Goal: Communication & Community: Share content

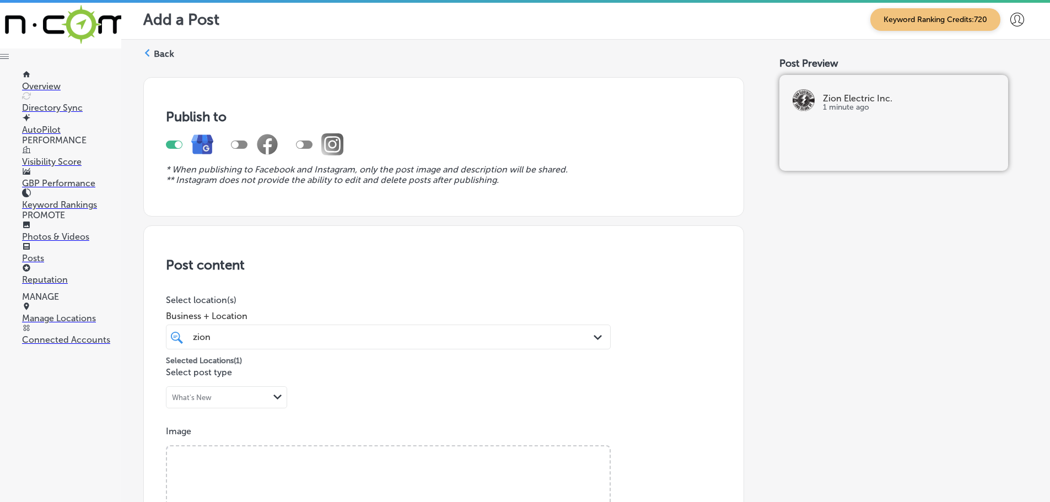
click at [144, 54] on icon at bounding box center [147, 53] width 8 height 8
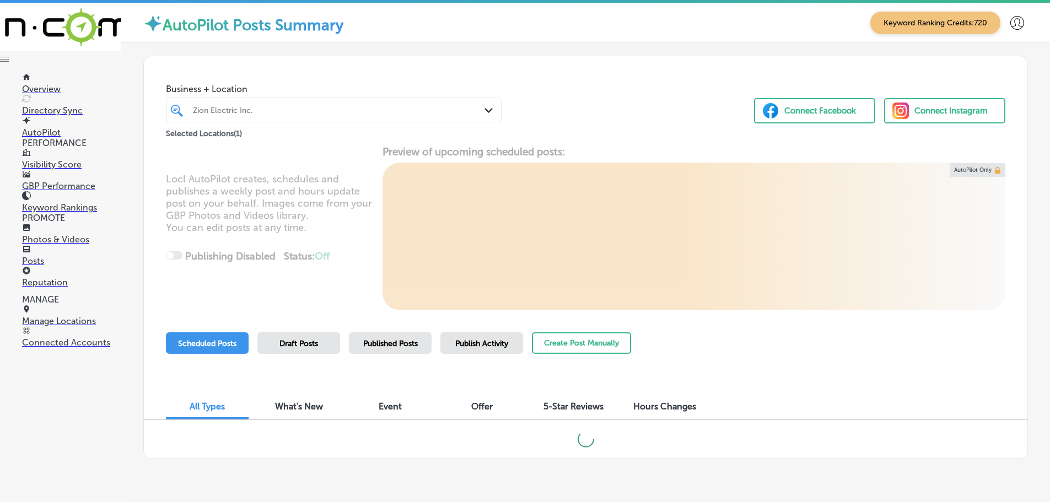
click at [484, 114] on div "Path Created with Sketch." at bounding box center [490, 111] width 12 height 12
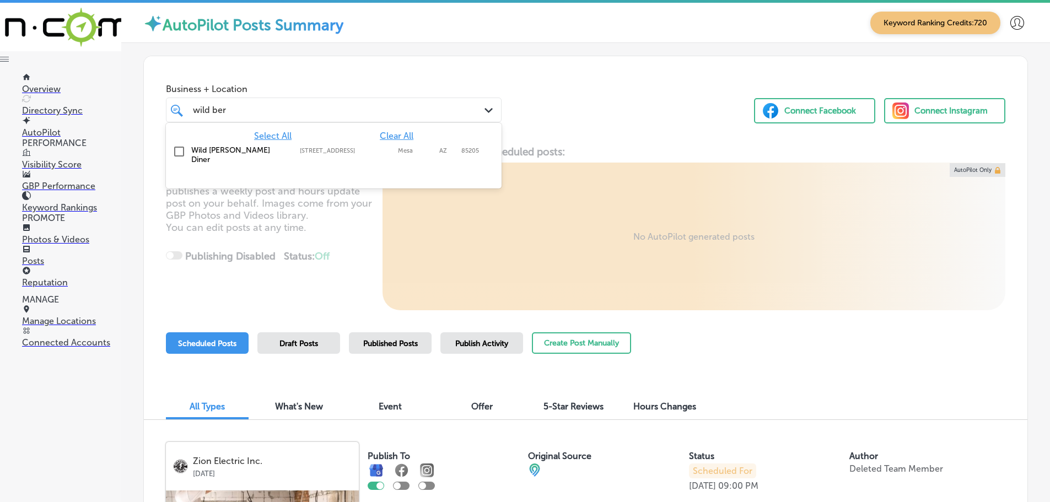
click at [233, 149] on label "Wild [PERSON_NAME] Diner" at bounding box center [240, 155] width 98 height 19
type input "wild ber"
click at [644, 115] on div "Business + Location option [STREET_ADDRESS]. option [STREET_ADDRESS]. 2 results…" at bounding box center [586, 98] width 884 height 84
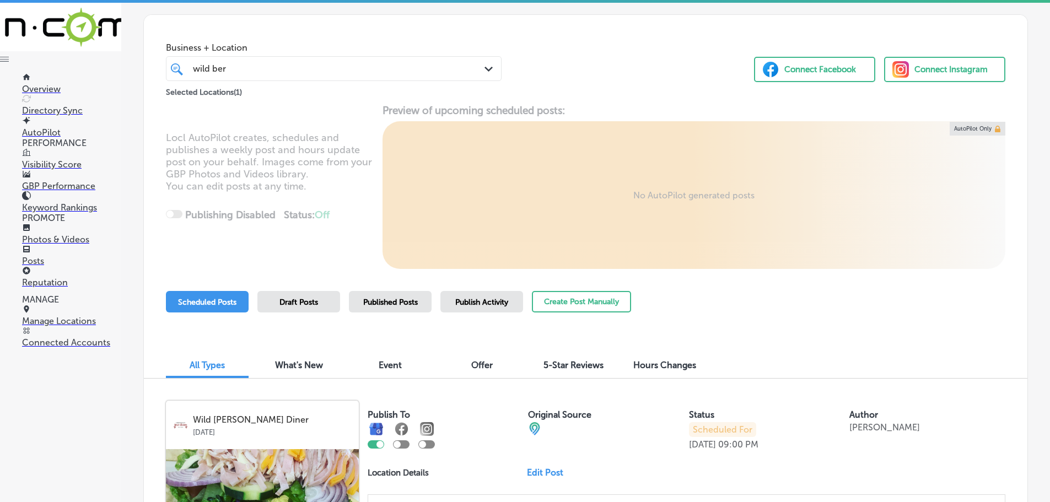
scroll to position [34, 0]
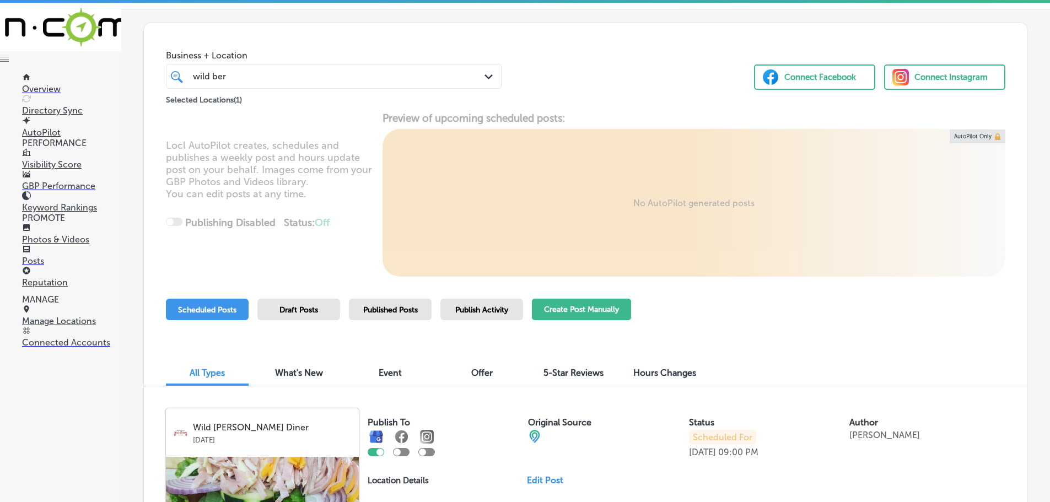
click at [596, 311] on button "Create Post Manually" at bounding box center [581, 309] width 99 height 21
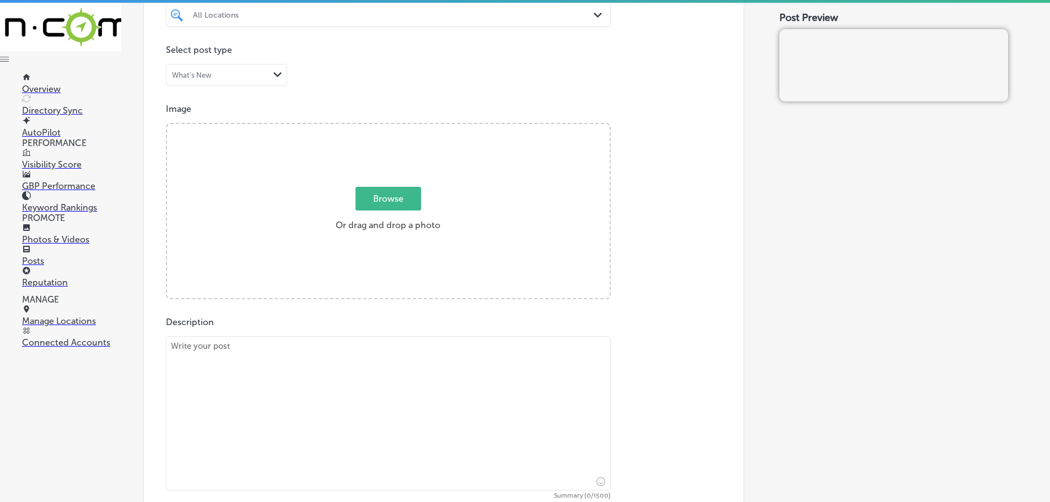
scroll to position [386, 0]
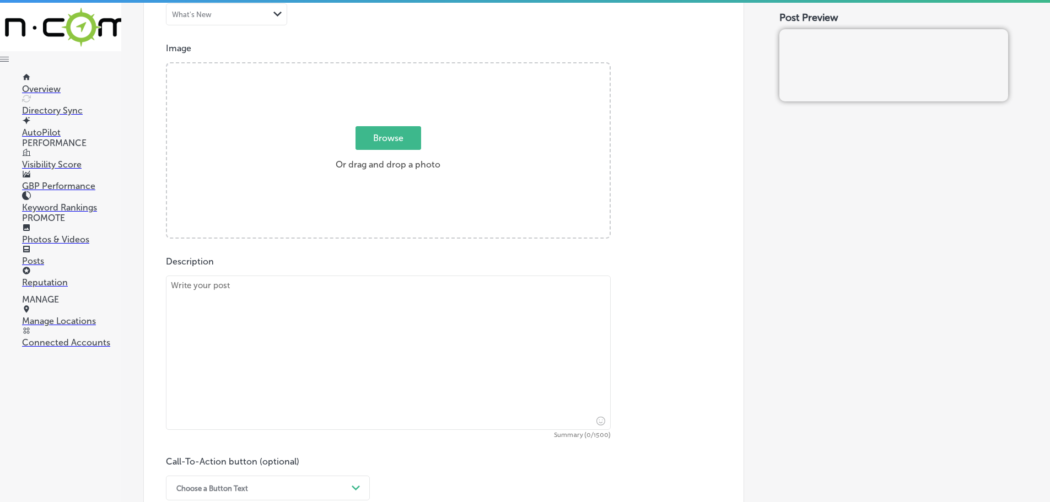
click at [288, 305] on textarea at bounding box center [388, 353] width 445 height 154
paste textarea "Satisfy your cravings with our delicious salads and sandwiches at [PERSON_NAME]…"
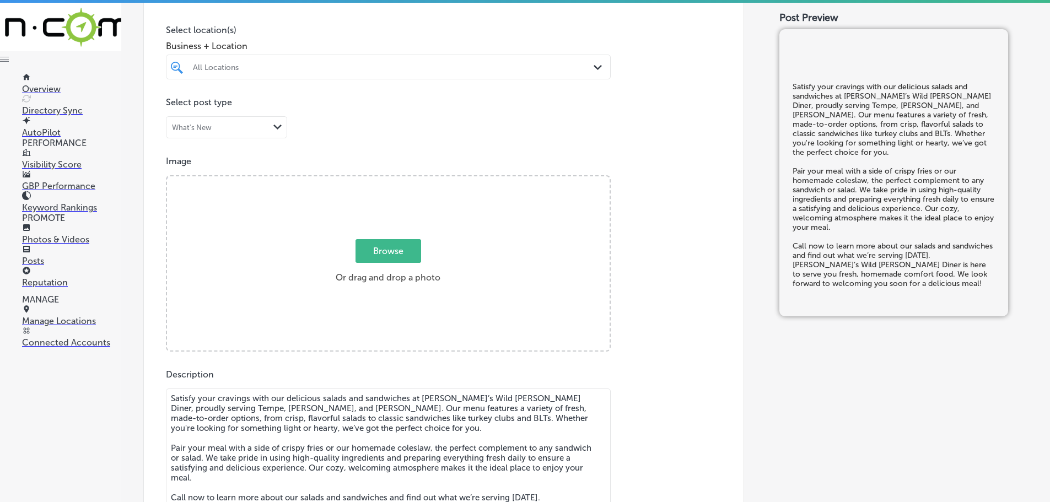
scroll to position [220, 0]
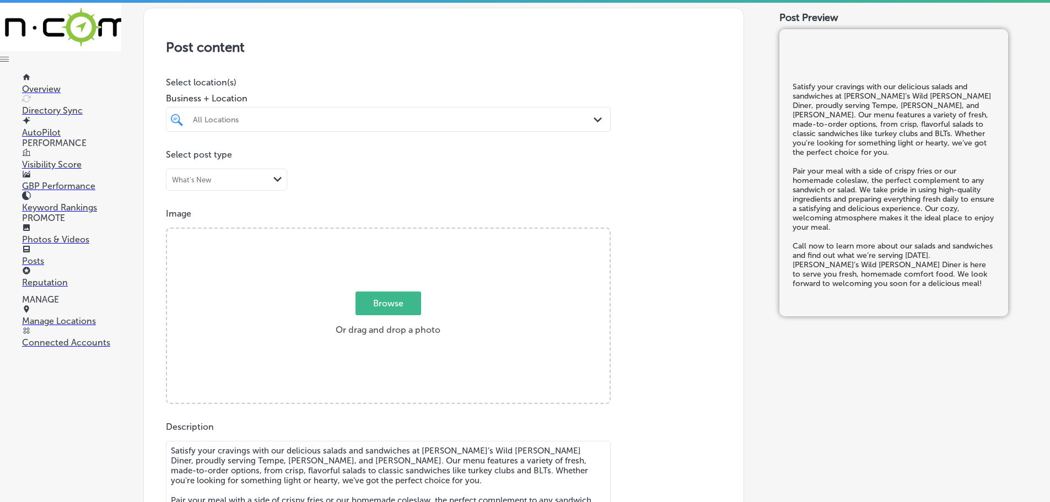
type textarea "Satisfy your cravings with our delicious salads and sandwiches at [PERSON_NAME]…"
click at [524, 117] on div "All Locations" at bounding box center [394, 119] width 402 height 9
click at [228, 157] on label "Wild [PERSON_NAME] Diner" at bounding box center [256, 159] width 130 height 9
type input "wild [PERSON_NAME]"
click at [360, 70] on div "Post content Select location(s) Business + Location wild [PERSON_NAME] wild [PE…" at bounding box center [443, 357] width 601 height 698
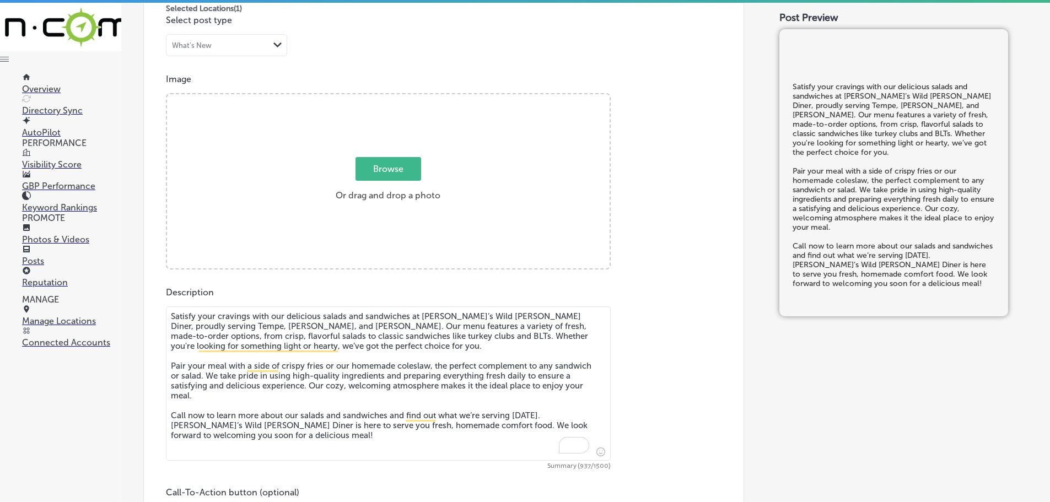
scroll to position [386, 0]
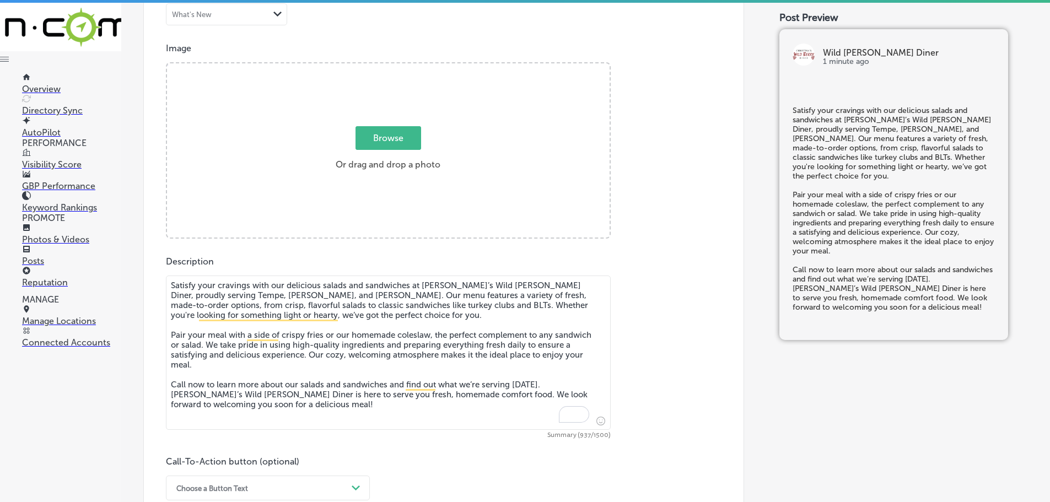
click at [409, 141] on span "Browse" at bounding box center [389, 138] width 66 height 24
click at [409, 67] on input "Browse Or drag and drop a photo" at bounding box center [388, 64] width 443 height 3
type input "C:\fakepath\Screenshot [DATE] 013217 (1).png"
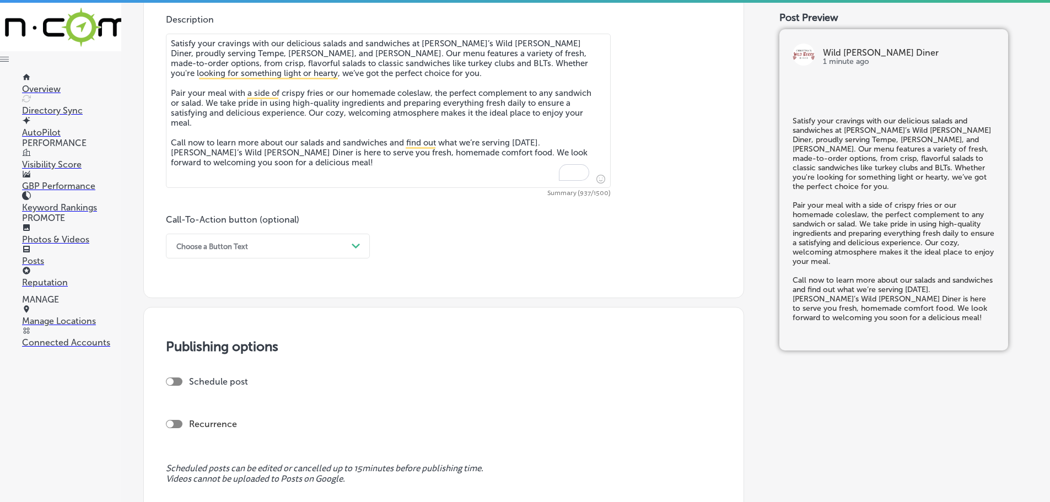
scroll to position [661, 0]
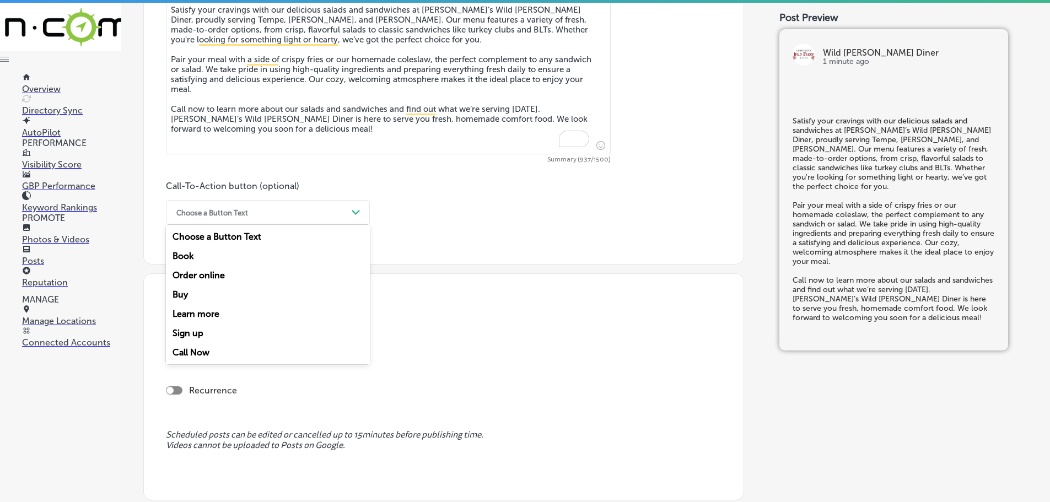
click at [308, 208] on div "Choose a Button Text" at bounding box center [259, 212] width 176 height 17
click at [198, 347] on div "Call Now" at bounding box center [268, 352] width 204 height 19
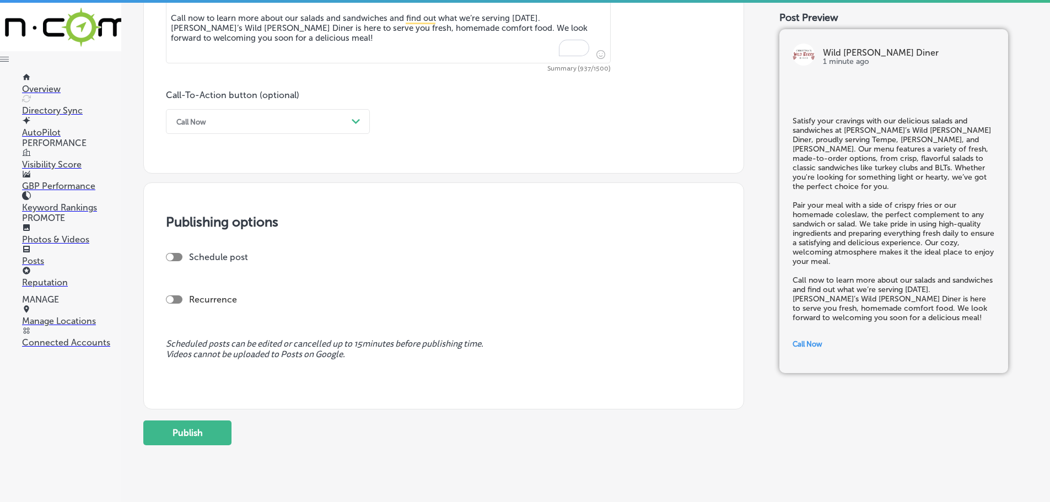
scroll to position [778, 0]
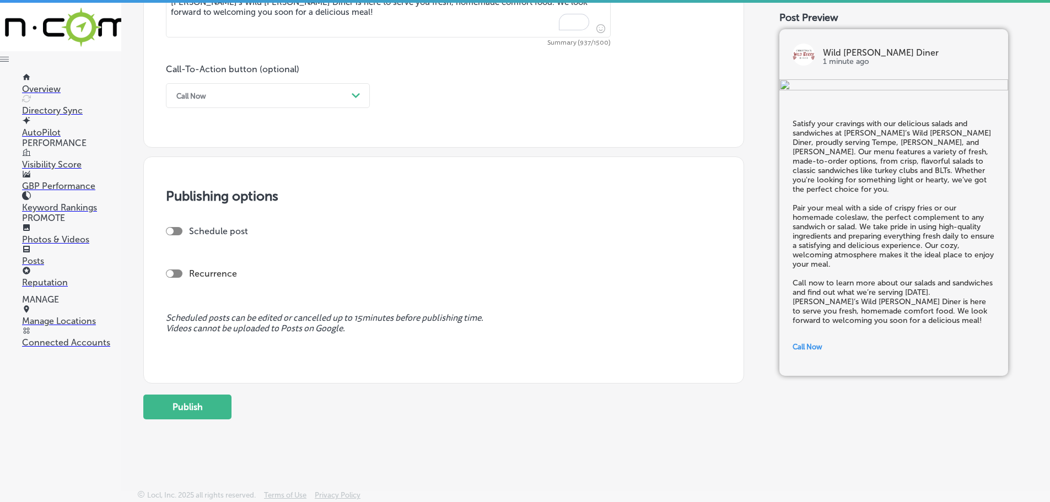
click at [174, 232] on div at bounding box center [174, 231] width 17 height 8
checkbox input "true"
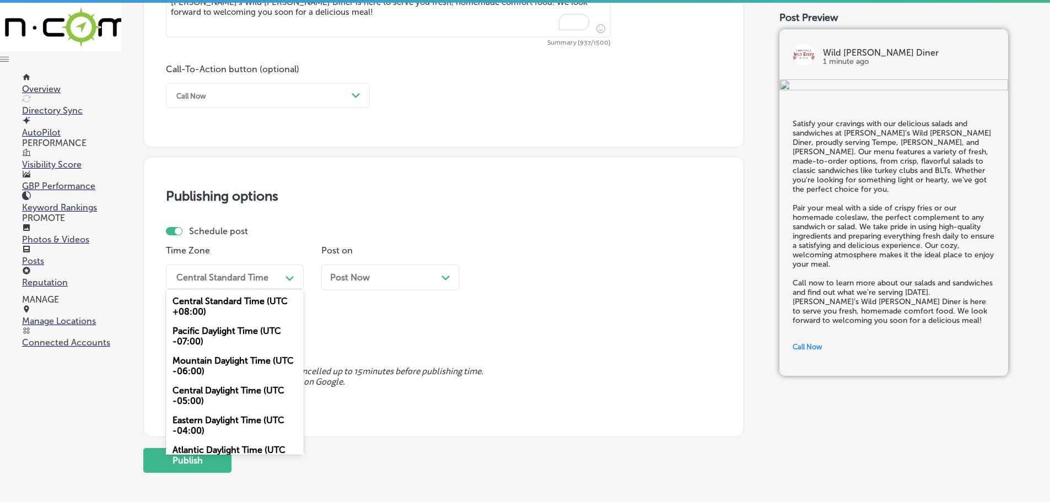
click at [250, 276] on div "Central Standard Time" at bounding box center [222, 277] width 92 height 10
click at [229, 365] on div "Mountain Daylight Time (UTC -06:00)" at bounding box center [235, 366] width 138 height 30
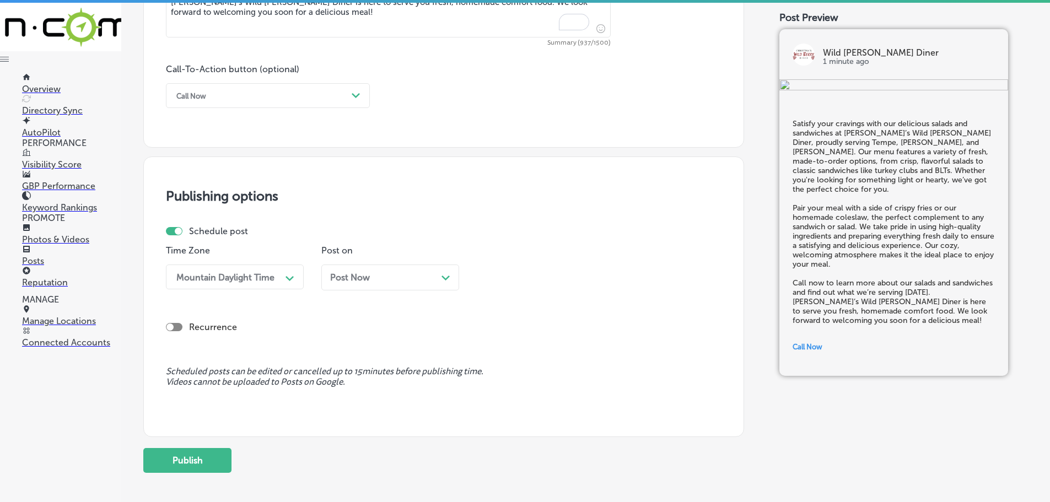
click at [443, 271] on div "Post Now Path Created with Sketch." at bounding box center [390, 278] width 138 height 26
click at [554, 281] on div "11:00 AM" at bounding box center [537, 276] width 110 height 19
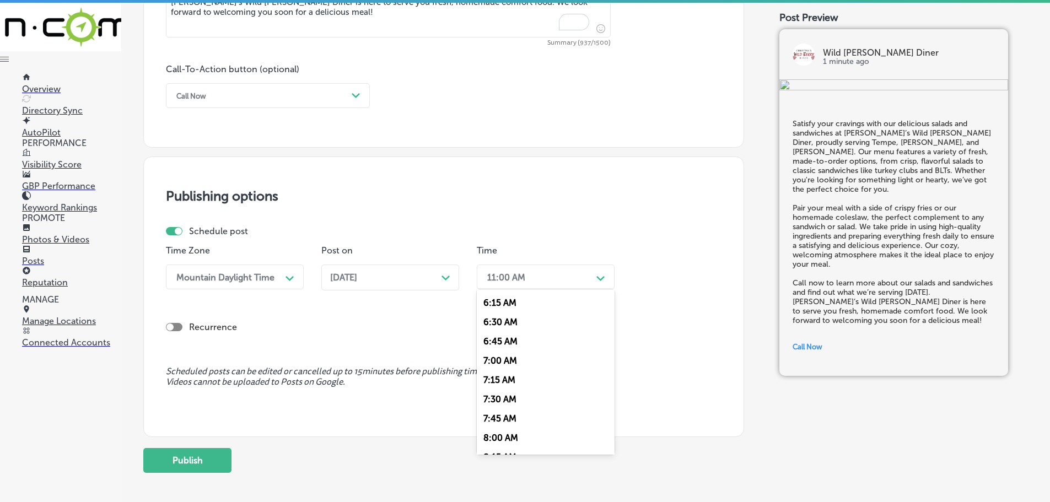
scroll to position [496, 0]
click at [502, 344] on div "7:00 AM" at bounding box center [546, 345] width 138 height 19
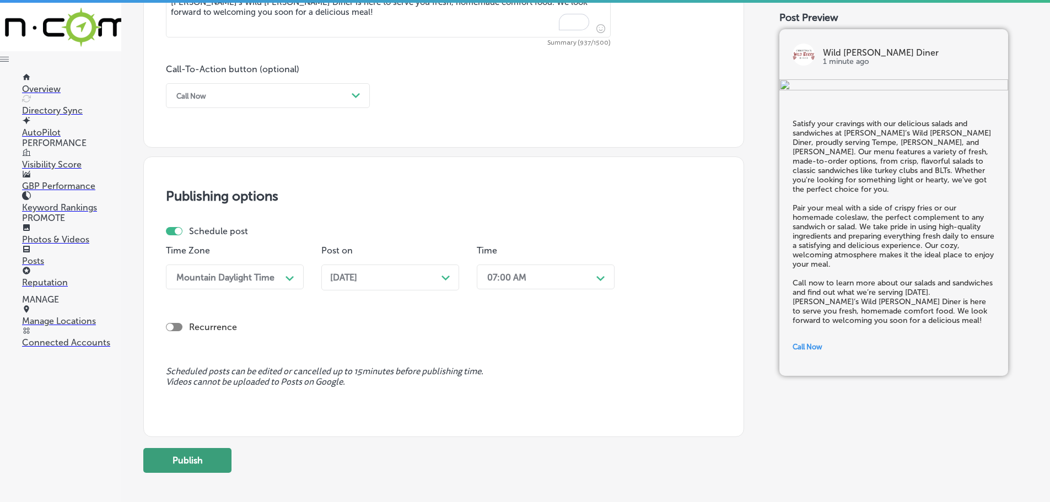
click at [195, 451] on button "Publish" at bounding box center [187, 460] width 88 height 25
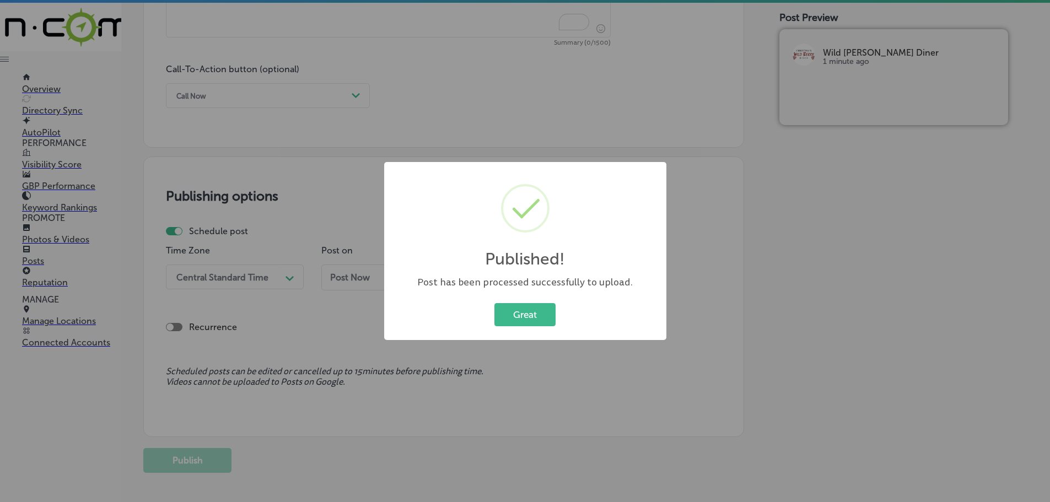
click at [519, 326] on div "Great Cancel" at bounding box center [525, 314] width 260 height 29
click at [520, 316] on button "Great" at bounding box center [524, 314] width 61 height 23
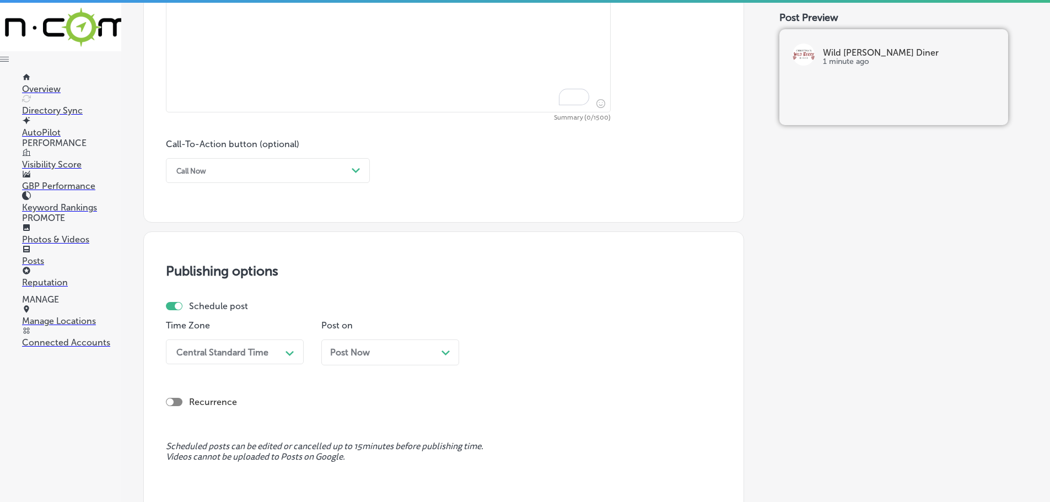
scroll to position [448, 0]
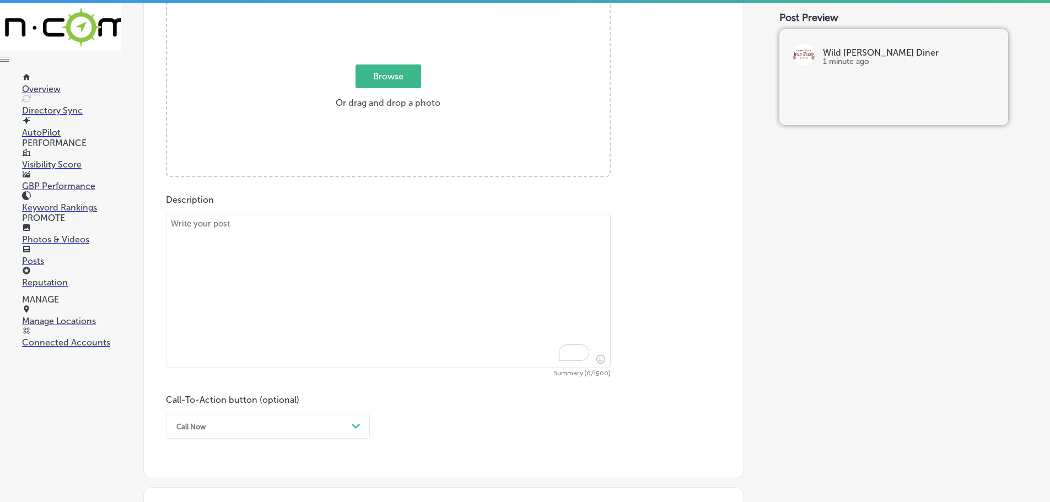
click at [309, 240] on textarea "To enrich screen reader interactions, please activate Accessibility in Grammarl…" at bounding box center [388, 291] width 445 height 154
paste textarea "Indulge in a classic country favorite with our Country Fried Steak at [PERSON_N…"
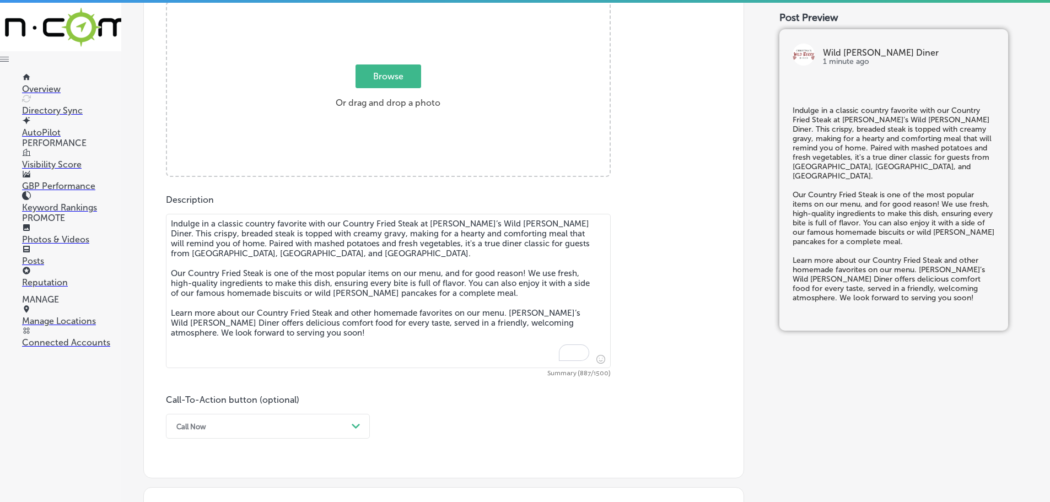
type textarea "Indulge in a classic country favorite with our Country Fried Steak at [PERSON_N…"
click at [381, 74] on span "Browse" at bounding box center [389, 76] width 66 height 24
click at [381, 5] on input "Browse Or drag and drop a photo" at bounding box center [388, 3] width 443 height 3
type input "C:\fakepath\Screenshot [DATE] 013805 (1).png"
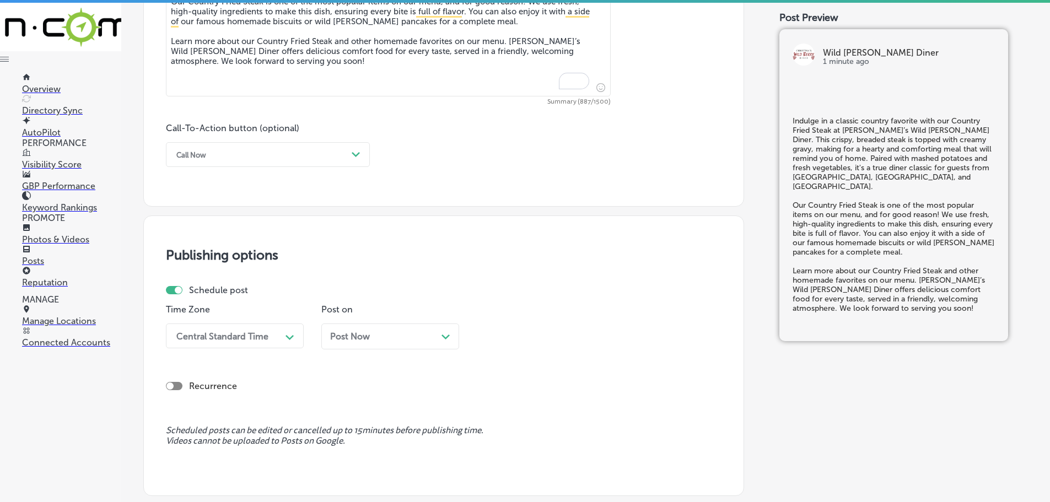
scroll to position [722, 0]
click at [344, 153] on div "Call Now" at bounding box center [259, 151] width 176 height 17
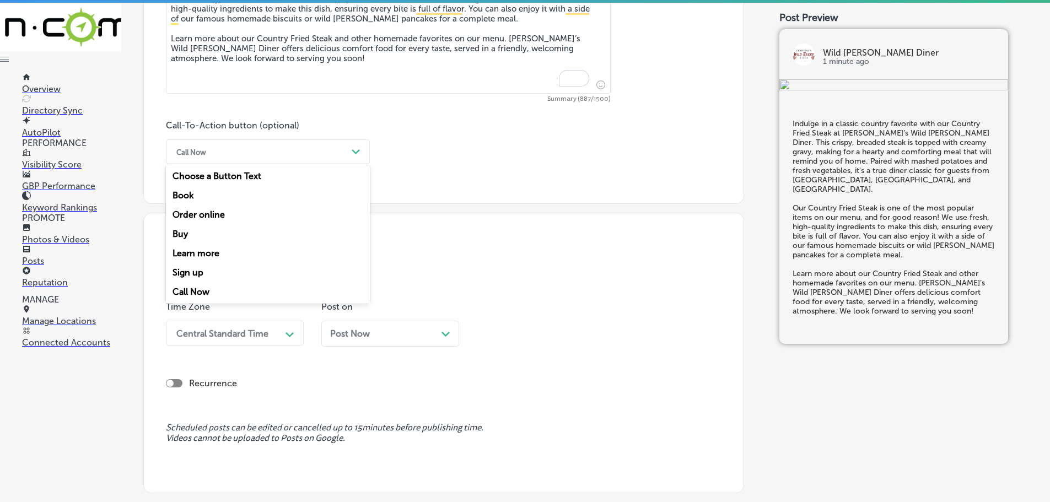
click at [200, 250] on div "Learn more" at bounding box center [268, 253] width 204 height 19
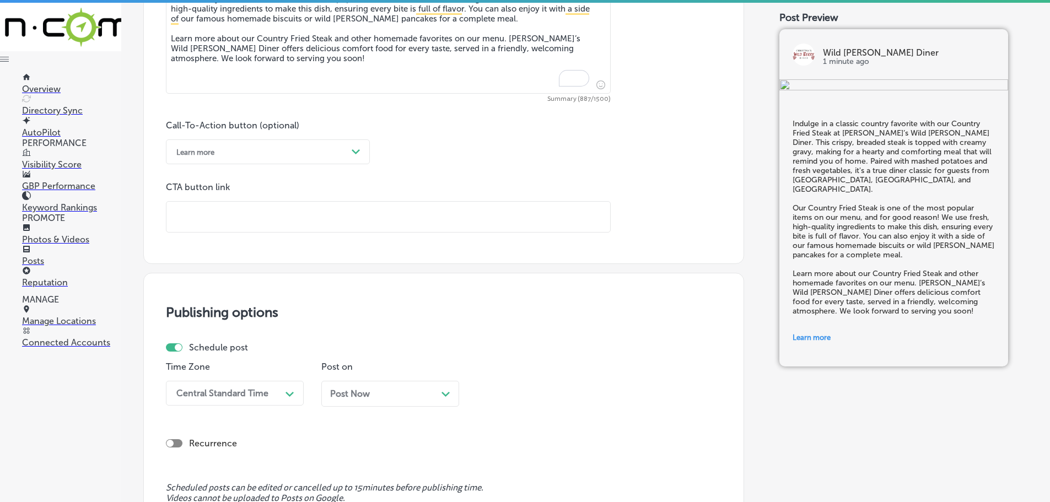
click at [274, 214] on input "text" at bounding box center [388, 217] width 444 height 30
paste input "[URL][DOMAIN_NAME]"
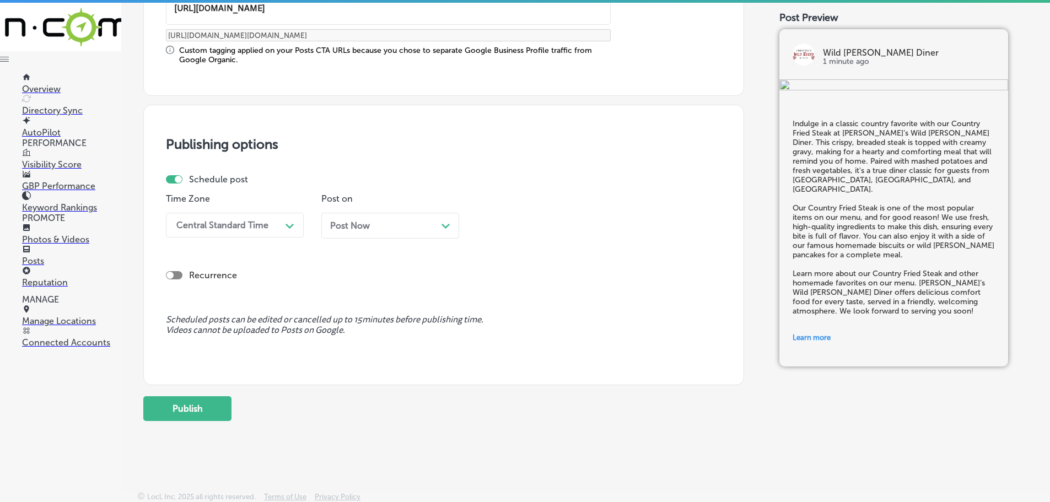
scroll to position [931, 0]
type input "[URL][DOMAIN_NAME]"
click at [270, 225] on div "Central Standard Time" at bounding box center [226, 223] width 110 height 19
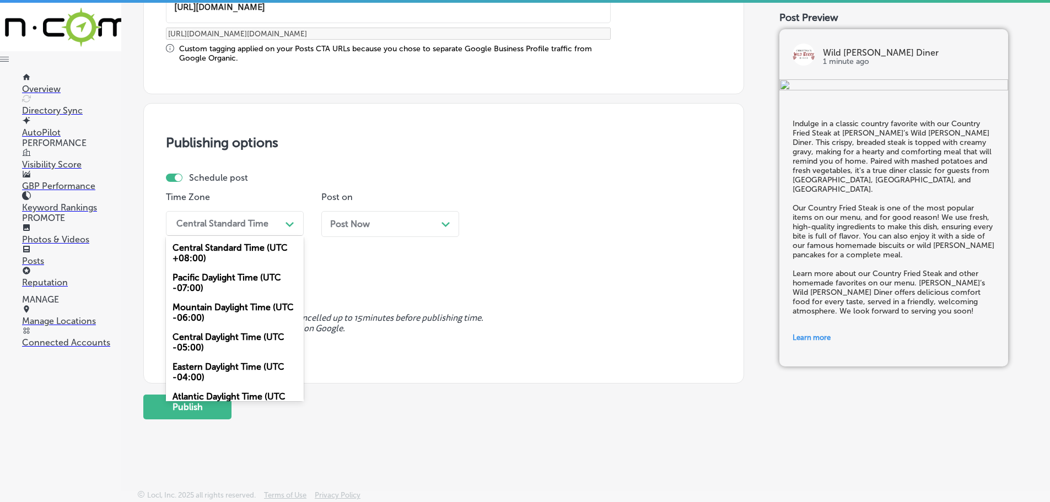
click at [240, 313] on div "Mountain Daylight Time (UTC -06:00)" at bounding box center [235, 313] width 138 height 30
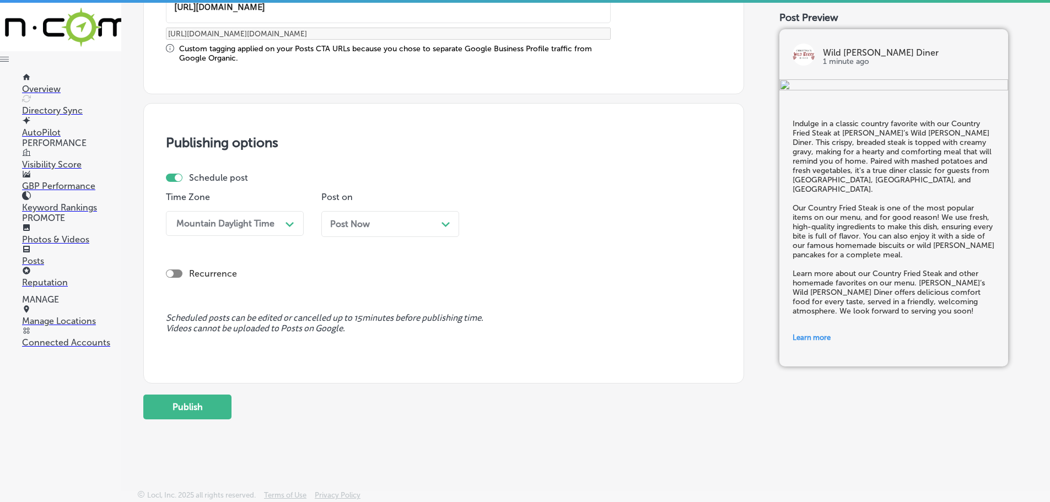
click at [449, 223] on polygon at bounding box center [445, 224] width 8 height 5
click at [601, 222] on div "Path Created with Sketch." at bounding box center [600, 223] width 9 height 9
click at [505, 345] on div "7:00 AM" at bounding box center [546, 346] width 138 height 19
click at [171, 410] on button "Publish" at bounding box center [187, 407] width 88 height 25
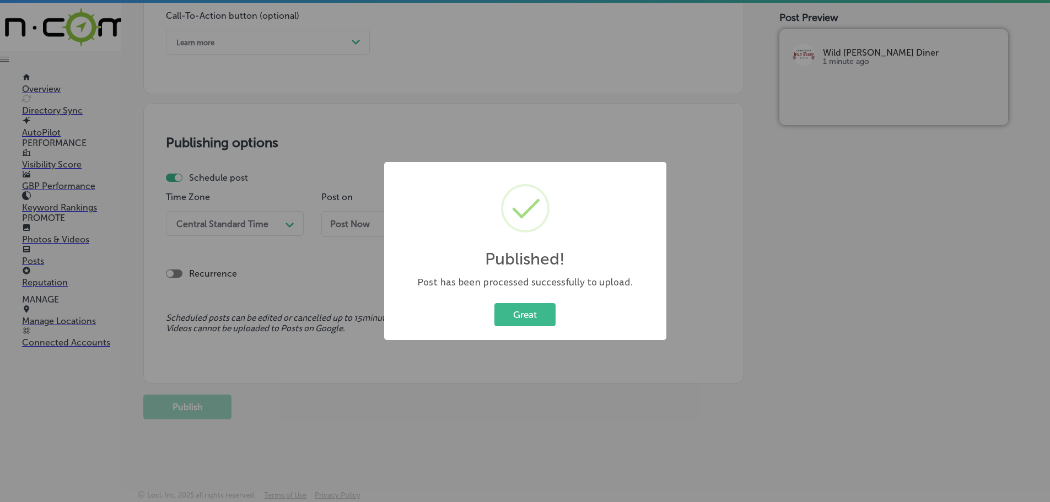
scroll to position [832, 0]
click at [520, 313] on button "Great" at bounding box center [524, 314] width 61 height 23
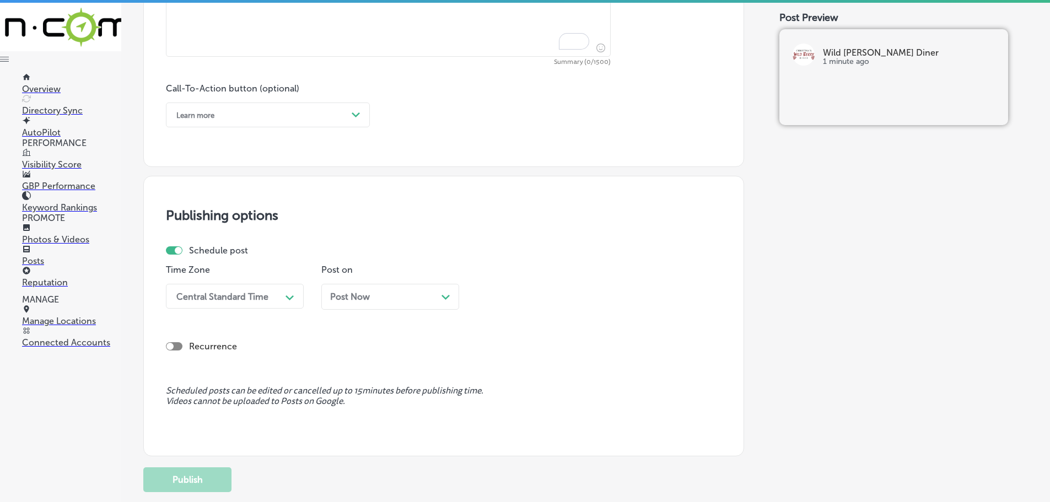
scroll to position [556, 0]
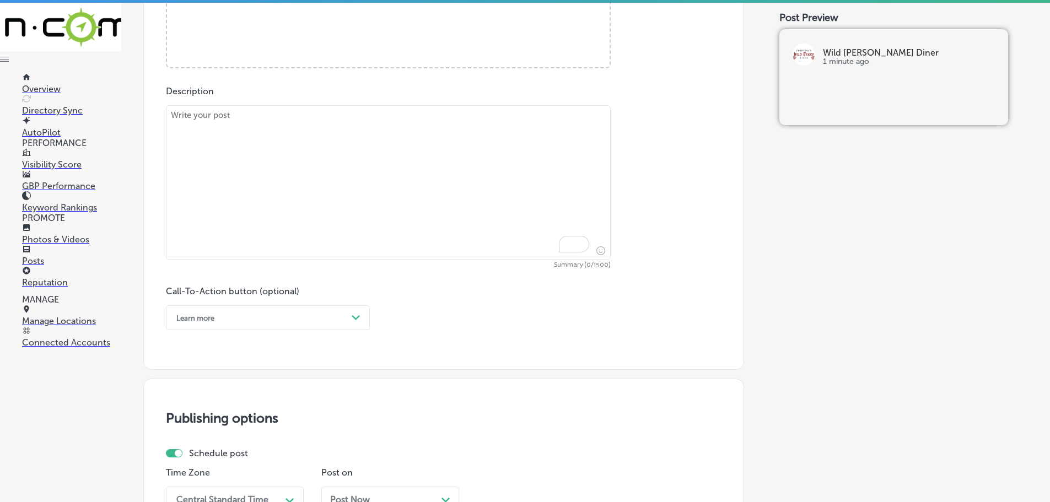
click at [279, 152] on textarea "To enrich screen reader interactions, please activate Accessibility in Grammarl…" at bounding box center [388, 182] width 445 height 154
paste textarea "Wake up to the delicious Breakfast Croissant Sandwich at [PERSON_NAME]’s Wild […"
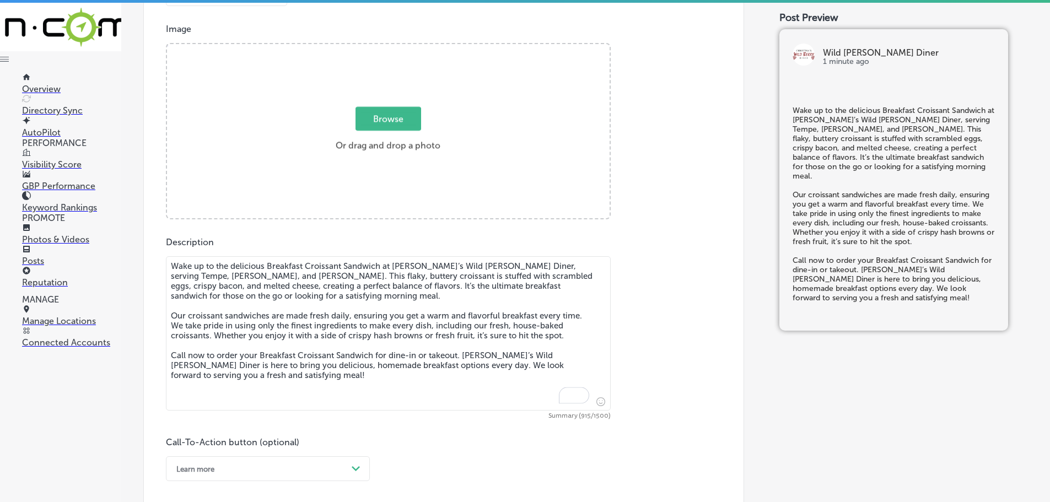
scroll to position [391, 0]
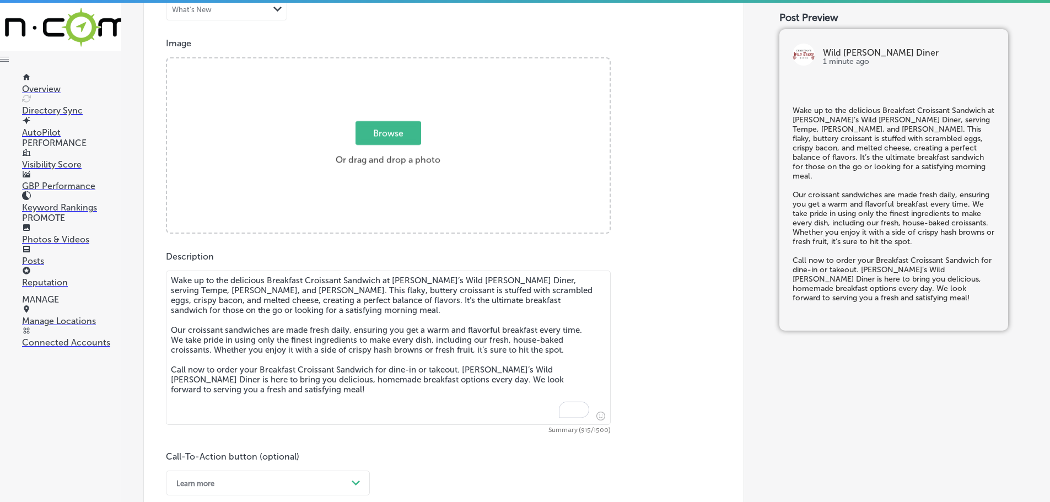
type textarea "Wake up to the delicious Breakfast Croissant Sandwich at [PERSON_NAME]’s Wild […"
click at [378, 135] on span "Browse" at bounding box center [389, 133] width 66 height 24
click at [378, 62] on input "Browse Or drag and drop a photo" at bounding box center [388, 59] width 443 height 3
type input "C:\fakepath\Screenshot [DATE] 013703 (1).png"
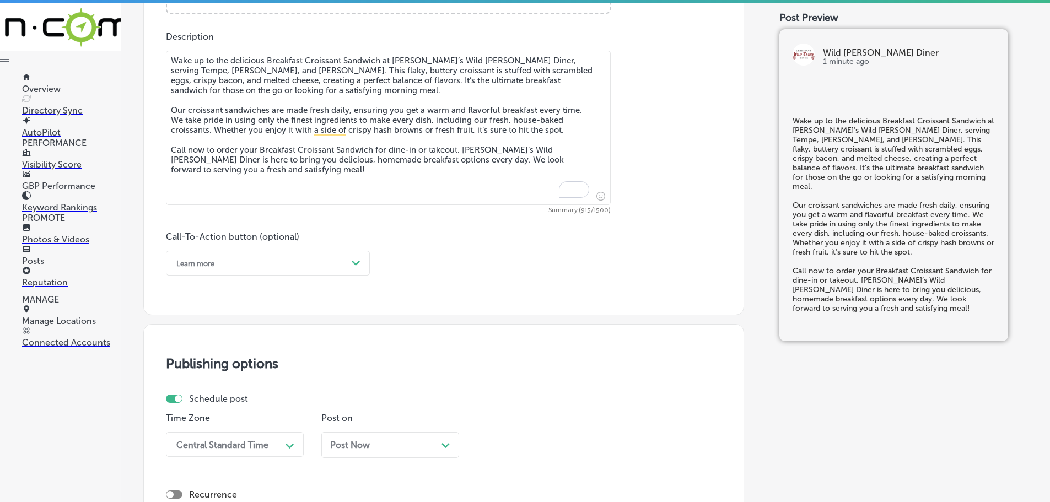
scroll to position [611, 0]
click at [343, 263] on div "Learn more" at bounding box center [259, 262] width 176 height 17
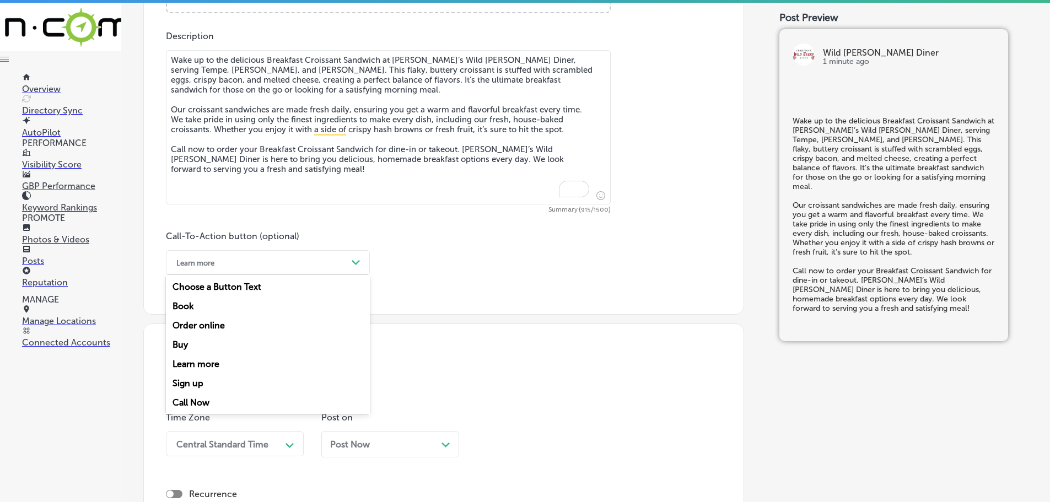
click at [193, 401] on div "Call Now" at bounding box center [268, 402] width 204 height 19
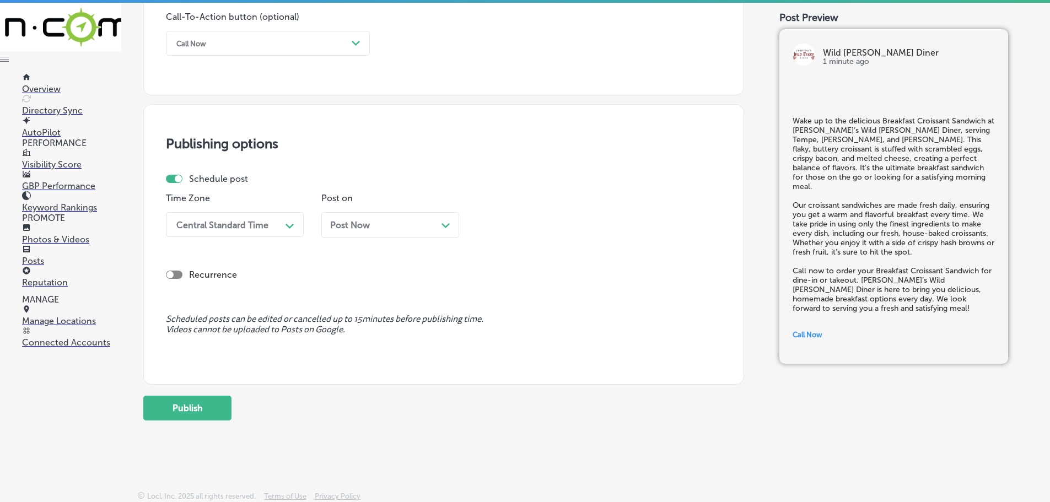
scroll to position [832, 0]
click at [270, 223] on div "Central Standard Time" at bounding box center [226, 223] width 110 height 19
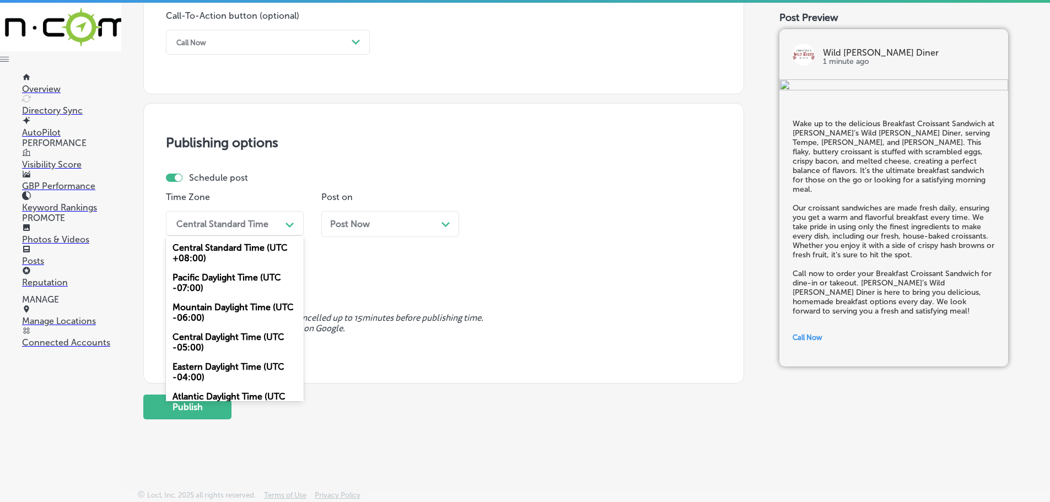
click at [216, 306] on div "Mountain Daylight Time (UTC -06:00)" at bounding box center [235, 313] width 138 height 30
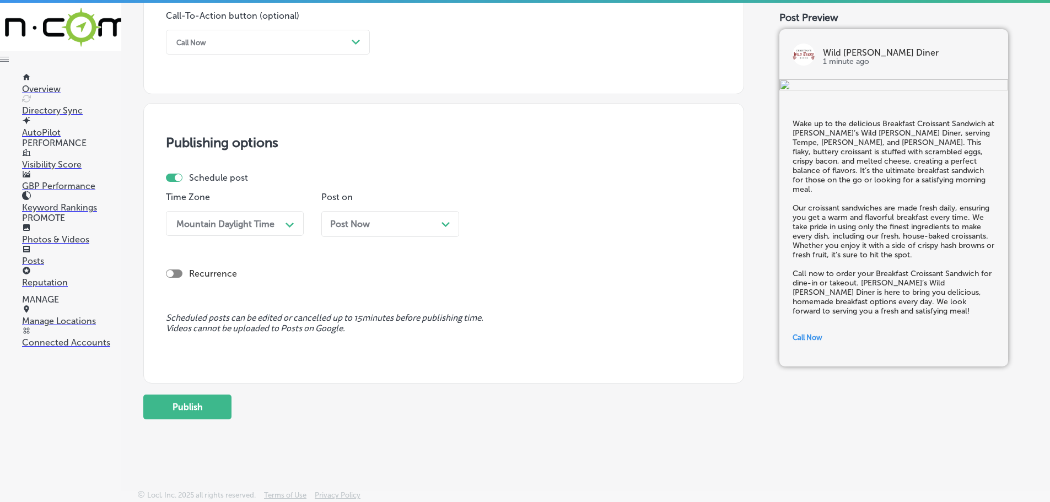
click at [453, 220] on div "Post Now Path Created with Sketch." at bounding box center [390, 224] width 138 height 26
click at [567, 225] on div "11:15 AM" at bounding box center [537, 223] width 110 height 19
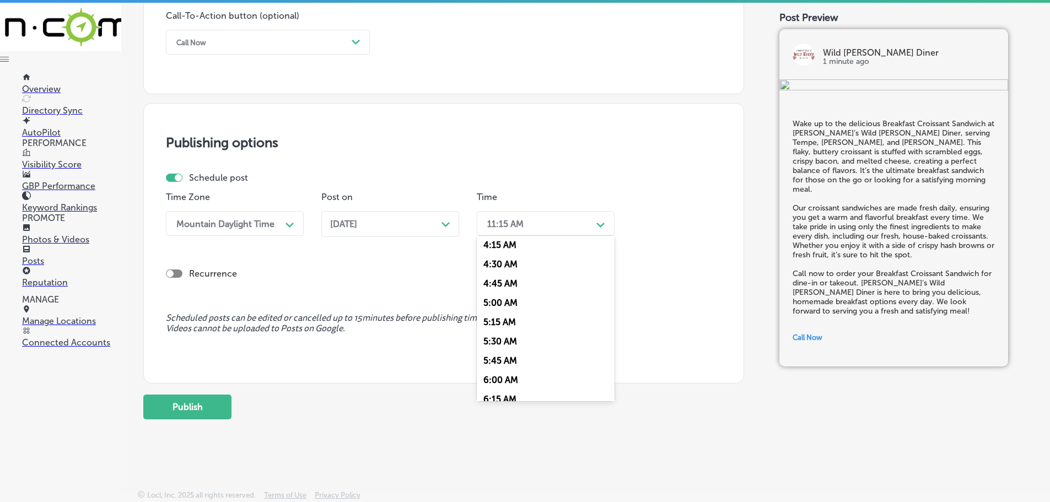
scroll to position [441, 0]
click at [522, 340] on div "7:00 AM" at bounding box center [546, 346] width 138 height 19
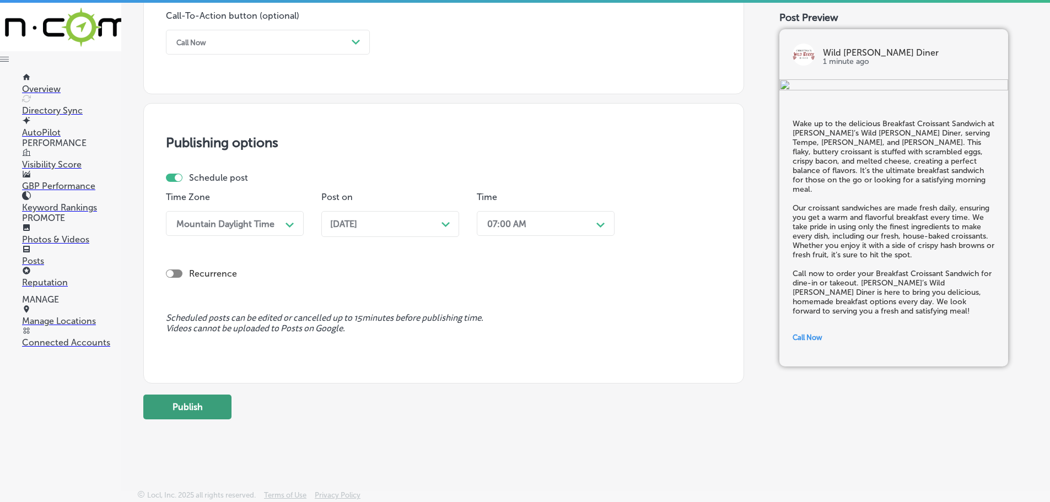
click at [221, 416] on button "Publish" at bounding box center [187, 407] width 88 height 25
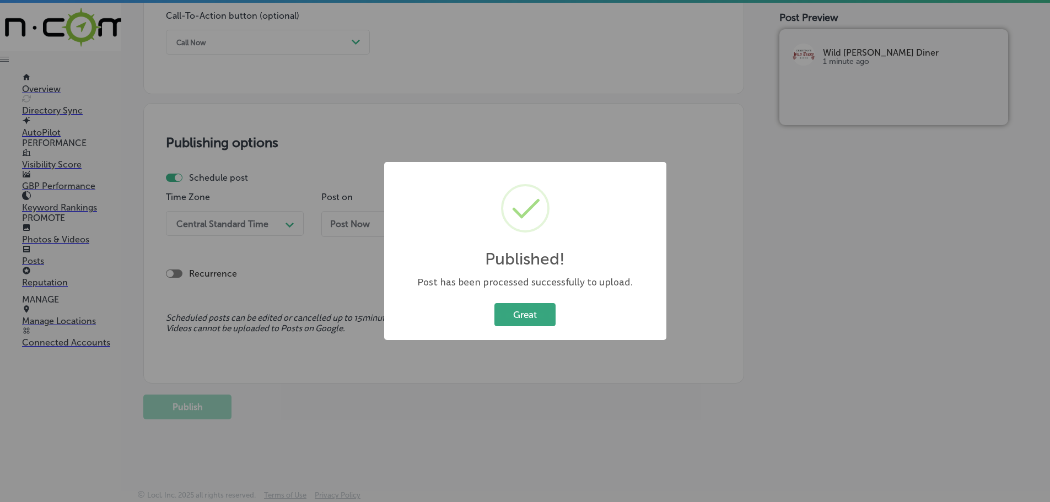
click at [523, 316] on button "Great" at bounding box center [524, 314] width 61 height 23
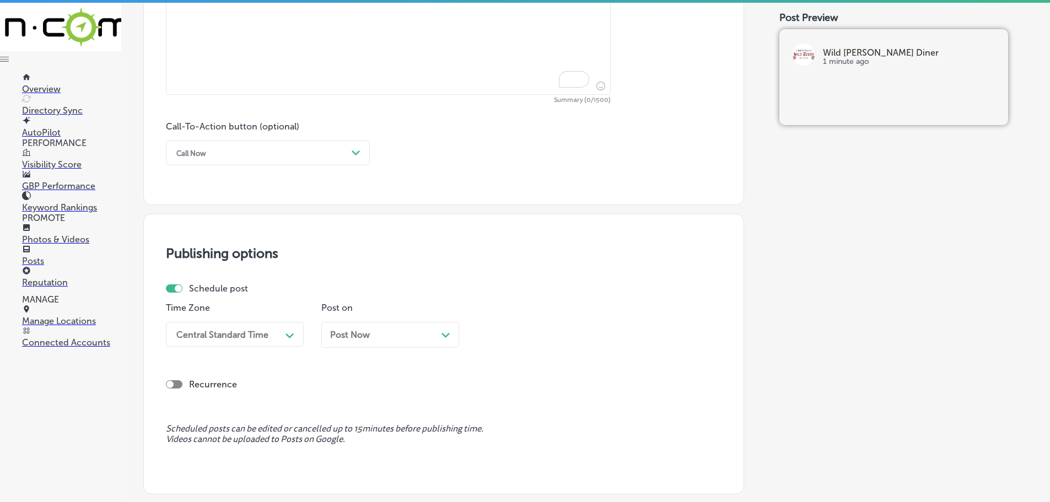
scroll to position [501, 0]
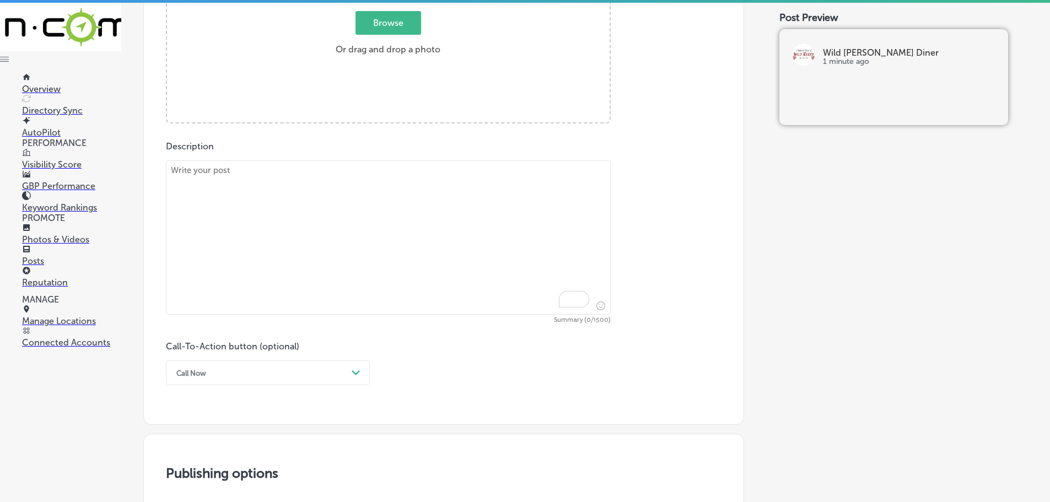
click at [349, 212] on textarea "To enrich screen reader interactions, please activate Accessibility in Grammarl…" at bounding box center [388, 237] width 445 height 154
paste textarea "At [PERSON_NAME]’s Wild [PERSON_NAME] Diner, we serve up a variety of egg dishe…"
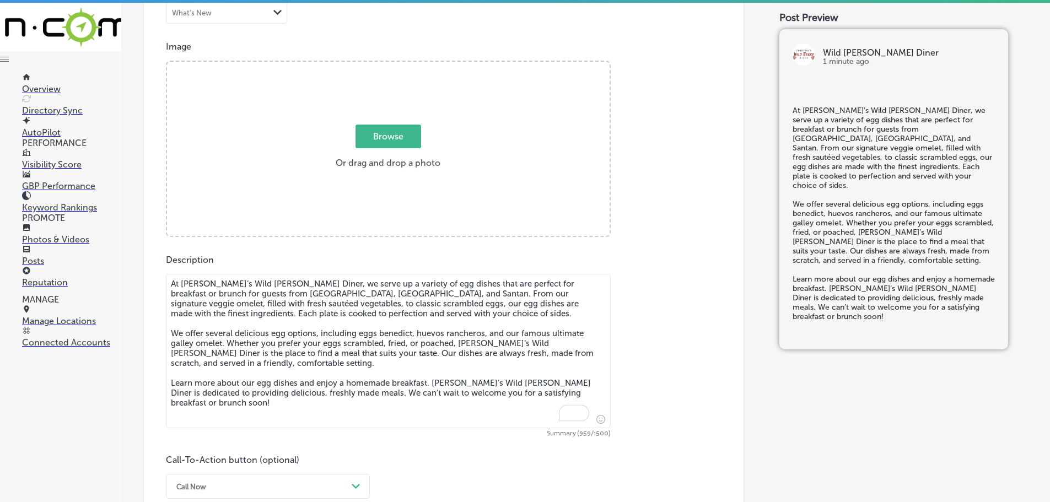
scroll to position [336, 0]
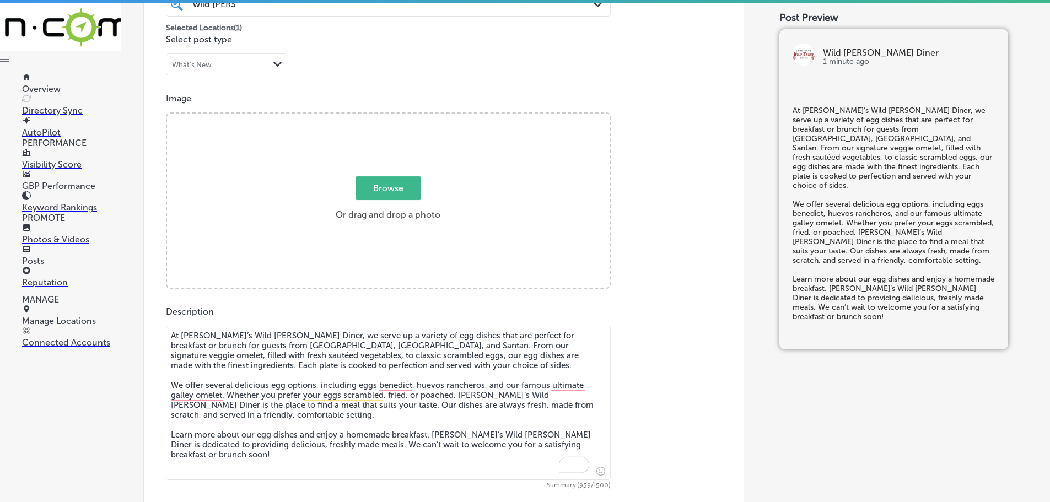
type textarea "At [PERSON_NAME]’s Wild [PERSON_NAME] Diner, we serve up a variety of egg dishe…"
click at [374, 196] on span "Browse" at bounding box center [389, 188] width 66 height 24
click at [374, 117] on input "Browse Or drag and drop a photo" at bounding box center [388, 115] width 443 height 3
type input "C:\fakepath\Screenshot [DATE] 013652 (1).png"
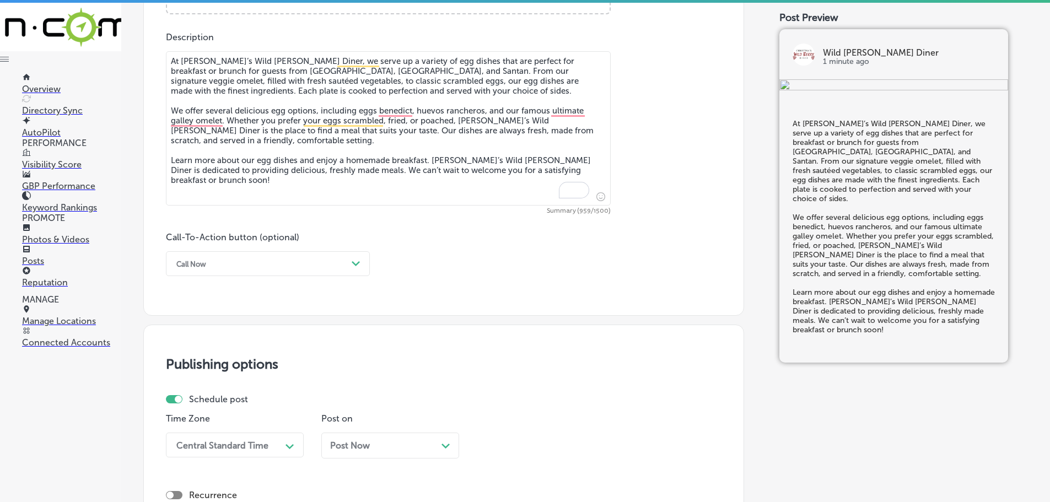
scroll to position [611, 0]
click at [321, 266] on div "Call Now" at bounding box center [259, 262] width 176 height 17
click at [214, 365] on div "Learn more" at bounding box center [268, 363] width 204 height 19
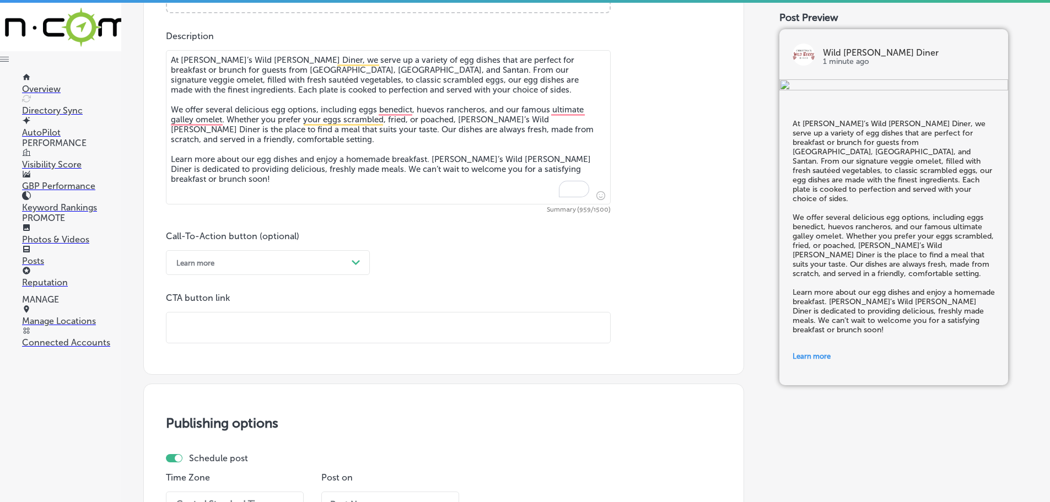
click at [239, 327] on input "text" at bounding box center [388, 328] width 444 height 30
paste input "[URL][DOMAIN_NAME]"
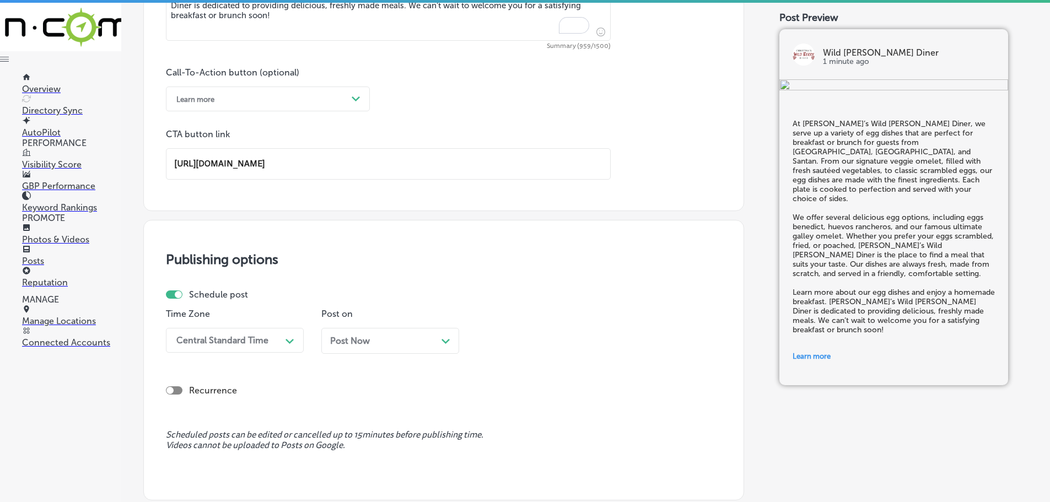
scroll to position [832, 0]
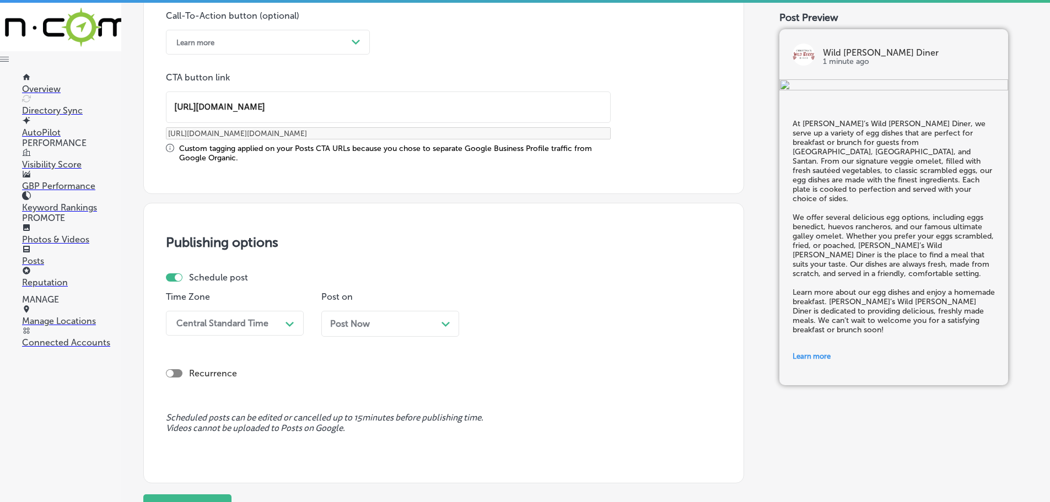
type input "[URL][DOMAIN_NAME]"
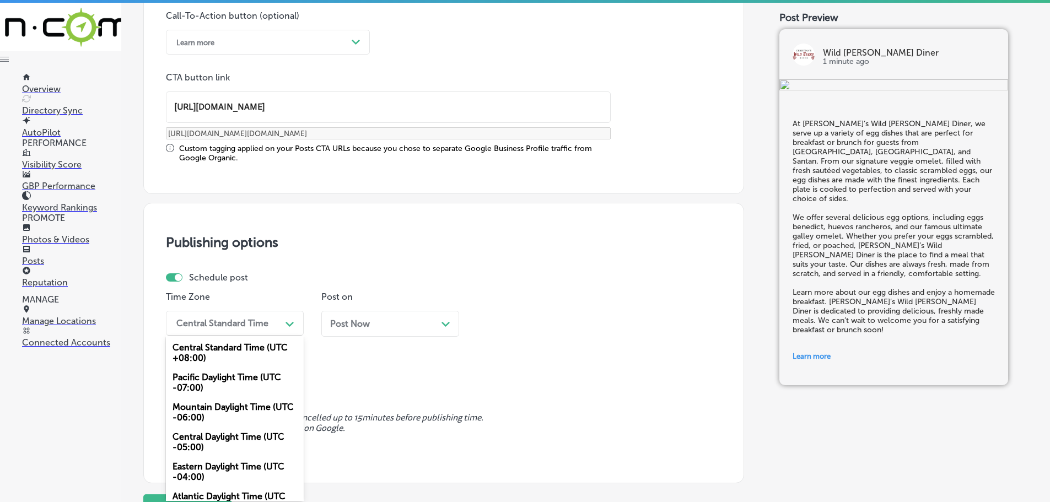
click at [265, 324] on div "Central Standard Time" at bounding box center [222, 323] width 92 height 10
click at [221, 435] on div "Central Daylight Time (UTC -05:00)" at bounding box center [235, 442] width 138 height 30
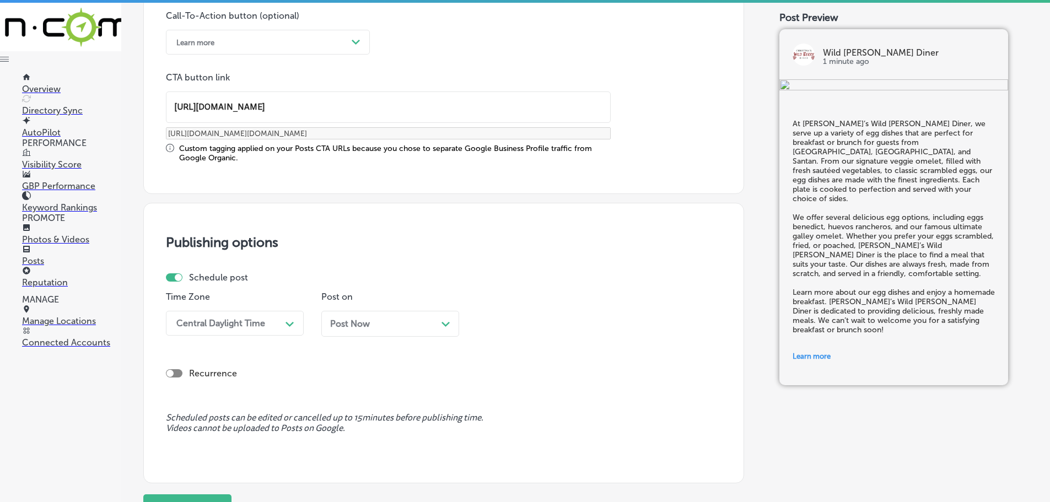
click at [279, 326] on div "Central Daylight Time" at bounding box center [226, 323] width 110 height 19
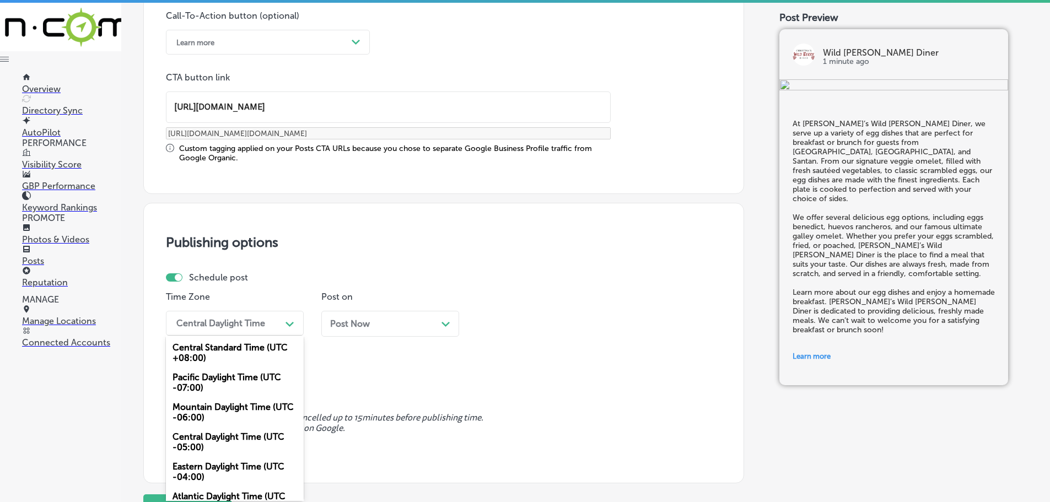
click at [225, 414] on div "Mountain Daylight Time (UTC -06:00)" at bounding box center [235, 412] width 138 height 30
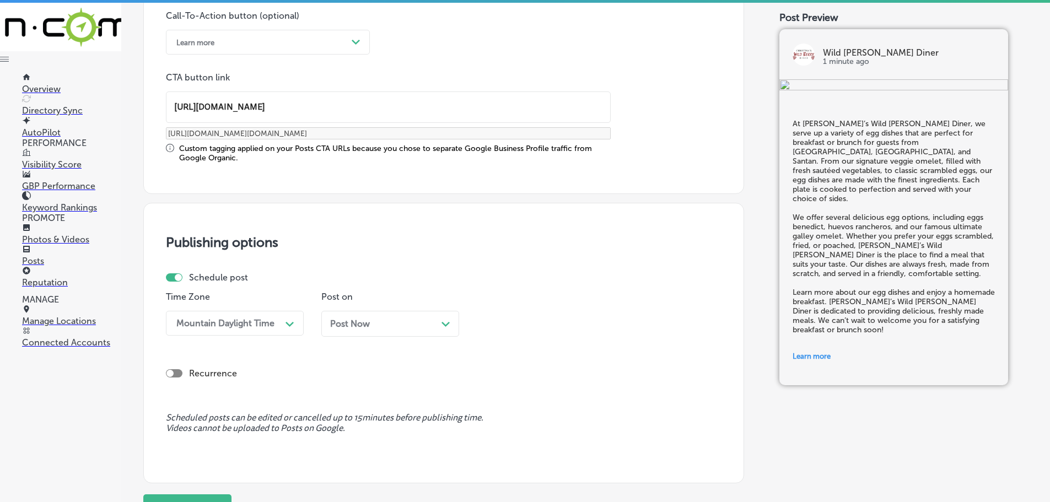
click at [451, 325] on div "Post Now Path Created with Sketch." at bounding box center [390, 324] width 138 height 26
click at [599, 320] on div "Path Created with Sketch." at bounding box center [600, 323] width 9 height 9
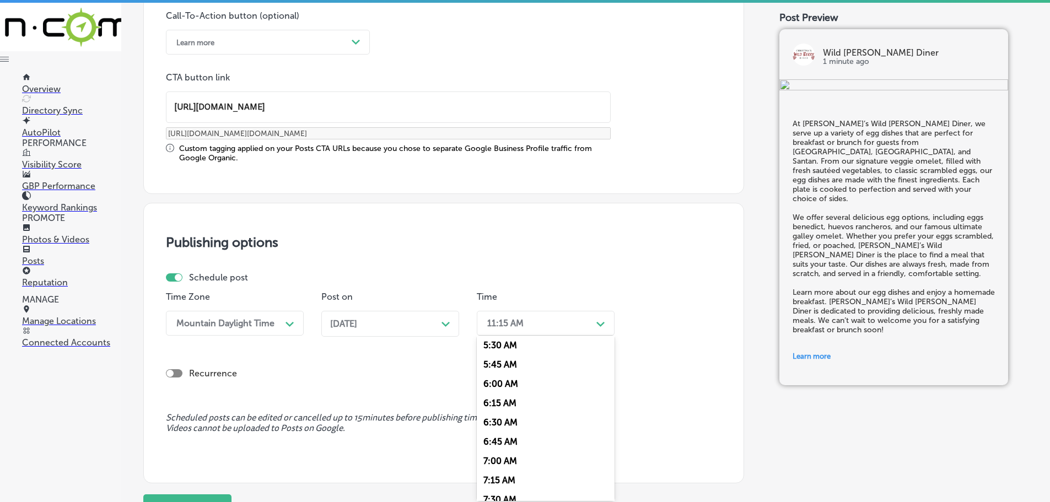
scroll to position [441, 0]
click at [509, 445] on div "7:00 AM" at bounding box center [546, 446] width 138 height 19
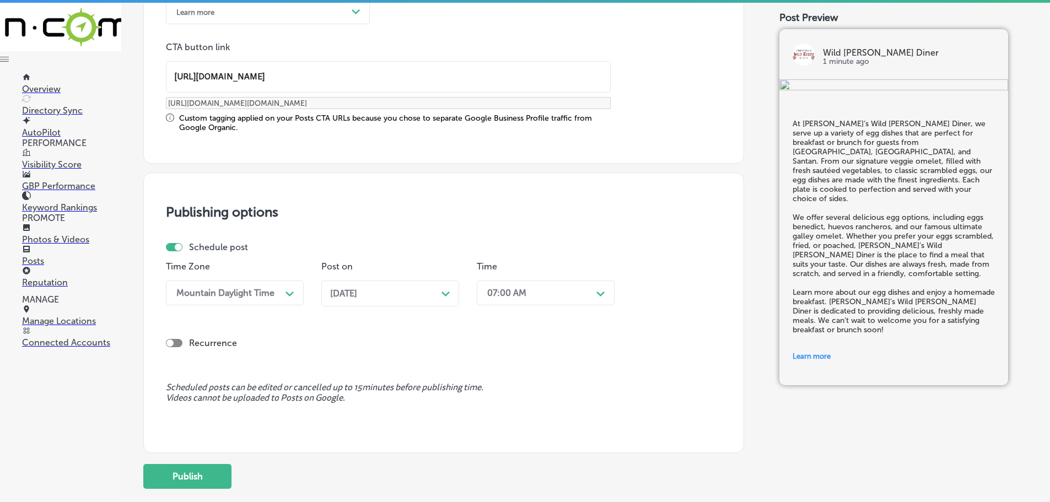
scroll to position [887, 0]
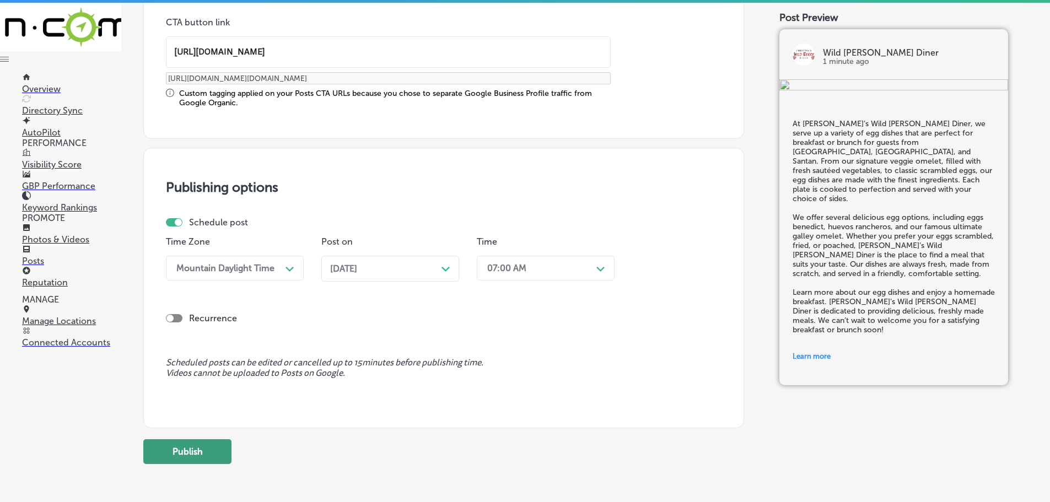
click at [220, 452] on button "Publish" at bounding box center [187, 451] width 88 height 25
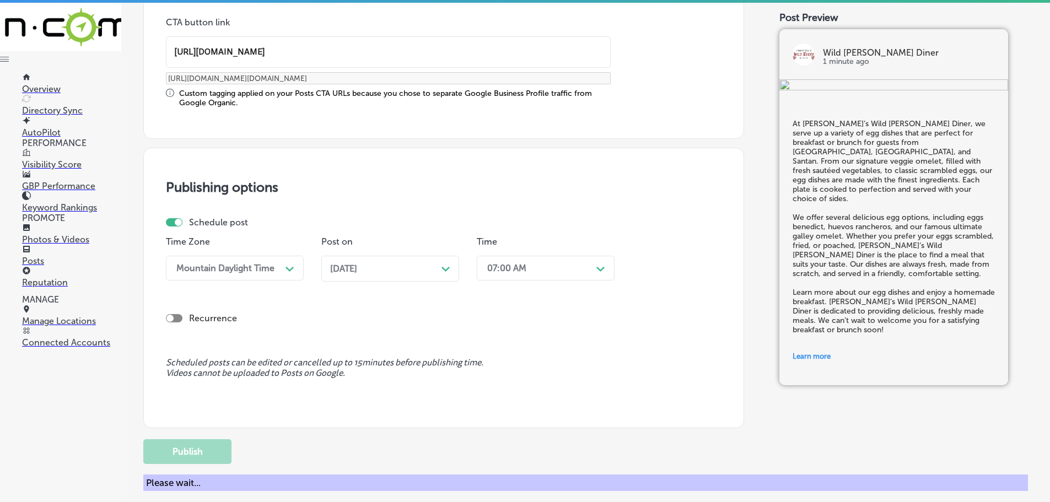
scroll to position [832, 0]
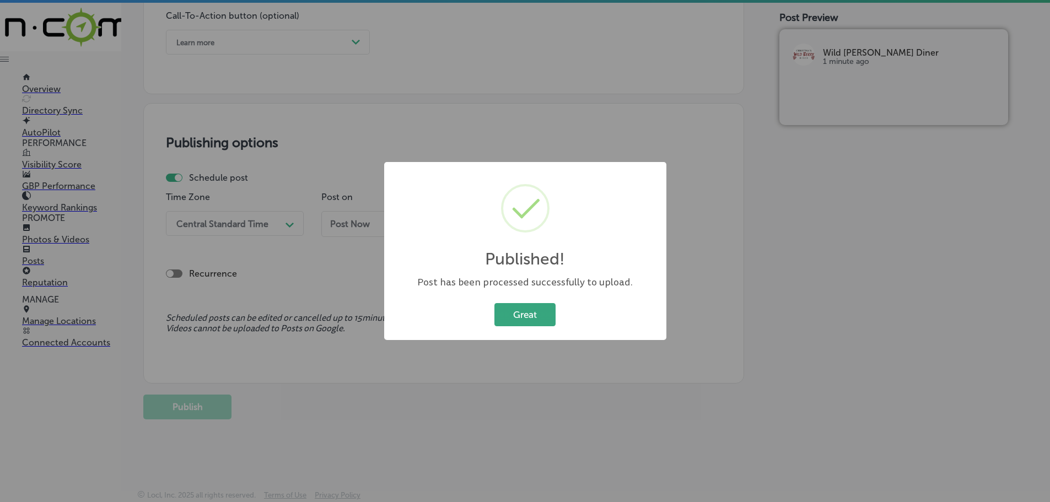
click at [535, 313] on button "Great" at bounding box center [524, 314] width 61 height 23
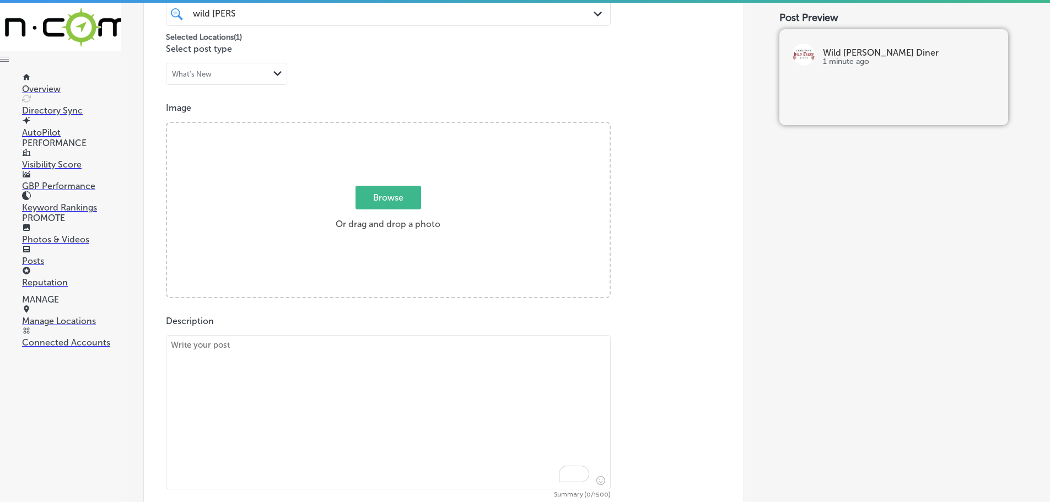
scroll to position [336, 0]
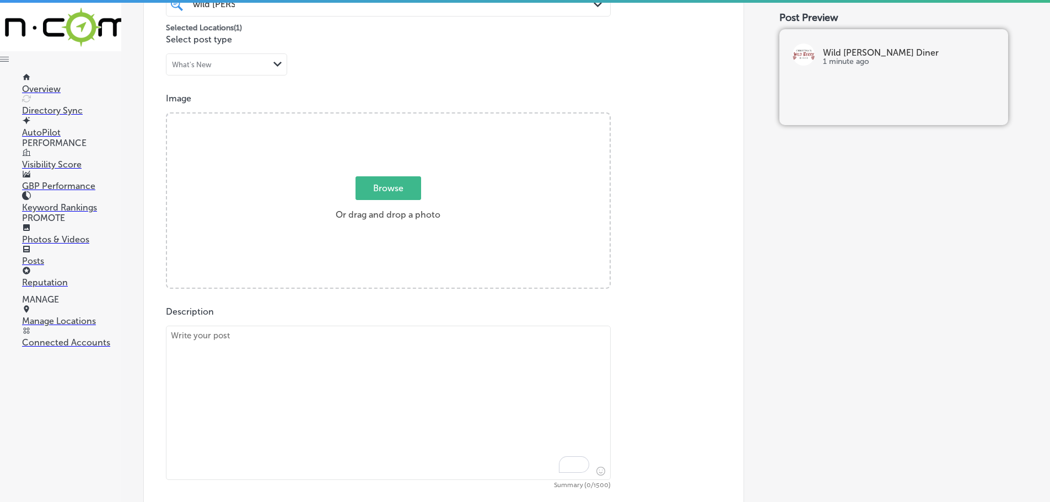
click at [382, 375] on textarea "To enrich screen reader interactions, please activate Accessibility in Grammarl…" at bounding box center [388, 403] width 445 height 154
paste textarea "Start your meal with a treat from our fresh baked goods selection at [PERSON_NA…"
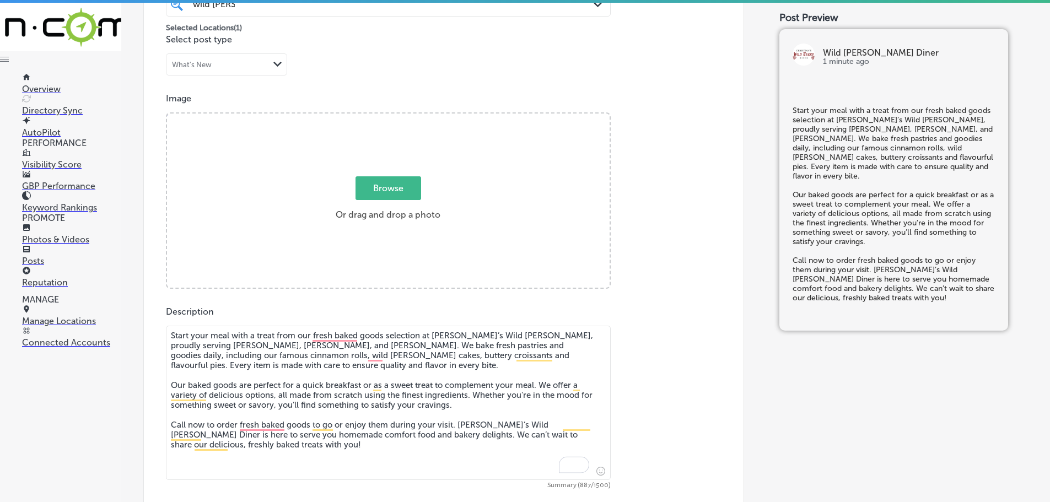
type textarea "Start your meal with a treat from our fresh baked goods selection at [PERSON_NA…"
click at [397, 189] on span "Browse" at bounding box center [389, 188] width 66 height 24
click at [397, 117] on input "Browse Or drag and drop a photo" at bounding box center [388, 115] width 443 height 3
type input "C:\fakepath\Screenshot [DATE] 013500 (1).png"
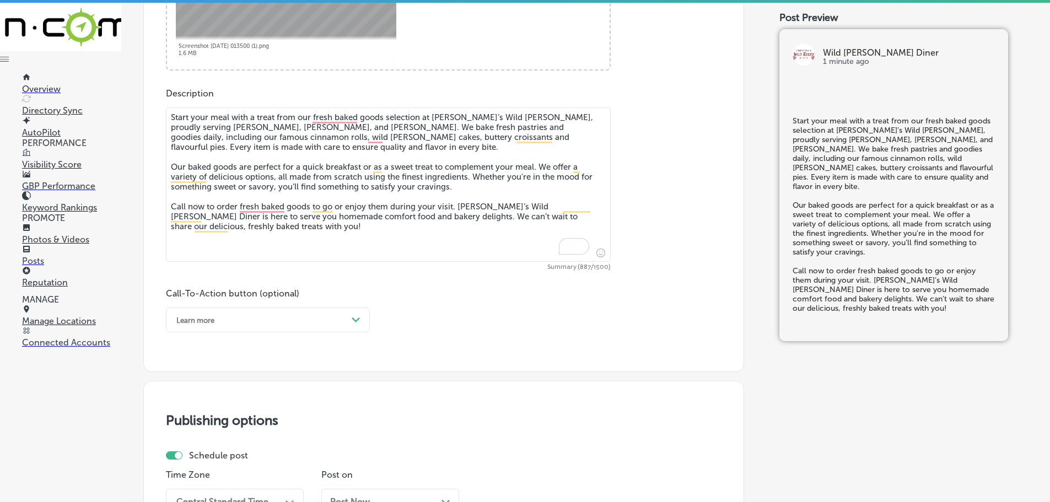
scroll to position [556, 0]
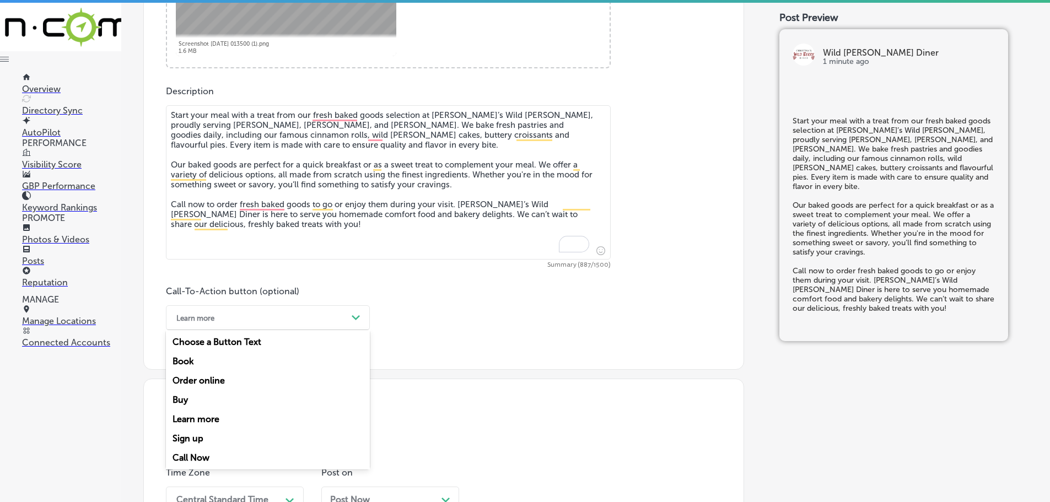
click at [326, 318] on div "Learn more" at bounding box center [259, 317] width 176 height 17
click at [198, 455] on div "Call Now" at bounding box center [268, 457] width 204 height 19
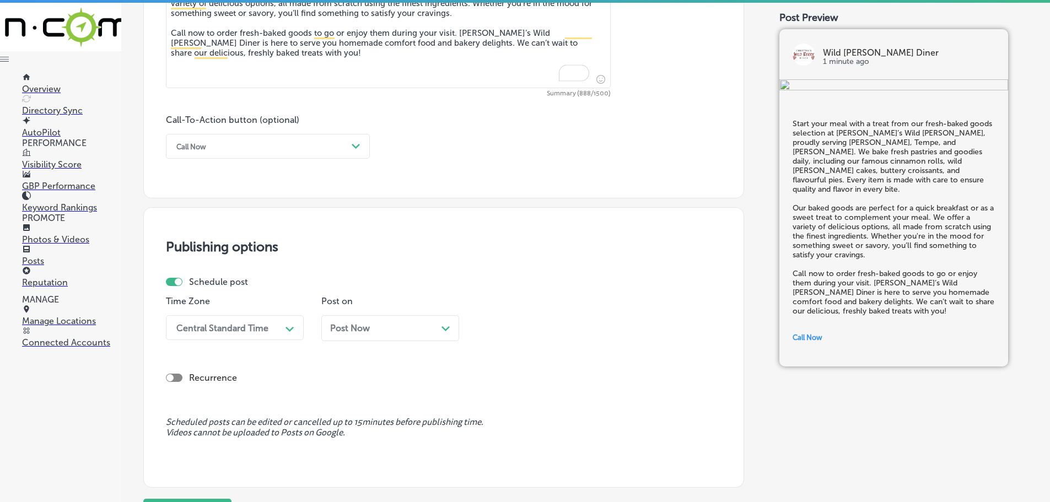
scroll to position [777, 0]
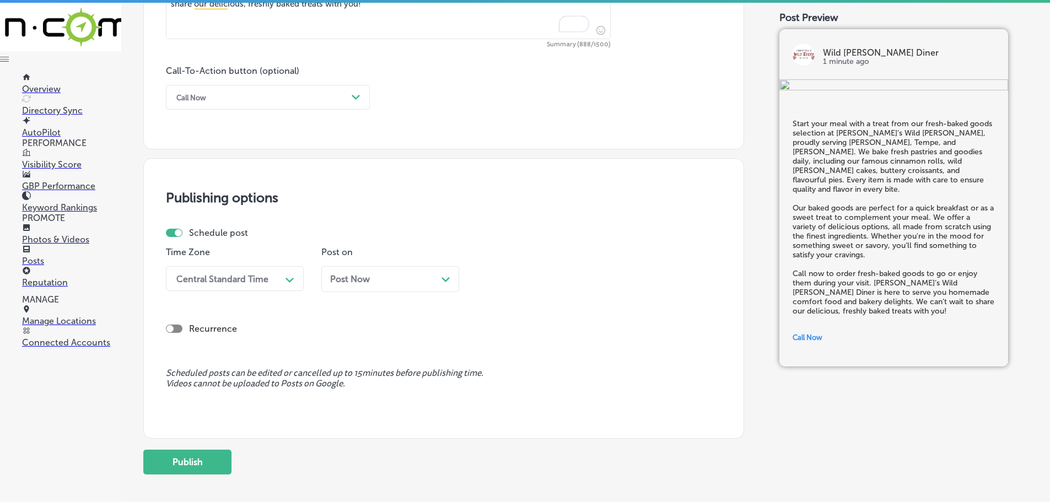
type textarea "Start your meal with a treat from our fresh-baked goods selection at [PERSON_NA…"
click at [278, 278] on div "Central Standard Time" at bounding box center [226, 278] width 110 height 19
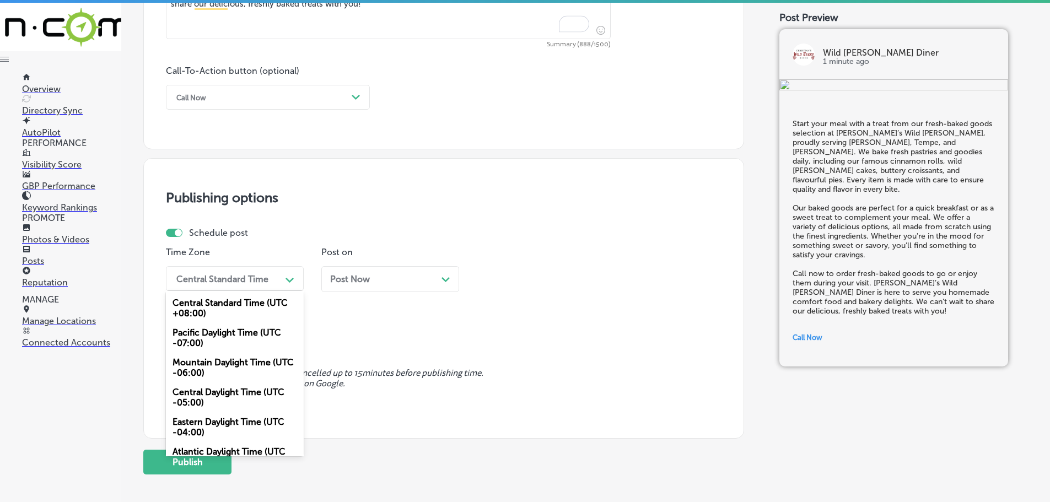
click at [223, 360] on div "Mountain Daylight Time (UTC -06:00)" at bounding box center [235, 368] width 138 height 30
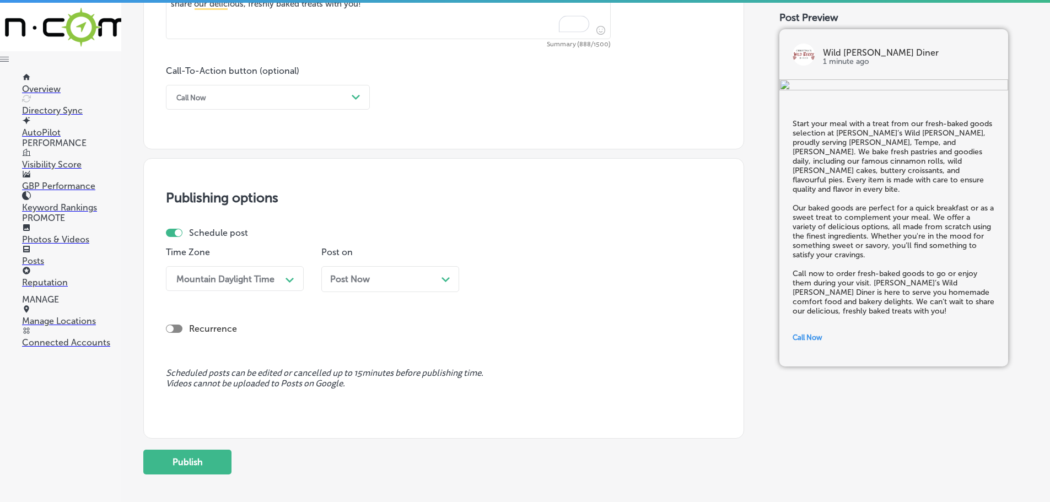
click at [447, 275] on div "Path Created with Sketch." at bounding box center [445, 278] width 9 height 9
click at [552, 274] on div "11:15 AM" at bounding box center [537, 278] width 110 height 19
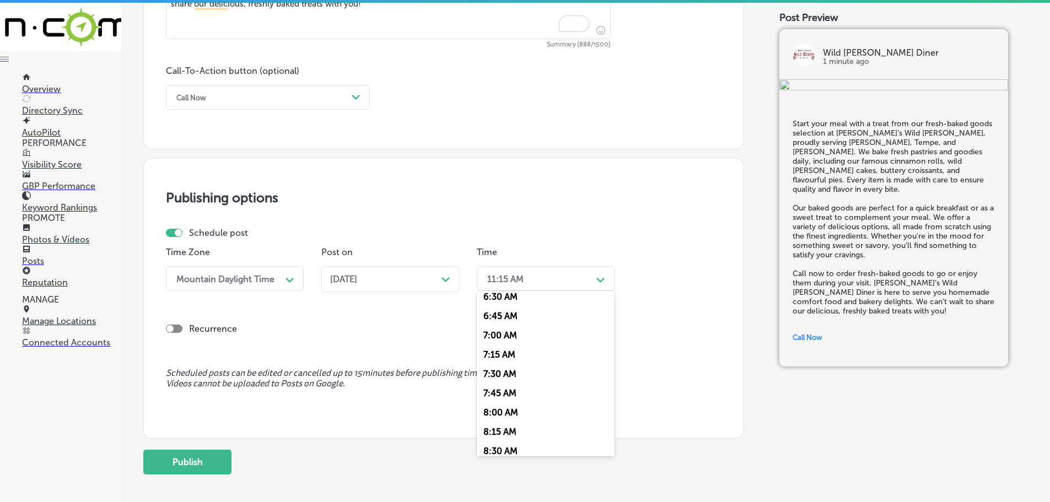
scroll to position [441, 0]
click at [503, 399] on div "7:00 AM" at bounding box center [546, 401] width 138 height 19
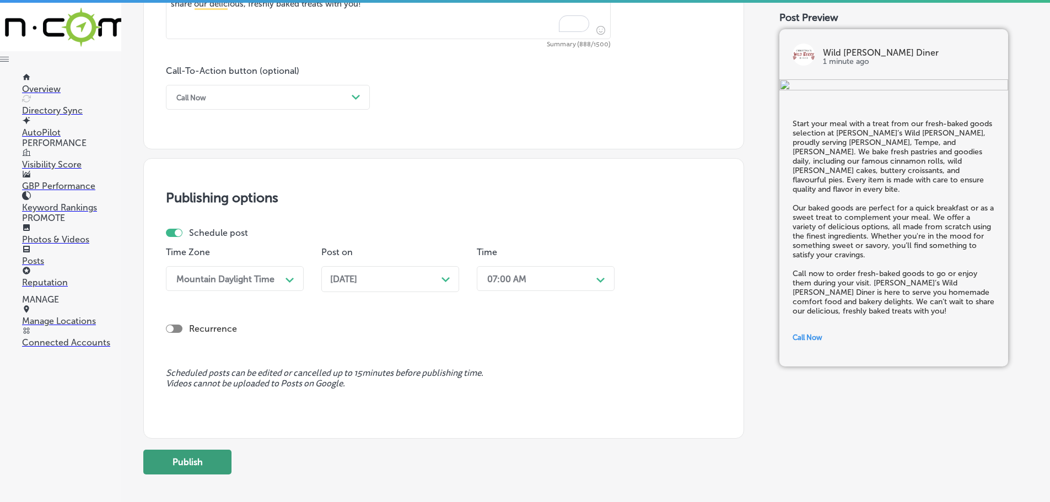
click at [199, 460] on button "Publish" at bounding box center [187, 462] width 88 height 25
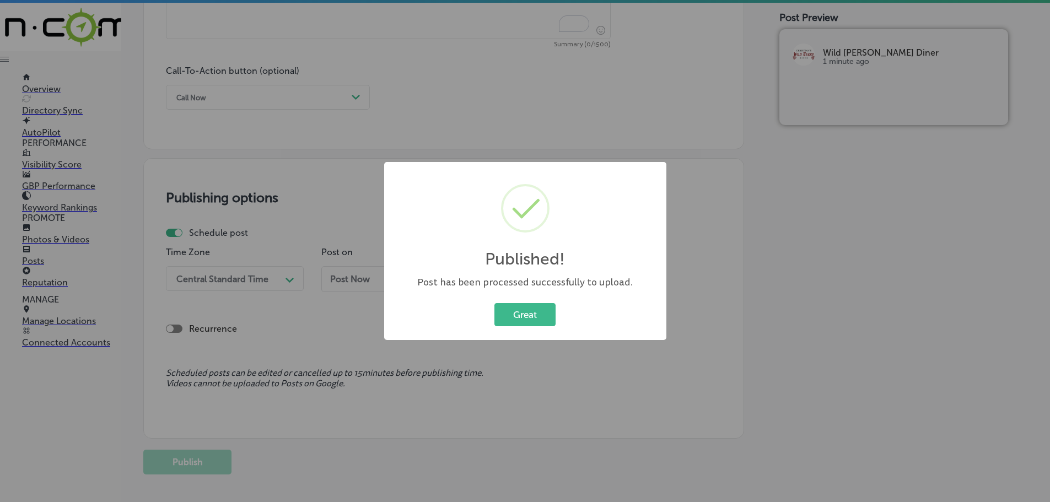
click at [526, 329] on div "Great Cancel" at bounding box center [525, 314] width 260 height 29
click at [530, 320] on button "Great" at bounding box center [524, 314] width 61 height 23
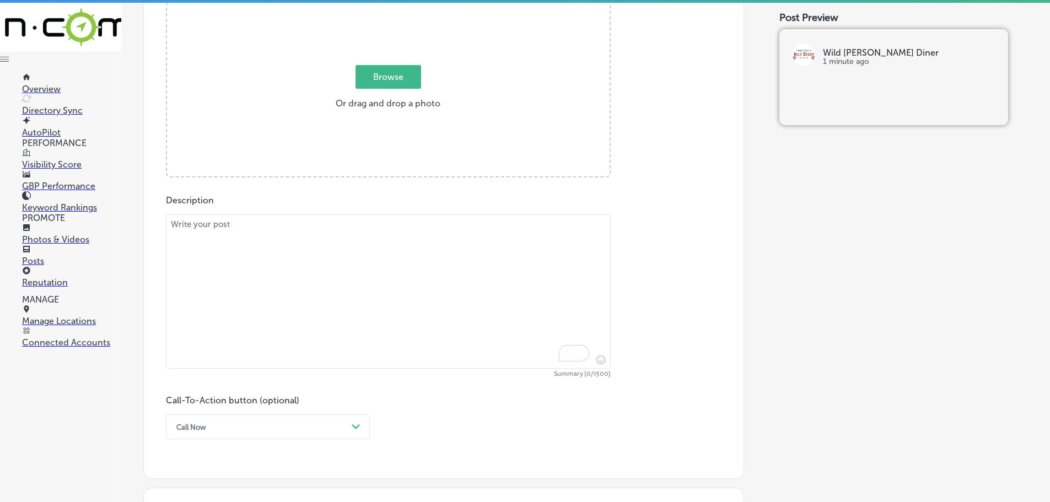
scroll to position [446, 0]
click at [331, 247] on textarea "To enrich screen reader interactions, please activate Accessibility in Grammarl…" at bounding box center [388, 293] width 445 height 154
paste textarea "Savor the delicious flavors of our Taco Salad at [PERSON_NAME]’s Wild [PERSON_N…"
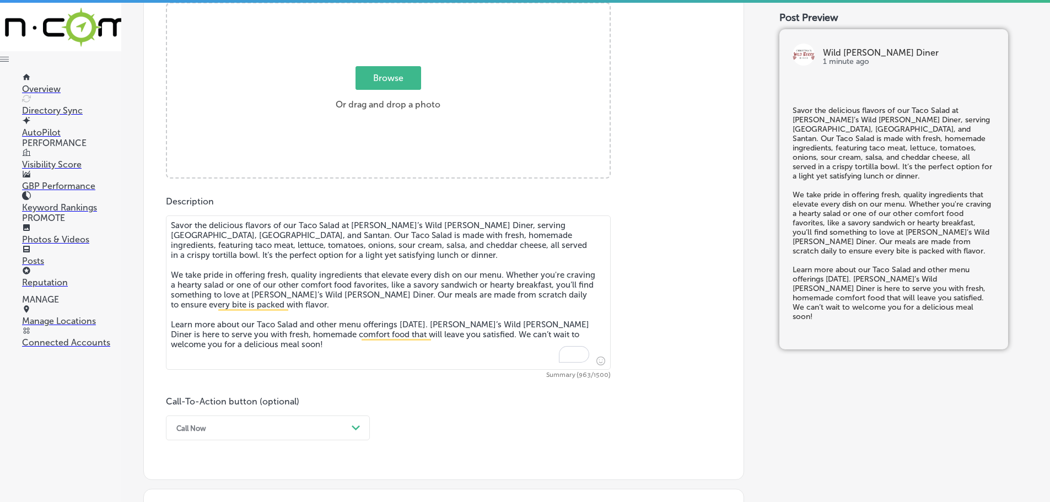
type textarea "Savor the delicious flavors of our Taco Salad at [PERSON_NAME]’s Wild [PERSON_N…"
click at [405, 83] on span "Browse" at bounding box center [389, 78] width 66 height 24
click at [405, 7] on input "Browse Or drag and drop a photo" at bounding box center [388, 4] width 443 height 3
type input "C:\fakepath\Screenshot [DATE] 012330 (1).png"
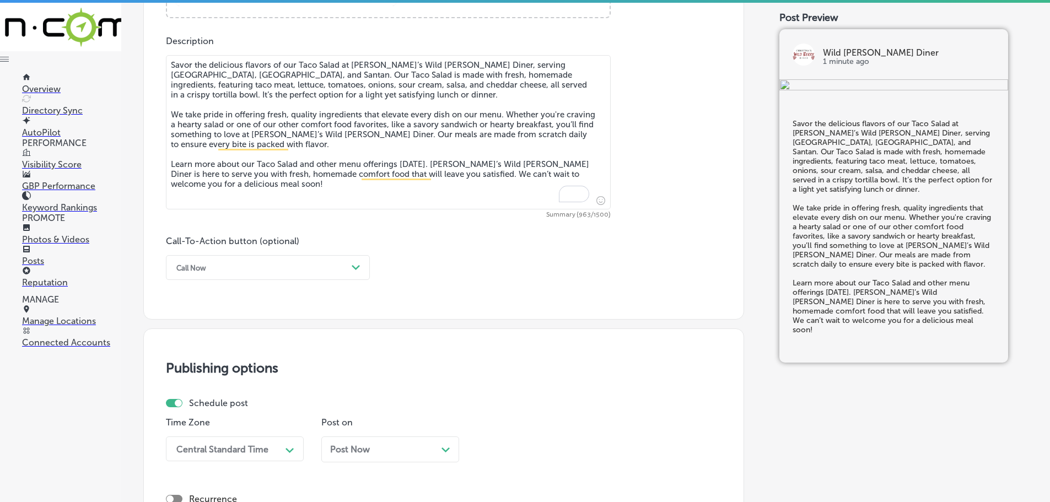
scroll to position [611, 0]
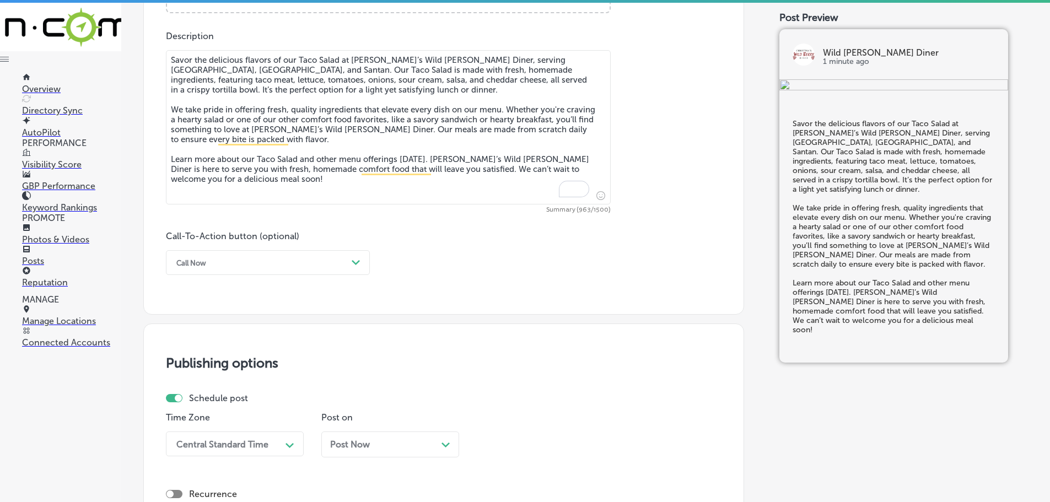
click at [349, 429] on div "Post on Post Now Path Created with Sketch." at bounding box center [390, 438] width 138 height 53
click at [351, 263] on div "Path Created with Sketch." at bounding box center [356, 263] width 18 height 18
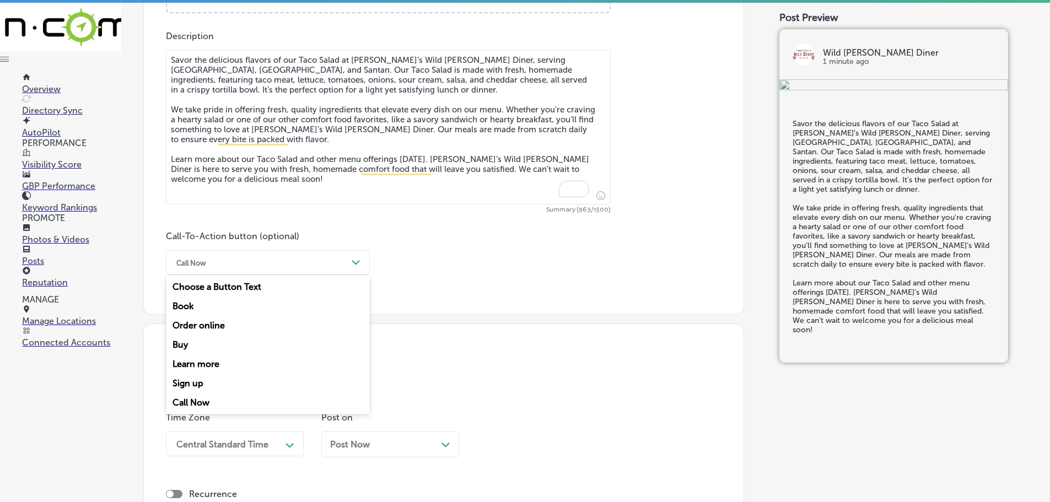
click at [212, 364] on div "Learn more" at bounding box center [268, 363] width 204 height 19
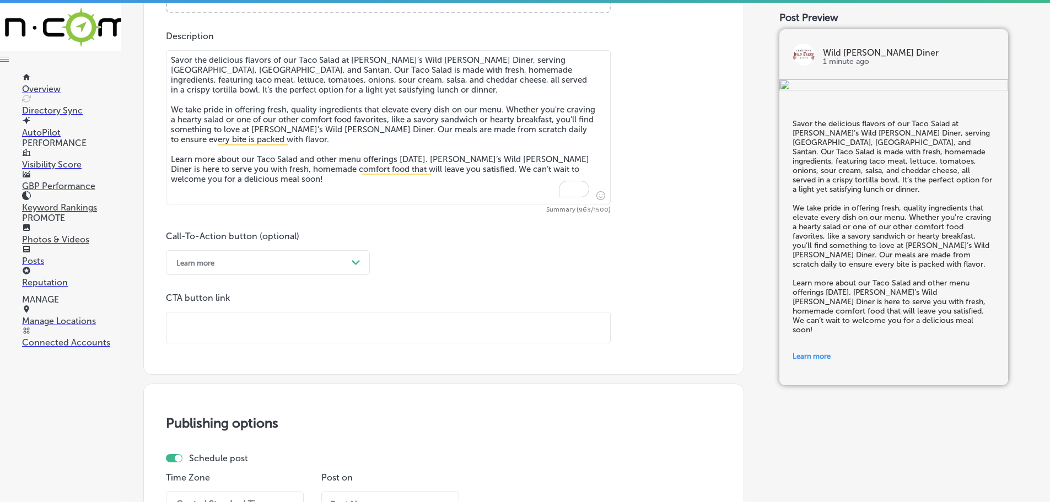
click at [238, 329] on input "text" at bounding box center [388, 328] width 444 height 30
paste input "[URL][DOMAIN_NAME]"
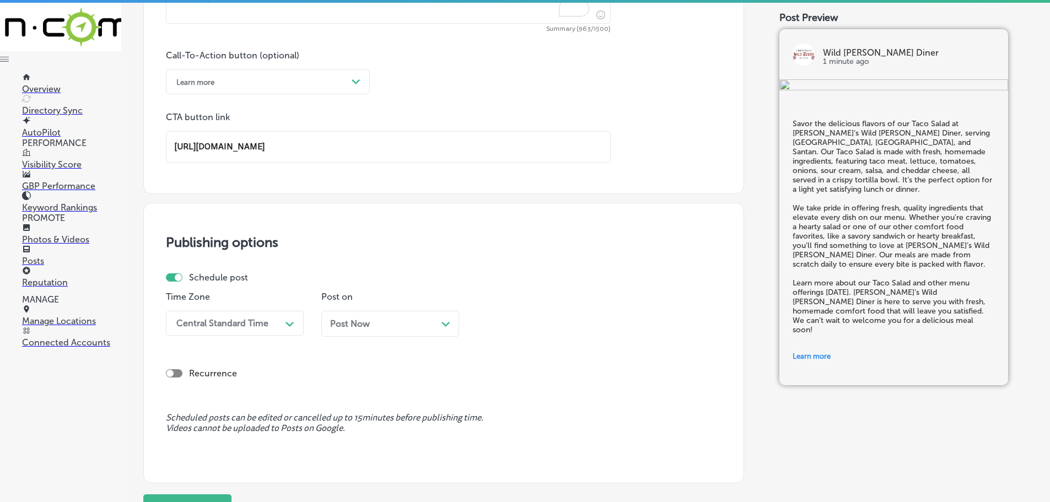
scroll to position [832, 0]
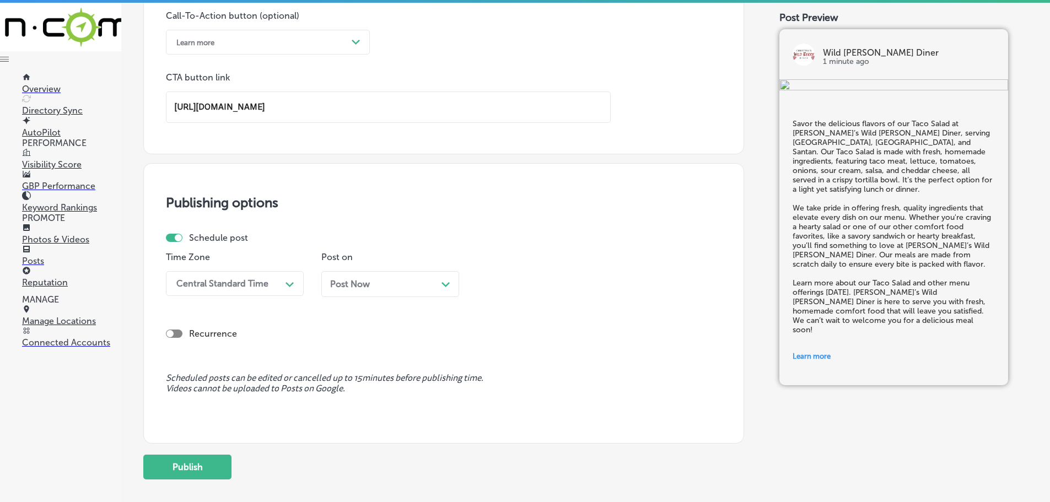
type input "[URL][DOMAIN_NAME]"
click at [281, 280] on div "Path Created with Sketch." at bounding box center [290, 283] width 18 height 18
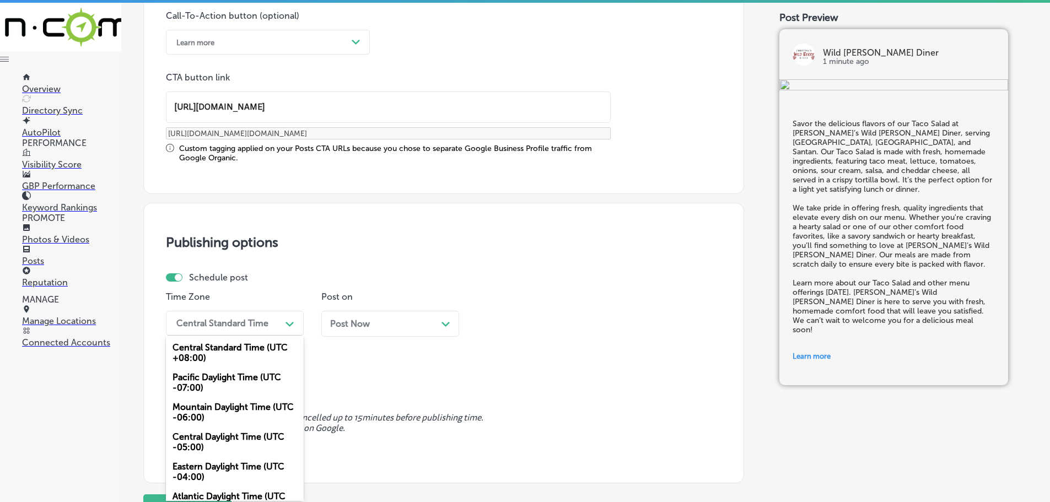
click at [221, 412] on div "Mountain Daylight Time (UTC -06:00)" at bounding box center [235, 412] width 138 height 30
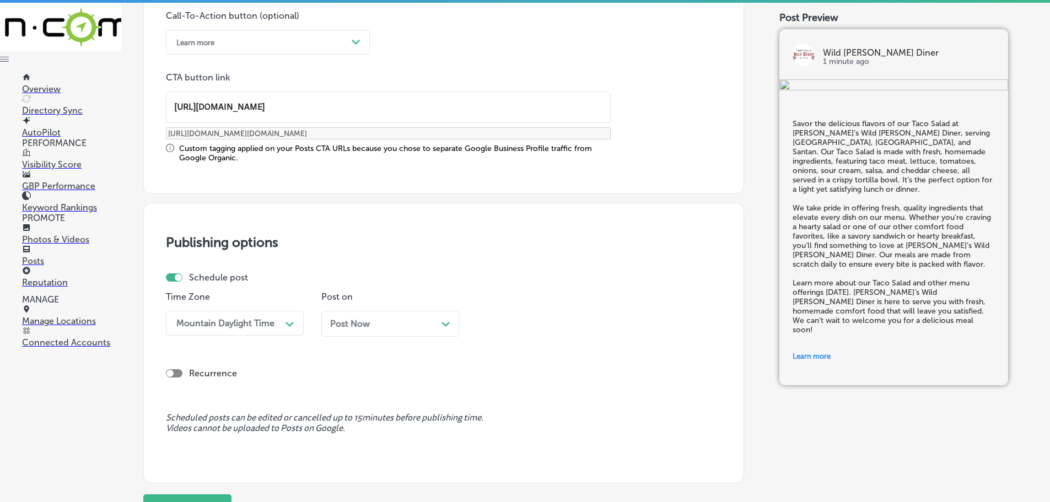
click at [450, 325] on div "Path Created with Sketch." at bounding box center [445, 323] width 9 height 9
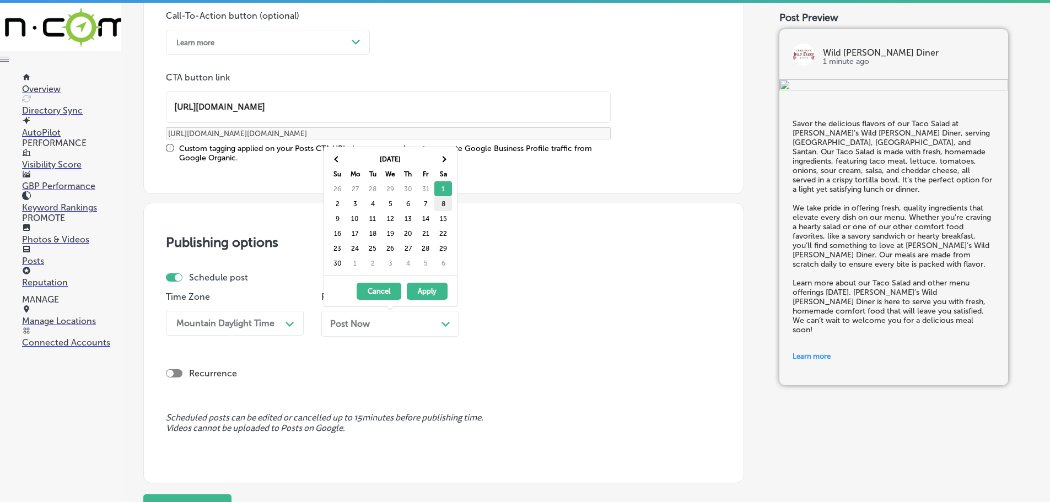
drag, startPoint x: 443, startPoint y: 208, endPoint x: 500, endPoint y: 234, distance: 63.6
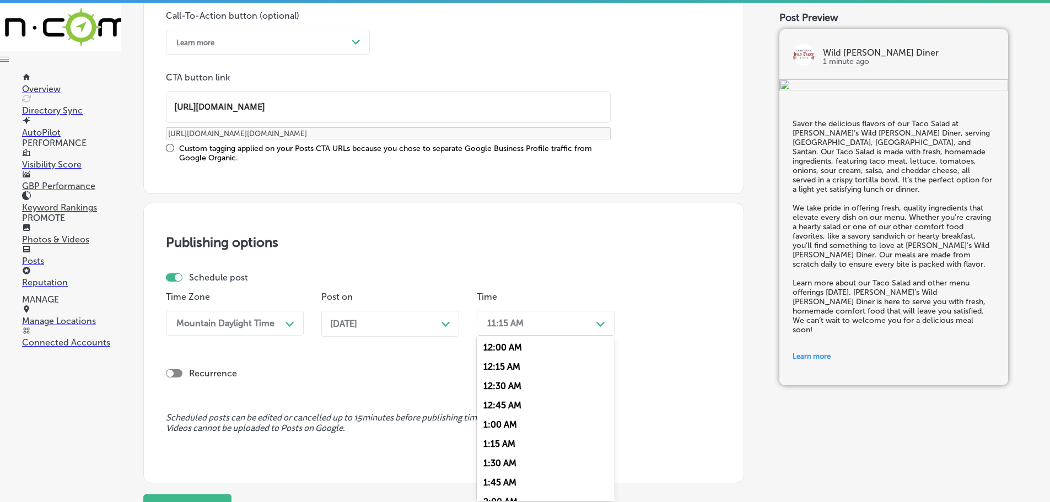
click at [594, 331] on div "Path Created with Sketch." at bounding box center [601, 323] width 18 height 18
click at [518, 445] on div "7:00 AM" at bounding box center [546, 446] width 138 height 19
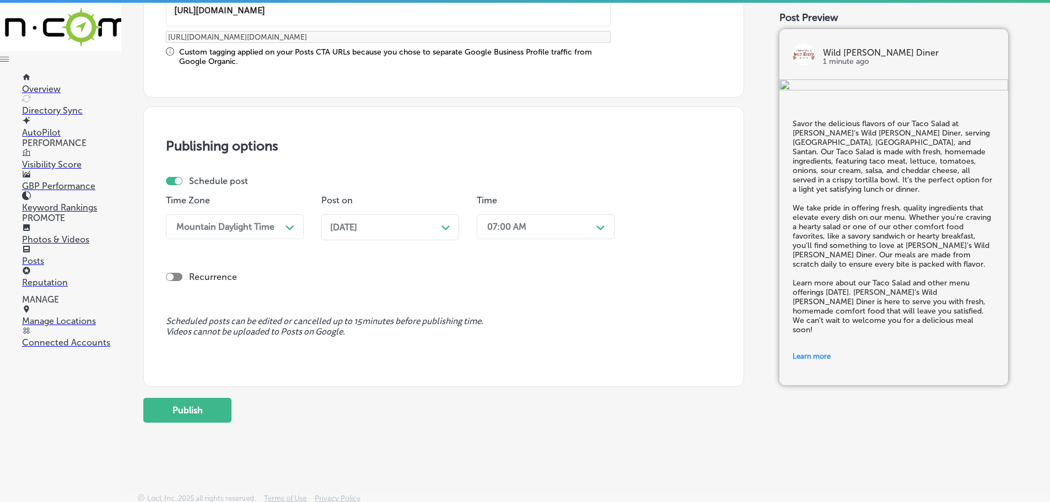
scroll to position [931, 0]
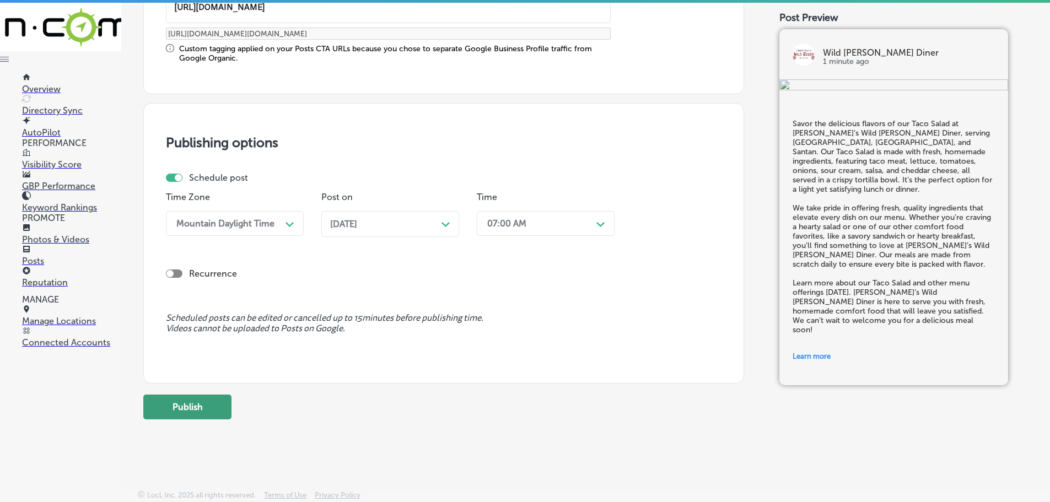
click at [181, 412] on button "Publish" at bounding box center [187, 407] width 88 height 25
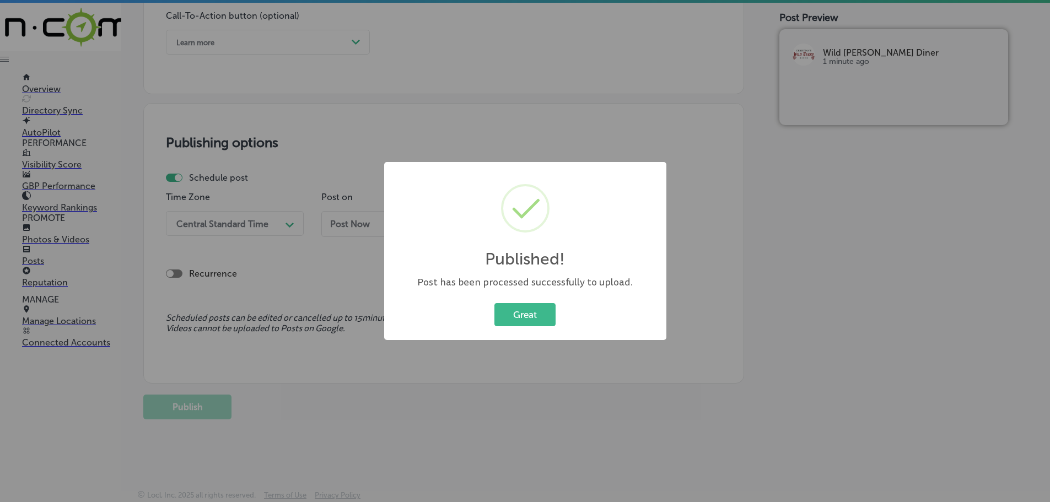
scroll to position [832, 0]
click at [542, 306] on button "Great" at bounding box center [524, 314] width 61 height 23
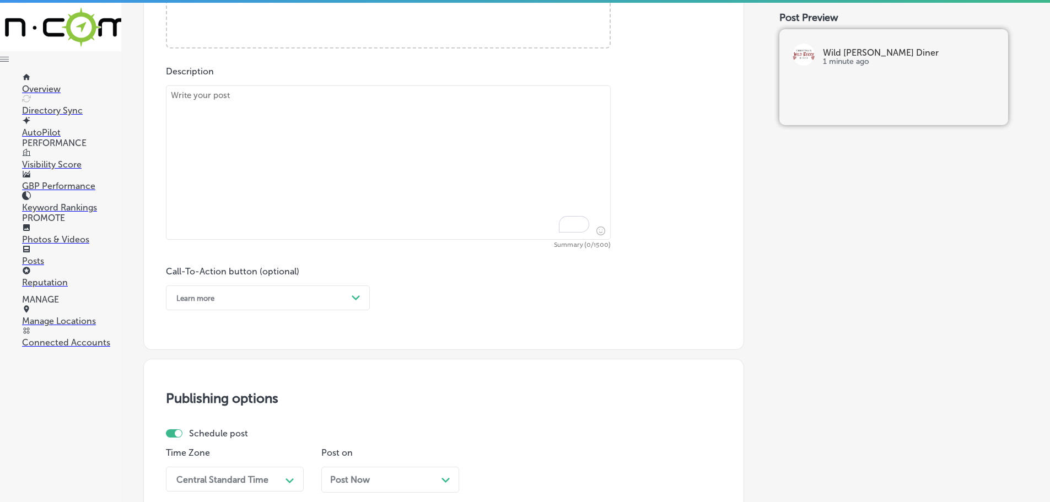
scroll to position [501, 0]
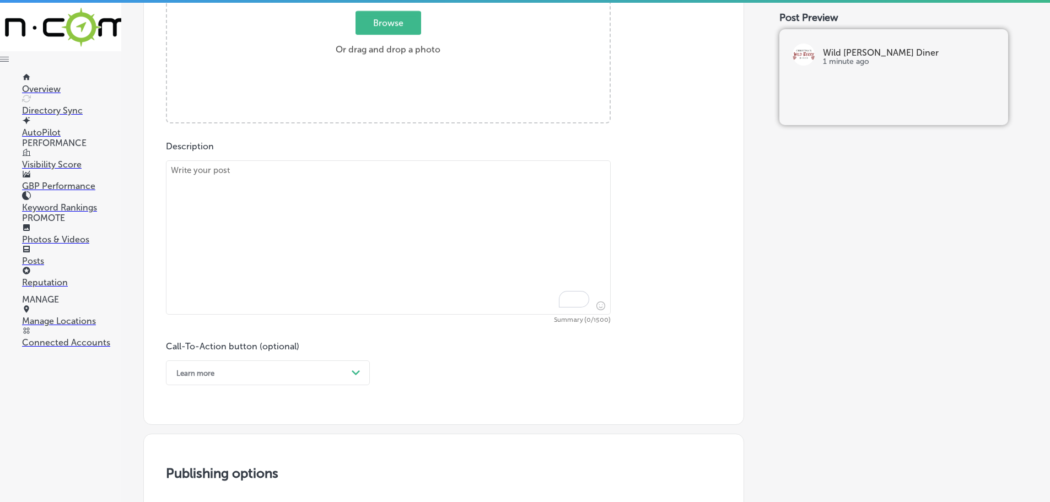
click at [339, 193] on textarea "To enrich screen reader interactions, please activate Accessibility in Grammarl…" at bounding box center [388, 237] width 445 height 154
paste textarea "Indulge in the rich flavors of applewood smoked bacon at [PERSON_NAME]’s Wild […"
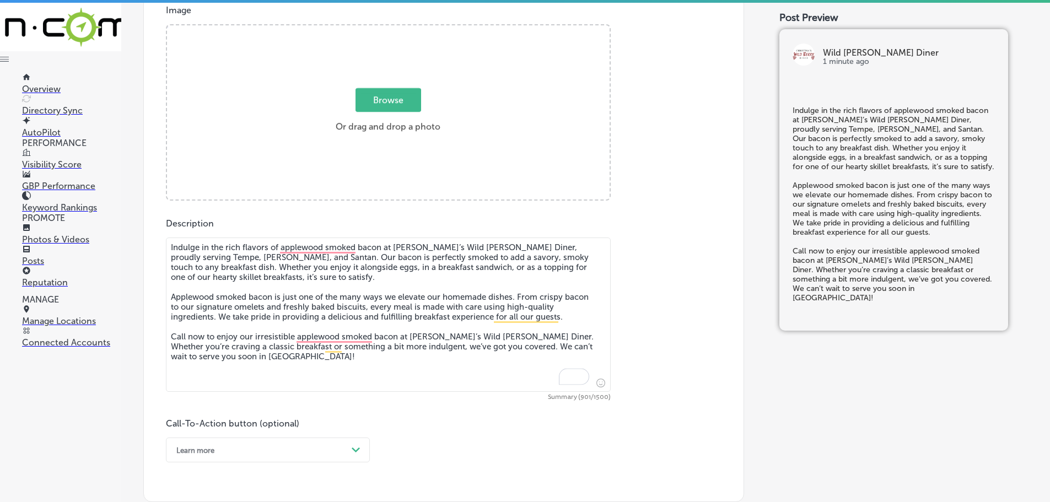
scroll to position [336, 0]
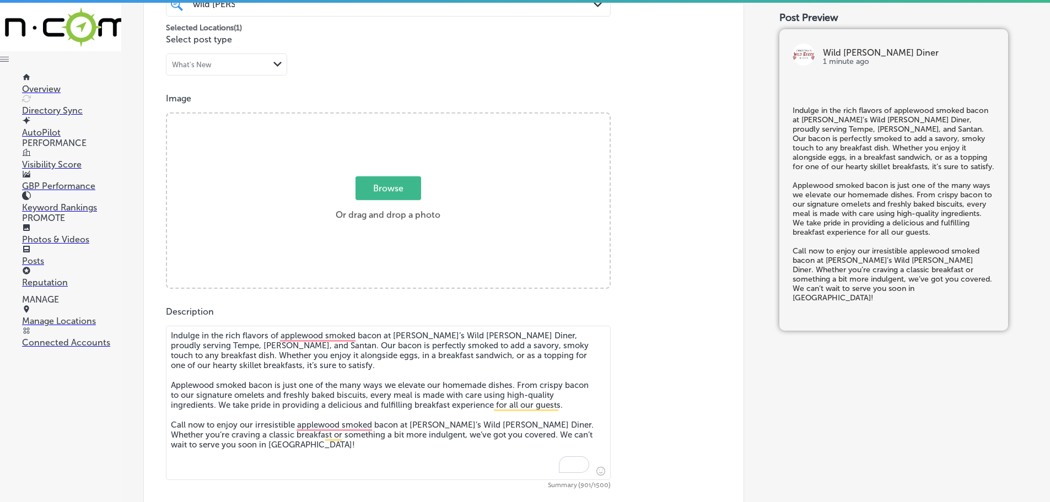
type textarea "Indulge in the rich flavors of applewood smoked bacon at [PERSON_NAME]’s Wild […"
click at [384, 188] on span "Browse" at bounding box center [389, 188] width 66 height 24
click at [384, 117] on input "Browse Or drag and drop a photo" at bounding box center [388, 115] width 443 height 3
type input "C:\fakepath\Screenshot [DATE] 013200 (1).png"
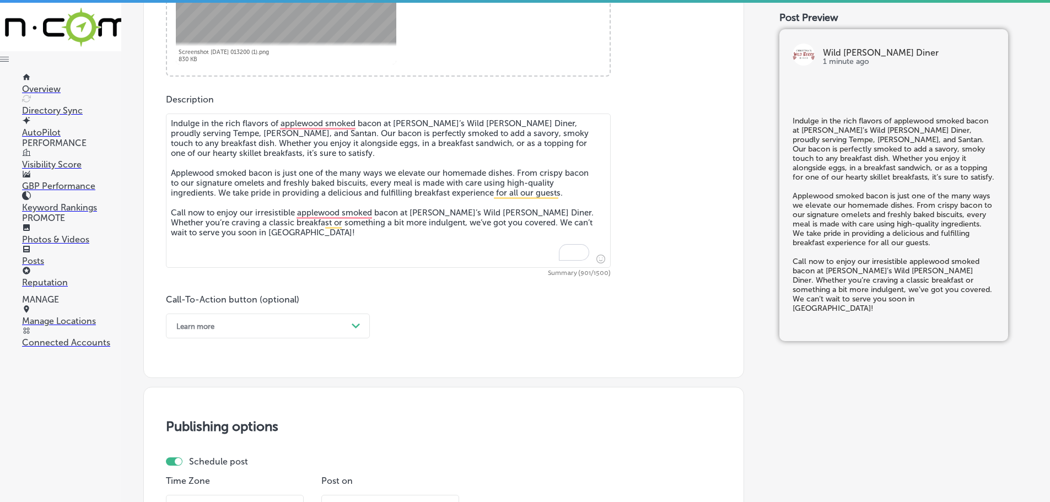
scroll to position [556, 0]
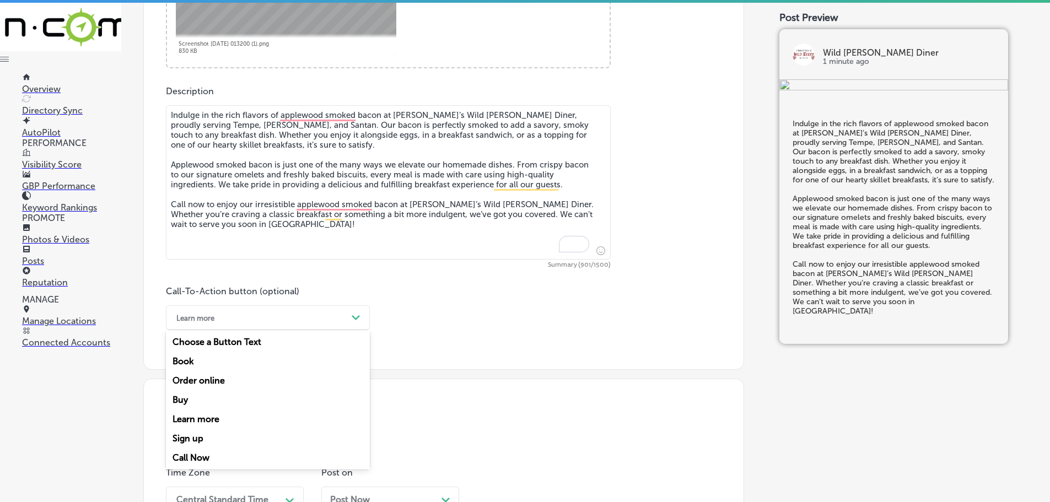
click at [338, 317] on div "Learn more" at bounding box center [259, 317] width 176 height 17
click at [196, 453] on div "Call Now" at bounding box center [268, 457] width 204 height 19
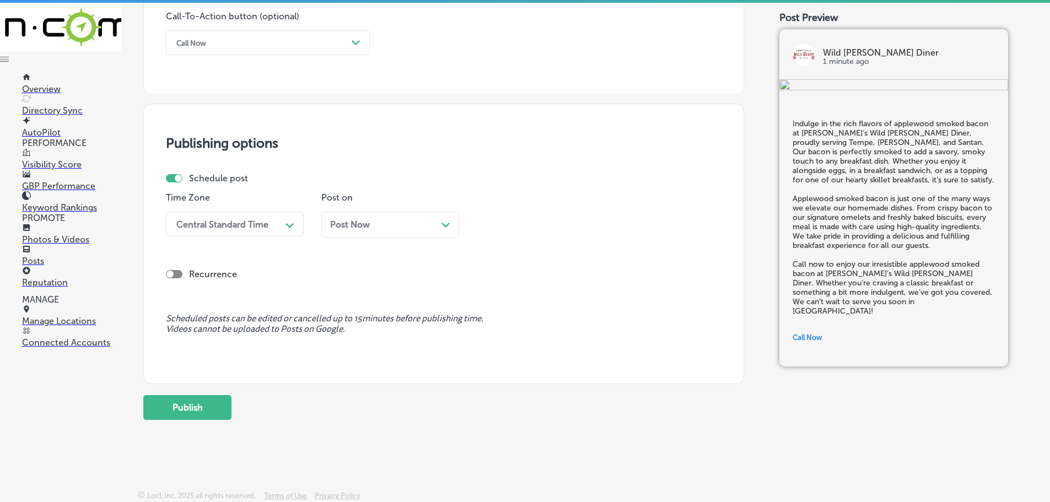
scroll to position [832, 0]
click at [255, 227] on div "Central Standard Time" at bounding box center [222, 223] width 92 height 10
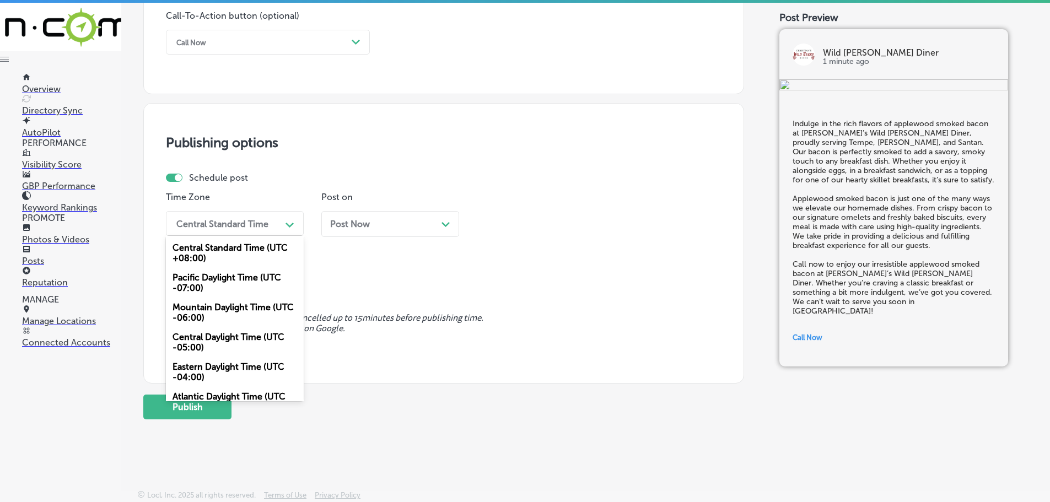
click at [215, 315] on div "Mountain Daylight Time (UTC -06:00)" at bounding box center [235, 313] width 138 height 30
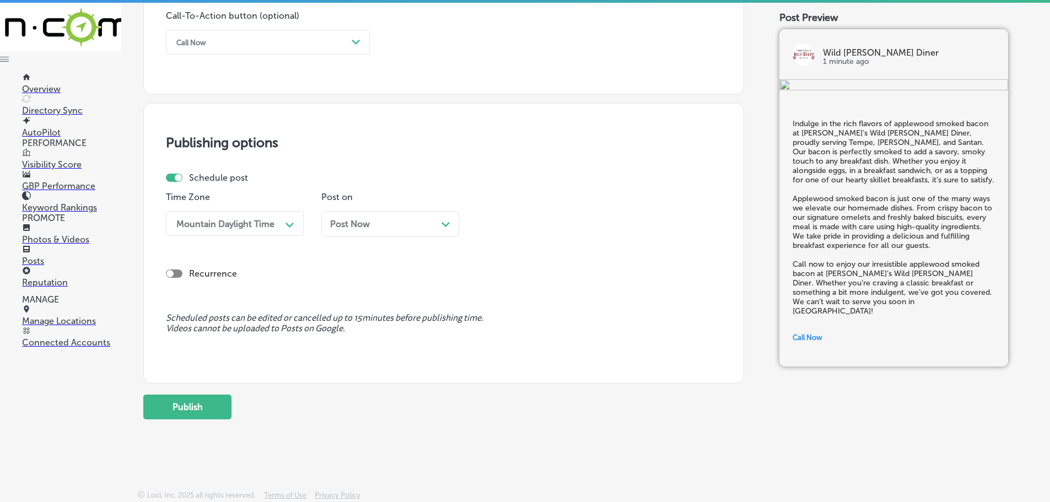
click at [441, 226] on icon "Path Created with Sketch." at bounding box center [445, 224] width 8 height 5
click at [552, 215] on div "11:15 AM" at bounding box center [537, 223] width 110 height 19
click at [497, 344] on div "7:00 AM" at bounding box center [546, 346] width 138 height 19
click at [176, 405] on button "Publish" at bounding box center [187, 407] width 88 height 25
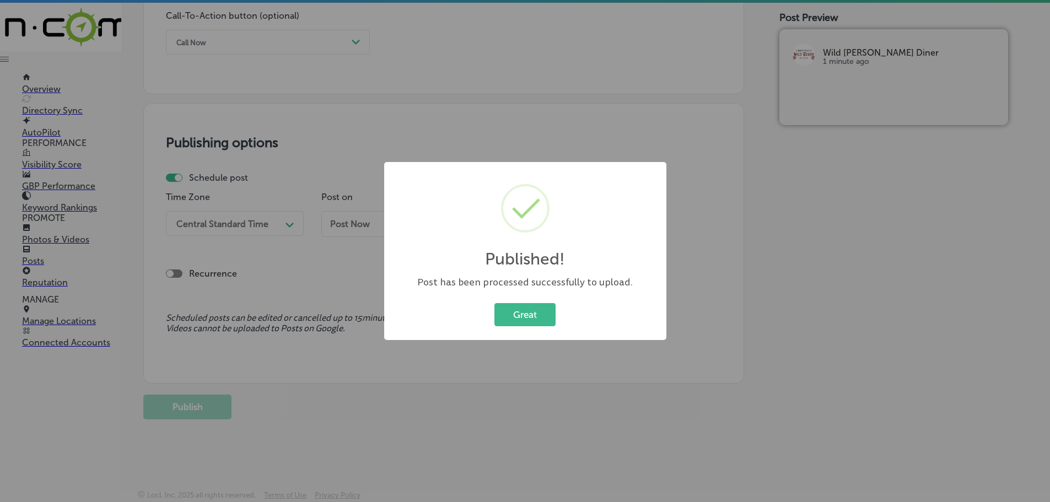
click at [516, 308] on button "Great" at bounding box center [524, 314] width 61 height 23
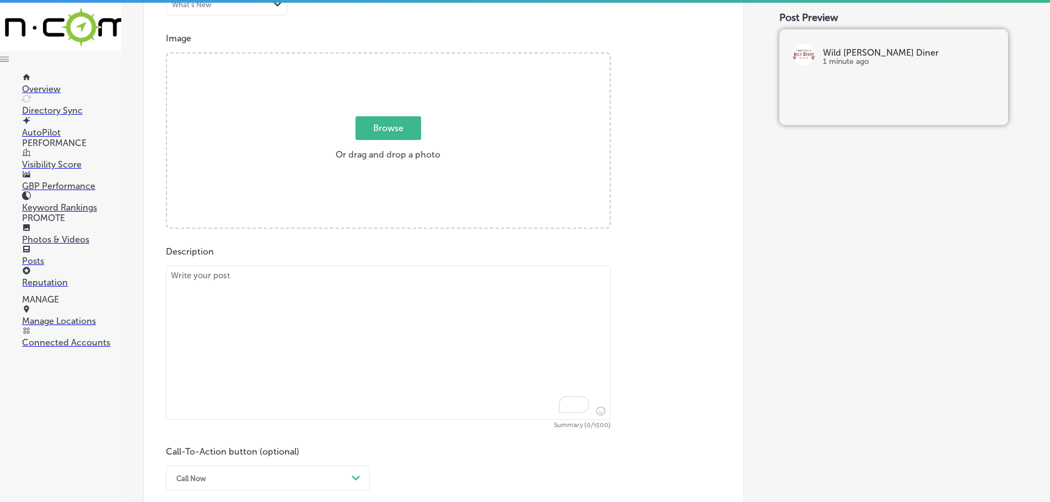
scroll to position [391, 0]
click at [385, 313] on textarea "To enrich screen reader interactions, please activate Accessibility in Grammarl…" at bounding box center [388, 348] width 445 height 154
paste textarea "Discover our delicious grilled chicken menu options at [PERSON_NAME]’s Wild [PE…"
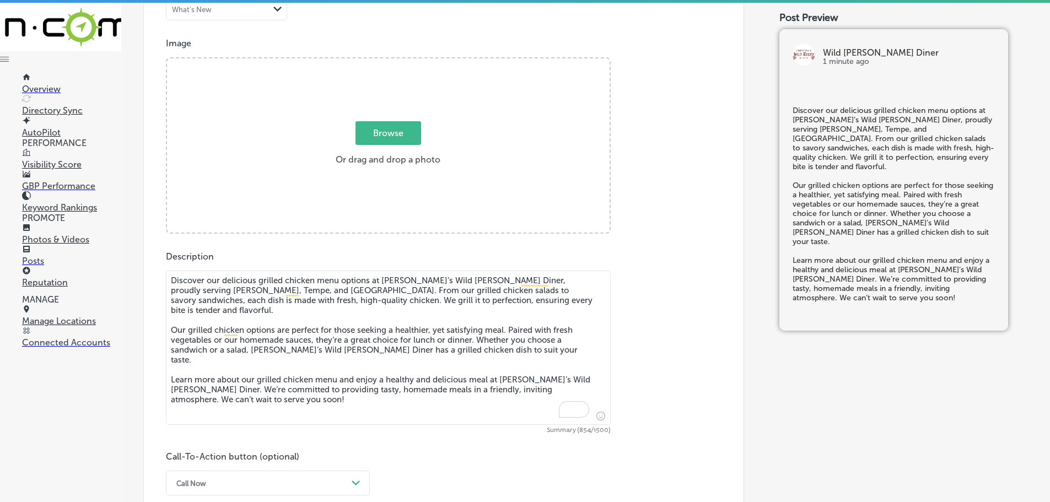
type textarea "Discover our delicious grilled chicken menu options at [PERSON_NAME]’s Wild [PE…"
click at [396, 137] on span "Browse" at bounding box center [389, 133] width 66 height 24
click at [396, 62] on input "Browse Or drag and drop a photo" at bounding box center [388, 59] width 443 height 3
type input "C:\fakepath\Screenshot [DATE] 013541 (1).png"
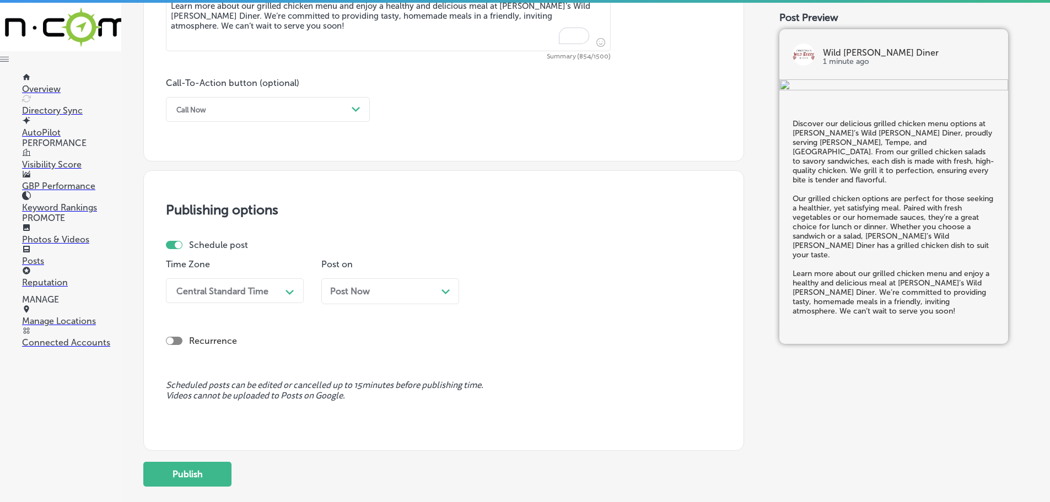
scroll to position [777, 0]
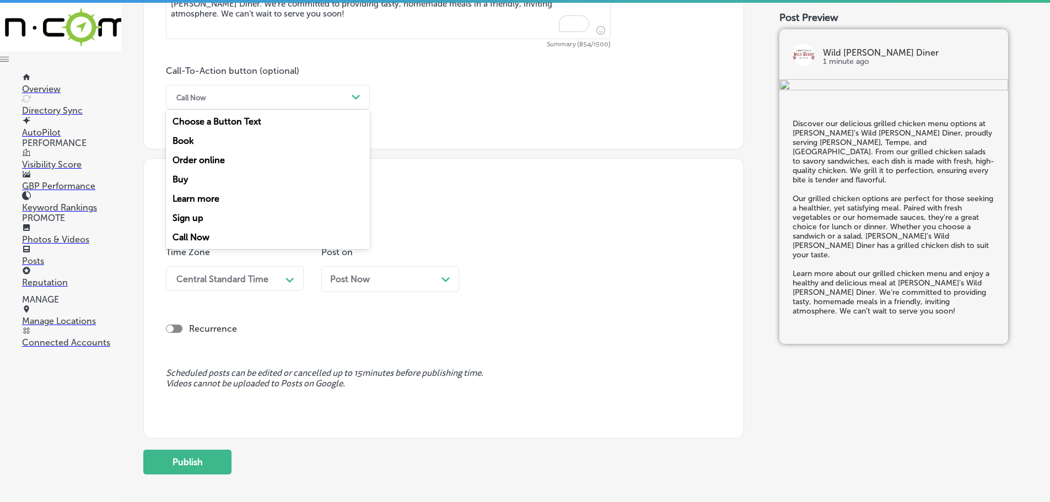
click at [322, 101] on div "Call Now" at bounding box center [259, 97] width 176 height 17
click at [192, 198] on div "Learn more" at bounding box center [268, 198] width 204 height 19
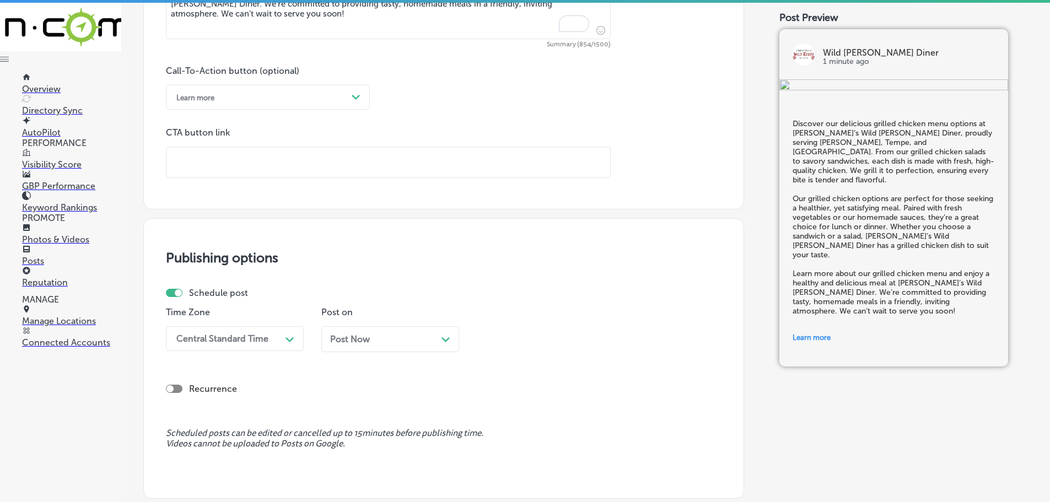
click at [240, 166] on input "text" at bounding box center [388, 162] width 444 height 30
paste input "[URL][DOMAIN_NAME]"
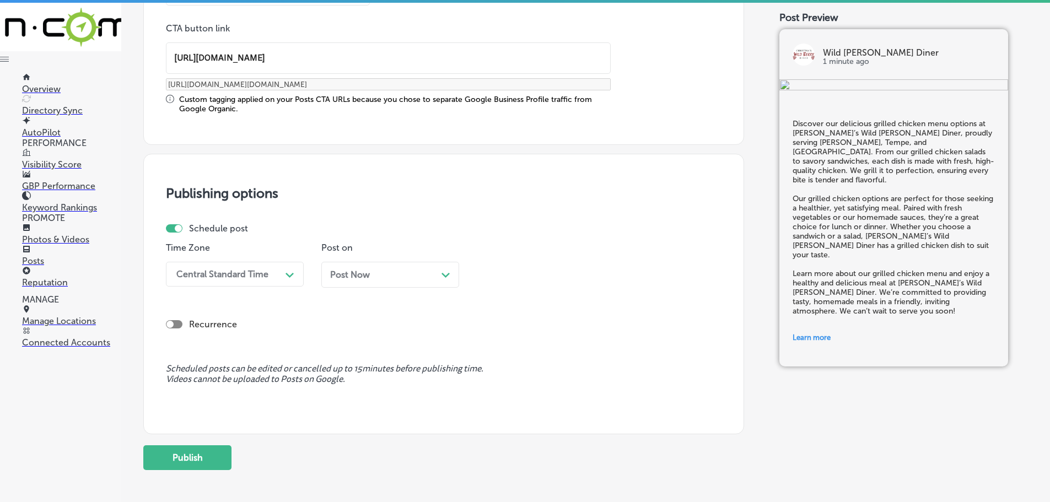
scroll to position [887, 0]
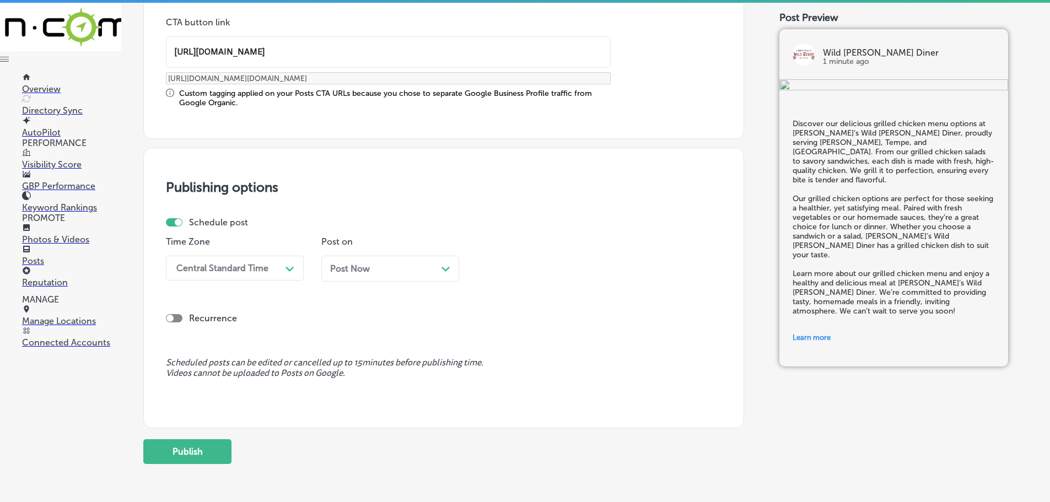
type input "[URL][DOMAIN_NAME]"
click at [273, 270] on div "Central Standard Time" at bounding box center [226, 268] width 110 height 19
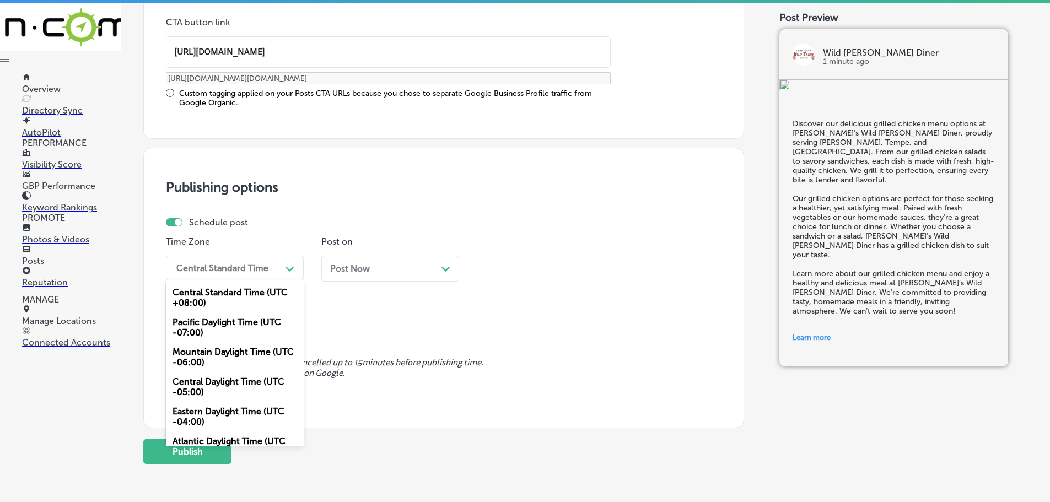
click at [218, 362] on div "Mountain Daylight Time (UTC -06:00)" at bounding box center [235, 357] width 138 height 30
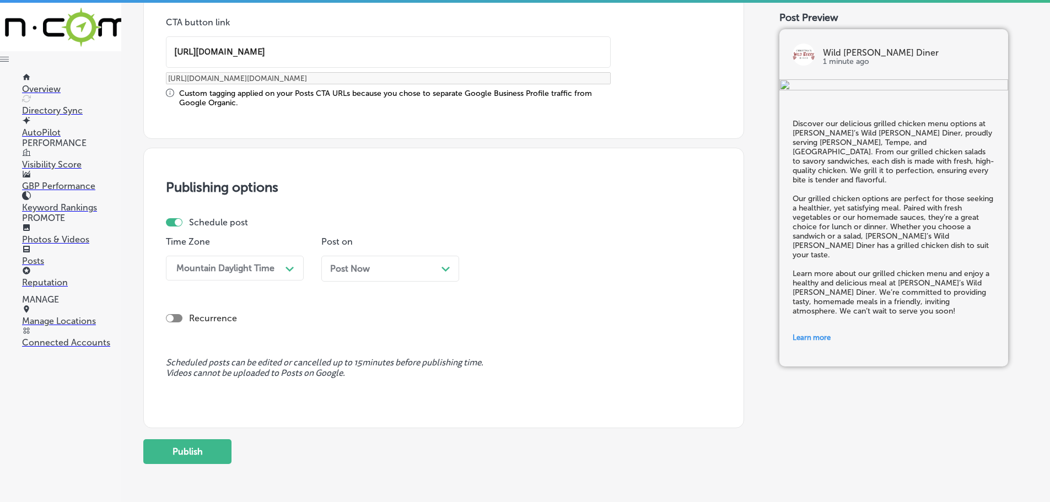
click at [442, 270] on icon "Path Created with Sketch." at bounding box center [445, 269] width 8 height 5
click at [580, 272] on div "11:15 AM" at bounding box center [537, 268] width 110 height 19
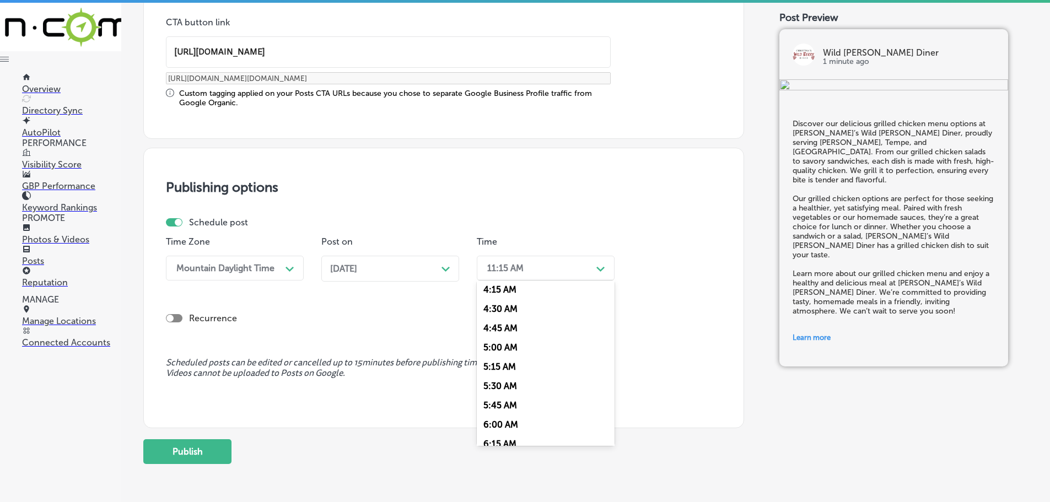
scroll to position [441, 0]
click at [518, 384] on div "7:00 AM" at bounding box center [546, 391] width 138 height 19
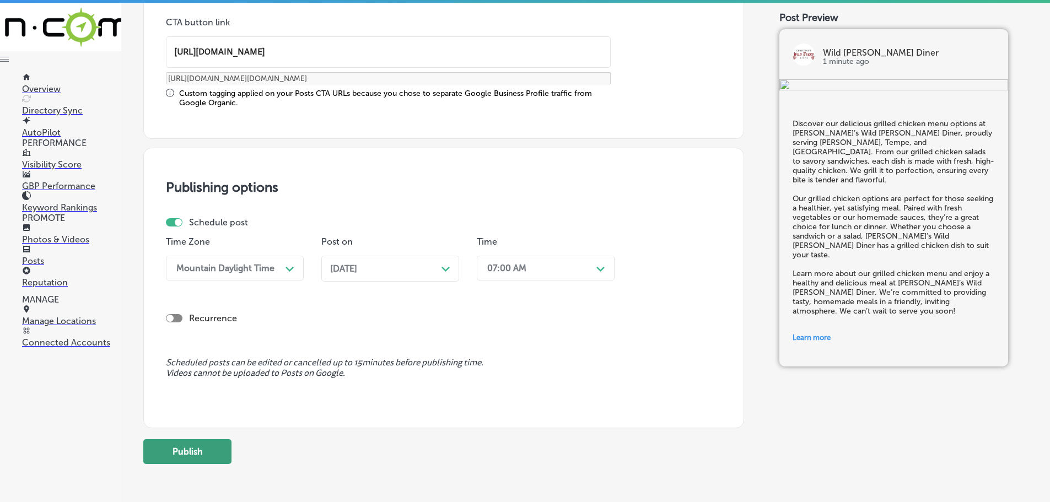
click at [160, 456] on button "Publish" at bounding box center [187, 451] width 88 height 25
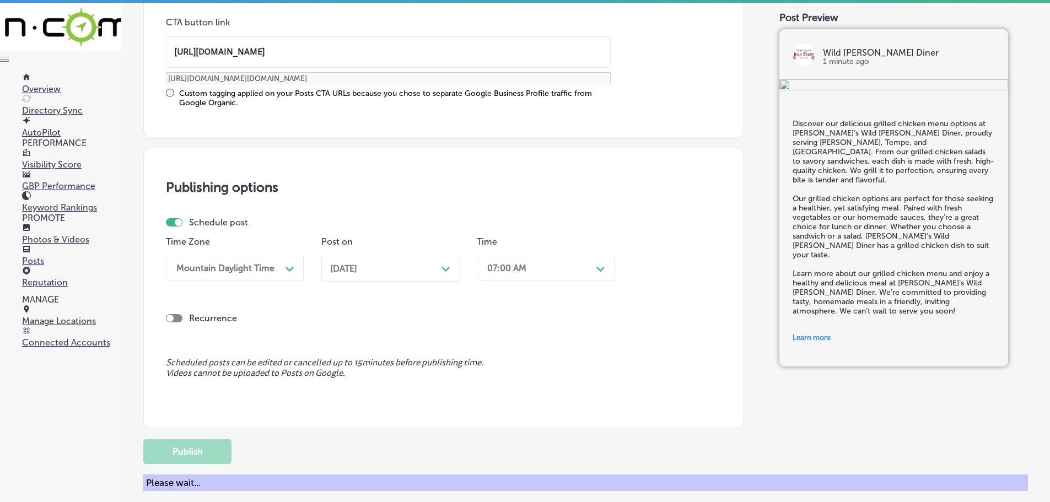
scroll to position [832, 0]
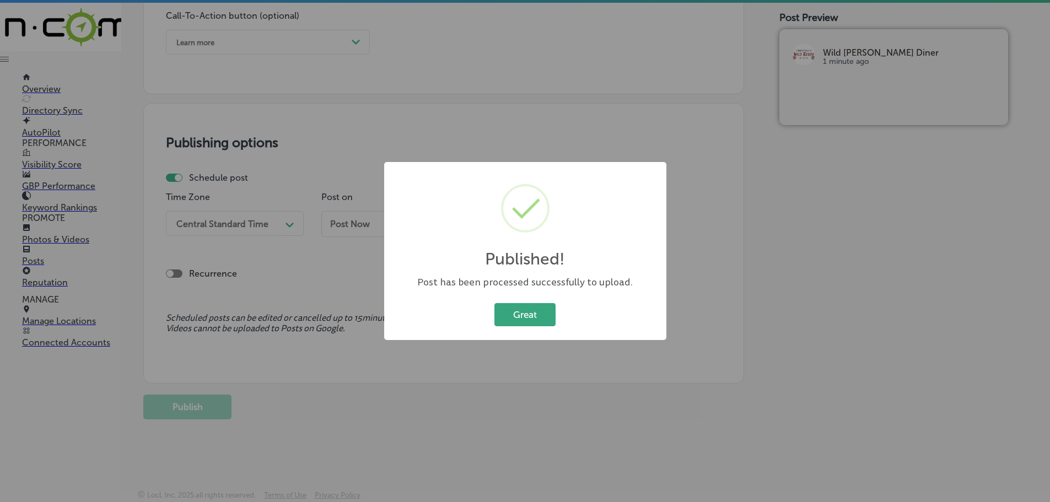
click at [515, 319] on button "Great" at bounding box center [524, 314] width 61 height 23
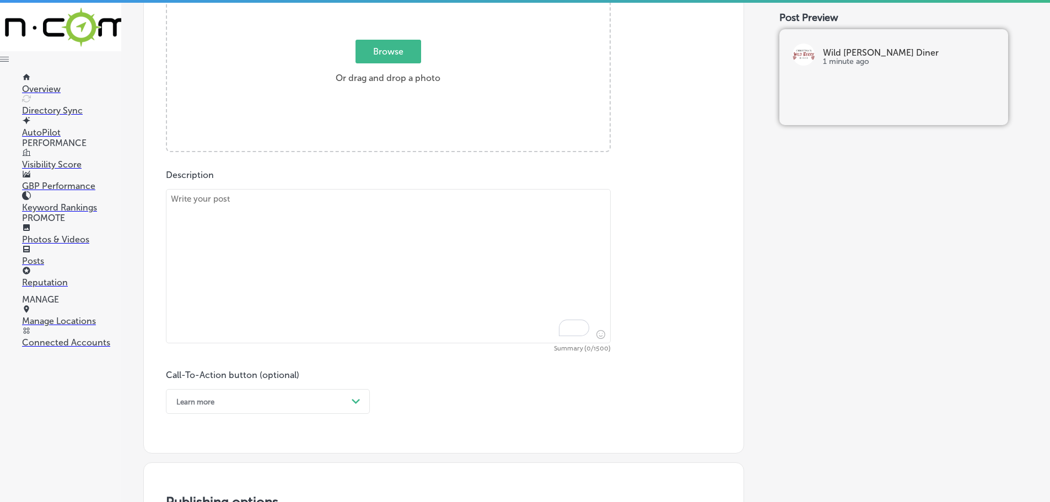
scroll to position [446, 0]
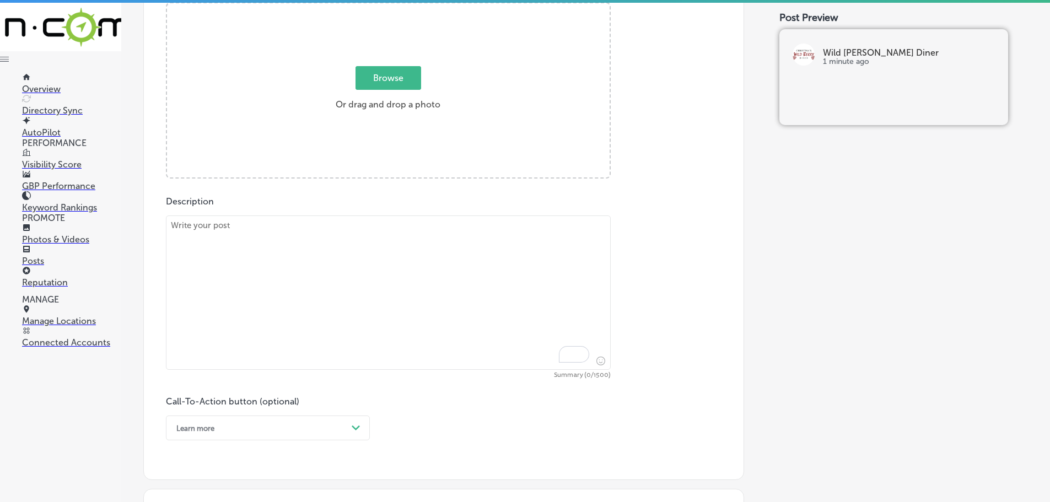
click at [392, 251] on textarea "To enrich screen reader interactions, please activate Accessibility in Grammarl…" at bounding box center [388, 293] width 445 height 154
paste textarea "Indulge in the delicious offerings of our bakery menu at [PERSON_NAME]’s Wild […"
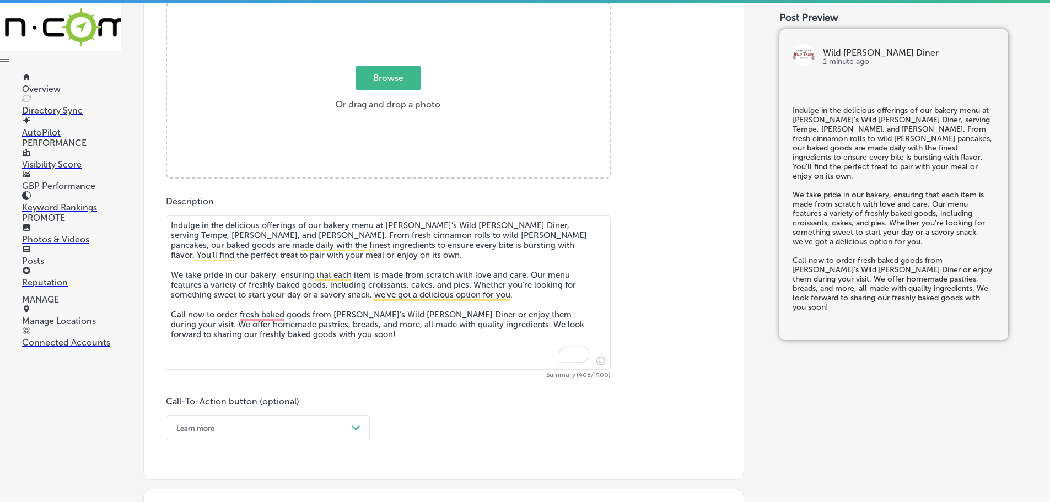
type textarea "Indulge in the delicious offerings of our bakery menu at [PERSON_NAME]’s Wild […"
click at [394, 75] on span "Browse" at bounding box center [389, 78] width 66 height 24
click at [394, 7] on input "Browse Or drag and drop a photo" at bounding box center [388, 4] width 443 height 3
type input "C:\fakepath\Screenshot [DATE] 013642 (1).png"
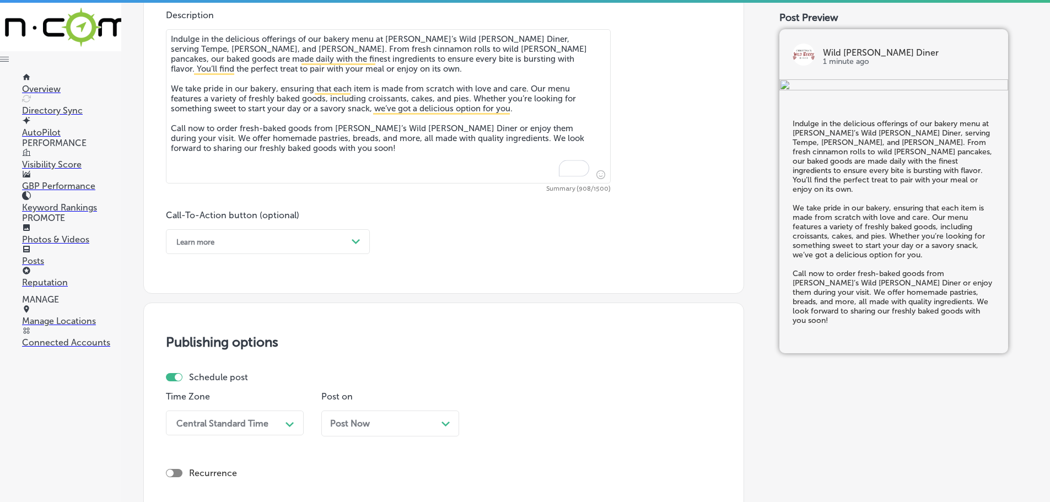
scroll to position [666, 0]
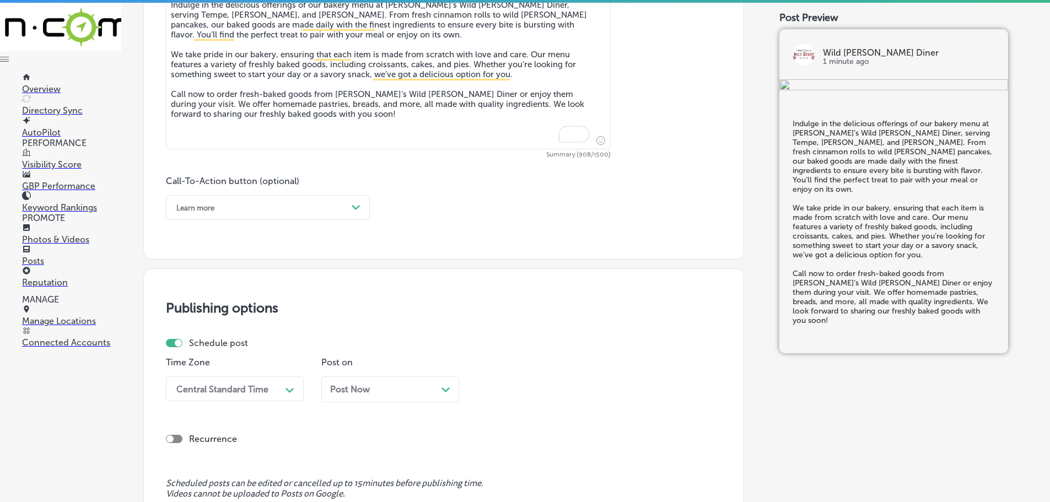
click at [343, 204] on div "Learn more" at bounding box center [259, 207] width 176 height 17
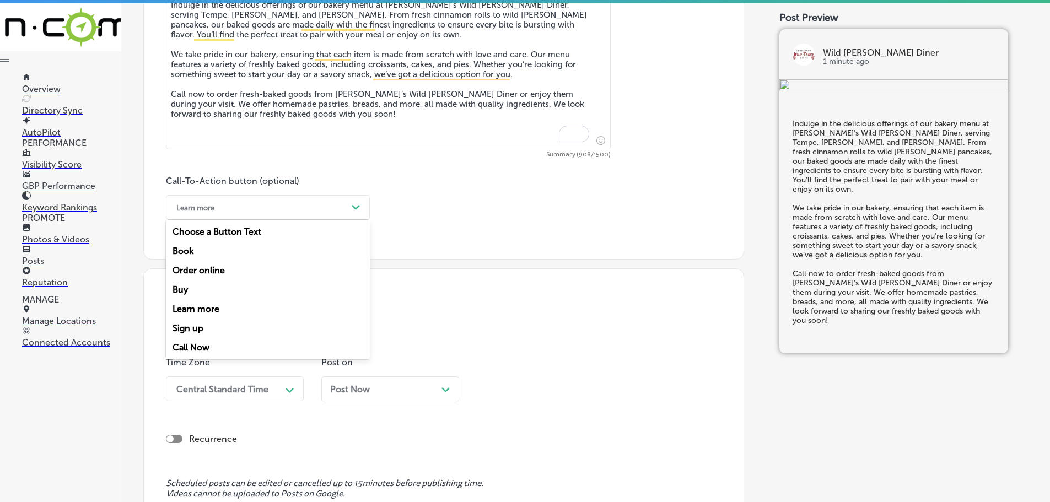
click at [198, 343] on div "Call Now" at bounding box center [268, 347] width 204 height 19
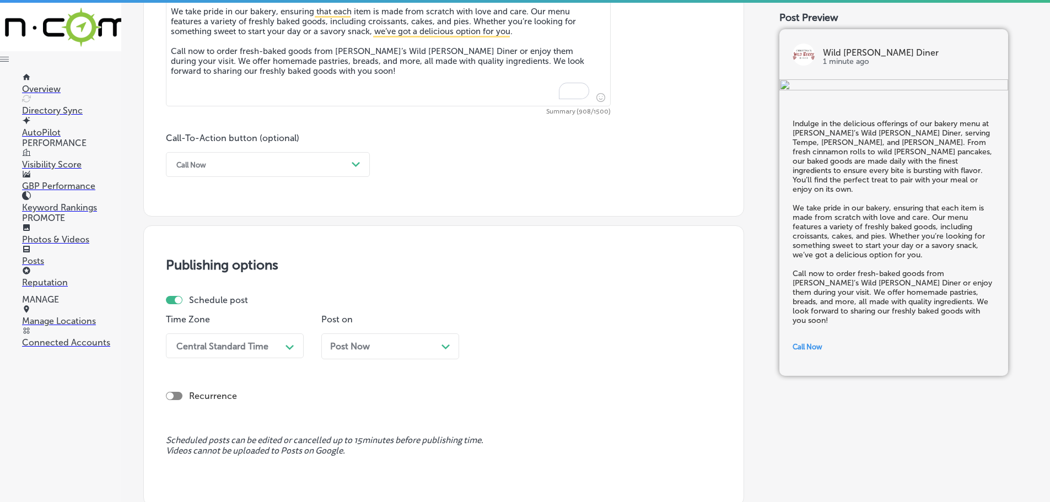
scroll to position [832, 0]
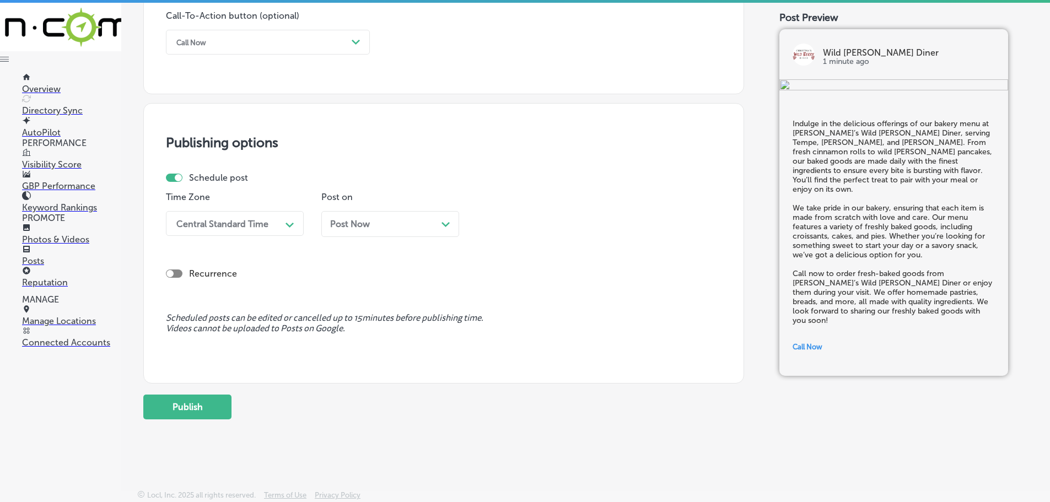
click at [273, 227] on div "Central Standard Time" at bounding box center [226, 223] width 110 height 19
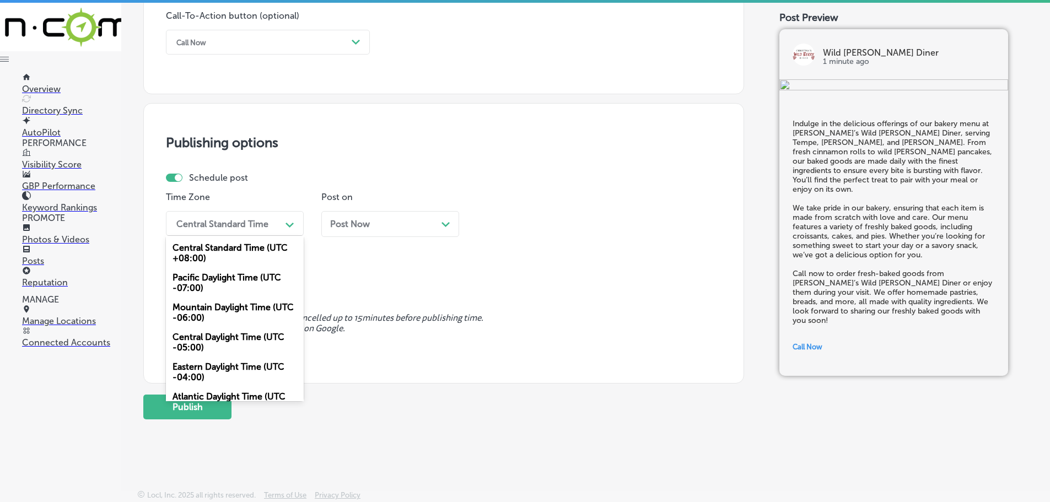
drag, startPoint x: 224, startPoint y: 310, endPoint x: 257, endPoint y: 290, distance: 38.1
click at [225, 309] on div "Mountain Daylight Time (UTC -06:00)" at bounding box center [235, 313] width 138 height 30
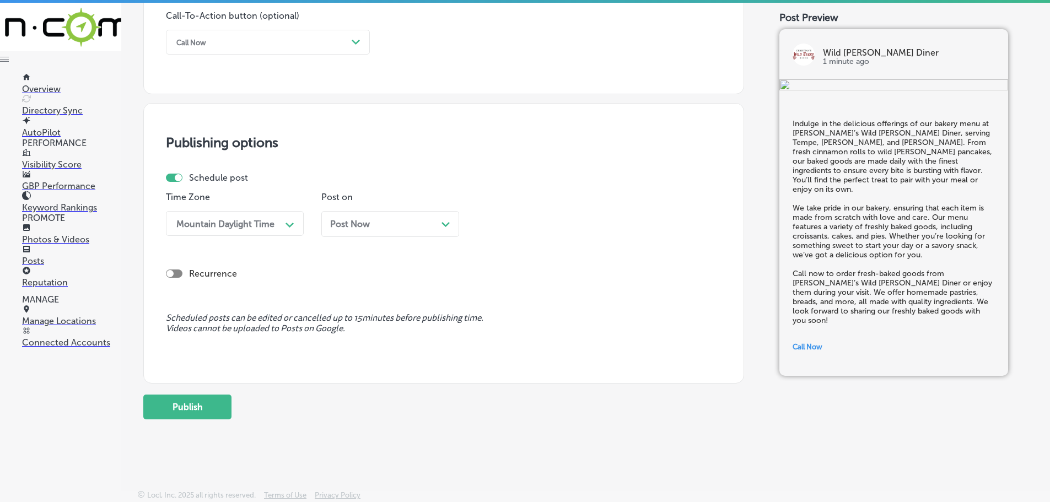
click at [439, 224] on div "Post Now Path Created with Sketch." at bounding box center [390, 224] width 120 height 10
click at [555, 230] on div "11:15 AM" at bounding box center [537, 223] width 110 height 19
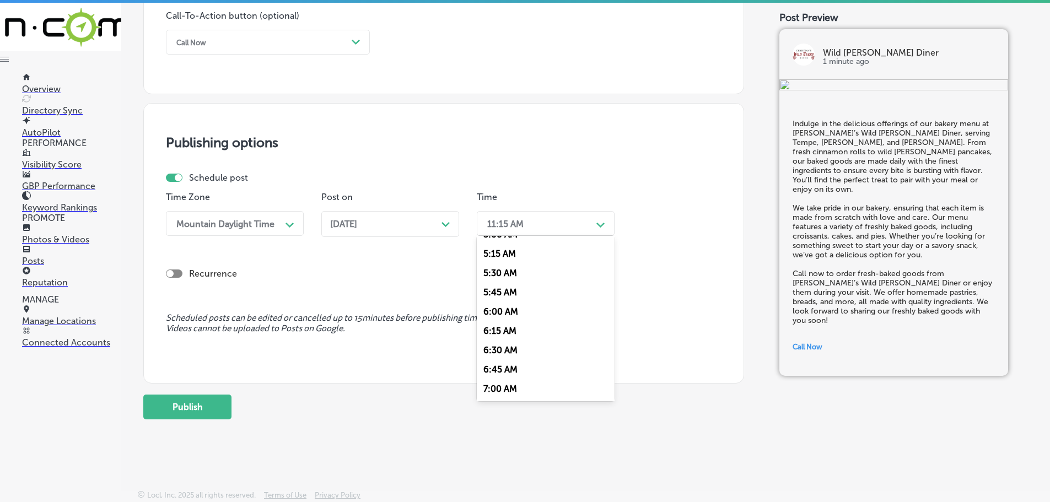
scroll to position [441, 0]
drag, startPoint x: 509, startPoint y: 343, endPoint x: 513, endPoint y: 338, distance: 6.0
click at [509, 342] on div "7:00 AM" at bounding box center [546, 346] width 138 height 19
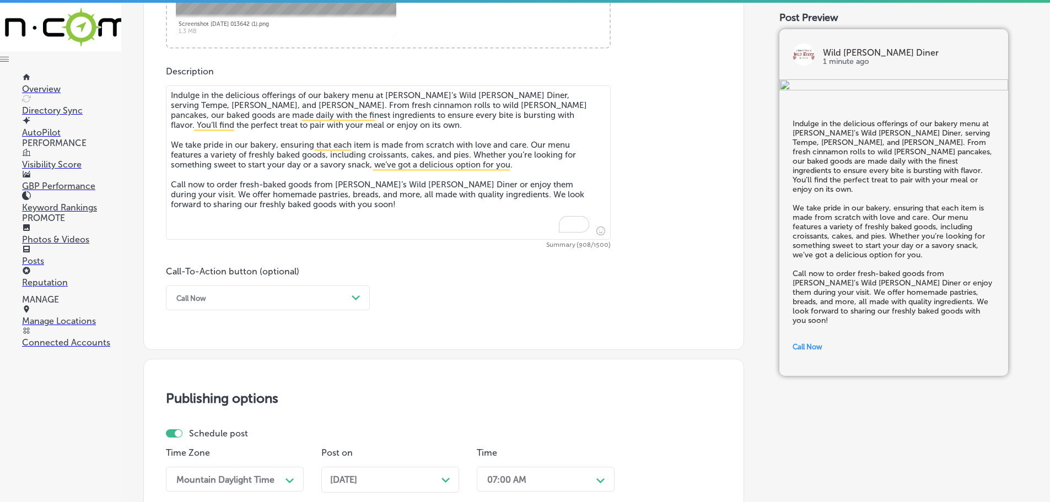
scroll to position [556, 0]
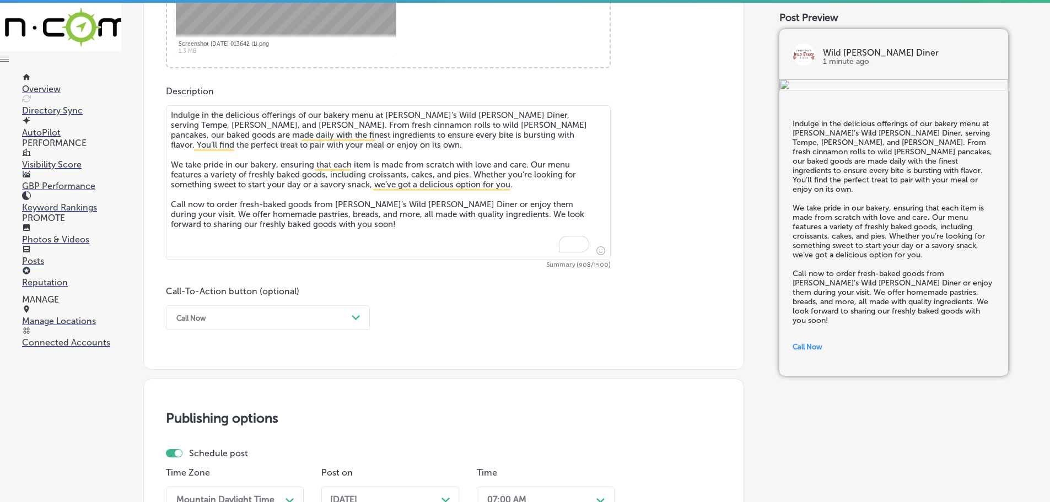
click at [263, 207] on textarea "Indulge in the delicious offerings of our bakery menu at [PERSON_NAME]’s Wild […" at bounding box center [388, 182] width 445 height 154
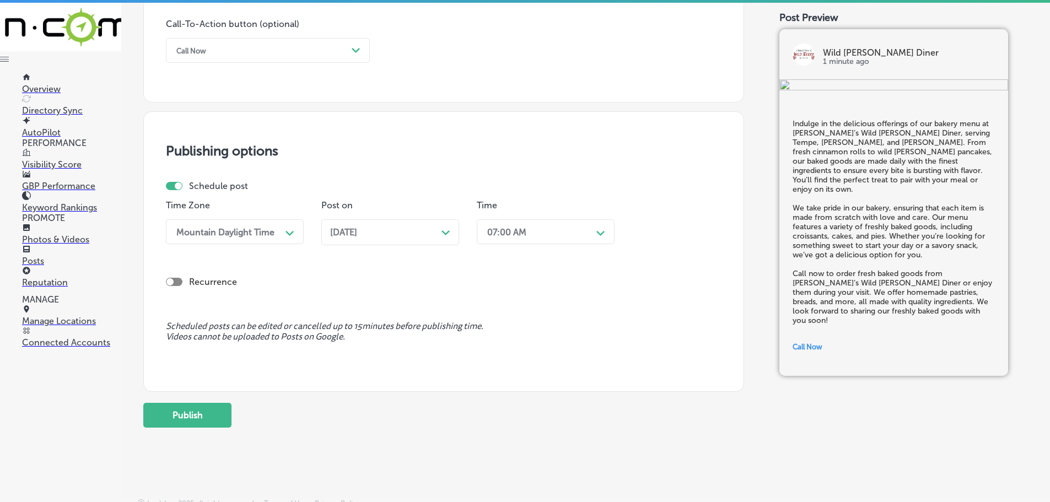
scroll to position [832, 0]
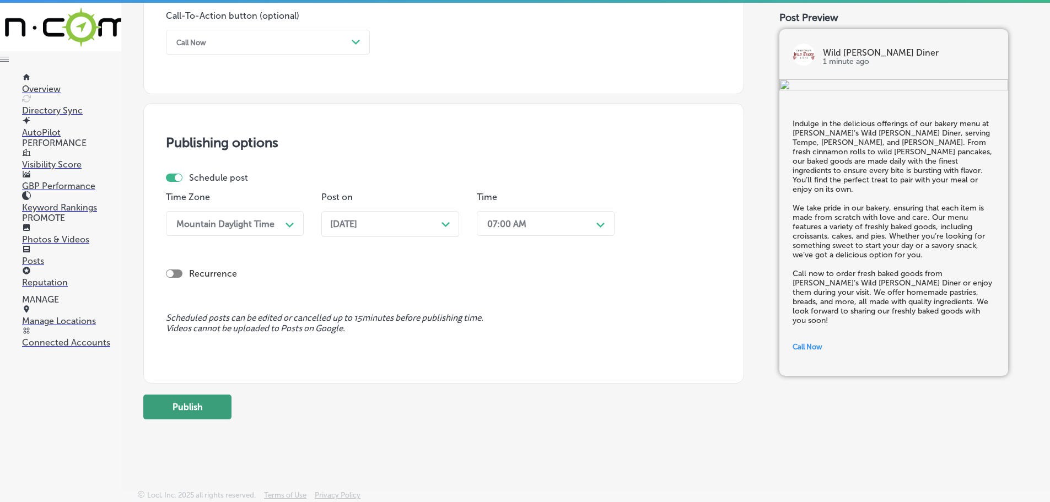
type textarea "Indulge in the delicious offerings of our bakery menu at [PERSON_NAME]’s Wild […"
click at [201, 407] on button "Publish" at bounding box center [187, 407] width 88 height 25
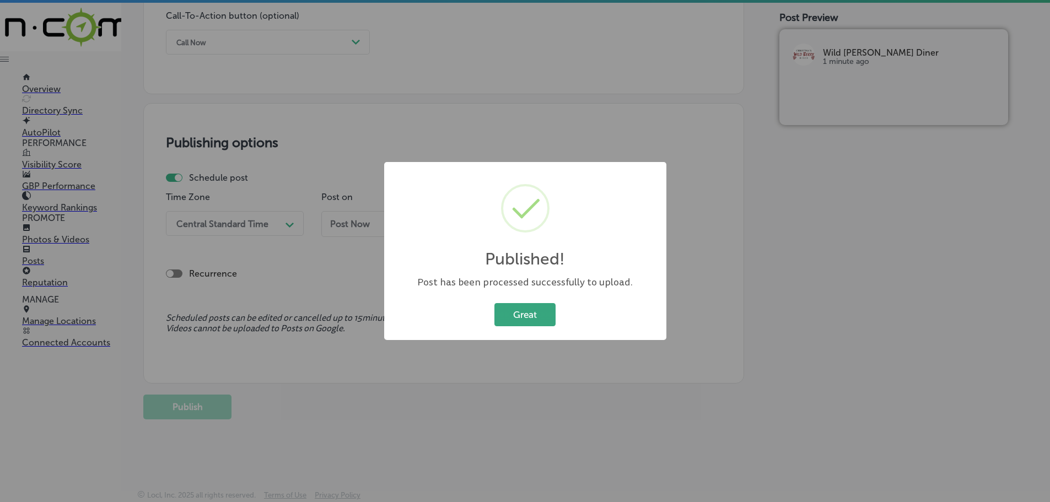
click at [520, 316] on button "Great" at bounding box center [524, 314] width 61 height 23
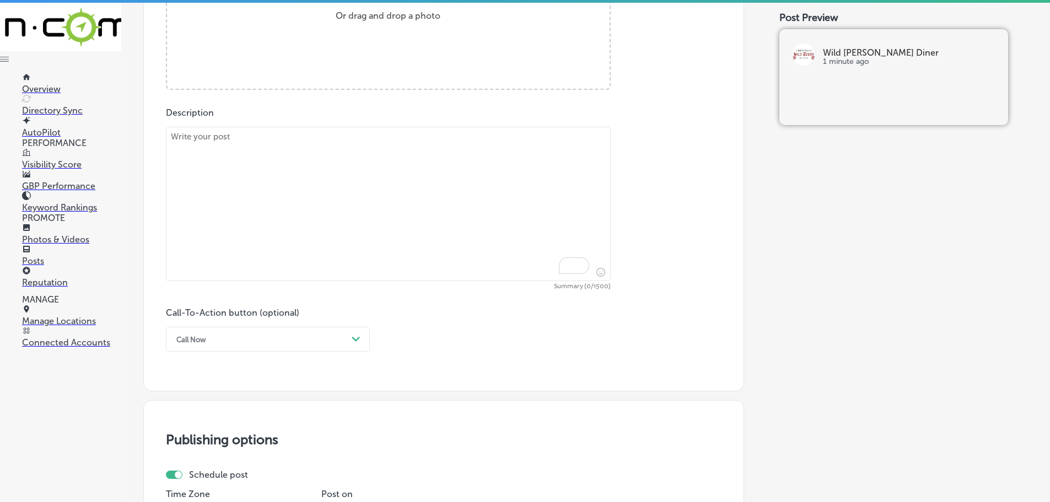
scroll to position [446, 0]
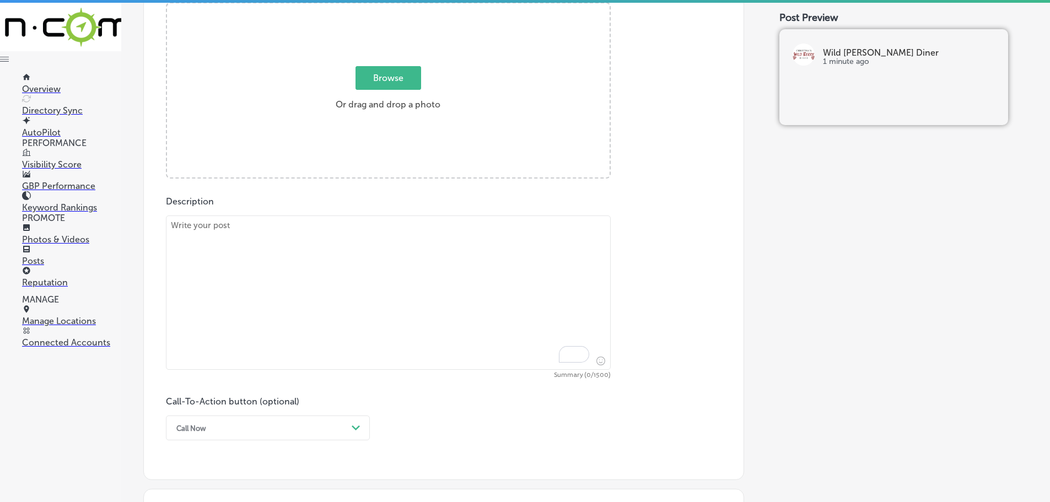
click at [255, 223] on textarea "To enrich screen reader interactions, please activate Accessibility in Grammarl…" at bounding box center [388, 293] width 445 height 154
paste textarea "[PERSON_NAME]’s Wild [PERSON_NAME] Diner is excited to offer online ordering fo…"
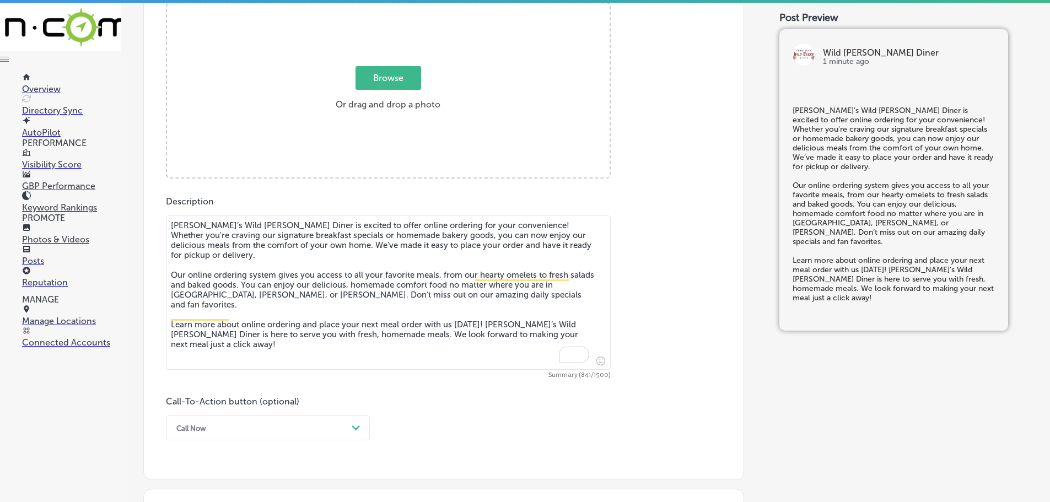
type textarea "[PERSON_NAME]’s Wild [PERSON_NAME] Diner is excited to offer online ordering fo…"
click at [378, 73] on span "Browse" at bounding box center [389, 78] width 66 height 24
click at [378, 7] on input "Browse Or drag and drop a photo" at bounding box center [388, 4] width 443 height 3
type input "C:\fakepath\Screenshot [DATE] 013448 (1).png"
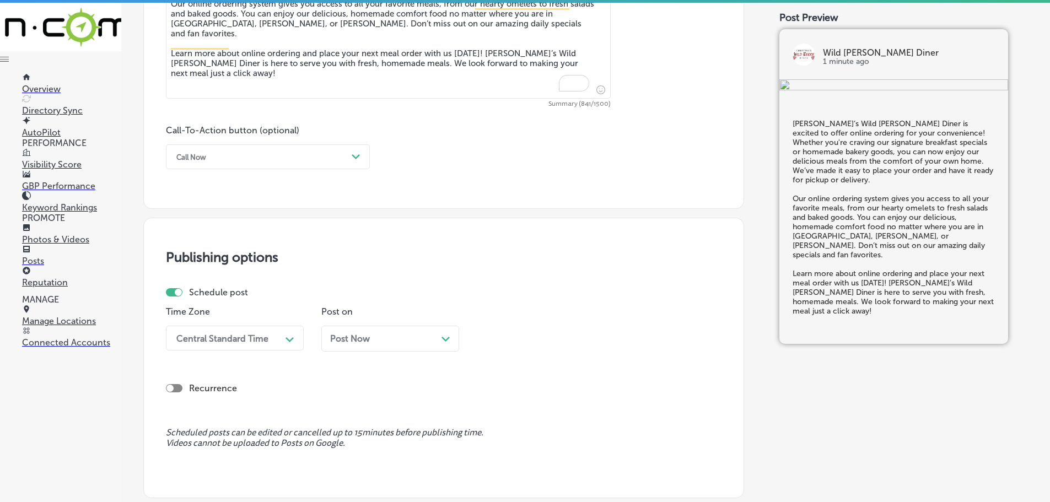
scroll to position [721, 0]
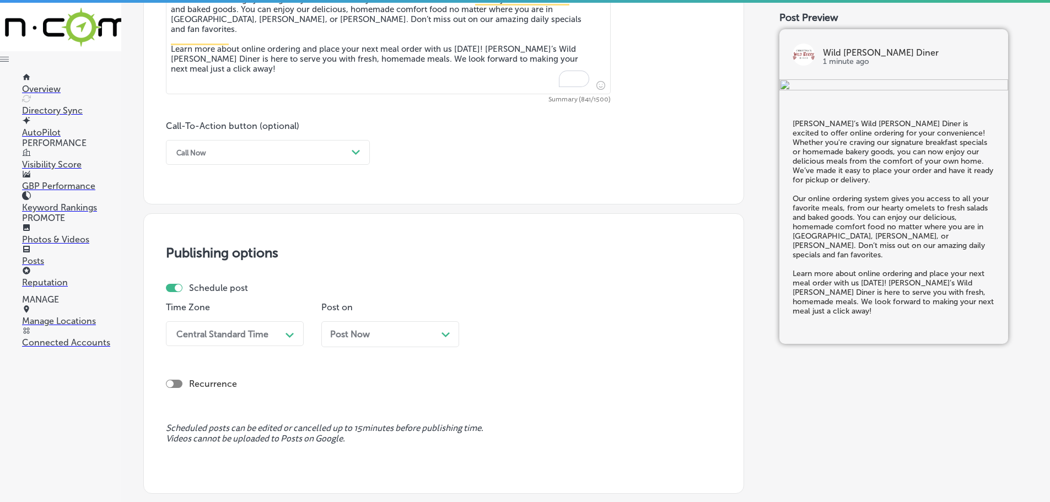
click at [334, 152] on div "Call Now" at bounding box center [259, 152] width 176 height 17
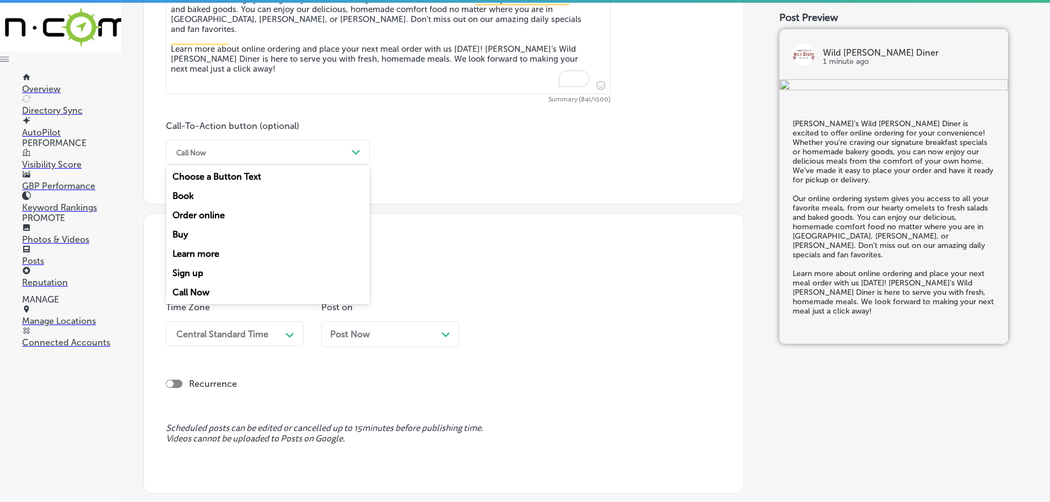
click at [223, 250] on div "Learn more" at bounding box center [268, 253] width 204 height 19
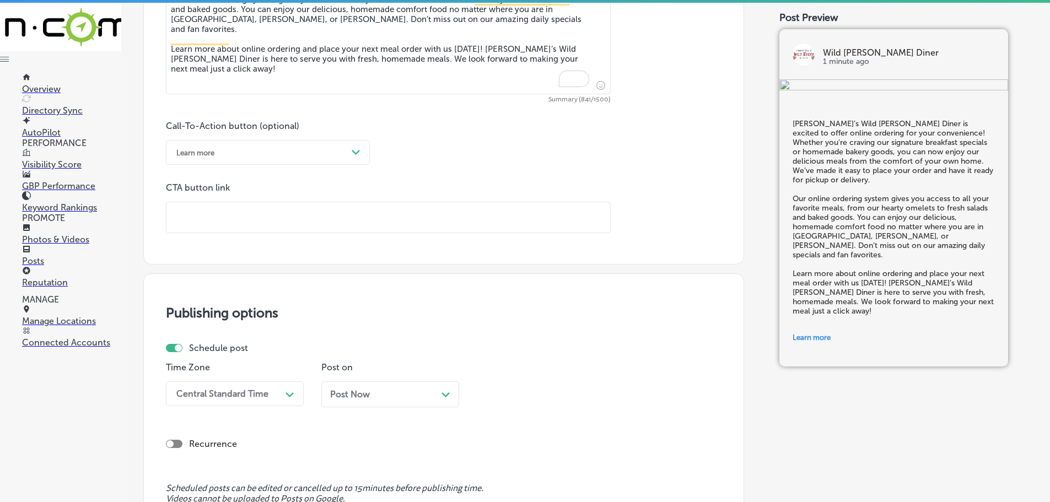
click at [245, 215] on input "text" at bounding box center [388, 217] width 444 height 30
paste input "[URL][DOMAIN_NAME]"
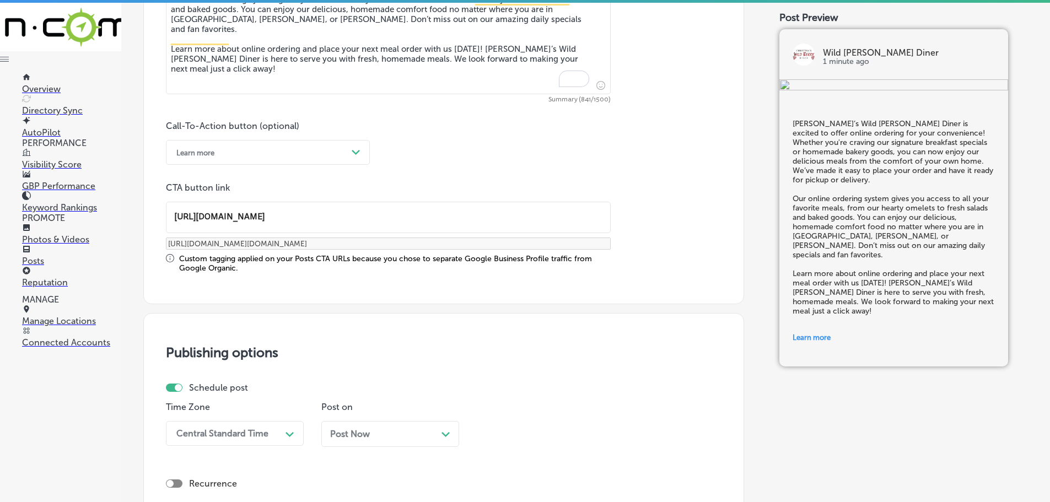
type input "[URL][DOMAIN_NAME]"
click at [275, 430] on div "Central Standard Time Path Created with Sketch." at bounding box center [235, 433] width 138 height 25
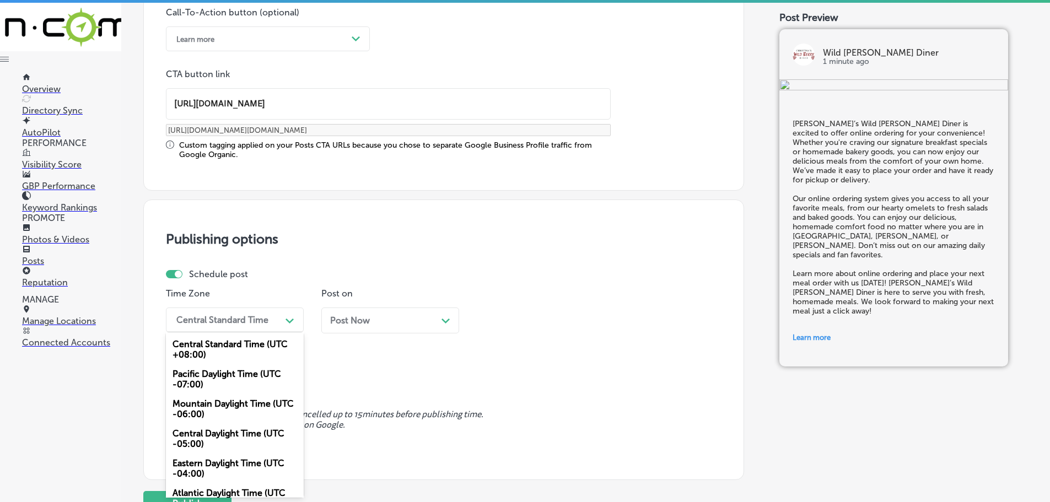
click at [234, 411] on div "Mountain Daylight Time (UTC -06:00)" at bounding box center [235, 409] width 138 height 30
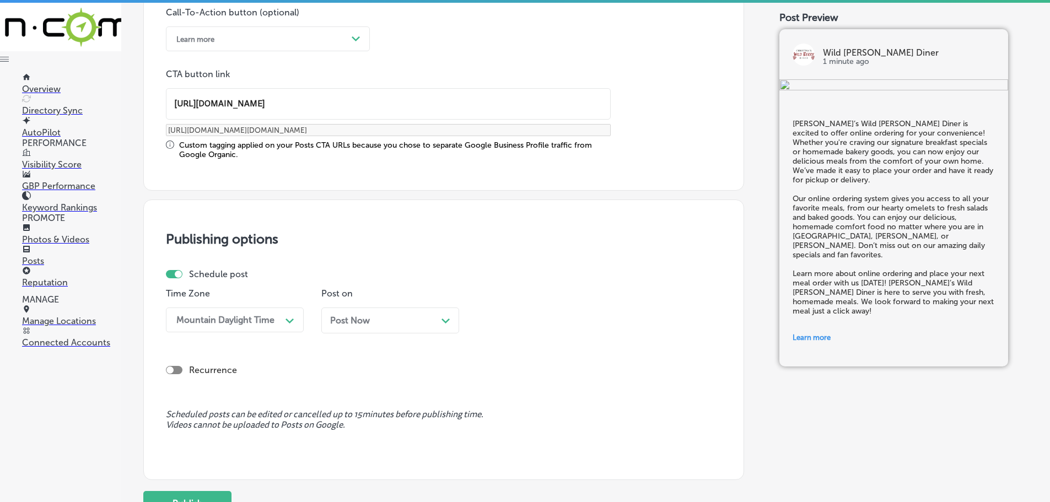
click at [447, 325] on div "Post Now Path Created with Sketch." at bounding box center [390, 320] width 120 height 10
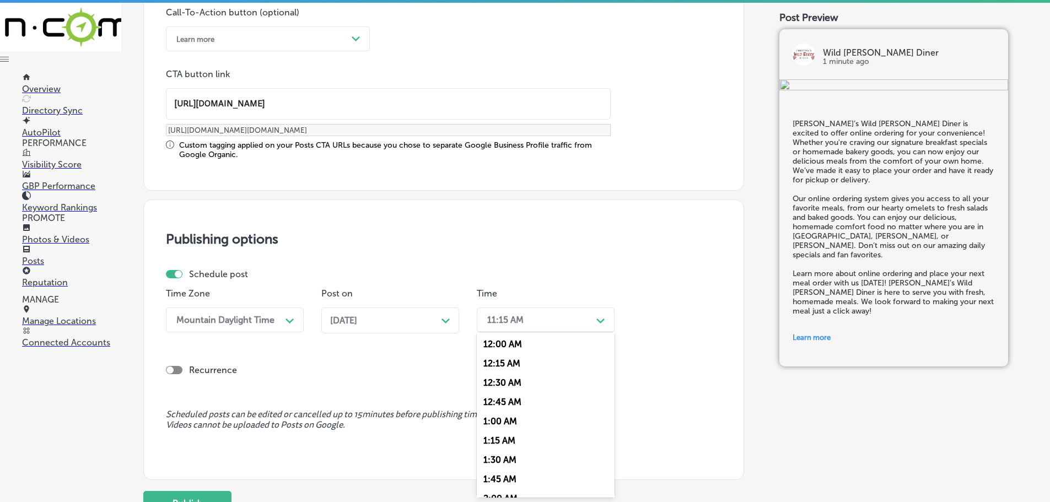
click at [557, 331] on div "11:15 AM Path Created with Sketch." at bounding box center [546, 320] width 138 height 25
click at [500, 388] on div "7:00 AM" at bounding box center [546, 388] width 138 height 19
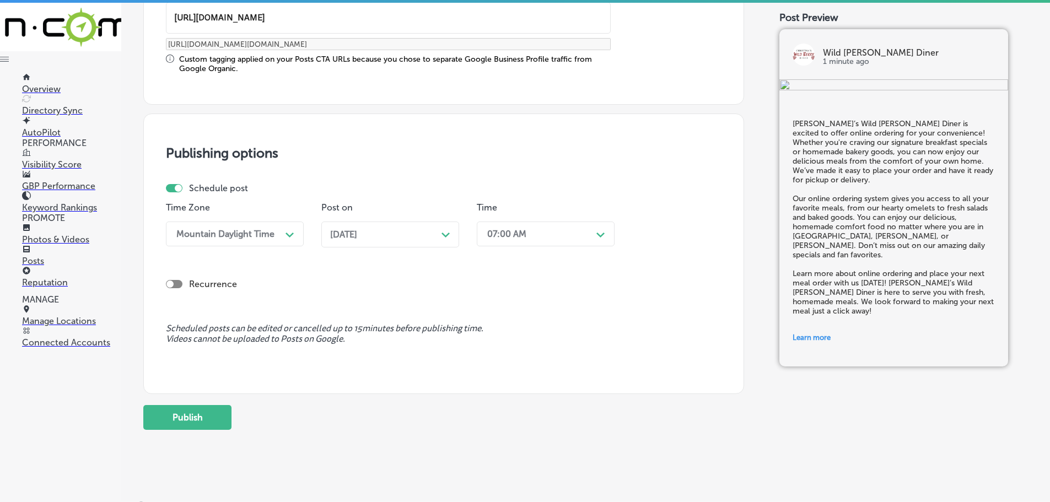
scroll to position [931, 0]
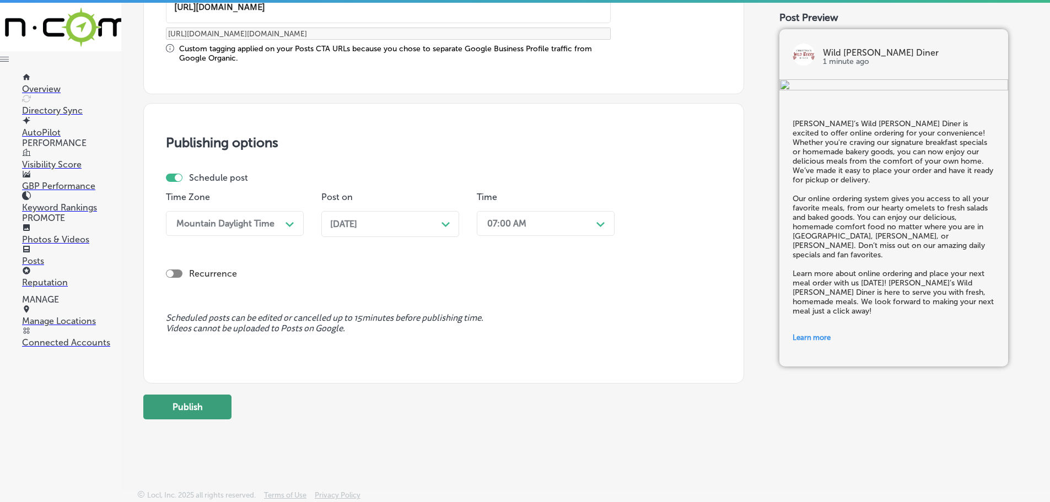
click at [186, 407] on button "Publish" at bounding box center [187, 407] width 88 height 25
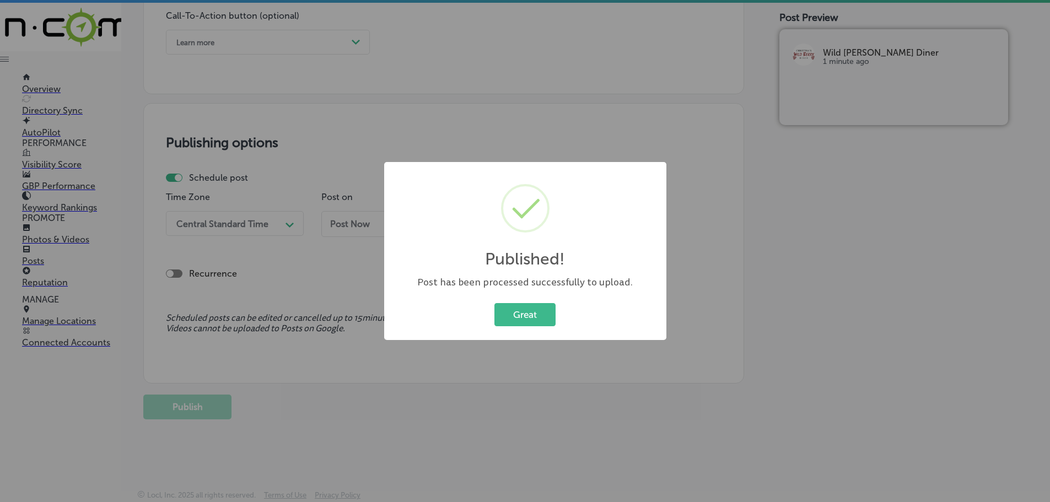
scroll to position [832, 0]
click at [523, 317] on button "Great" at bounding box center [524, 314] width 61 height 23
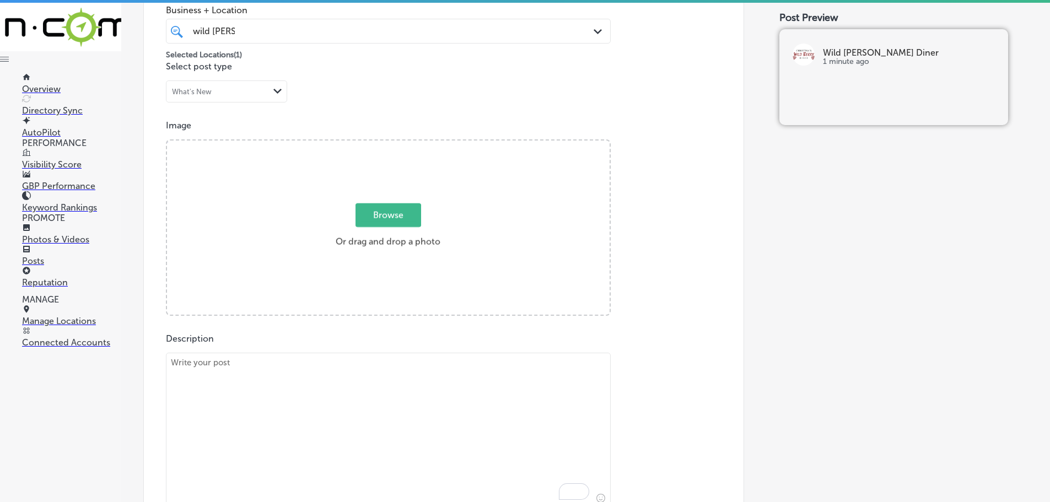
scroll to position [336, 0]
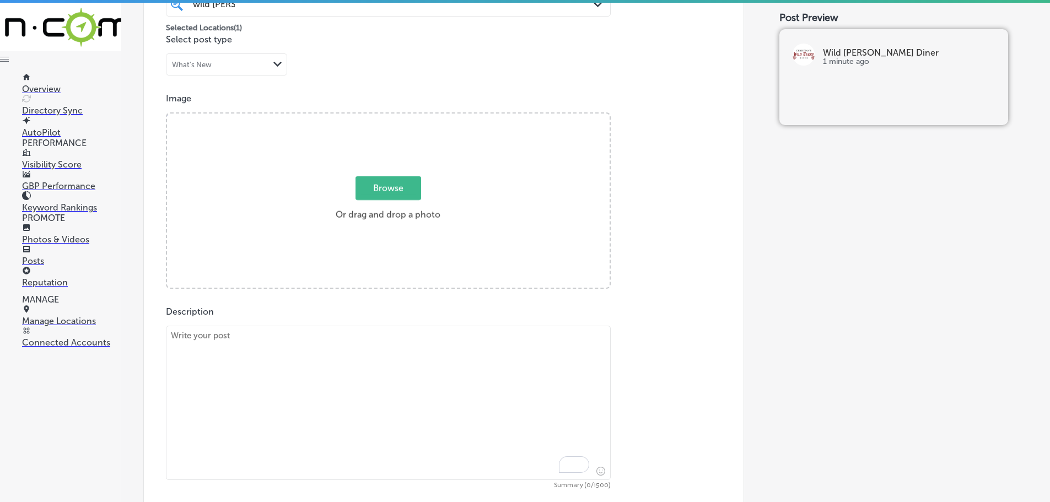
click at [371, 344] on textarea "To enrich screen reader interactions, please activate Accessibility in Grammarl…" at bounding box center [388, 403] width 445 height 154
paste textarea "Satisfy your cravings with our delicious sandwiches and burgers at [PERSON_NAME…"
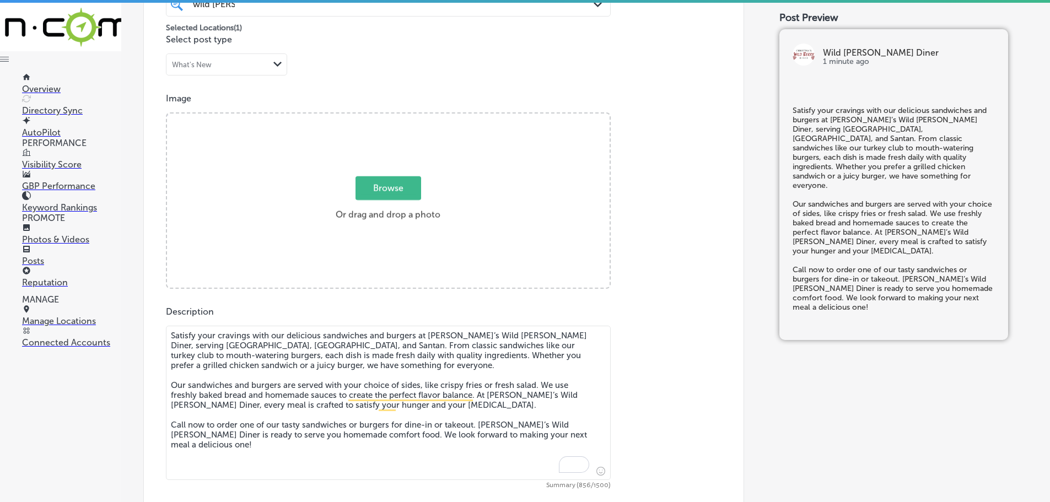
type textarea "Satisfy your cravings with our delicious sandwiches and burgers at [PERSON_NAME…"
click at [394, 181] on span "Browse" at bounding box center [389, 188] width 66 height 24
click at [394, 117] on input "Browse Or drag and drop a photo" at bounding box center [388, 115] width 443 height 3
type input "C:\fakepath\Screenshot [DATE] 013716 (1).png"
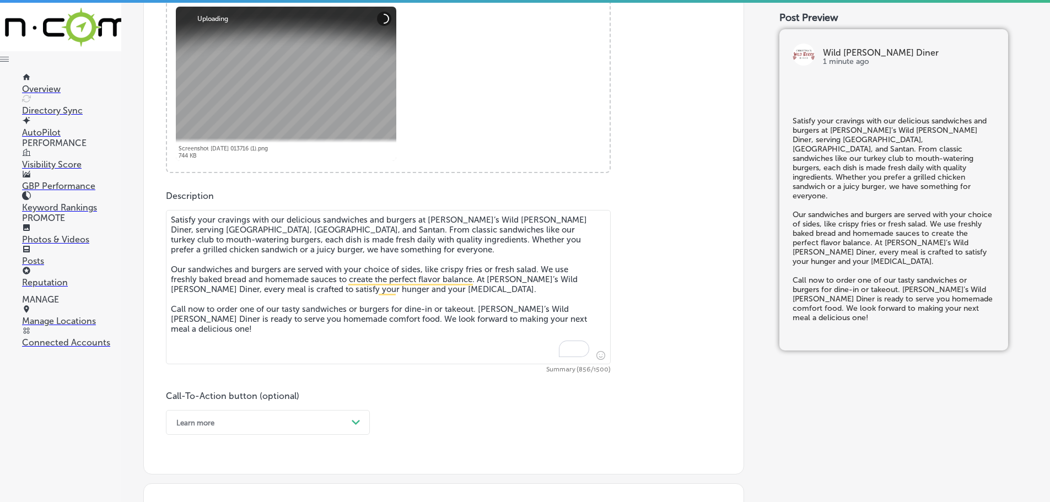
scroll to position [611, 0]
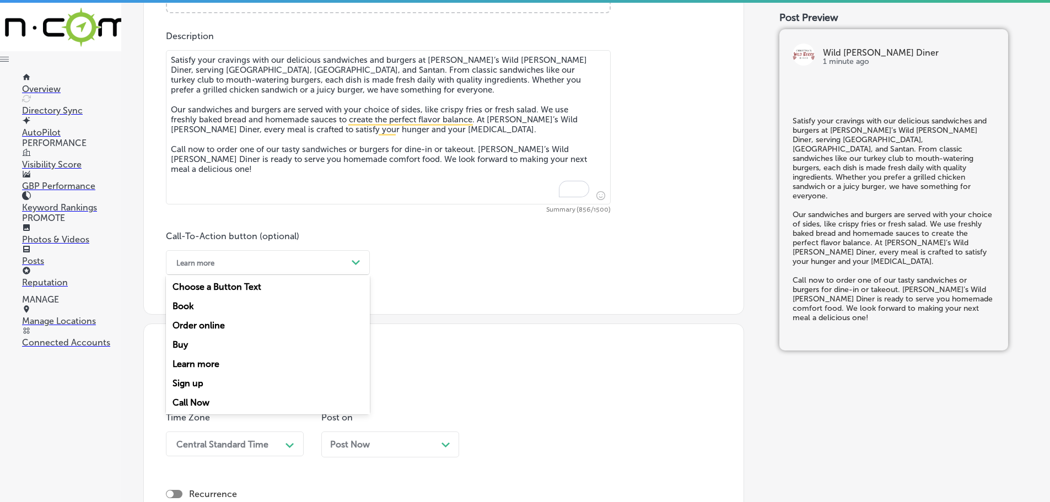
click at [347, 259] on div "Learn more" at bounding box center [259, 262] width 176 height 17
click at [203, 399] on div "Call Now" at bounding box center [268, 402] width 204 height 19
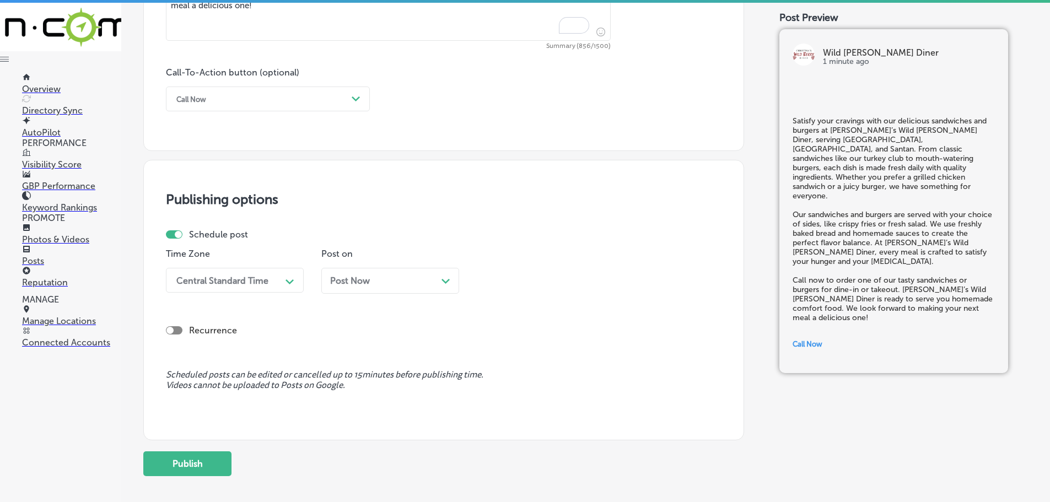
scroll to position [832, 0]
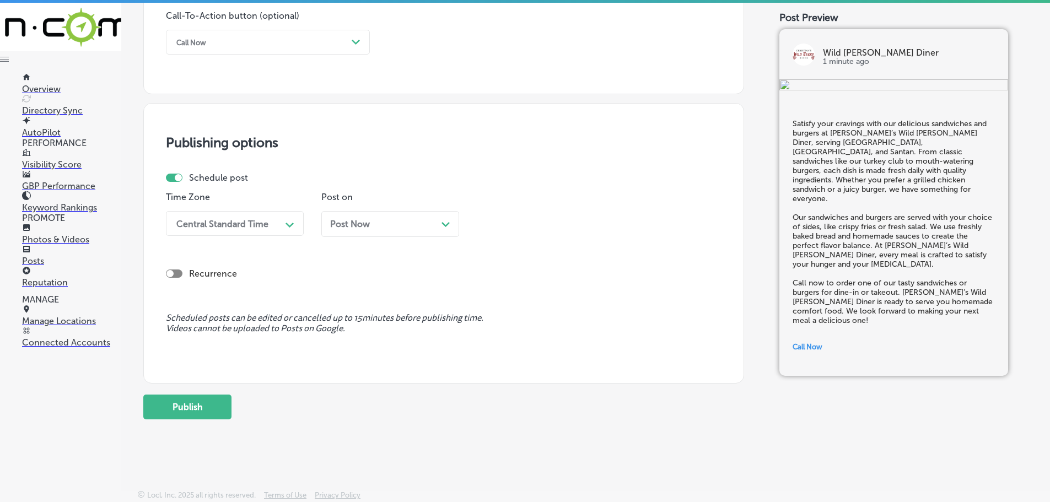
click at [279, 218] on div "Central Standard Time" at bounding box center [226, 223] width 110 height 19
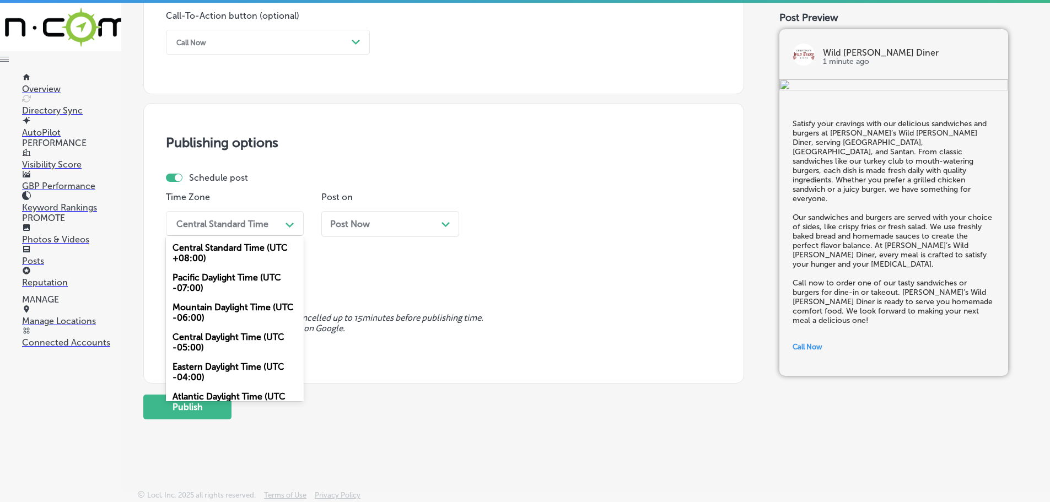
click at [208, 306] on div "Mountain Daylight Time (UTC -06:00)" at bounding box center [235, 313] width 138 height 30
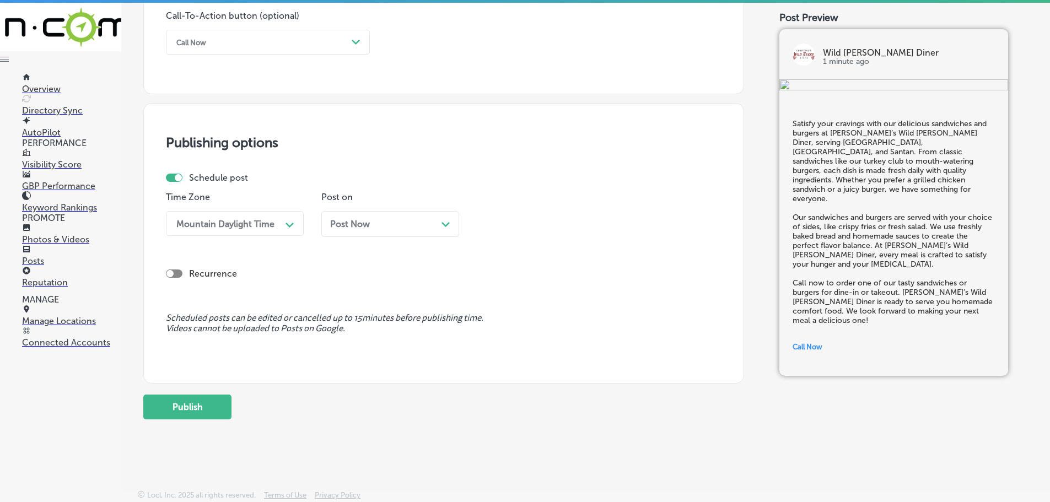
click at [451, 222] on div "Post Now Path Created with Sketch." at bounding box center [390, 224] width 138 height 26
click at [557, 223] on div "11:15 AM" at bounding box center [537, 223] width 110 height 19
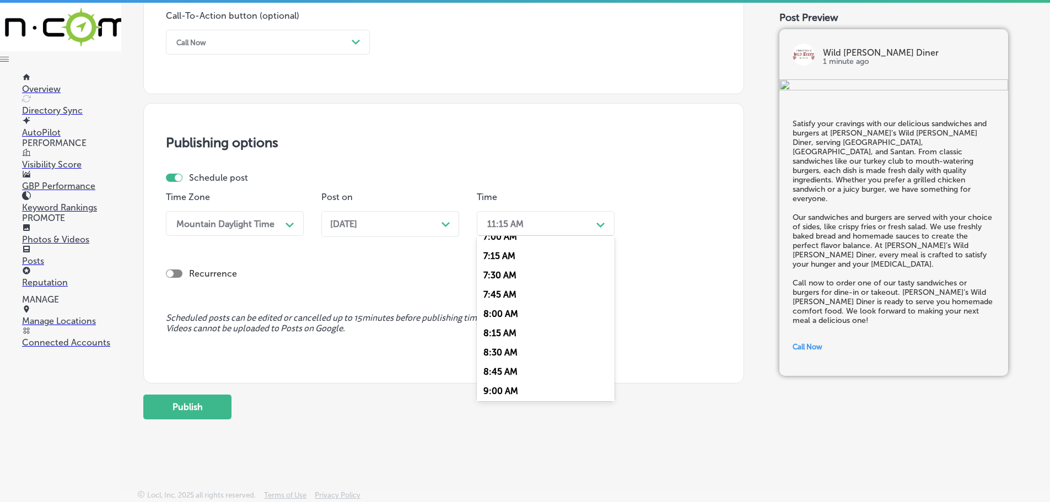
scroll to position [496, 0]
click at [499, 288] on div "7:00 AM" at bounding box center [546, 291] width 138 height 19
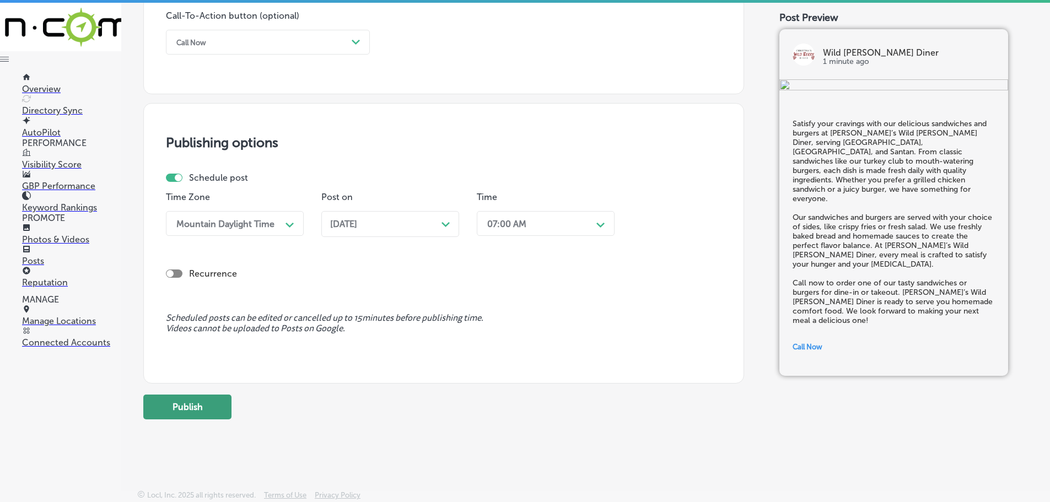
click at [214, 410] on button "Publish" at bounding box center [187, 407] width 88 height 25
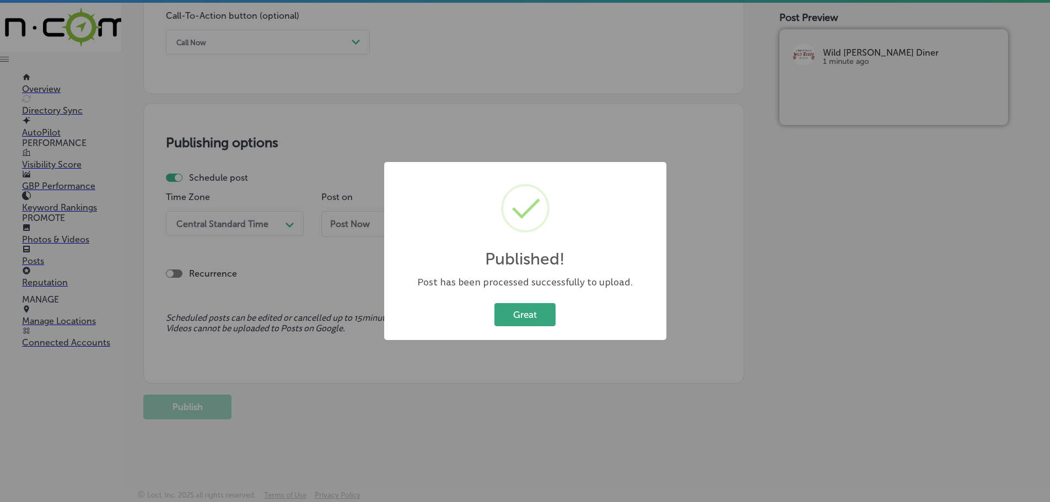
click at [535, 316] on button "Great" at bounding box center [524, 314] width 61 height 23
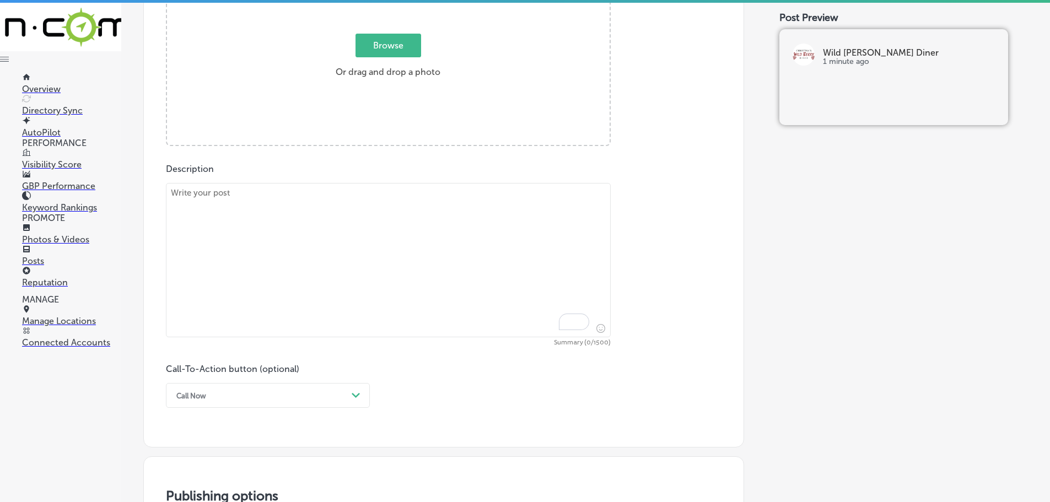
scroll to position [446, 0]
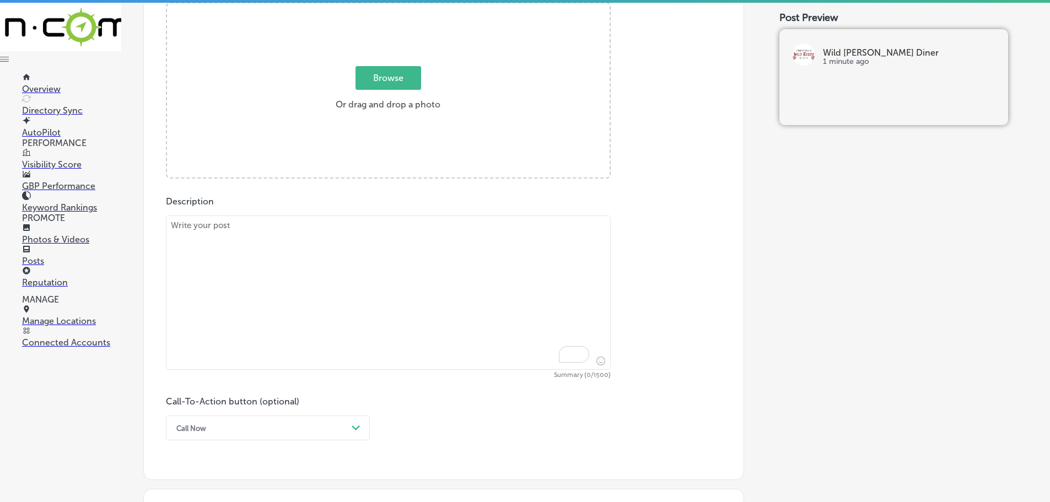
click at [361, 227] on textarea "To enrich screen reader interactions, please activate Accessibility in Grammarl…" at bounding box center [388, 293] width 445 height 154
paste textarea "Get ready to dig into our mouth-watering Western Burger at [PERSON_NAME]’s Wild…"
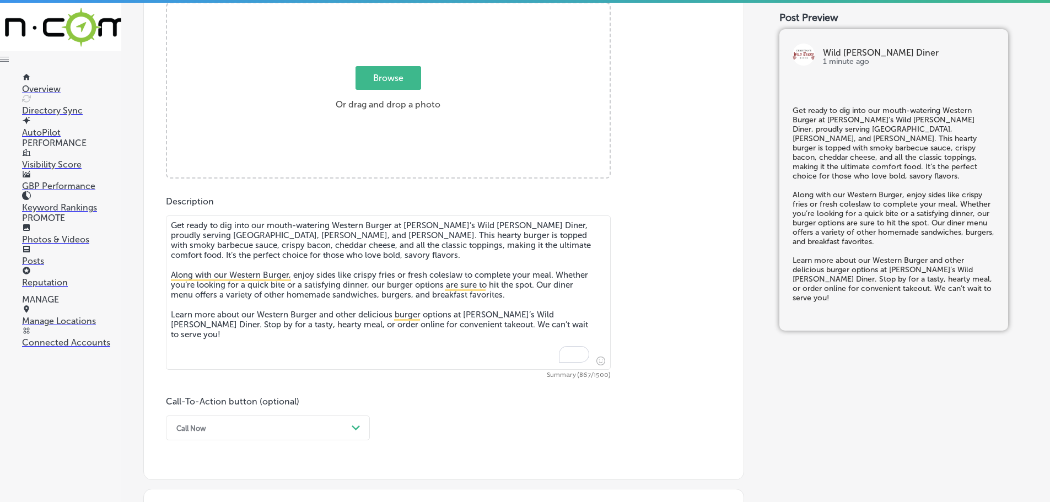
type textarea "Get ready to dig into our mouth-watering Western Burger at [PERSON_NAME]’s Wild…"
click at [397, 80] on span "Browse" at bounding box center [389, 78] width 66 height 24
click at [397, 7] on input "Browse Or drag and drop a photo" at bounding box center [388, 4] width 443 height 3
type input "C:\fakepath\Screenshot [DATE] 013728 (1).png"
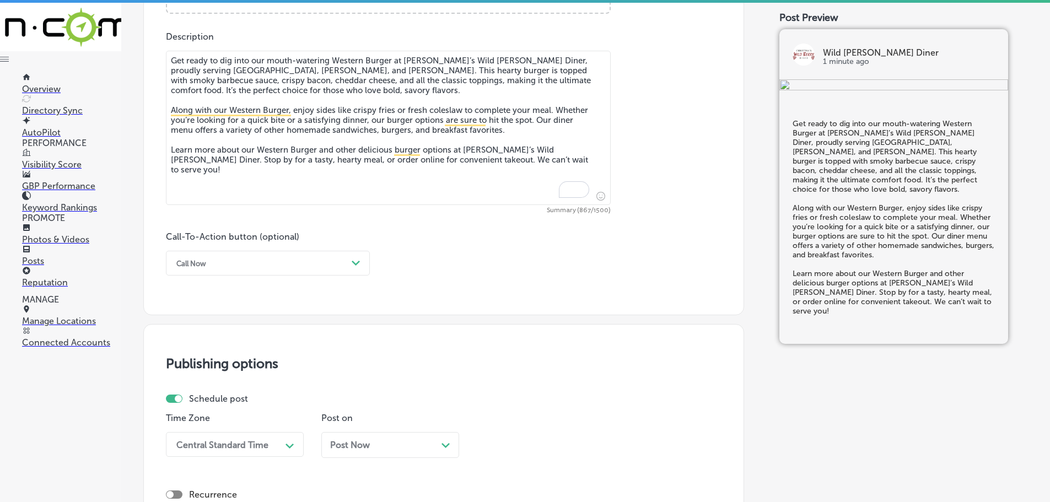
scroll to position [611, 0]
click at [303, 262] on div "Call Now" at bounding box center [259, 262] width 176 height 17
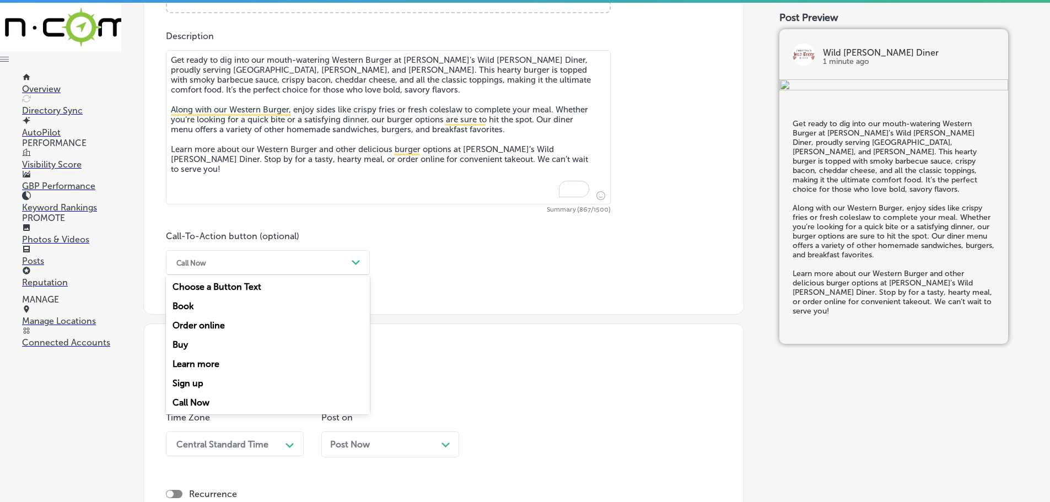
drag, startPoint x: 190, startPoint y: 363, endPoint x: 227, endPoint y: 346, distance: 40.7
click at [191, 363] on div "Learn more" at bounding box center [268, 363] width 204 height 19
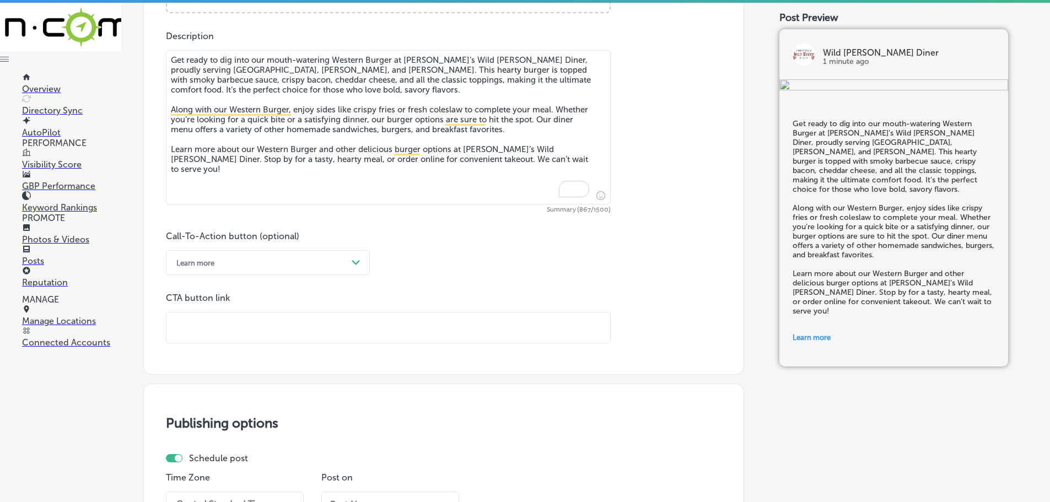
click at [239, 336] on input "text" at bounding box center [388, 328] width 444 height 30
paste input "[URL][DOMAIN_NAME]"
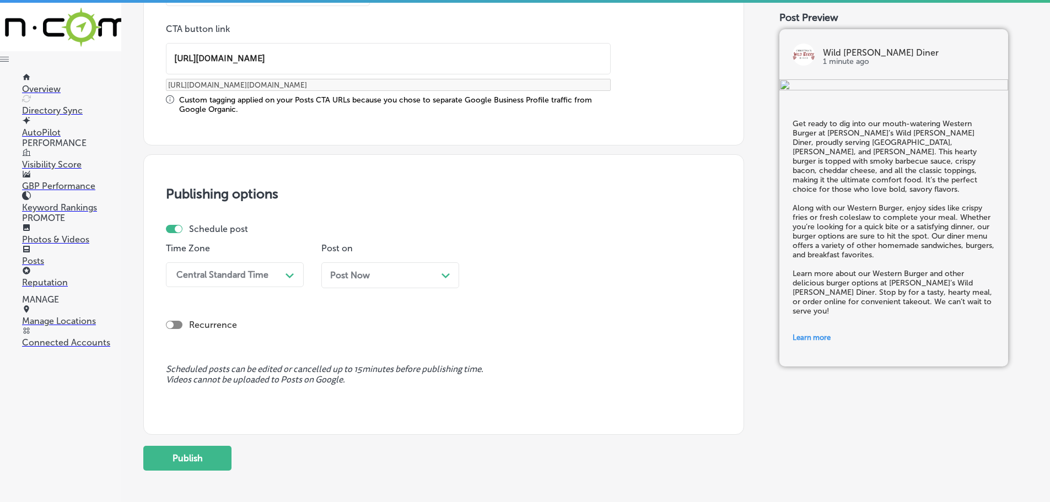
scroll to position [887, 0]
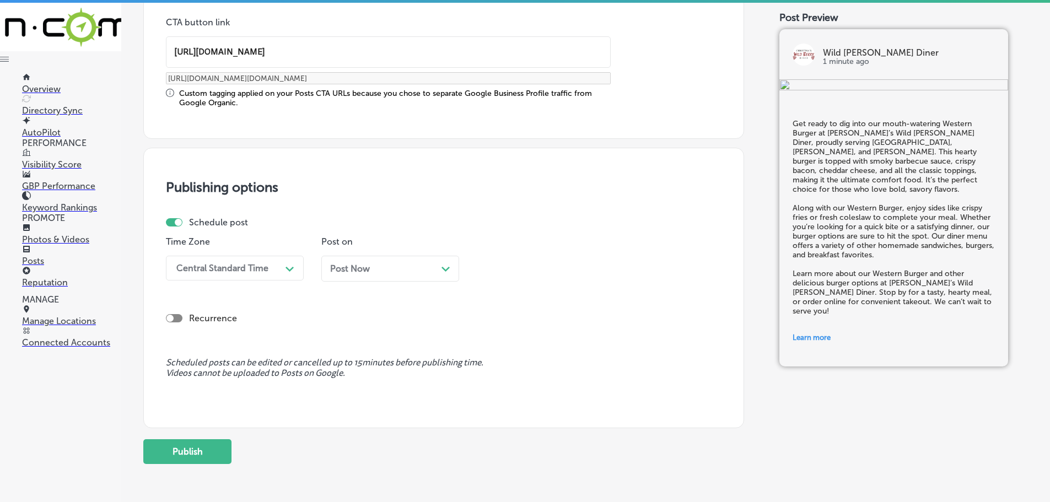
type input "[URL][DOMAIN_NAME]"
click at [276, 269] on div "Central Standard Time" at bounding box center [226, 268] width 110 height 19
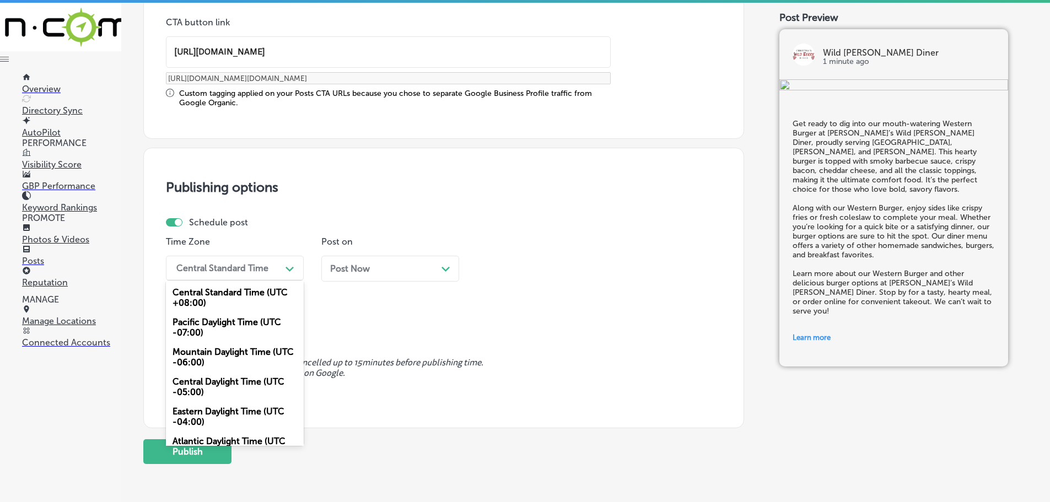
click at [220, 353] on div "Mountain Daylight Time (UTC -06:00)" at bounding box center [235, 357] width 138 height 30
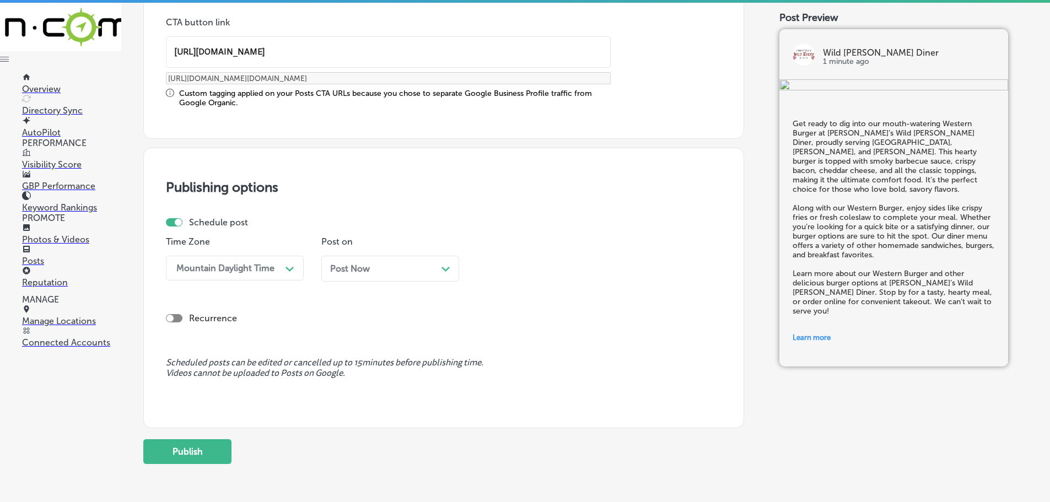
click at [441, 268] on icon "Path Created with Sketch." at bounding box center [445, 269] width 8 height 5
click at [556, 272] on div "11:15 AM" at bounding box center [537, 268] width 110 height 19
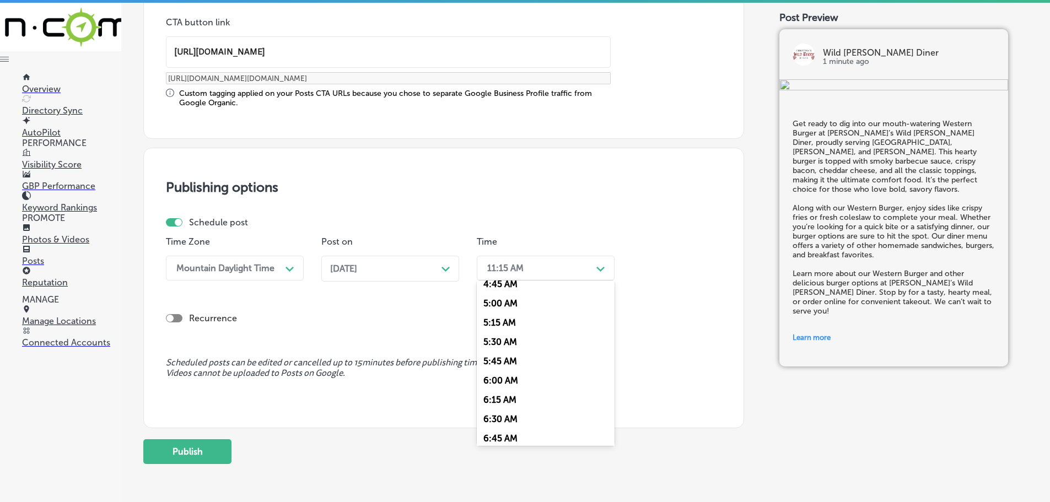
scroll to position [441, 0]
click at [505, 387] on div "7:00 AM" at bounding box center [546, 391] width 138 height 19
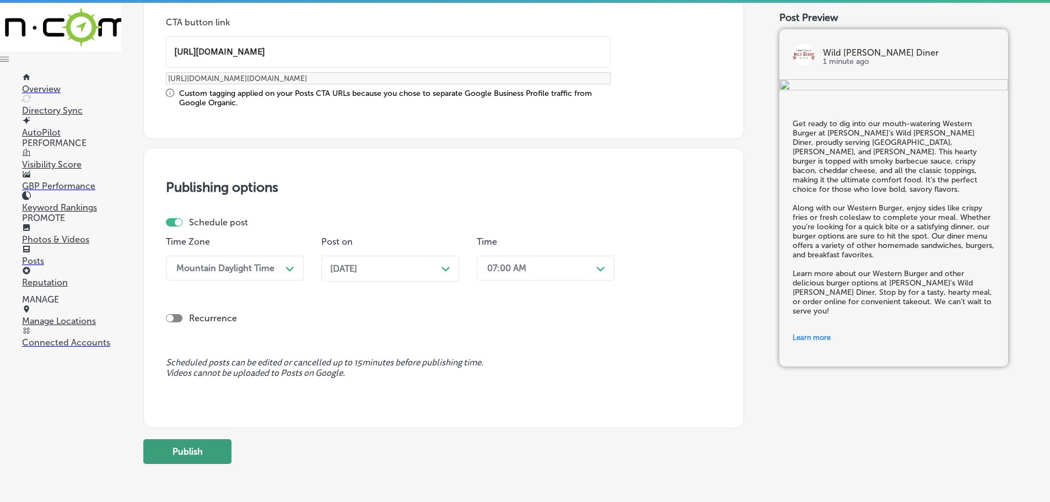
click at [197, 448] on button "Publish" at bounding box center [187, 451] width 88 height 25
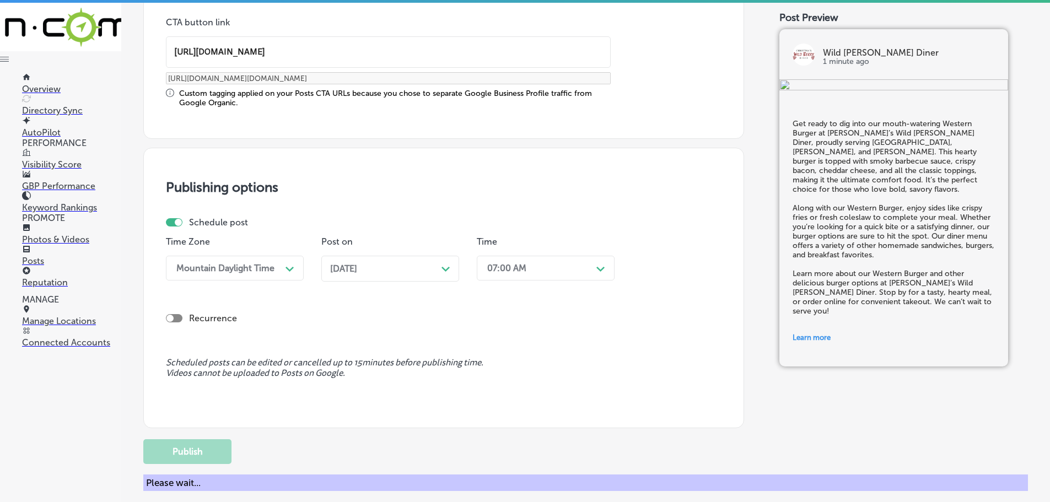
scroll to position [832, 0]
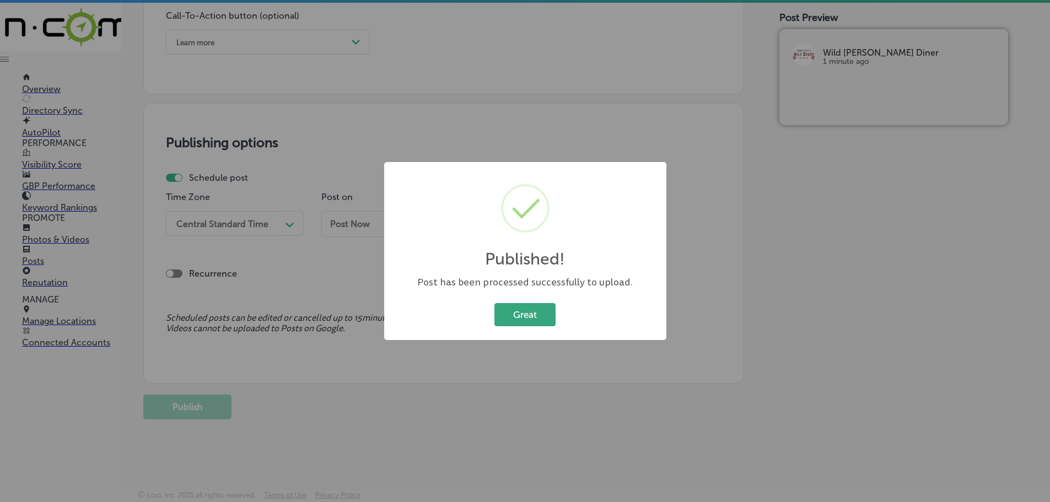
click at [510, 315] on button "Great" at bounding box center [524, 314] width 61 height 23
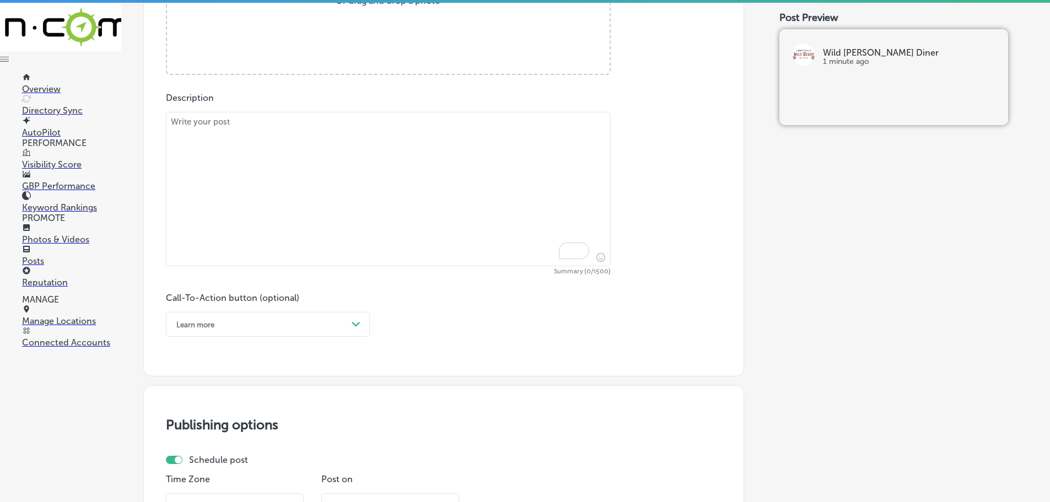
scroll to position [446, 0]
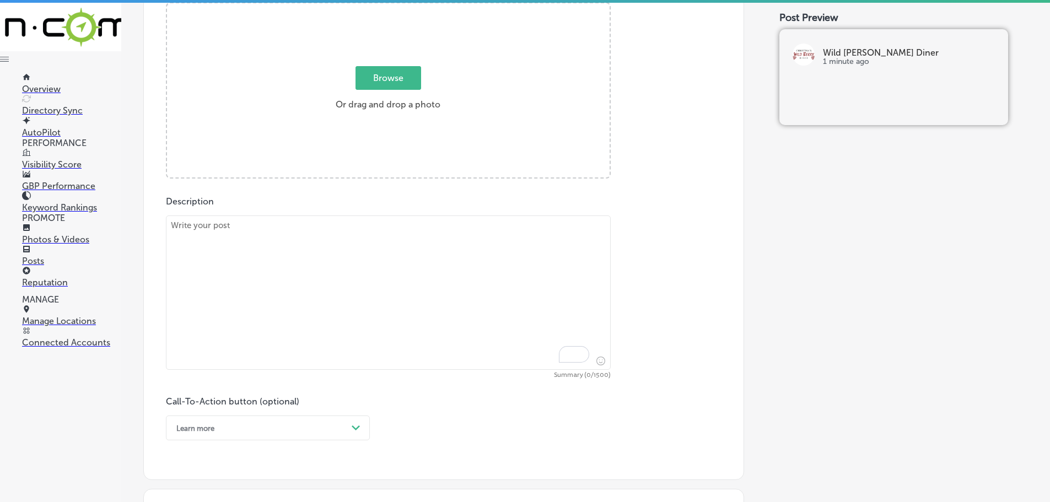
click at [391, 251] on textarea "To enrich screen reader interactions, please activate Accessibility in Grammarl…" at bounding box center [388, 293] width 445 height 154
paste textarea "Indulge in our creamy Chicken Fettuccine [PERSON_NAME] at [PERSON_NAME]’s Wild …"
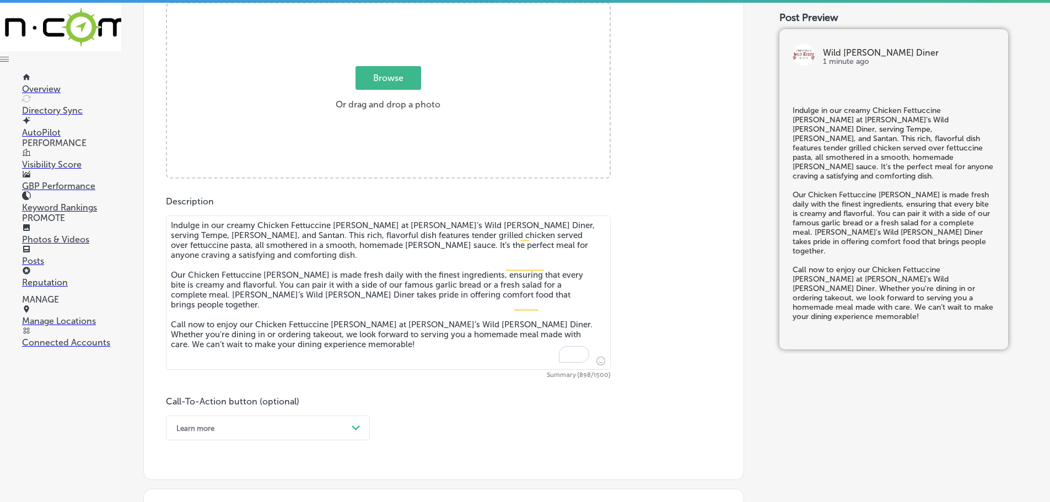
type textarea "Indulge in our creamy Chicken Fettuccine [PERSON_NAME] at [PERSON_NAME]’s Wild …"
click at [399, 80] on span "Browse" at bounding box center [389, 78] width 66 height 24
click at [399, 7] on input "Browse Or drag and drop a photo" at bounding box center [388, 4] width 443 height 3
type input "C:\fakepath\Screenshot [DATE] 013742 (1).png"
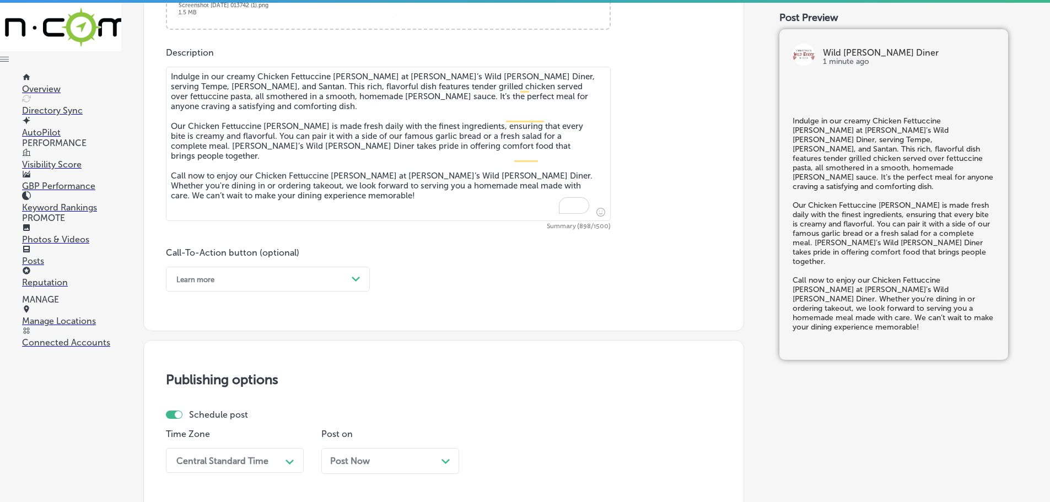
scroll to position [611, 0]
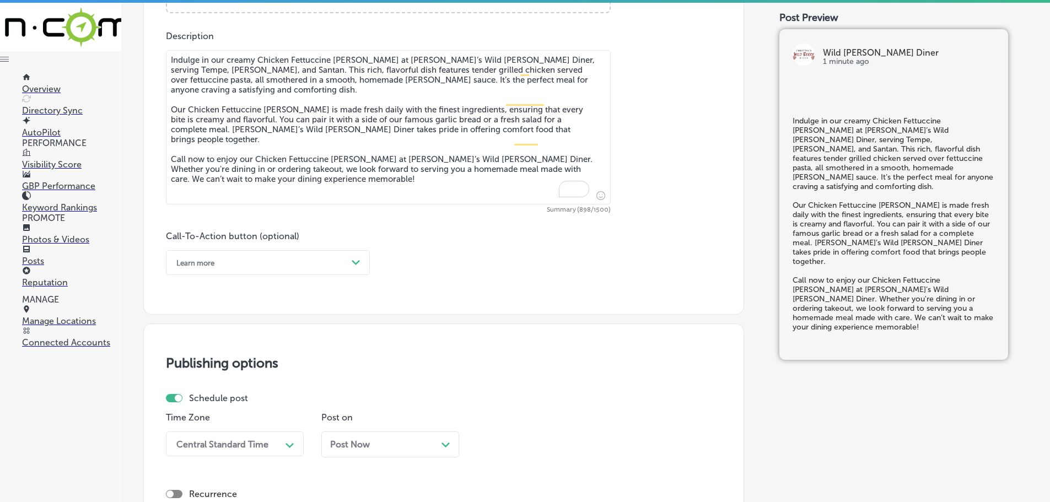
click at [349, 263] on div "Path Created with Sketch." at bounding box center [356, 263] width 18 height 18
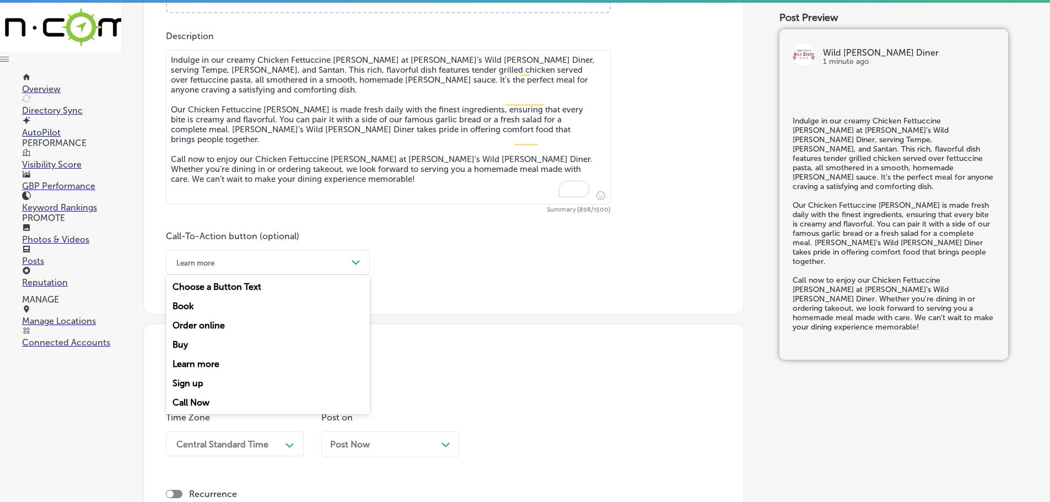
click at [187, 397] on div "Call Now" at bounding box center [268, 402] width 204 height 19
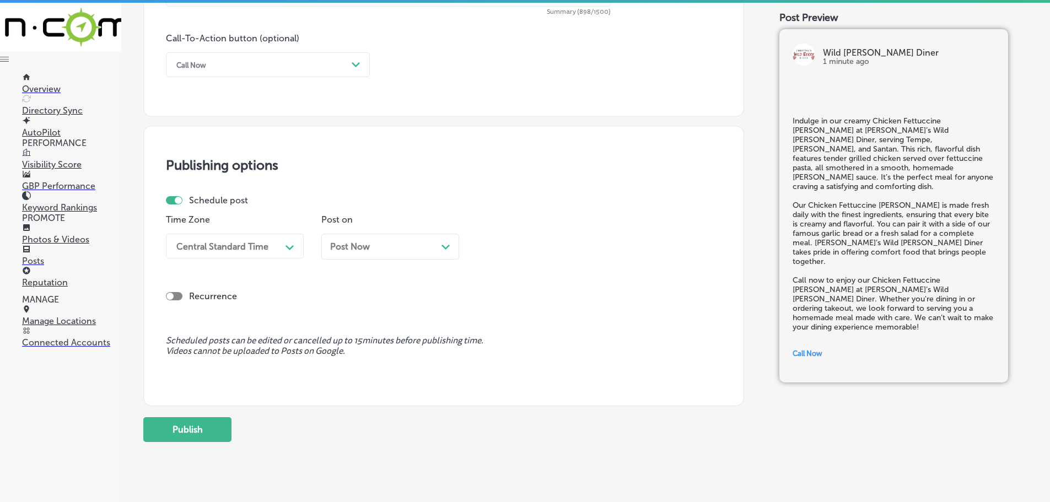
scroll to position [832, 0]
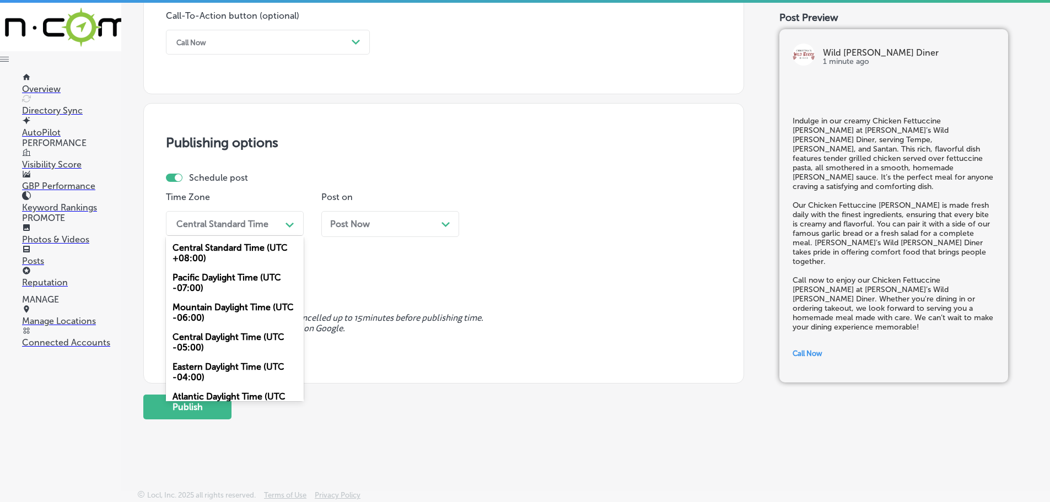
click at [271, 227] on div "Central Standard Time" at bounding box center [226, 223] width 110 height 19
click at [218, 311] on div "Mountain Daylight Time (UTC -06:00)" at bounding box center [235, 313] width 138 height 30
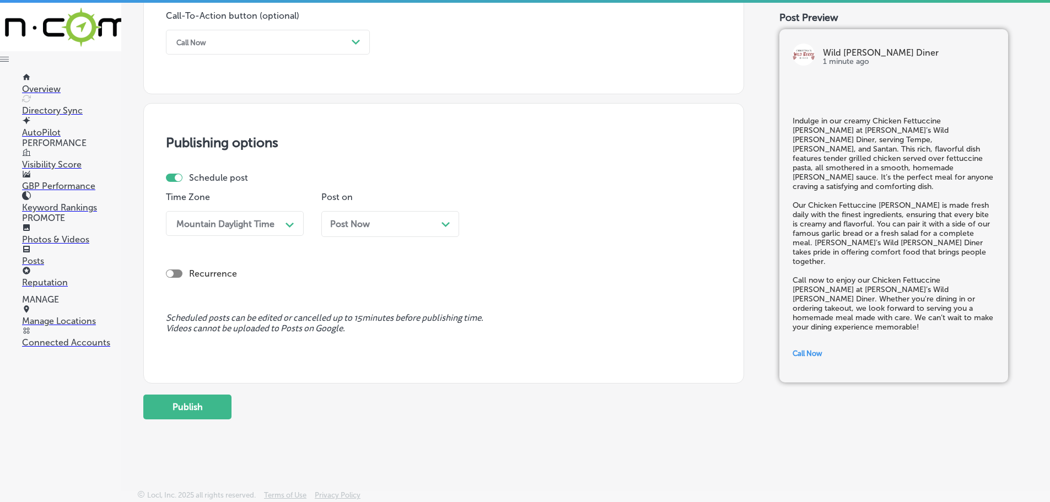
click at [442, 223] on polygon at bounding box center [445, 224] width 8 height 5
click at [588, 221] on div "11:15 AM" at bounding box center [537, 223] width 110 height 19
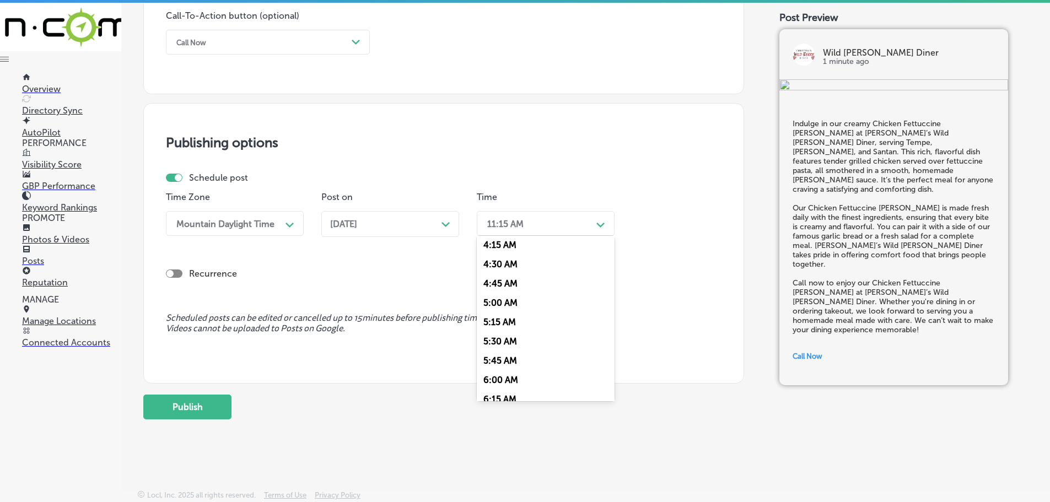
scroll to position [441, 0]
click at [504, 344] on div "7:00 AM" at bounding box center [546, 346] width 138 height 19
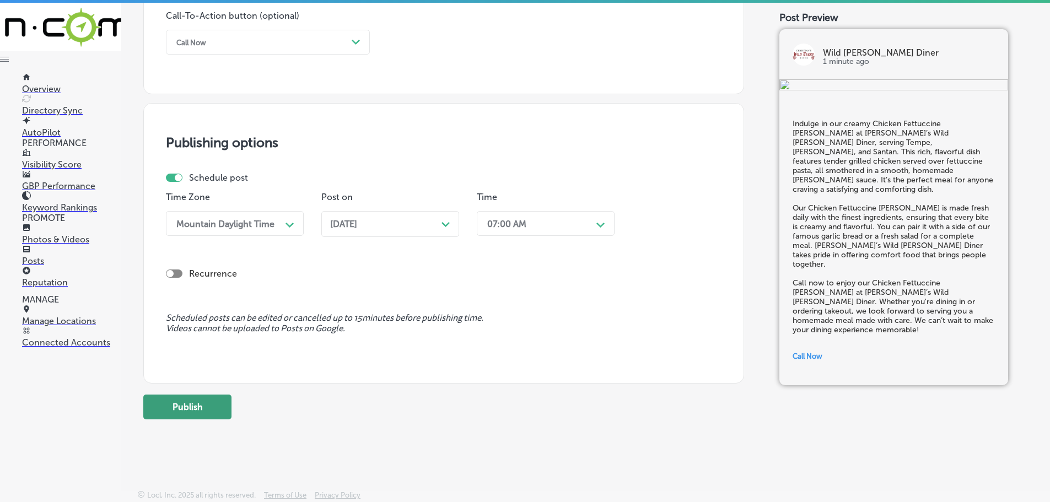
click at [186, 419] on button "Publish" at bounding box center [187, 407] width 88 height 25
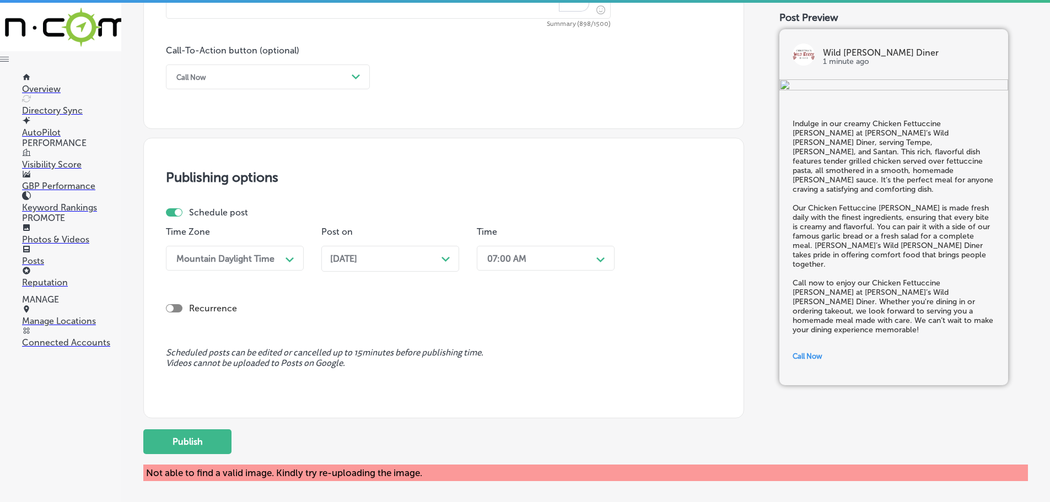
scroll to position [832, 0]
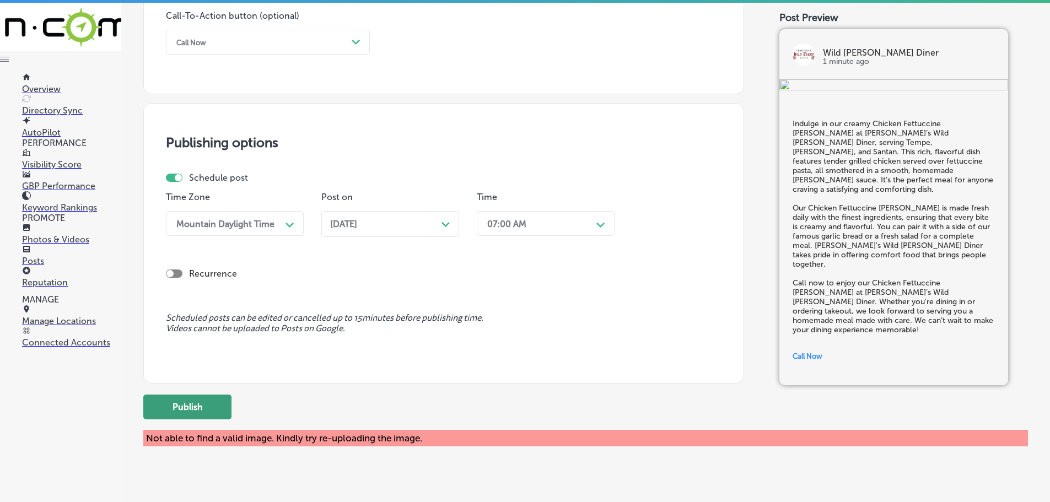
click at [186, 417] on button "Publish" at bounding box center [187, 407] width 88 height 25
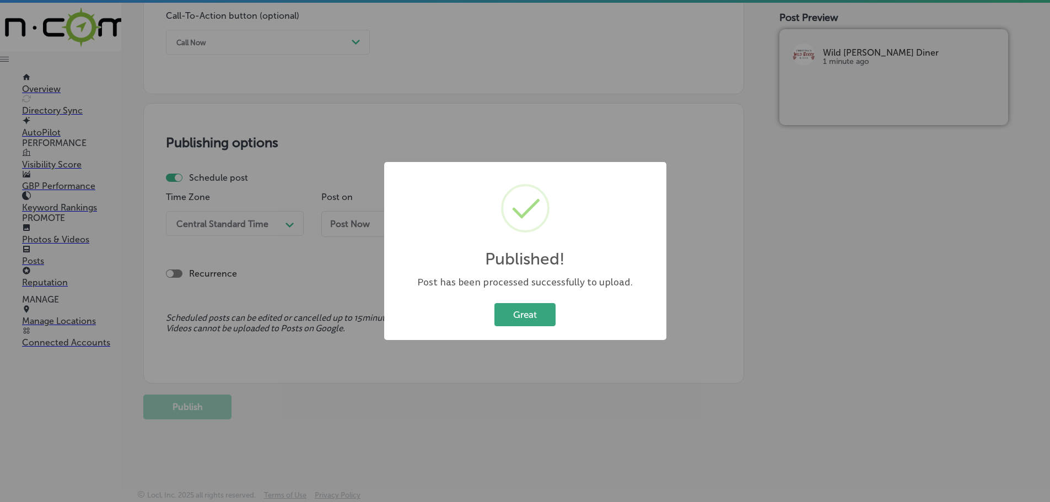
click at [535, 311] on button "Great" at bounding box center [524, 314] width 61 height 23
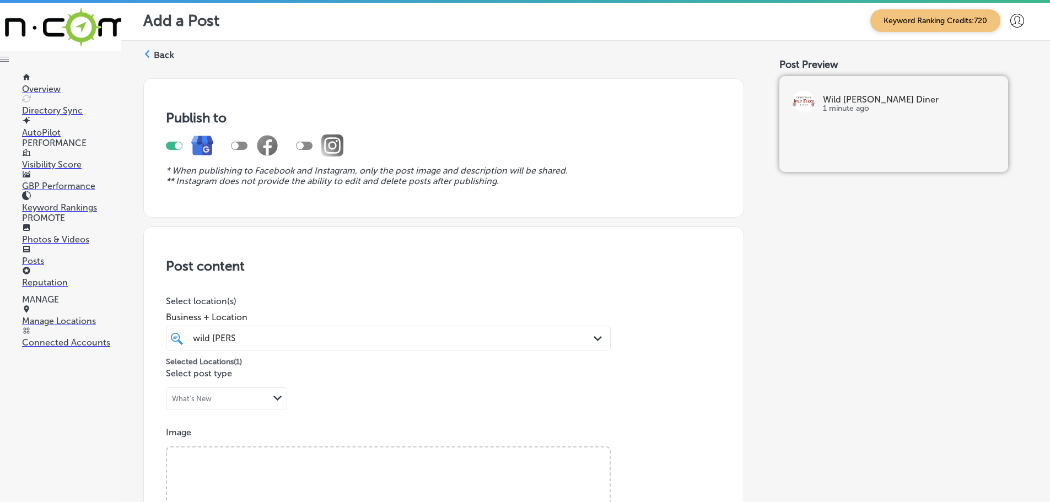
scroll to position [0, 0]
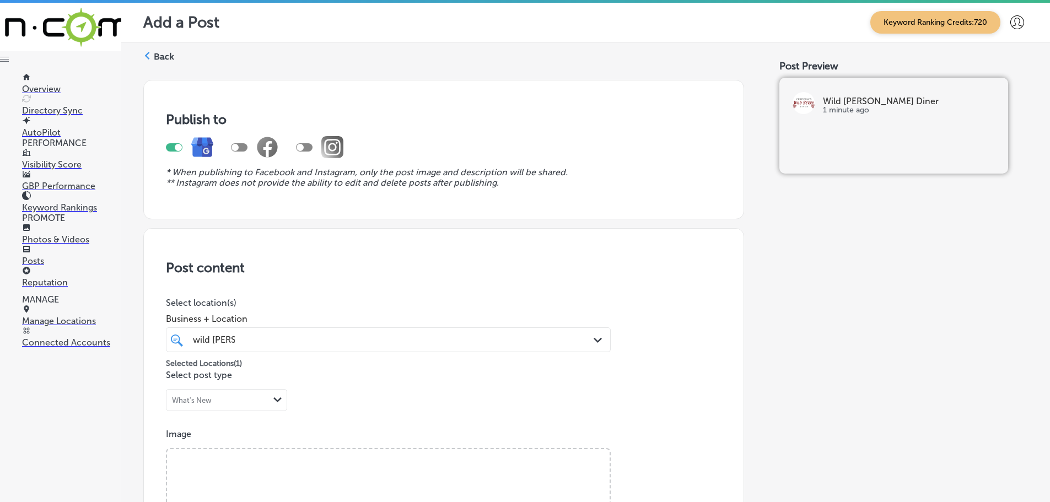
click at [148, 54] on icon at bounding box center [147, 56] width 8 height 8
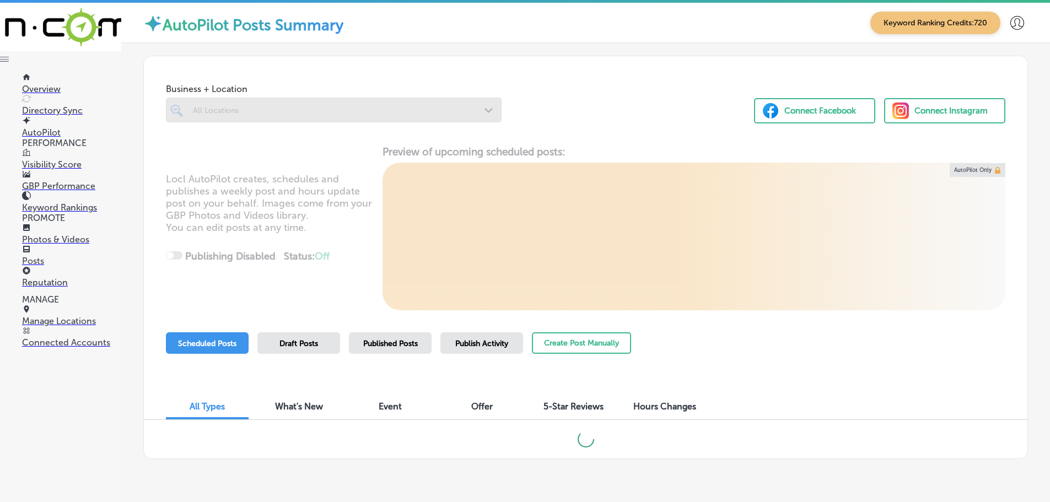
click at [482, 109] on div at bounding box center [334, 110] width 336 height 25
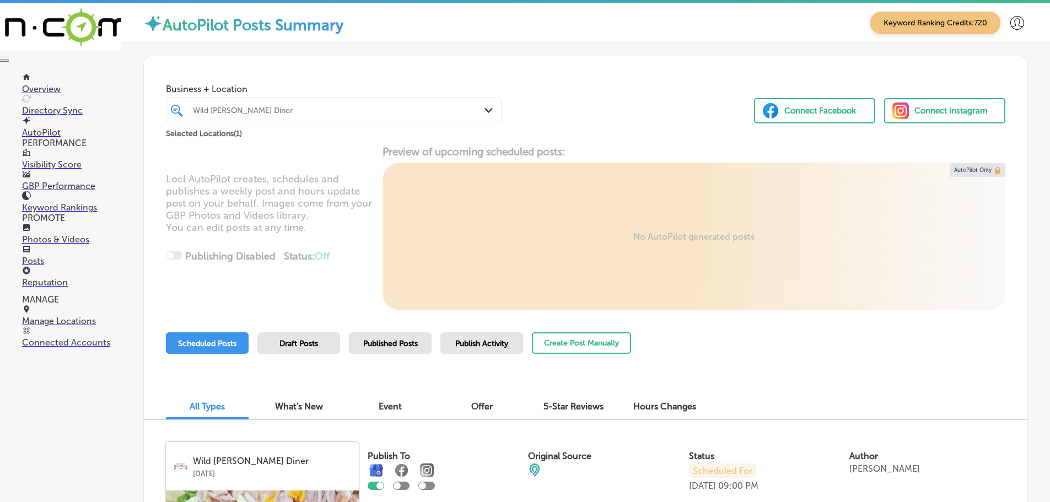
click at [484, 109] on icon "Path Created with Sketch." at bounding box center [488, 110] width 8 height 5
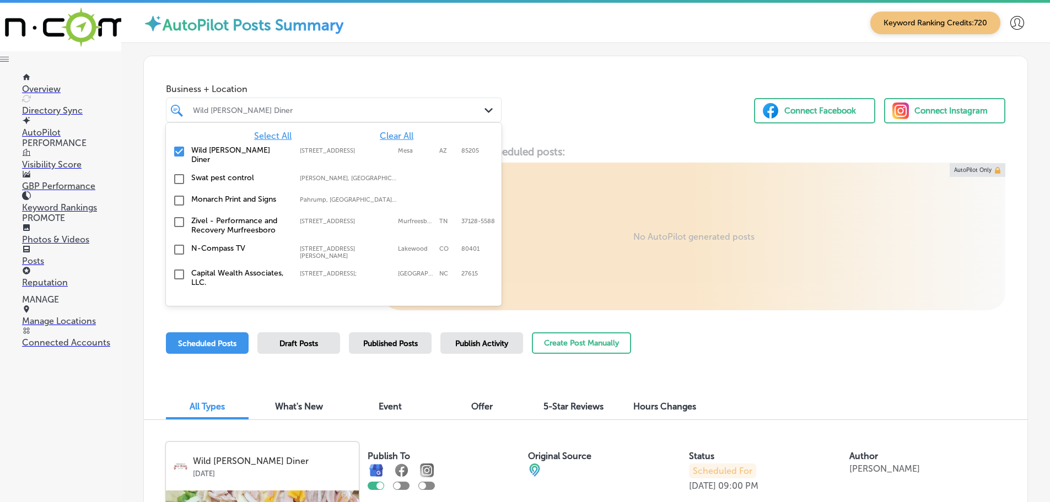
click at [383, 136] on span "Clear All" at bounding box center [397, 136] width 34 height 10
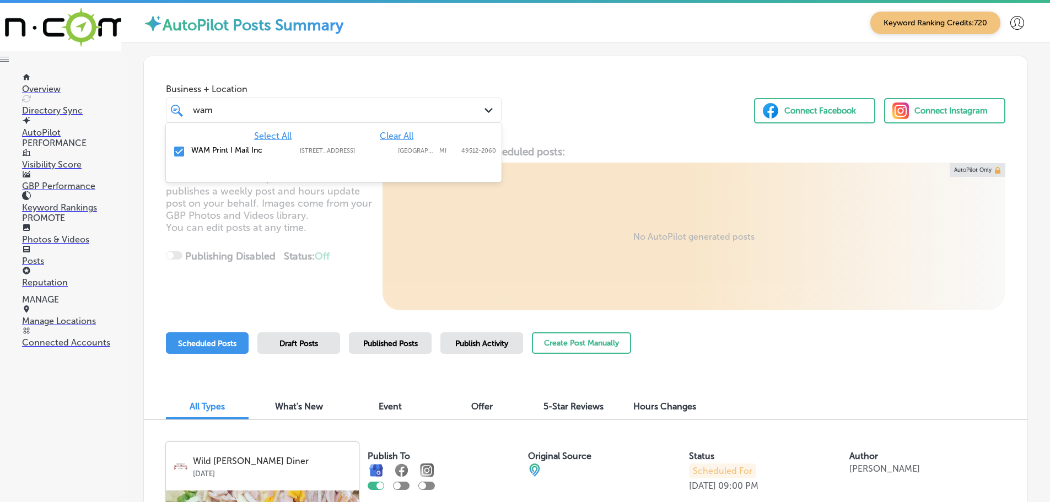
type input "wam"
click at [565, 125] on div "Business + Location option [STREET_ADDRESS]. option [STREET_ADDRESS]. 2 results…" at bounding box center [586, 98] width 884 height 84
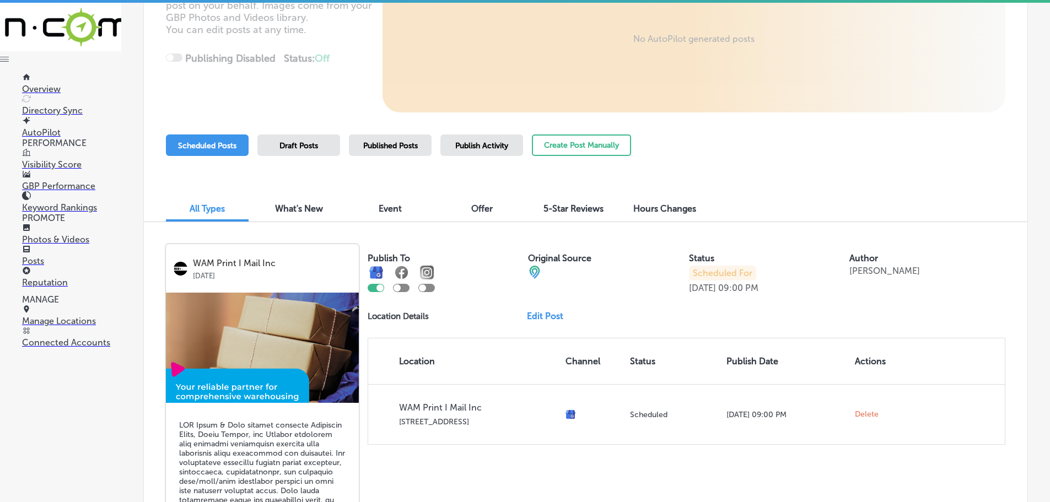
scroll to position [165, 0]
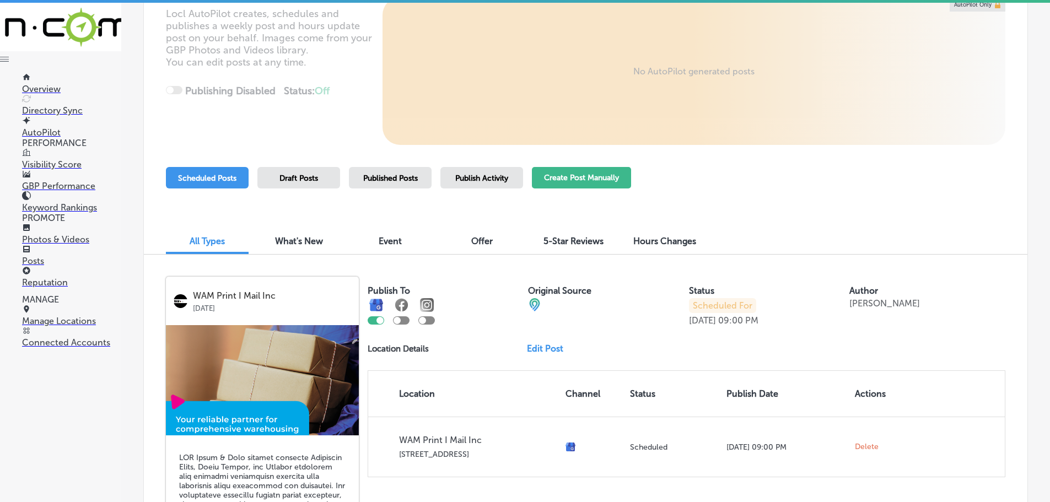
click at [579, 176] on button "Create Post Manually" at bounding box center [581, 177] width 99 height 21
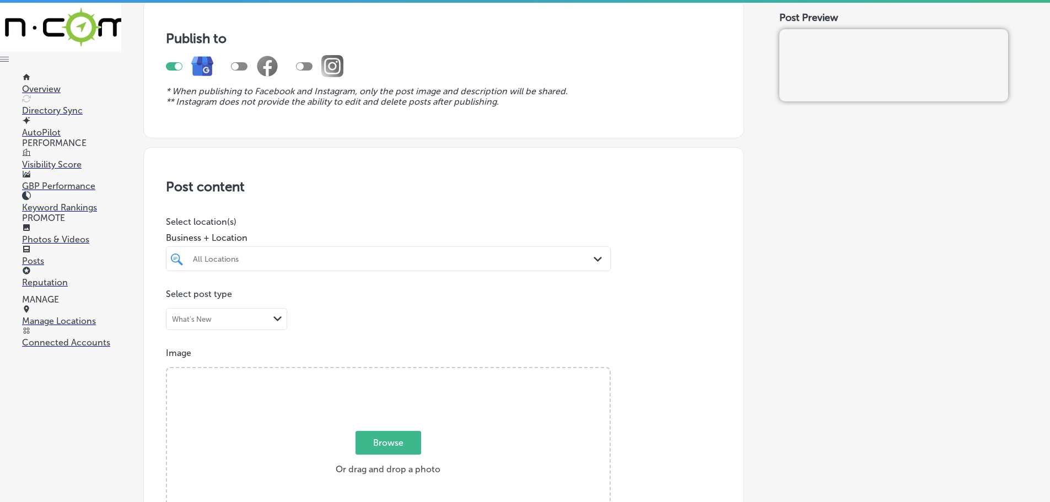
scroll to position [110, 0]
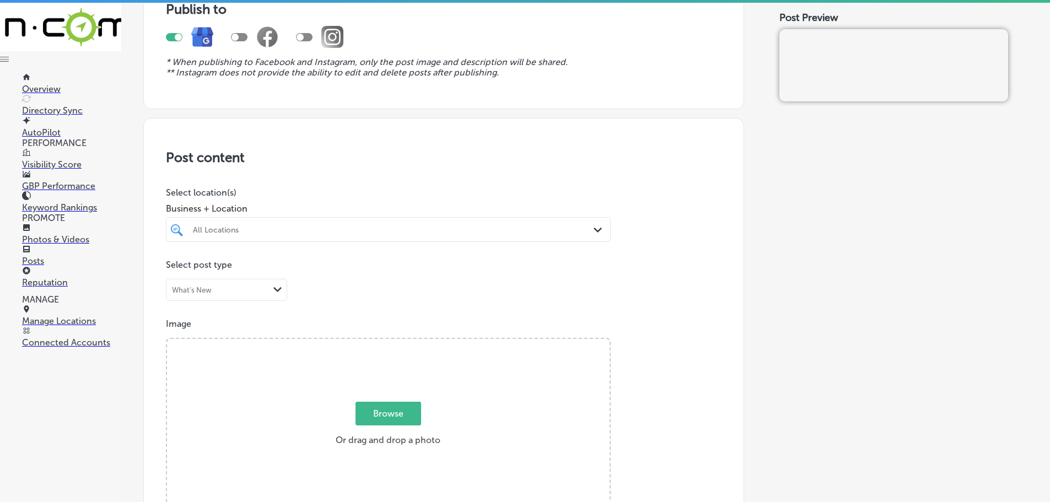
click at [568, 231] on div "All Locations" at bounding box center [394, 229] width 402 height 9
click at [205, 271] on label "WAM Print I Mail Inc" at bounding box center [256, 269] width 130 height 9
type input "wam"
click at [335, 205] on span "Business + Location" at bounding box center [388, 208] width 445 height 10
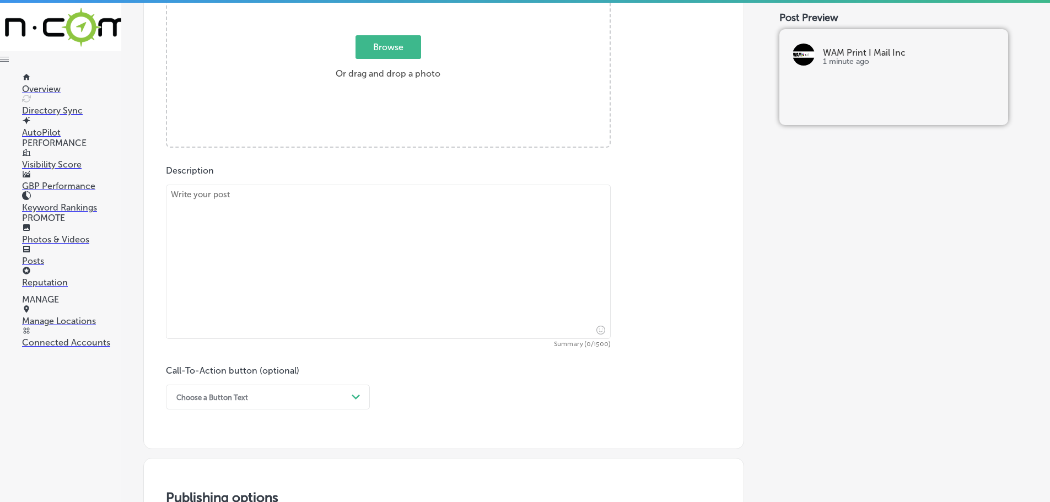
scroll to position [496, 0]
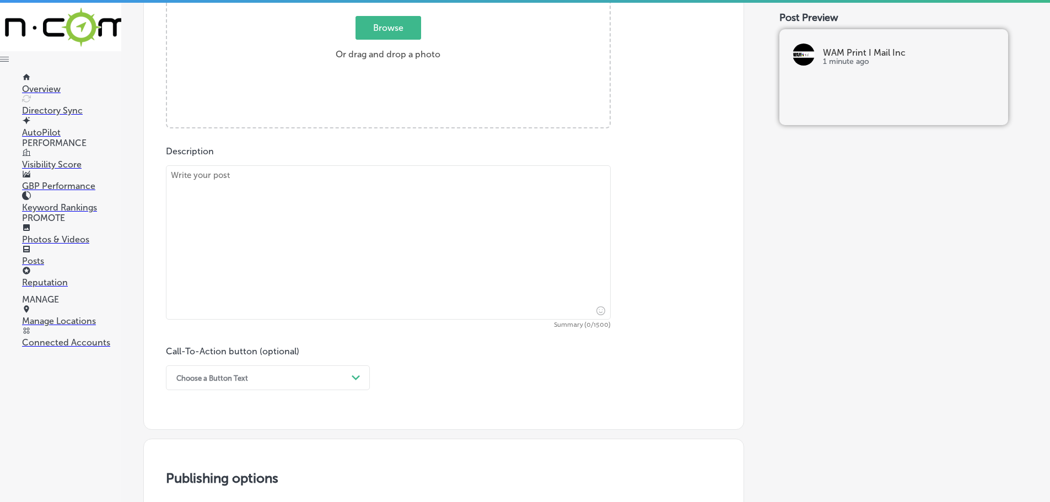
click at [322, 196] on textarea at bounding box center [388, 242] width 445 height 154
paste textarea "Serving [GEOGRAPHIC_DATA], [GEOGRAPHIC_DATA], and [GEOGRAPHIC_DATA], [GEOGRAPHI…"
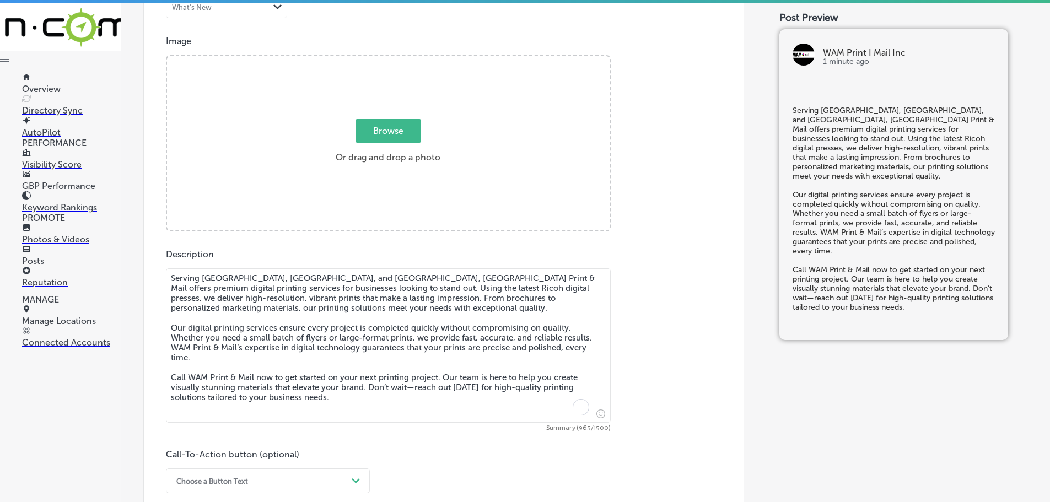
scroll to position [386, 0]
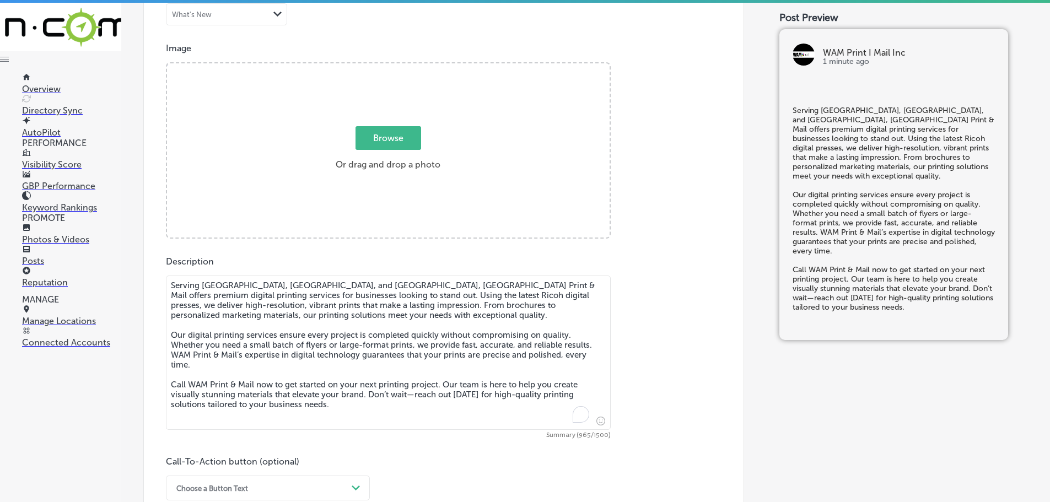
type textarea "Serving [GEOGRAPHIC_DATA], [GEOGRAPHIC_DATA], and [GEOGRAPHIC_DATA], [GEOGRAPHI…"
click at [381, 132] on span "Browse" at bounding box center [389, 138] width 66 height 24
click at [381, 67] on input "Browse Or drag and drop a photo" at bounding box center [388, 64] width 443 height 3
type input "C:\fakepath\WAM Print Mail Inc-2 (2).png"
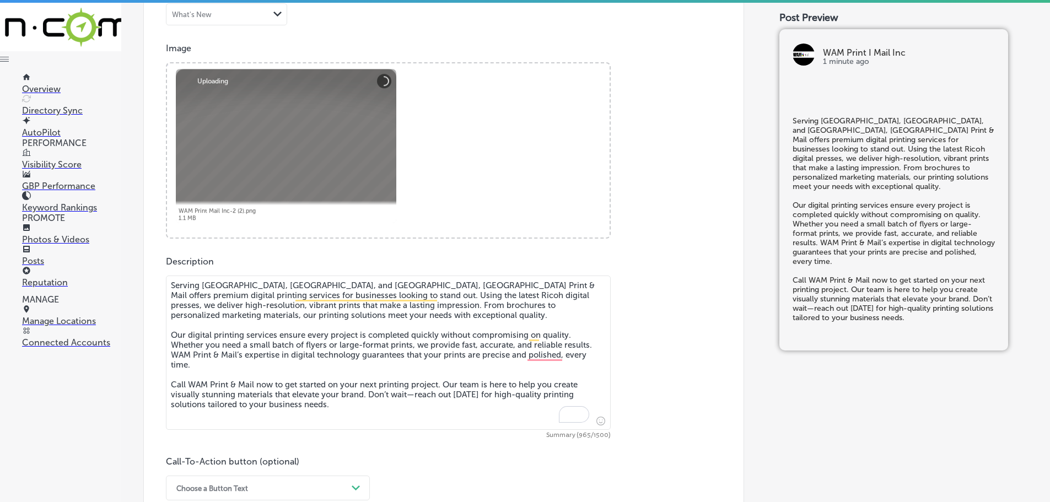
scroll to position [606, 0]
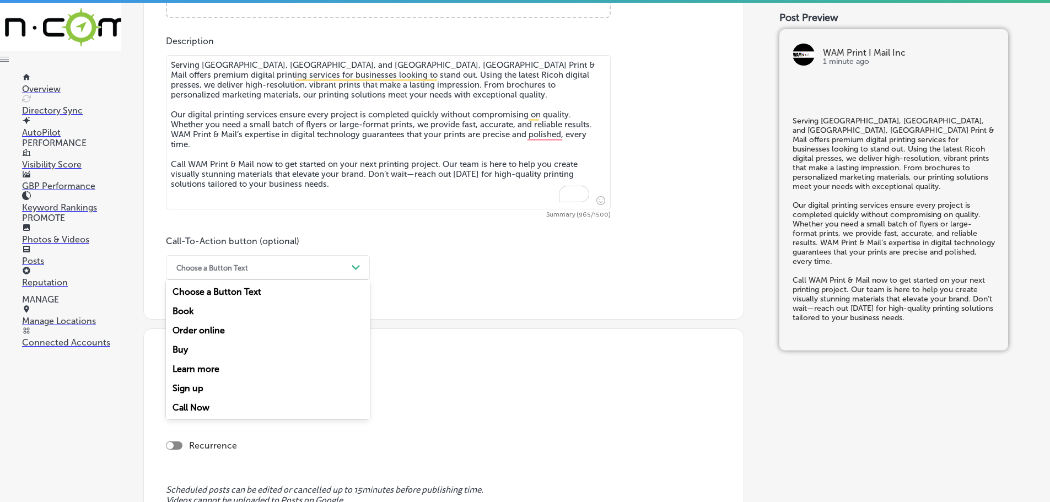
click at [347, 267] on div "Choose a Button Text" at bounding box center [259, 267] width 176 height 17
click at [192, 404] on div "Call Now" at bounding box center [268, 407] width 204 height 19
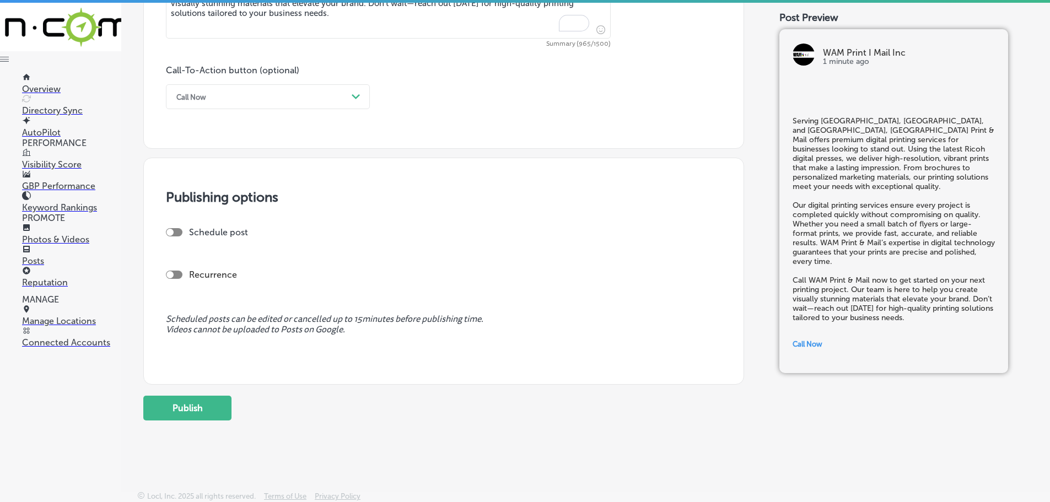
scroll to position [778, 0]
click at [173, 229] on div at bounding box center [169, 231] width 7 height 7
checkbox input "true"
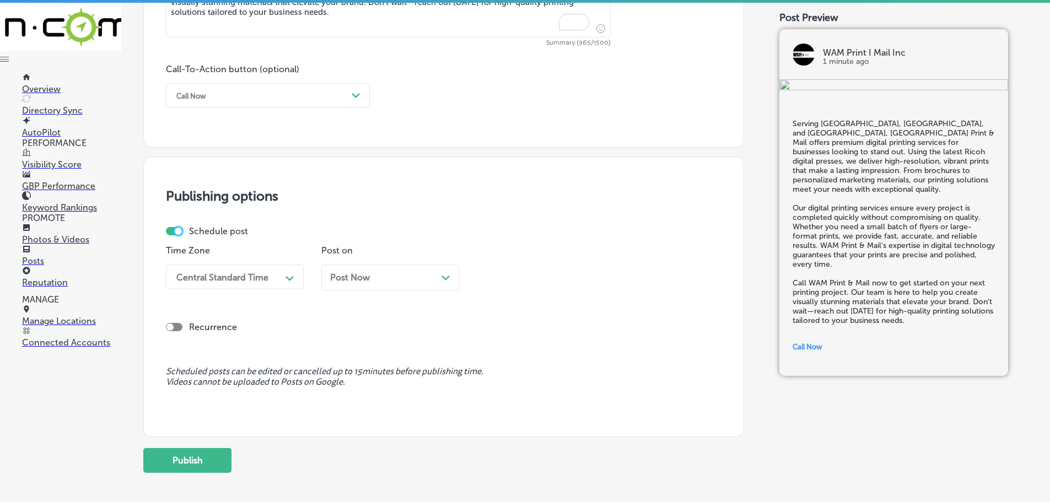
click at [289, 278] on icon "Path Created with Sketch." at bounding box center [290, 278] width 8 height 5
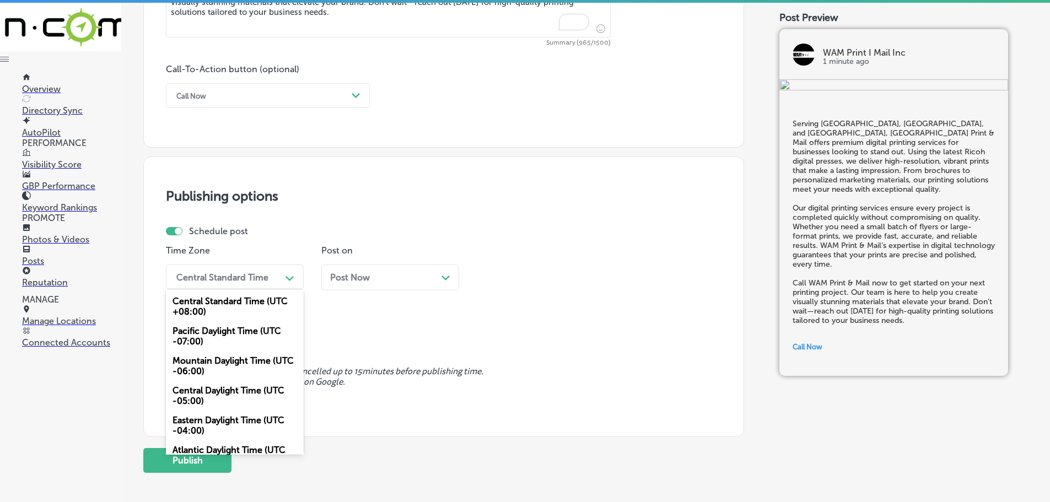
click at [229, 361] on div "Mountain Daylight Time (UTC -06:00)" at bounding box center [235, 366] width 138 height 30
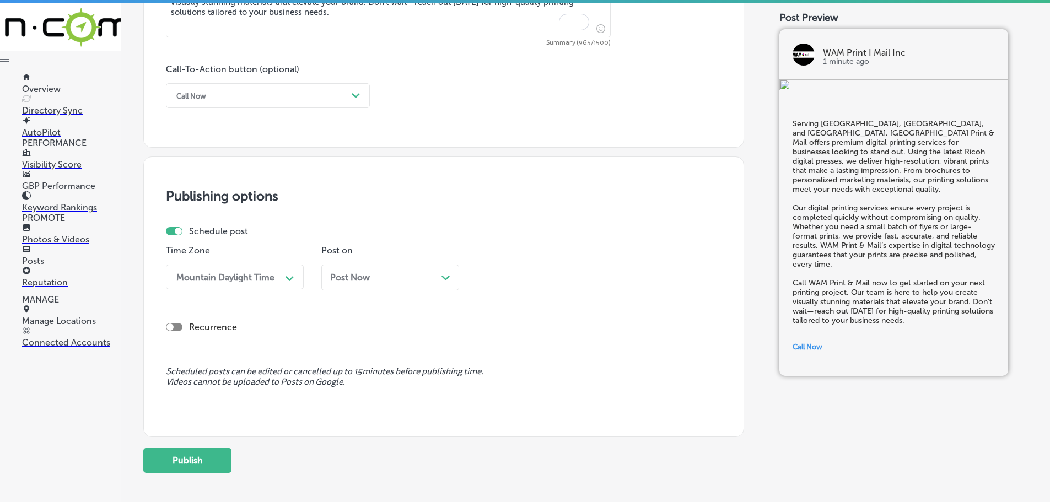
click at [444, 277] on icon "Path Created with Sketch." at bounding box center [445, 278] width 8 height 5
click at [591, 276] on div "11:30 AM" at bounding box center [537, 276] width 110 height 19
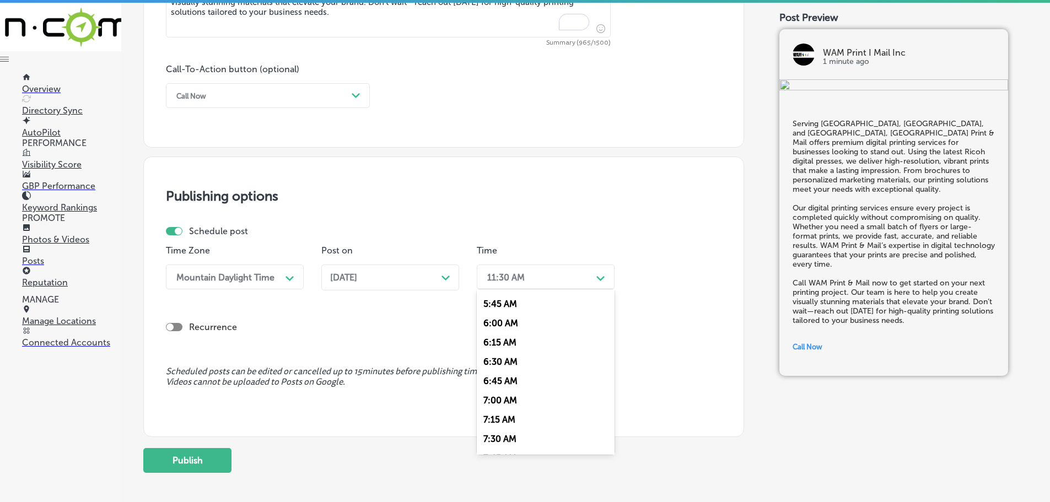
scroll to position [496, 0]
click at [502, 340] on div "7:00 AM" at bounding box center [546, 345] width 138 height 19
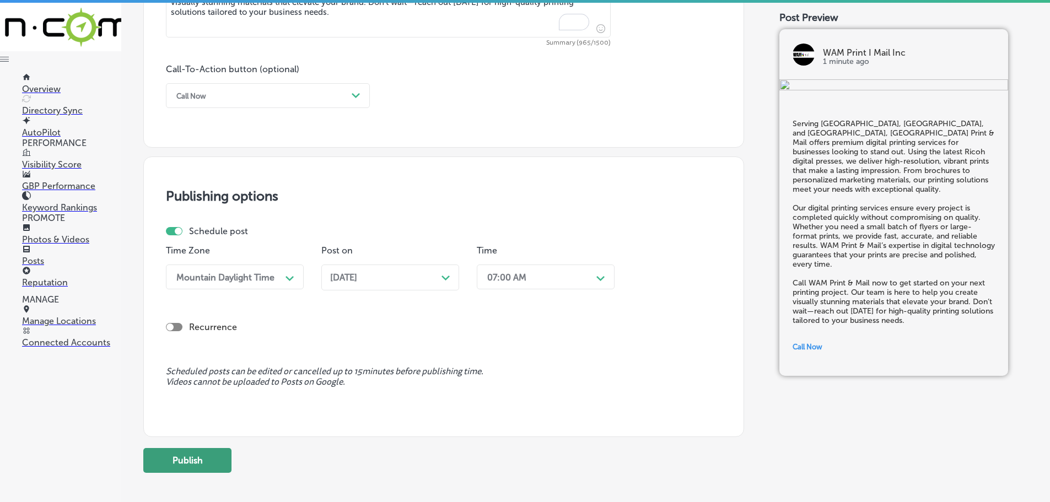
click at [194, 460] on button "Publish" at bounding box center [187, 460] width 88 height 25
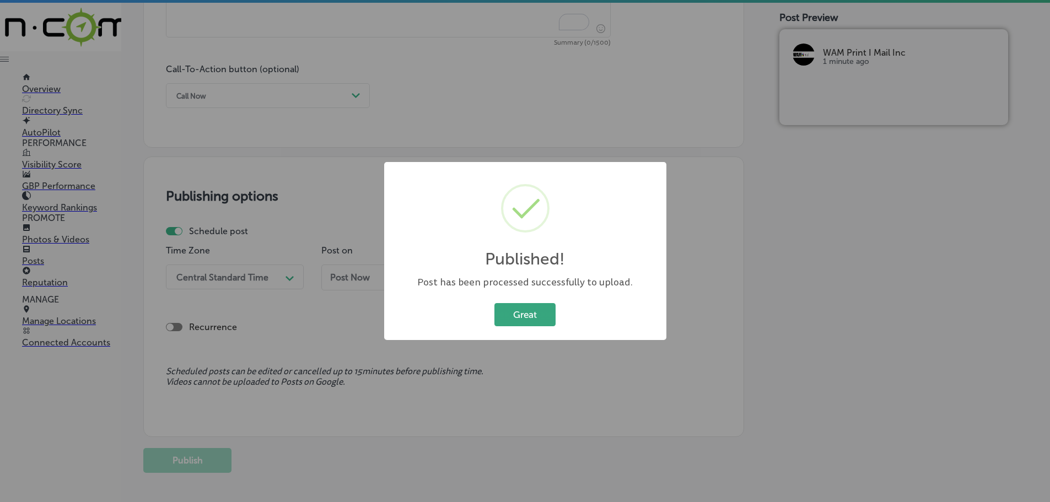
click at [513, 316] on button "Great" at bounding box center [524, 314] width 61 height 23
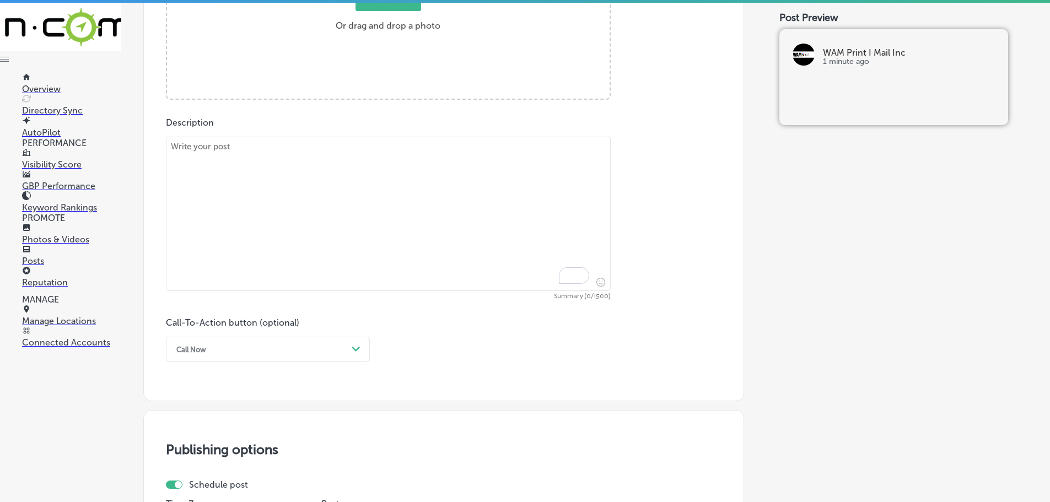
scroll to position [503, 0]
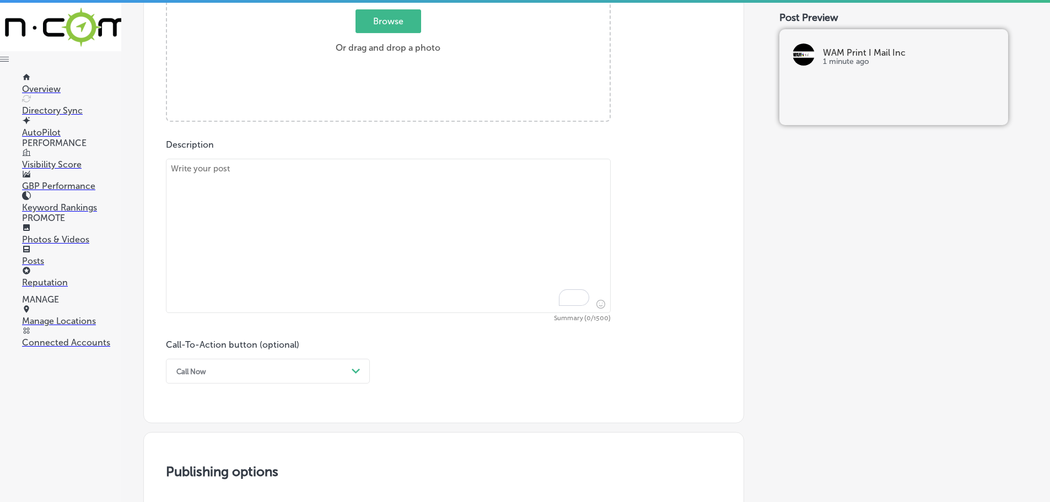
click at [295, 198] on textarea "To enrich screen reader interactions, please activate Accessibility in Grammarl…" at bounding box center [388, 236] width 445 height 154
paste textarea "WAM Print & Mail proudly serves [PERSON_NAME][GEOGRAPHIC_DATA], [GEOGRAPHIC_DAT…"
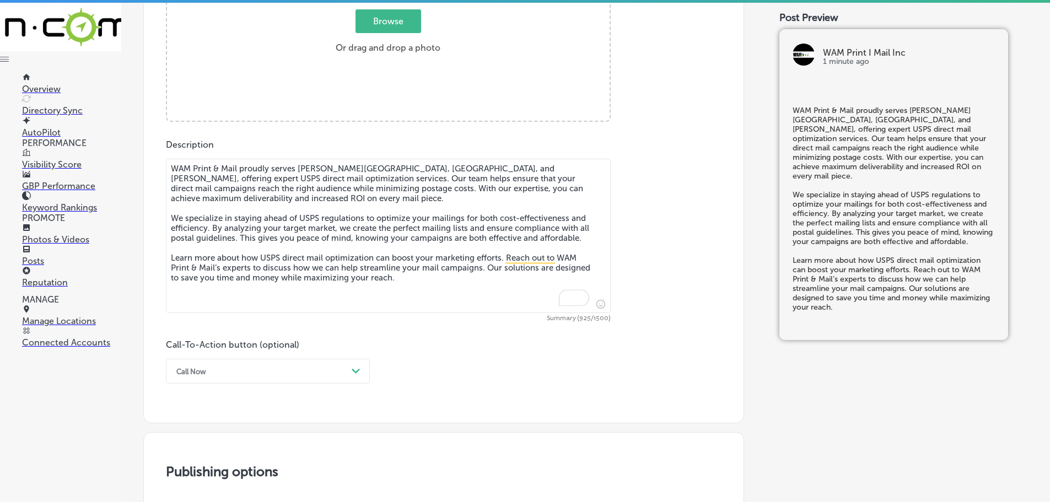
type textarea "WAM Print & Mail proudly serves [PERSON_NAME][GEOGRAPHIC_DATA], [GEOGRAPHIC_DAT…"
click at [380, 20] on span "Browse" at bounding box center [389, 21] width 66 height 24
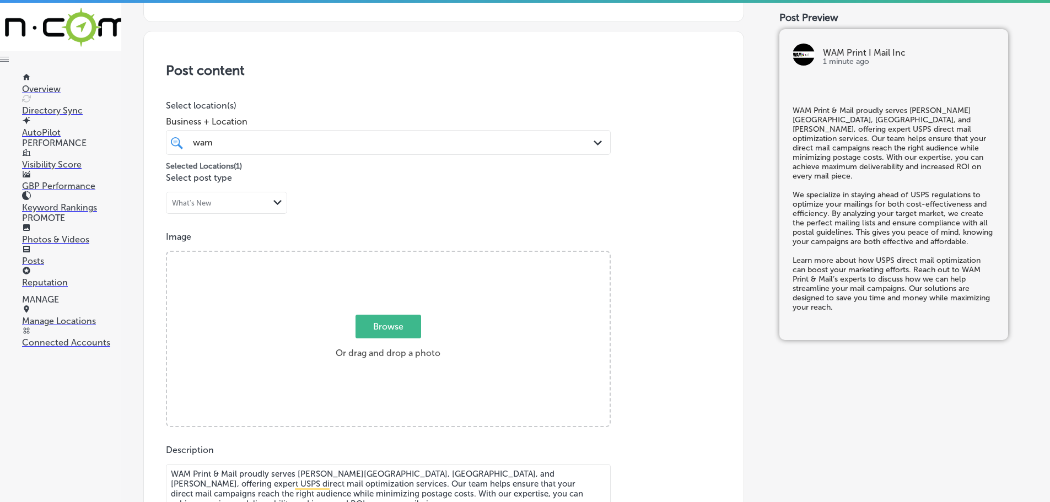
type input "C:\fakepath\WAM Print Mail Inc-3 (2).png"
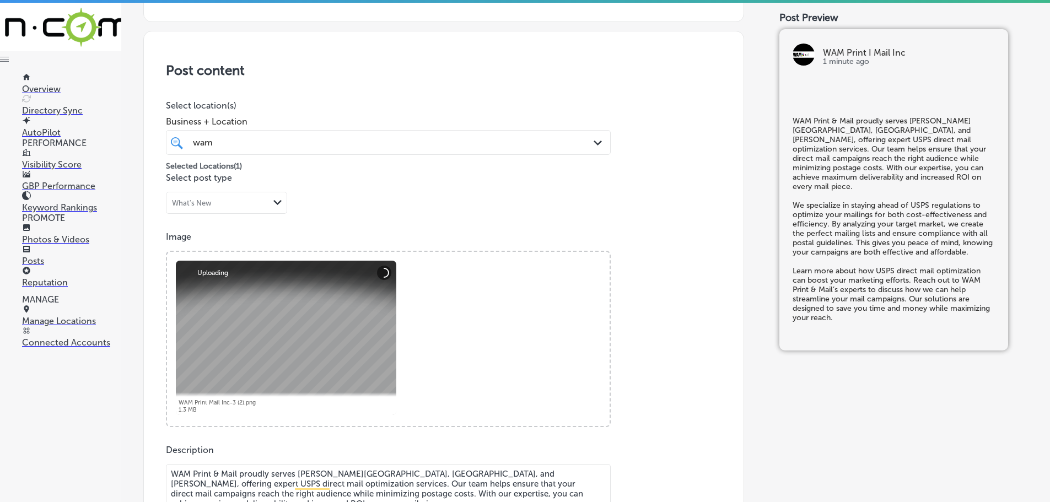
scroll to position [638, 0]
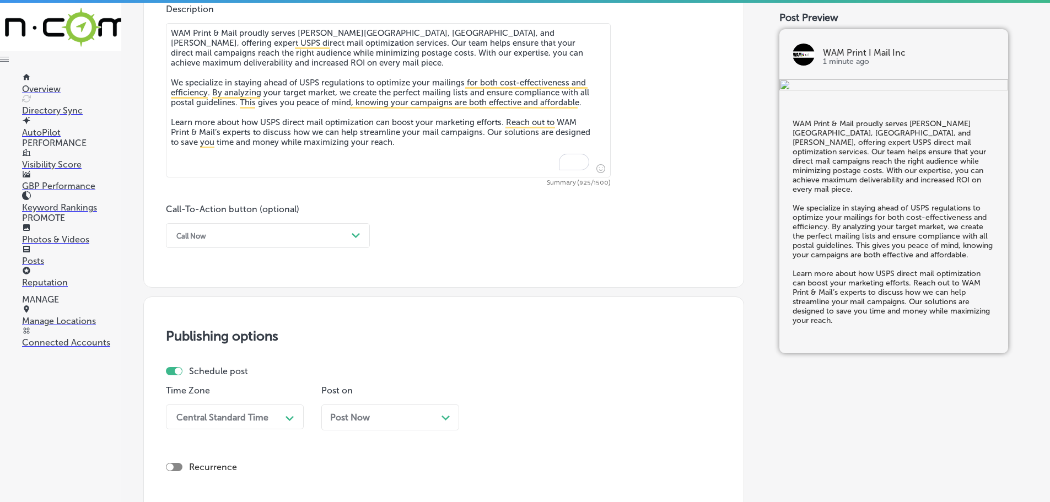
click at [341, 235] on div "Call Now" at bounding box center [259, 235] width 176 height 17
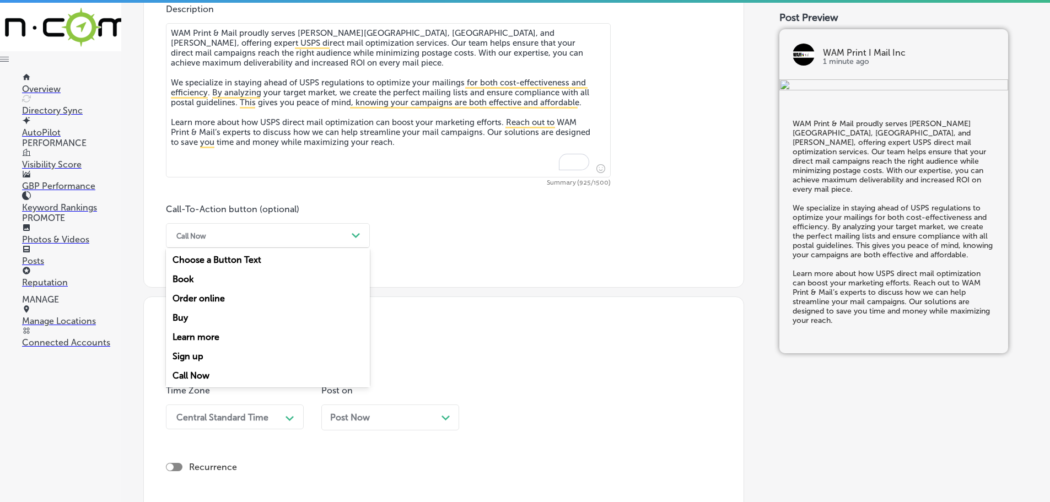
click at [207, 337] on div "Learn more" at bounding box center [268, 336] width 204 height 19
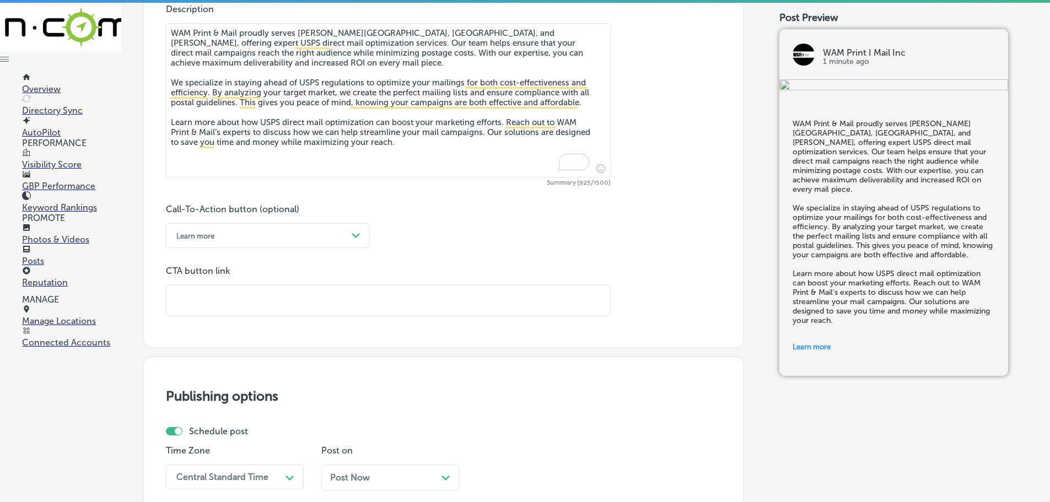
click at [254, 295] on input "text" at bounding box center [388, 301] width 444 height 30
paste input "[URL][DOMAIN_NAME]"
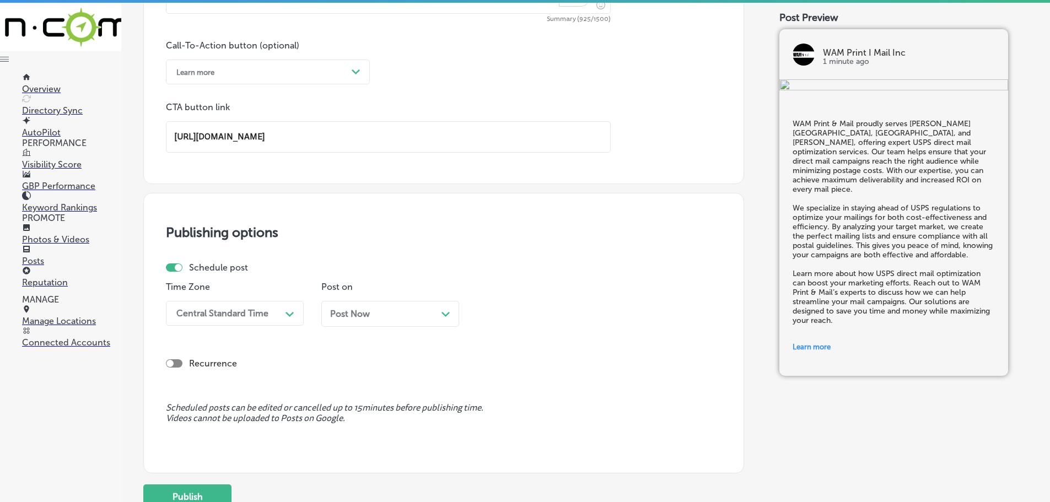
scroll to position [859, 0]
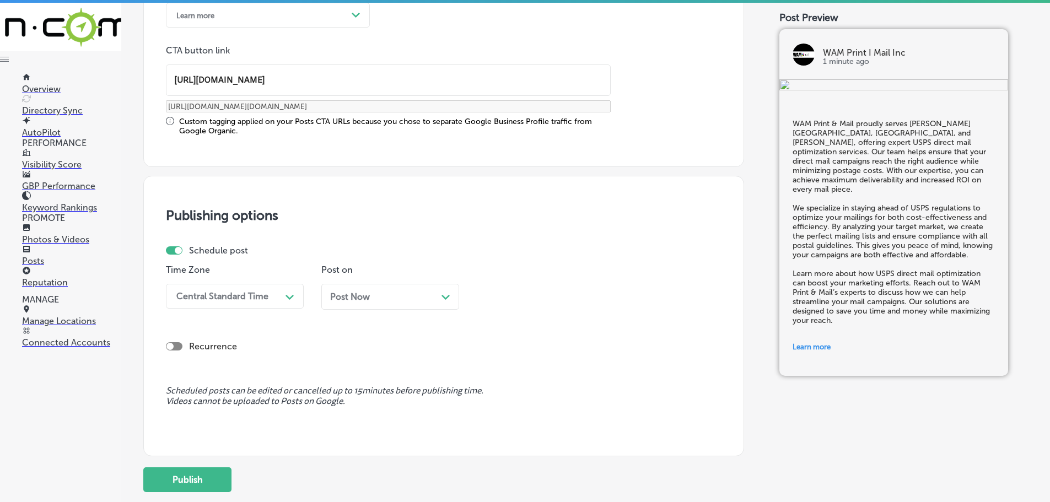
type input "[URL][DOMAIN_NAME]"
click at [250, 297] on div "Central Standard Time" at bounding box center [222, 296] width 92 height 10
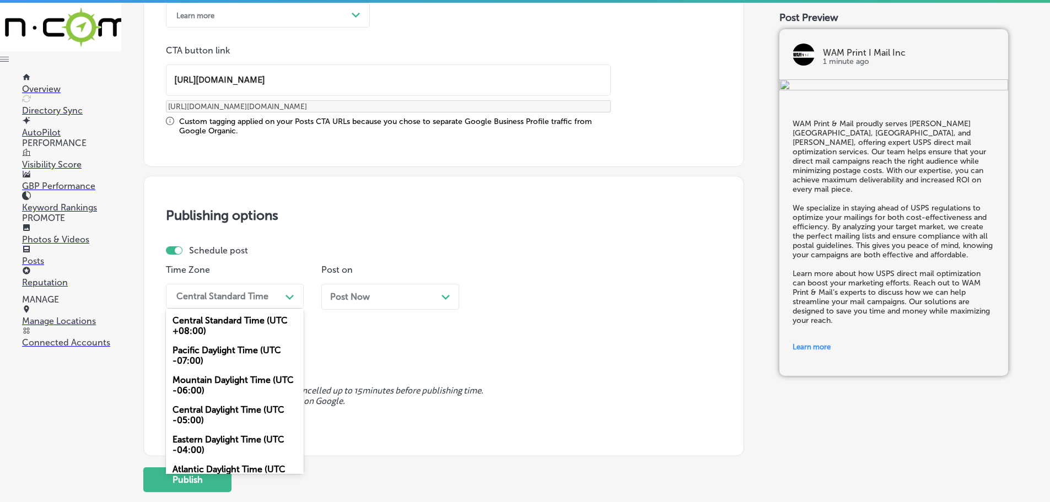
click at [208, 383] on div "Mountain Daylight Time (UTC -06:00)" at bounding box center [235, 385] width 138 height 30
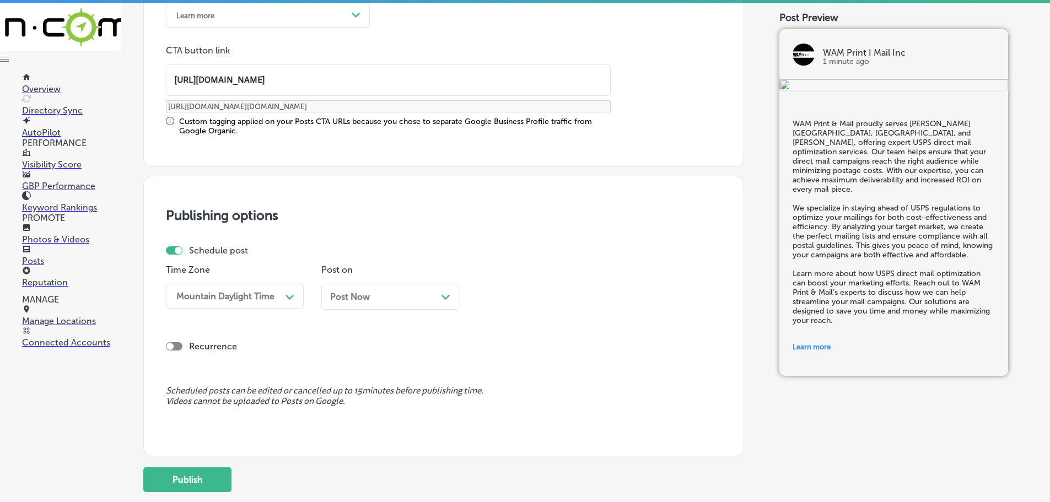
click at [442, 297] on icon "Path Created with Sketch." at bounding box center [445, 297] width 8 height 5
click at [535, 301] on div "11:30 AM" at bounding box center [537, 296] width 110 height 19
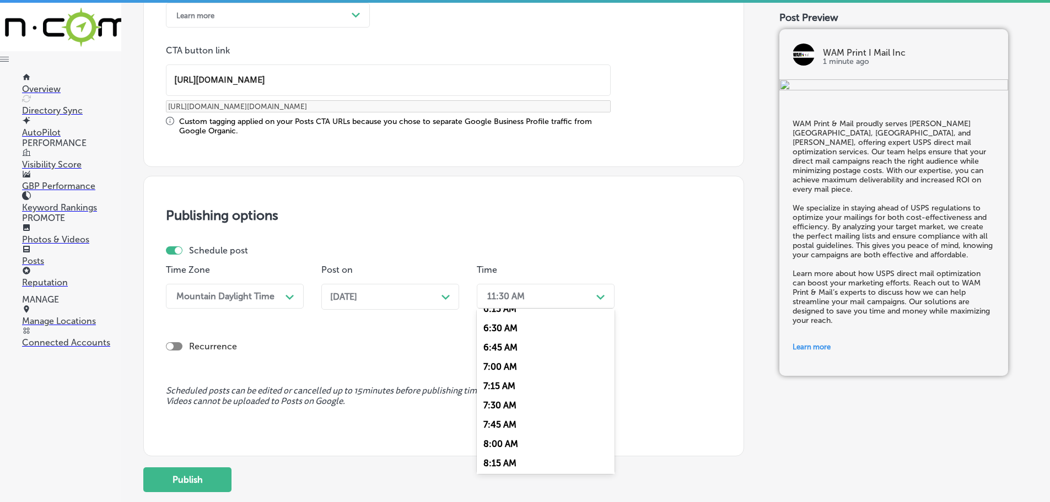
scroll to position [496, 0]
click at [500, 360] on div "7:00 AM" at bounding box center [546, 364] width 138 height 19
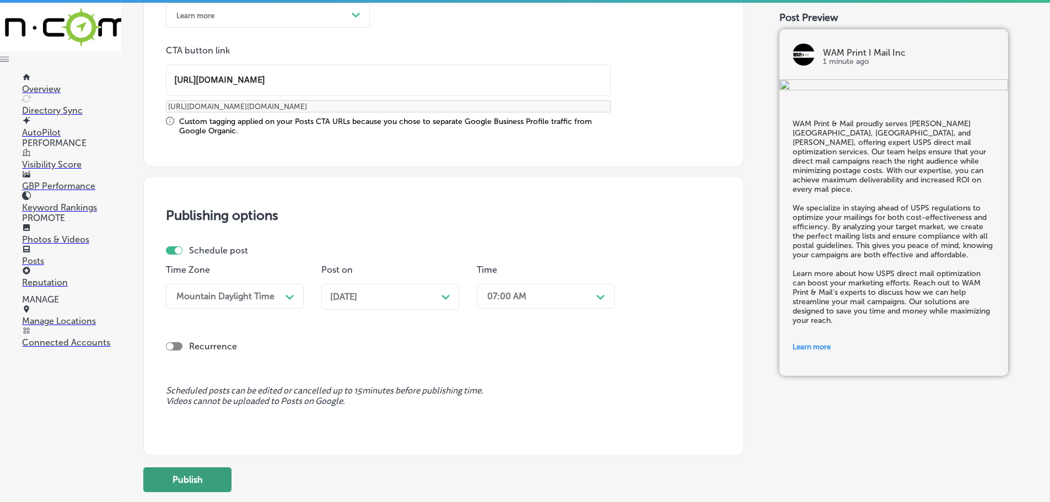
click at [206, 477] on button "Publish" at bounding box center [187, 479] width 88 height 25
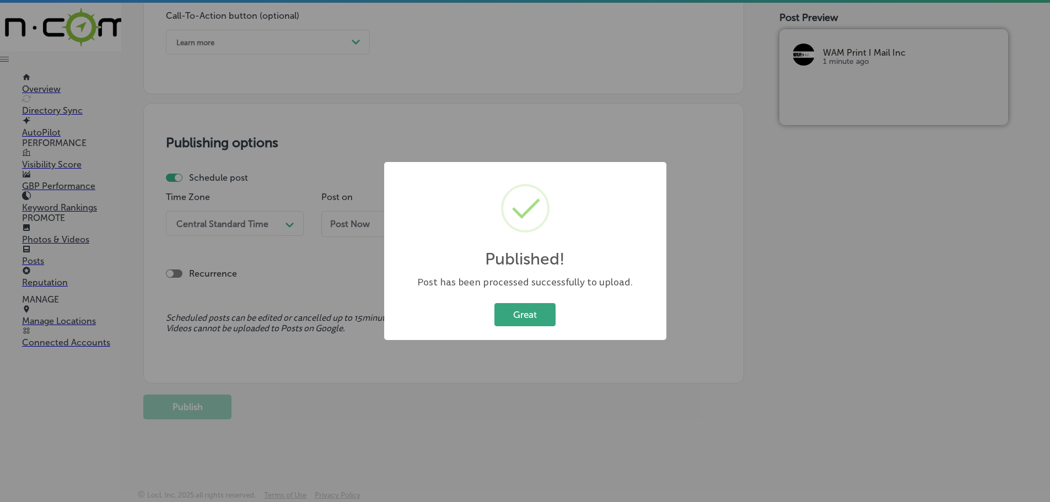
click at [534, 309] on button "Great" at bounding box center [524, 314] width 61 height 23
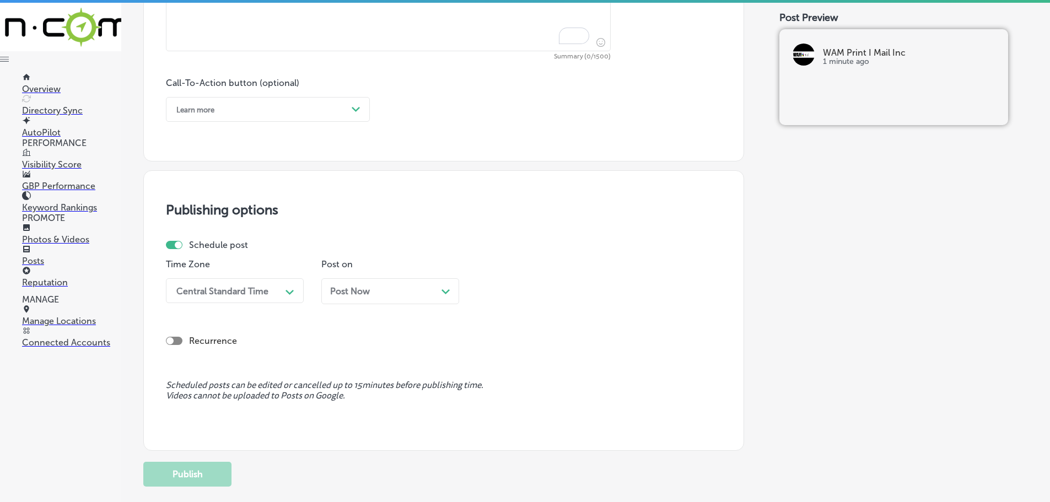
scroll to position [556, 0]
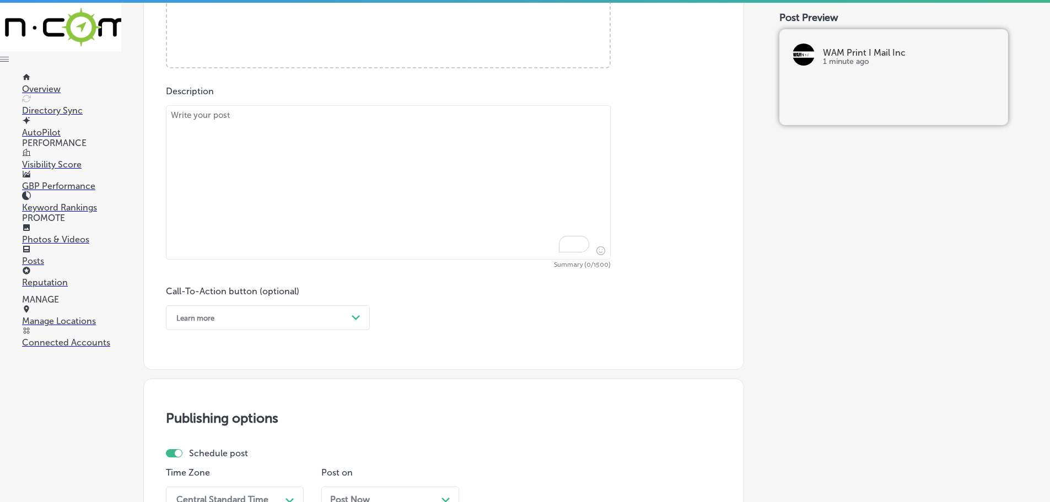
click at [300, 155] on textarea "To enrich screen reader interactions, please activate Accessibility in Grammarl…" at bounding box center [388, 182] width 445 height 154
paste textarea "For businesses in [GEOGRAPHIC_DATA], [GEOGRAPHIC_DATA], and [GEOGRAPHIC_DATA], …"
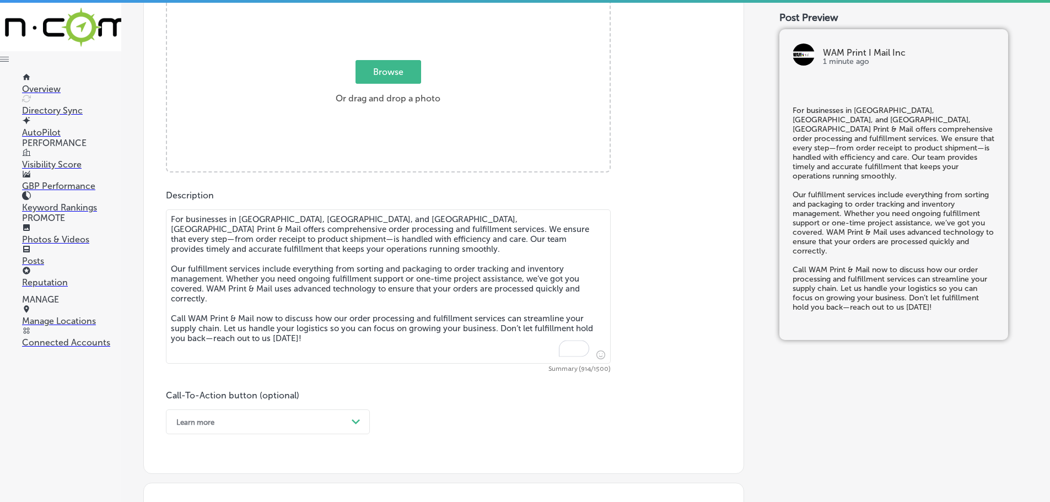
scroll to position [446, 0]
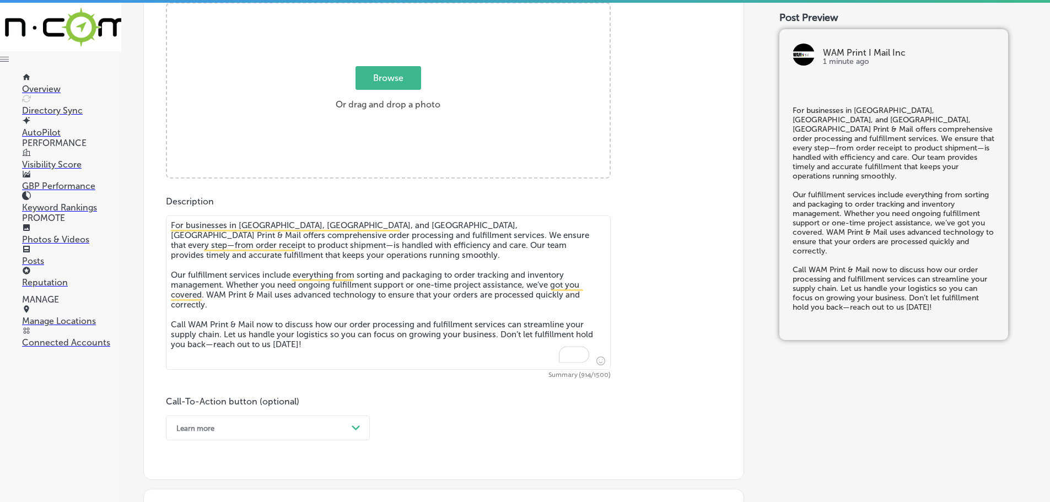
type textarea "For businesses in [GEOGRAPHIC_DATA], [GEOGRAPHIC_DATA], and [GEOGRAPHIC_DATA], …"
click at [392, 72] on span "Browse" at bounding box center [389, 78] width 66 height 24
click at [392, 7] on input "Browse Or drag and drop a photo" at bounding box center [388, 4] width 443 height 3
type input "C:\fakepath\WAM Print Mail Inc-4 (3).png"
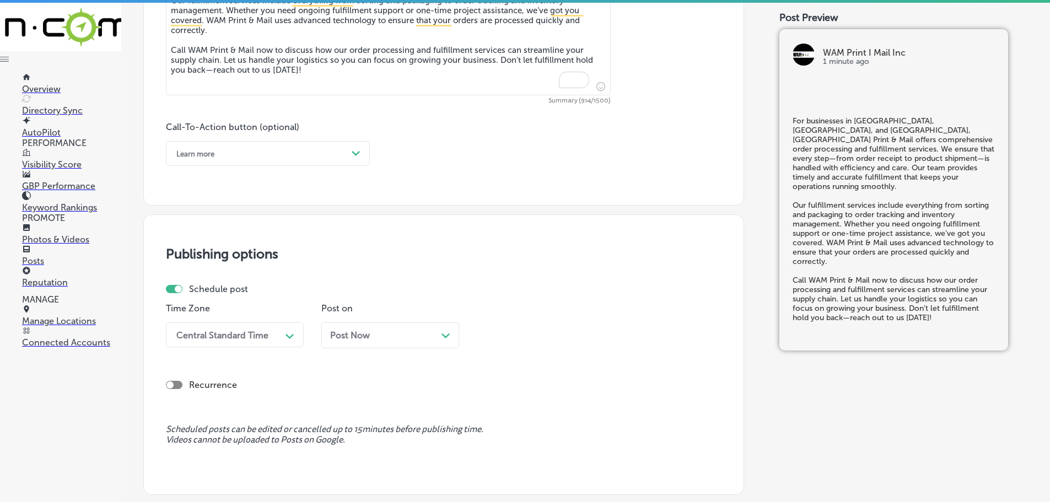
scroll to position [721, 0]
click at [328, 153] on div "Learn more" at bounding box center [259, 152] width 176 height 17
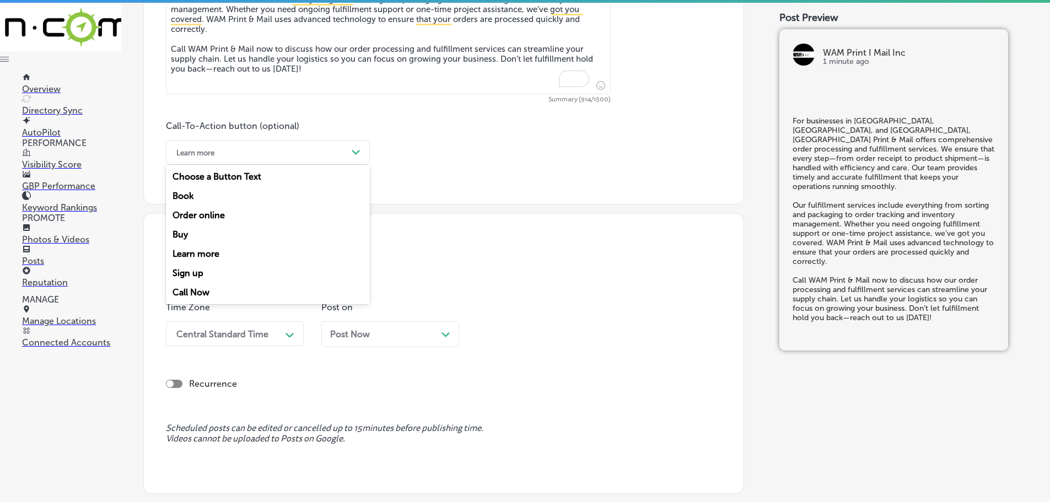
click at [196, 288] on div "Call Now" at bounding box center [268, 292] width 204 height 19
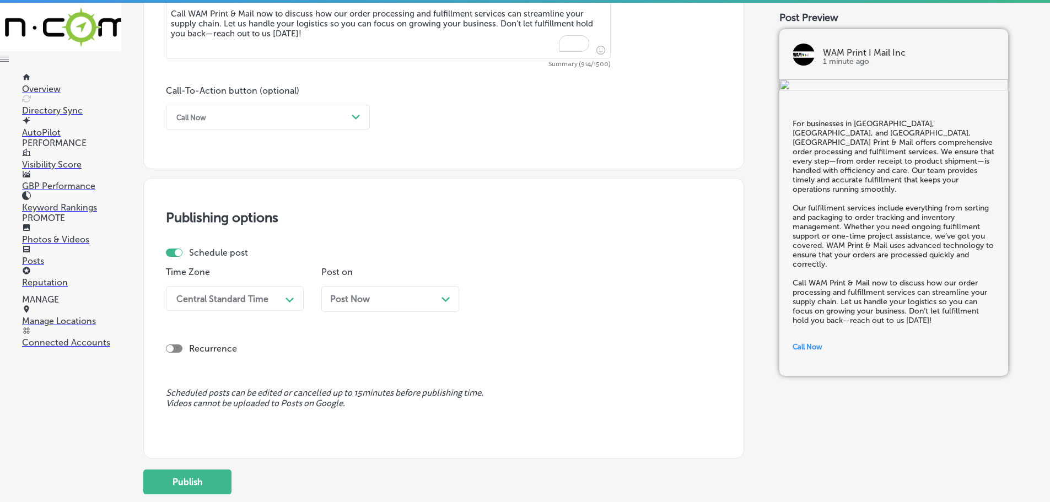
scroll to position [777, 0]
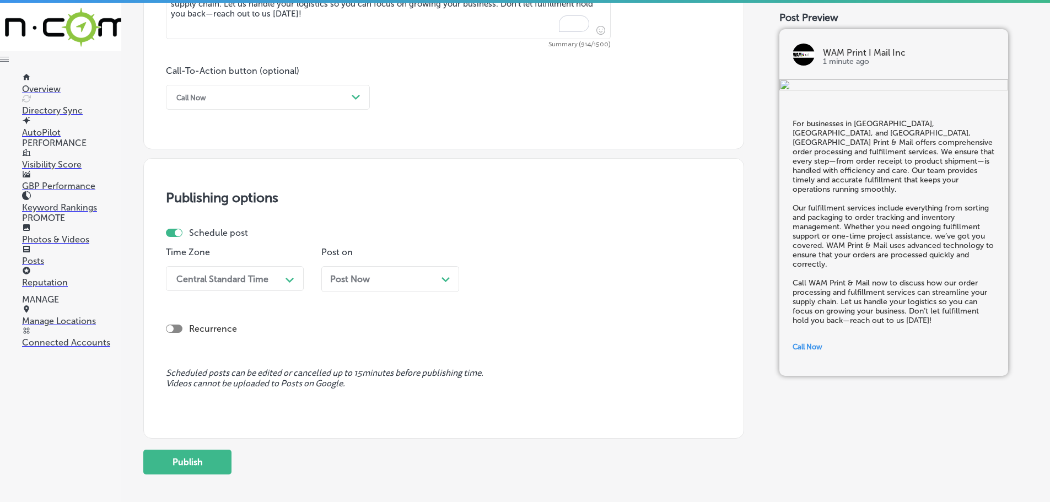
click at [267, 278] on div "Central Standard Time" at bounding box center [222, 278] width 92 height 10
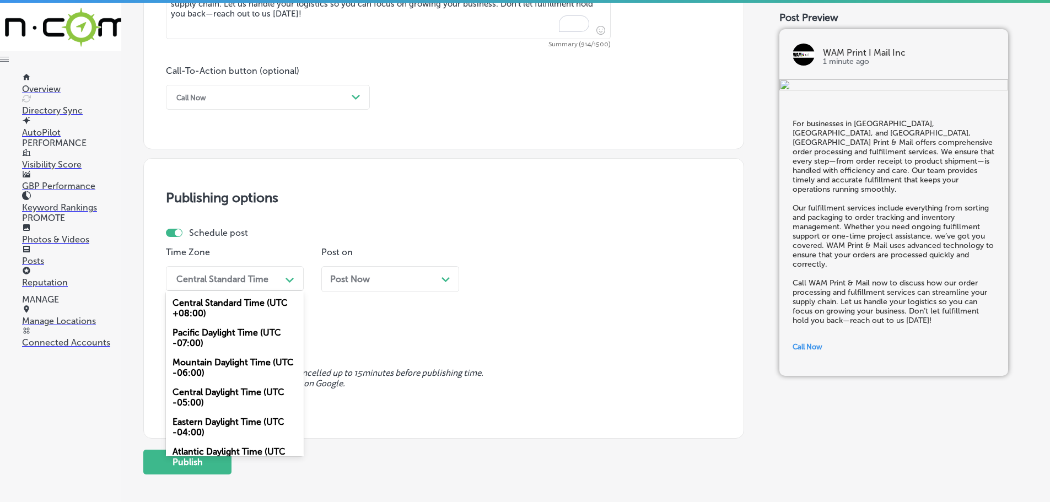
click at [213, 364] on div "Mountain Daylight Time (UTC -06:00)" at bounding box center [235, 368] width 138 height 30
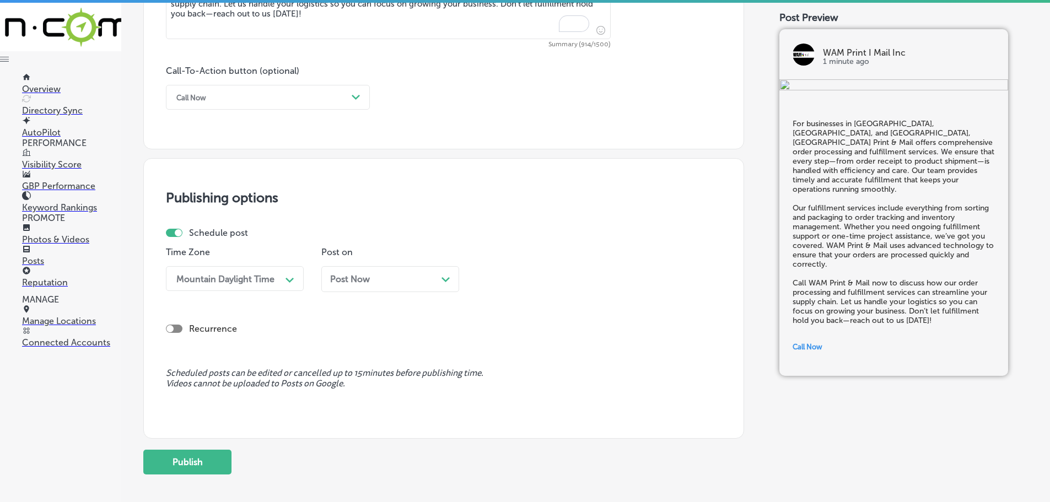
click at [450, 279] on div "Post Now Path Created with Sketch." at bounding box center [390, 279] width 138 height 26
click at [569, 278] on div "11:30 AM" at bounding box center [537, 278] width 110 height 19
click at [497, 399] on div "7:00 AM" at bounding box center [546, 401] width 138 height 19
click at [208, 459] on button "Publish" at bounding box center [187, 462] width 88 height 25
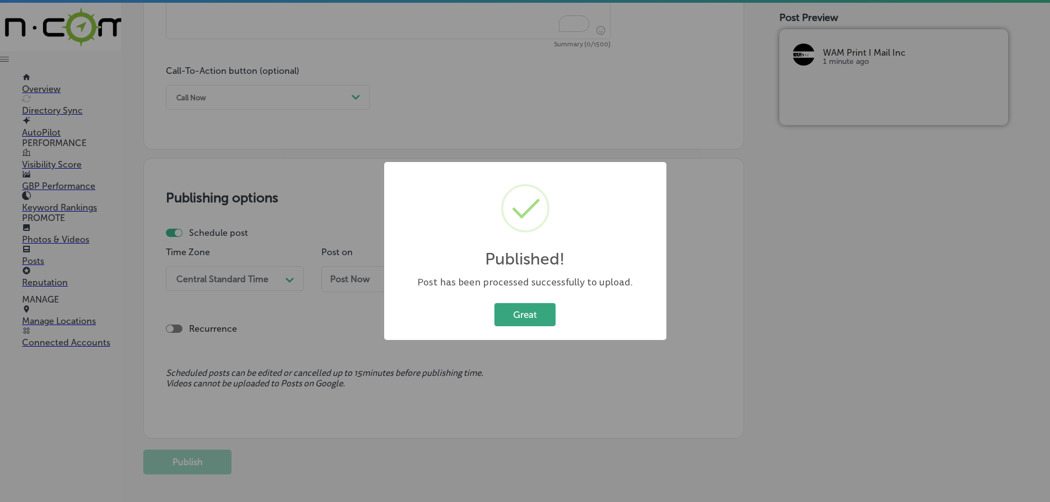
click at [516, 314] on button "Great" at bounding box center [524, 314] width 61 height 23
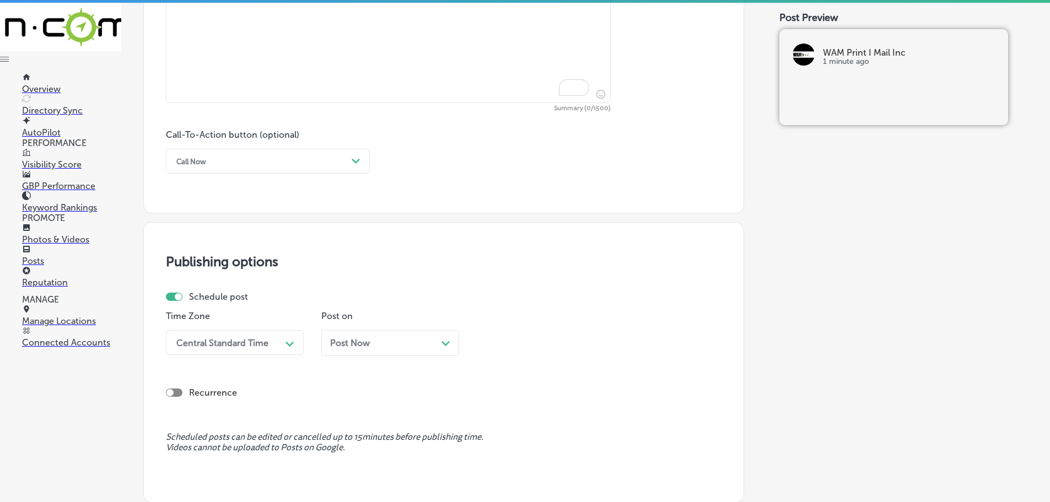
scroll to position [501, 0]
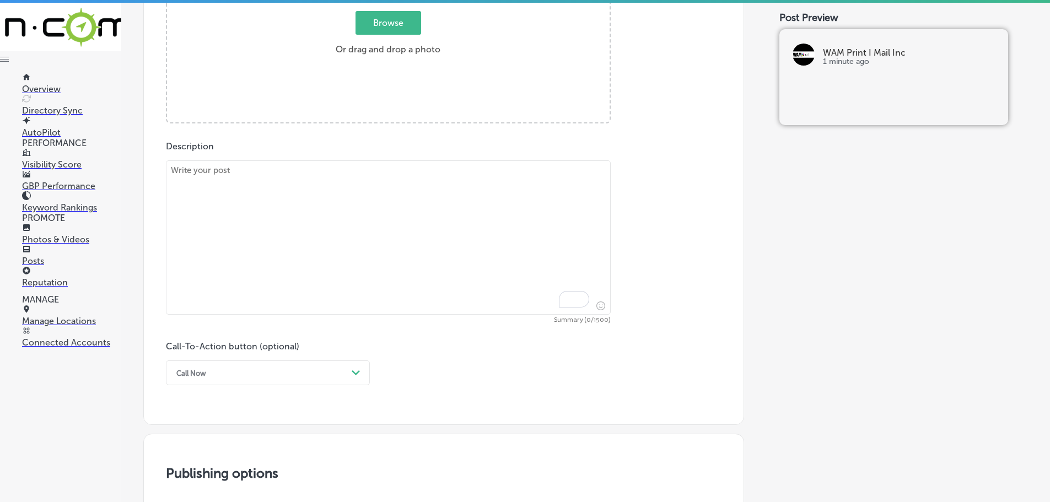
click at [304, 193] on textarea "To enrich screen reader interactions, please activate Accessibility in Grammarl…" at bounding box center [388, 237] width 445 height 154
paste textarea "WAM Print & Mail proudly serves [GEOGRAPHIC_DATA][PERSON_NAME][GEOGRAPHIC_DATA]…"
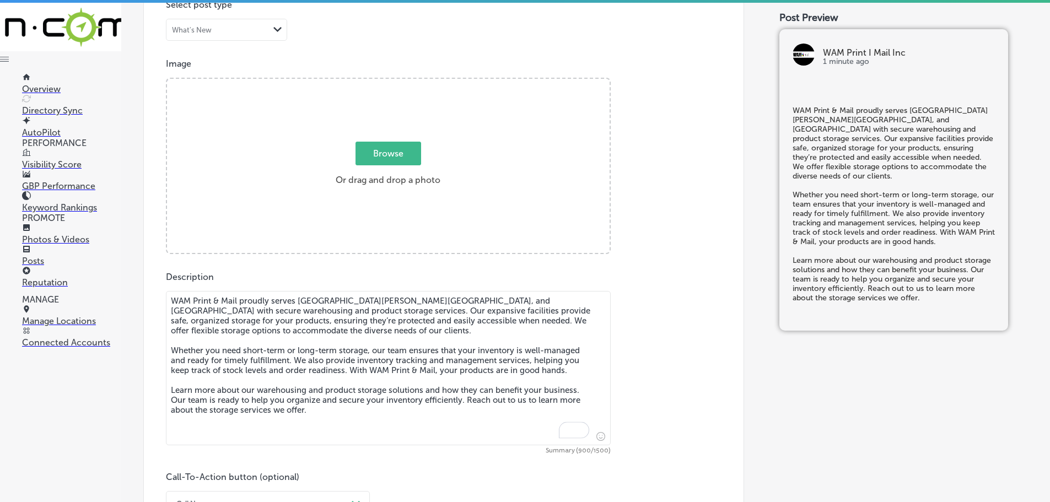
scroll to position [336, 0]
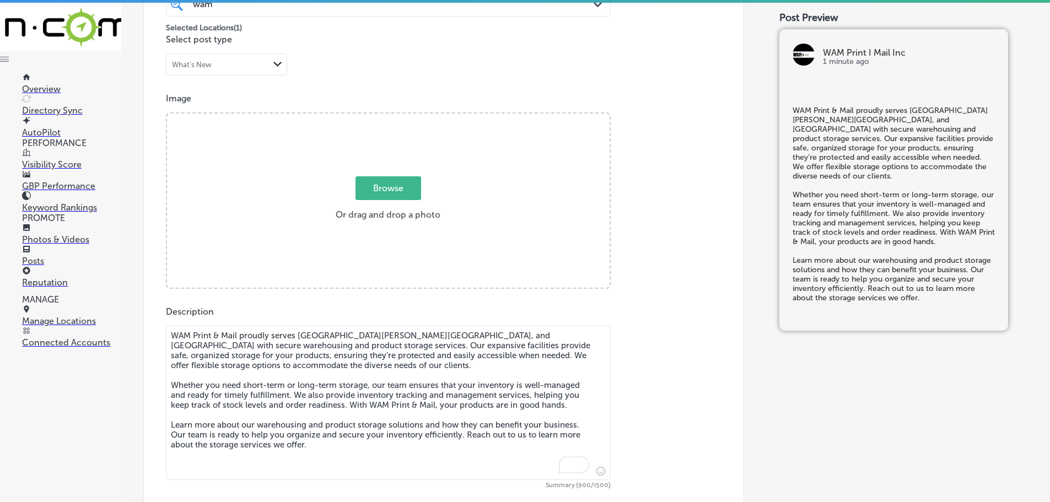
type textarea "WAM Print & Mail proudly serves [GEOGRAPHIC_DATA][PERSON_NAME][GEOGRAPHIC_DATA]…"
click at [380, 183] on span "Browse" at bounding box center [389, 188] width 66 height 24
click at [380, 117] on input "Browse Or drag and drop a photo" at bounding box center [388, 115] width 443 height 3
type input "C:\fakepath\WAM Print Mail Inc-5.png"
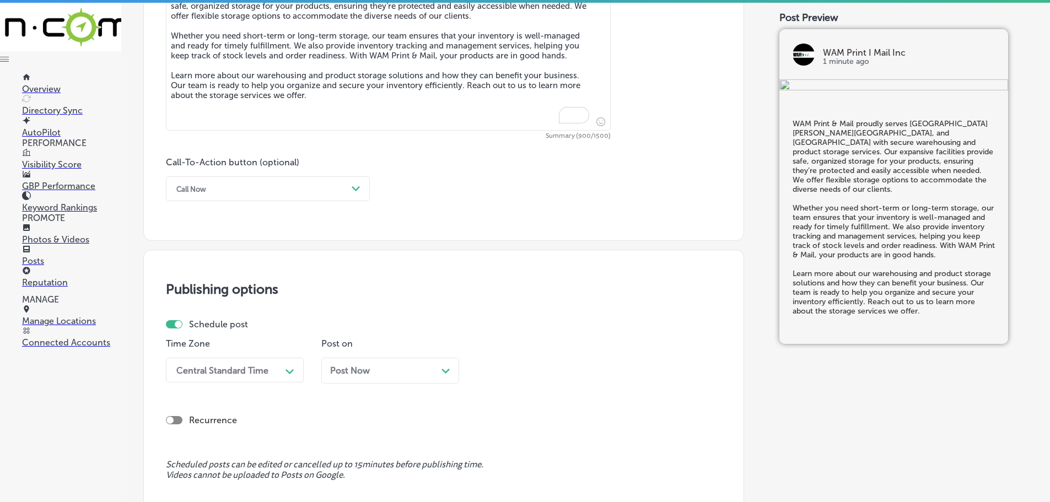
scroll to position [721, 0]
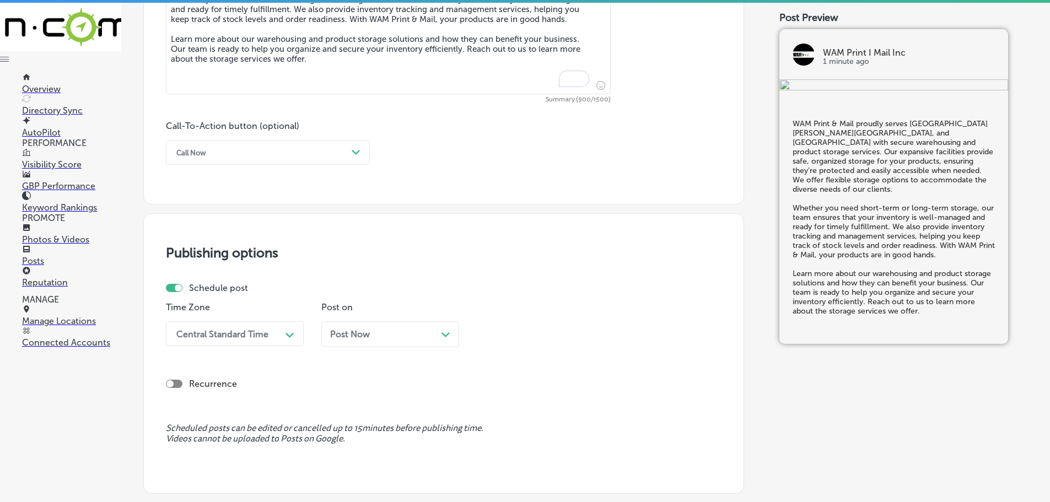
click at [329, 154] on div "Call Now" at bounding box center [259, 152] width 176 height 17
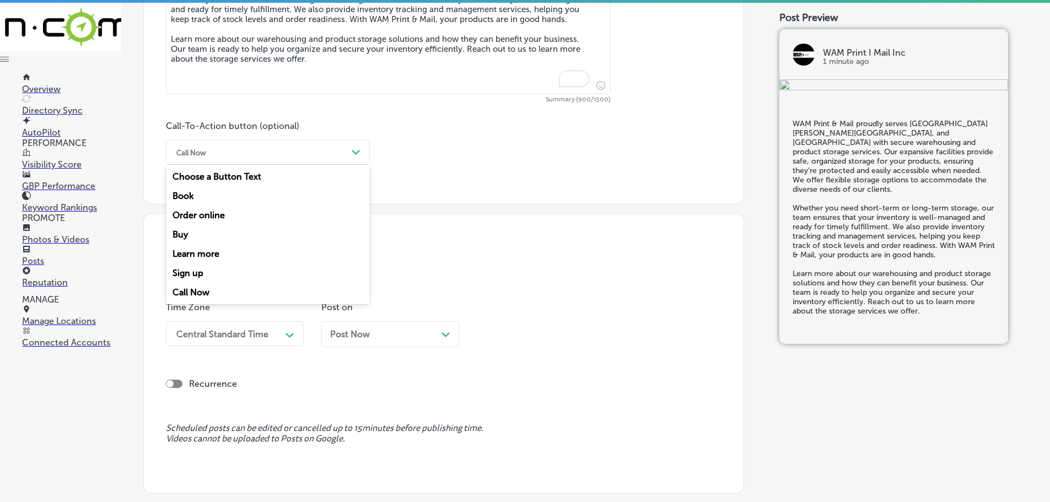
click at [197, 252] on div "Learn more" at bounding box center [268, 253] width 204 height 19
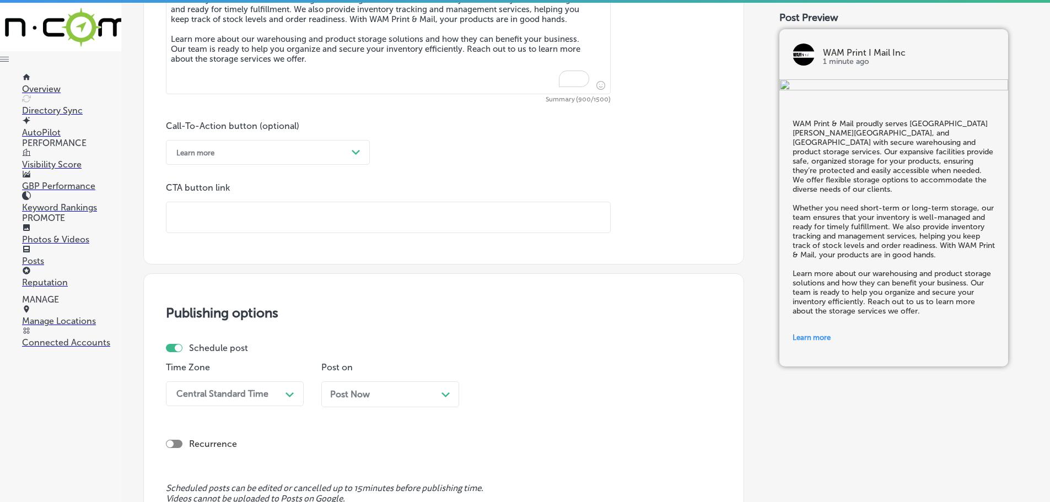
click at [224, 220] on input "text" at bounding box center [388, 217] width 444 height 30
paste input "[URL][DOMAIN_NAME]"
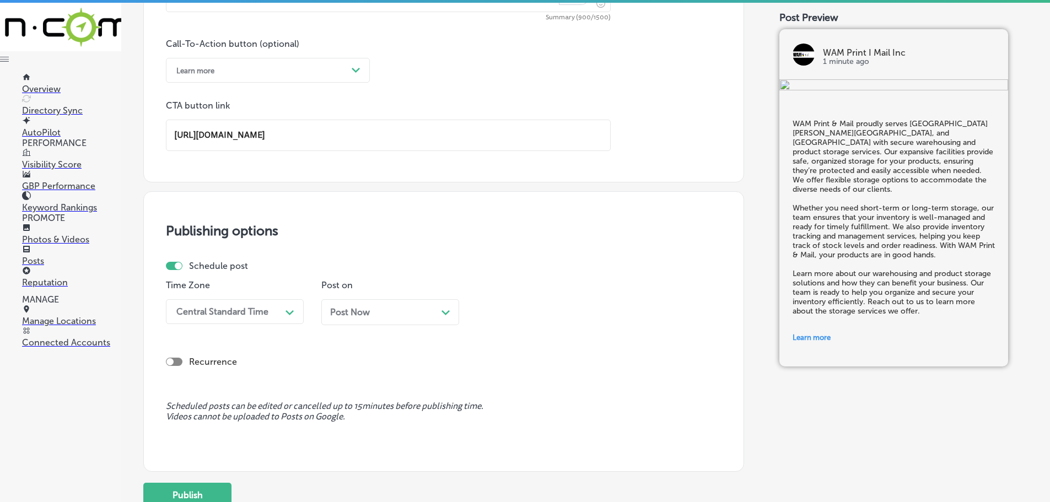
scroll to position [887, 0]
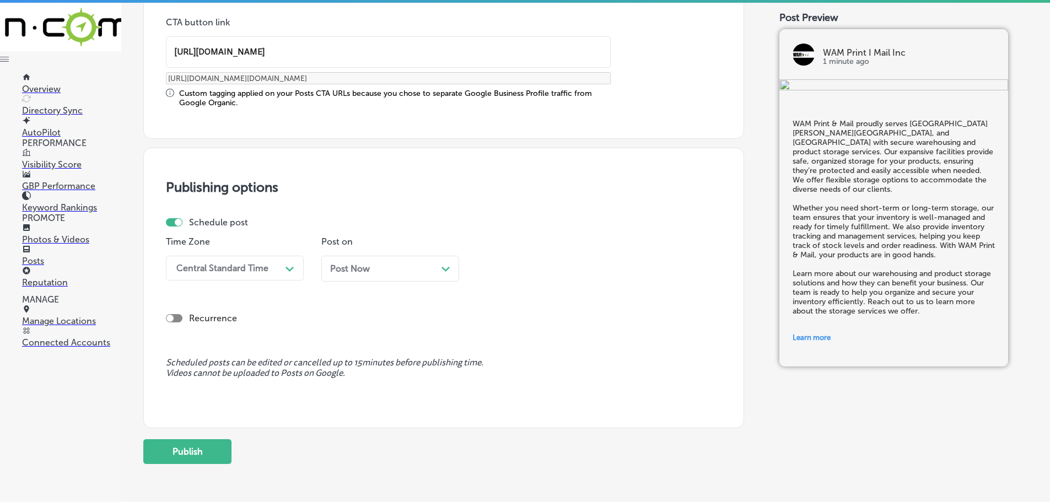
type input "[URL][DOMAIN_NAME]"
click at [264, 265] on div "Central Standard Time" at bounding box center [222, 268] width 92 height 10
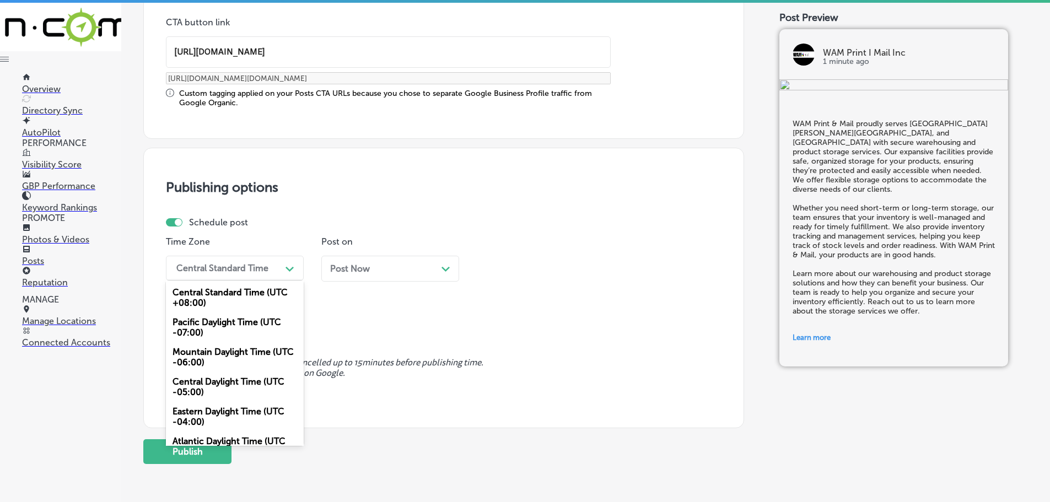
click at [211, 357] on div "Mountain Daylight Time (UTC -06:00)" at bounding box center [235, 357] width 138 height 30
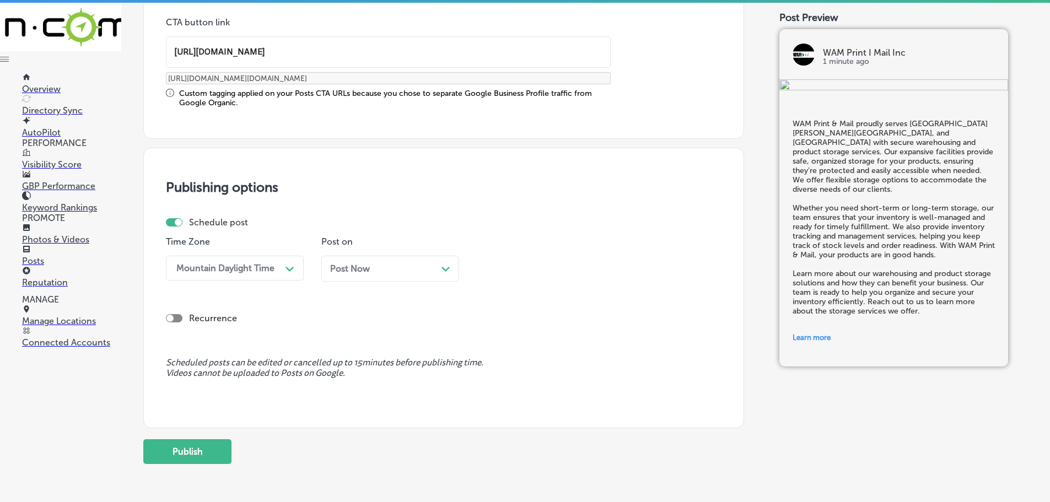
click at [448, 270] on polygon at bounding box center [445, 269] width 8 height 5
click at [566, 261] on div "11:30 AM" at bounding box center [537, 268] width 110 height 19
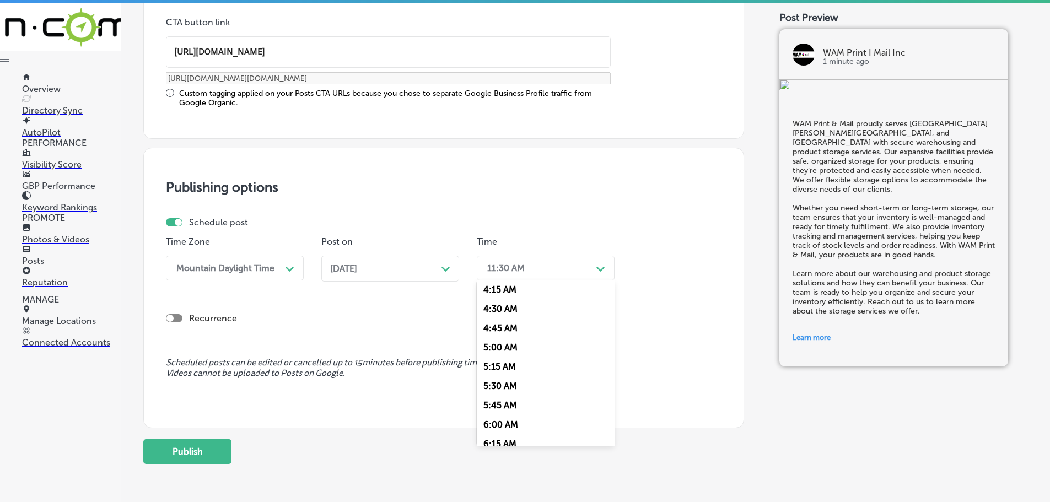
scroll to position [441, 0]
click at [503, 388] on div "7:00 AM" at bounding box center [546, 391] width 138 height 19
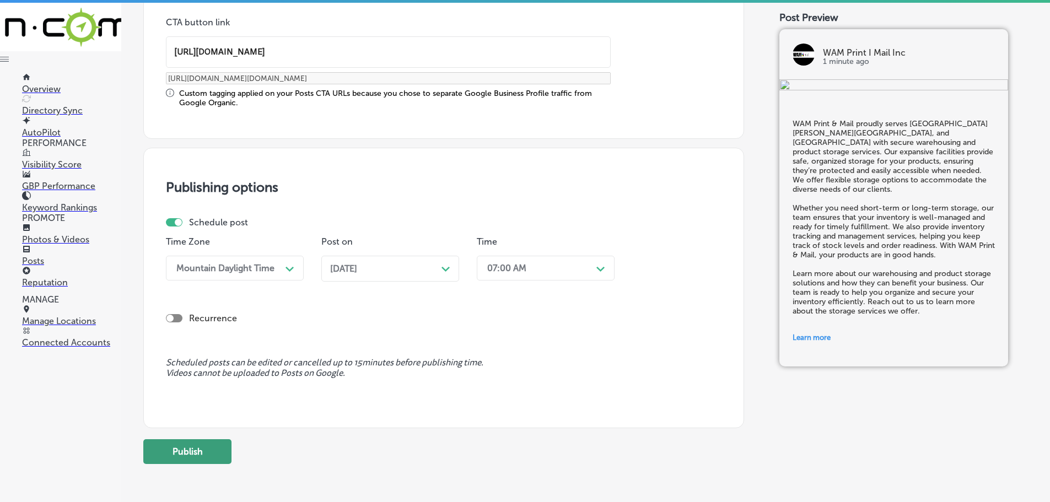
click at [199, 449] on button "Publish" at bounding box center [187, 451] width 88 height 25
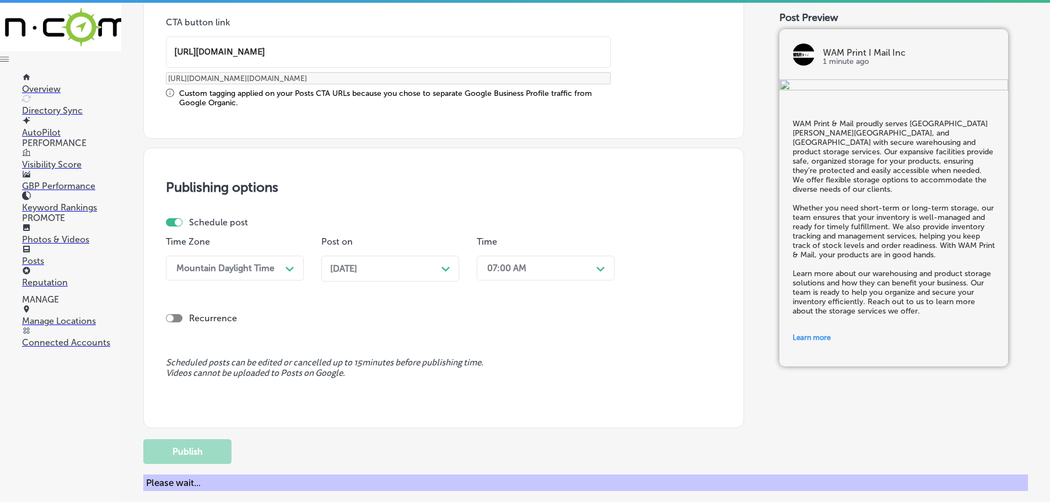
scroll to position [832, 0]
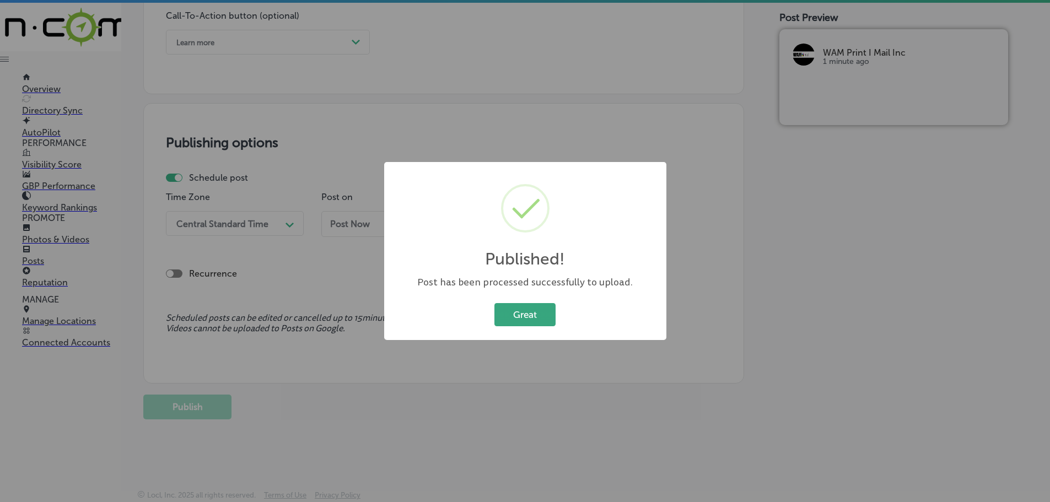
click at [523, 315] on button "Great" at bounding box center [524, 314] width 61 height 23
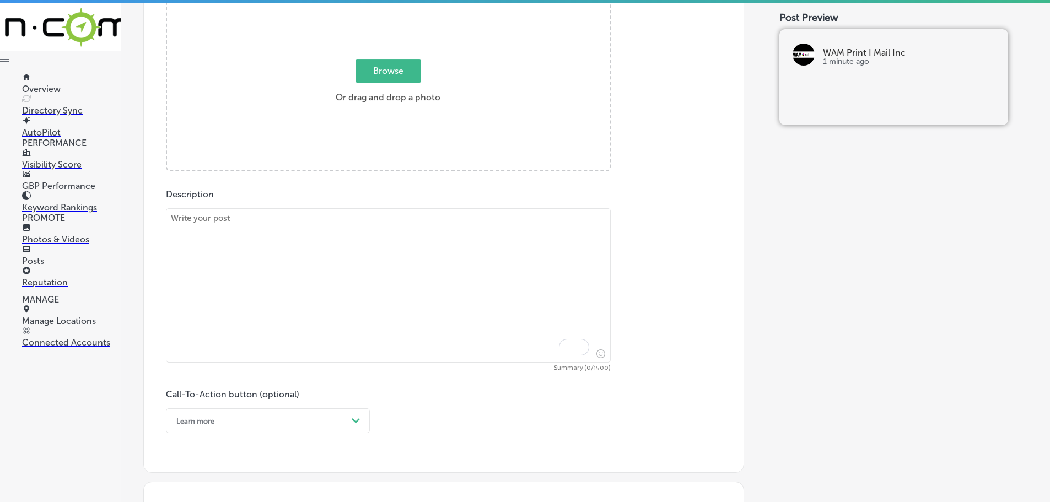
scroll to position [446, 0]
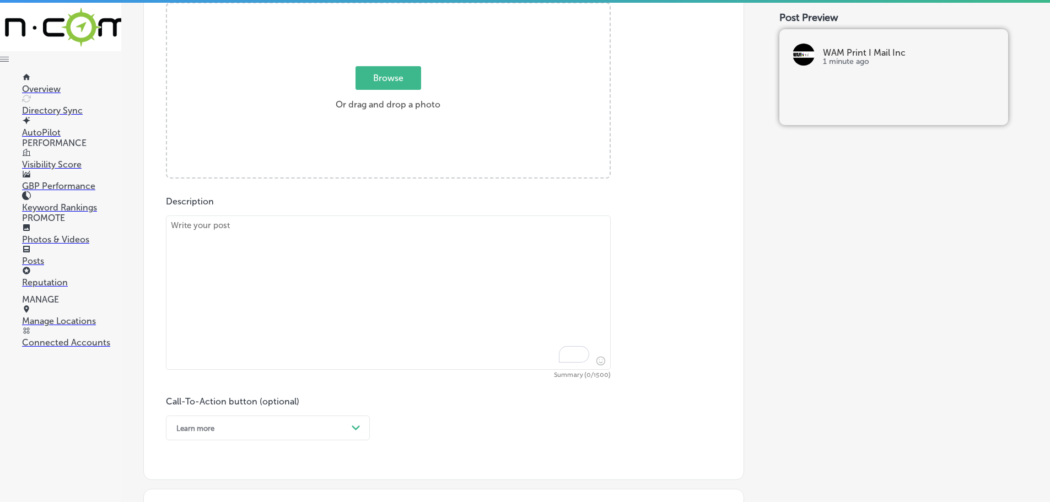
drag, startPoint x: 303, startPoint y: 222, endPoint x: 303, endPoint y: 235, distance: 12.7
click at [303, 223] on textarea "To enrich screen reader interactions, please activate Accessibility in Grammarl…" at bounding box center [388, 293] width 445 height 154
paste textarea "WAM Print & Mail serves [GEOGRAPHIC_DATA], [GEOGRAPHIC_DATA], and [GEOGRAPHIC_D…"
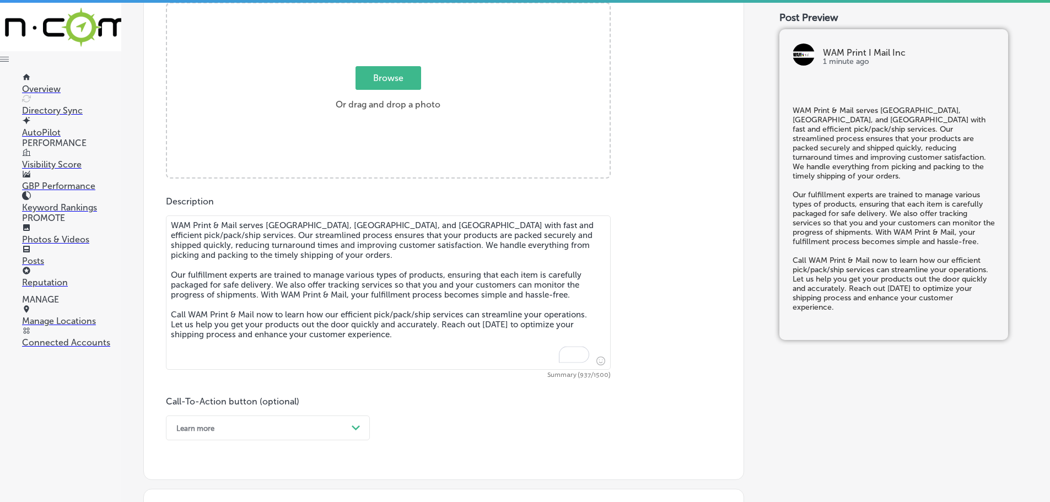
type textarea "WAM Print & Mail serves [GEOGRAPHIC_DATA], [GEOGRAPHIC_DATA], and [GEOGRAPHIC_D…"
click at [380, 69] on span "Browse" at bounding box center [389, 78] width 66 height 24
click at [380, 7] on input "Browse Or drag and drop a photo" at bounding box center [388, 4] width 443 height 3
type input "C:\fakepath\WAM Print Mail Inc-6 (1).png"
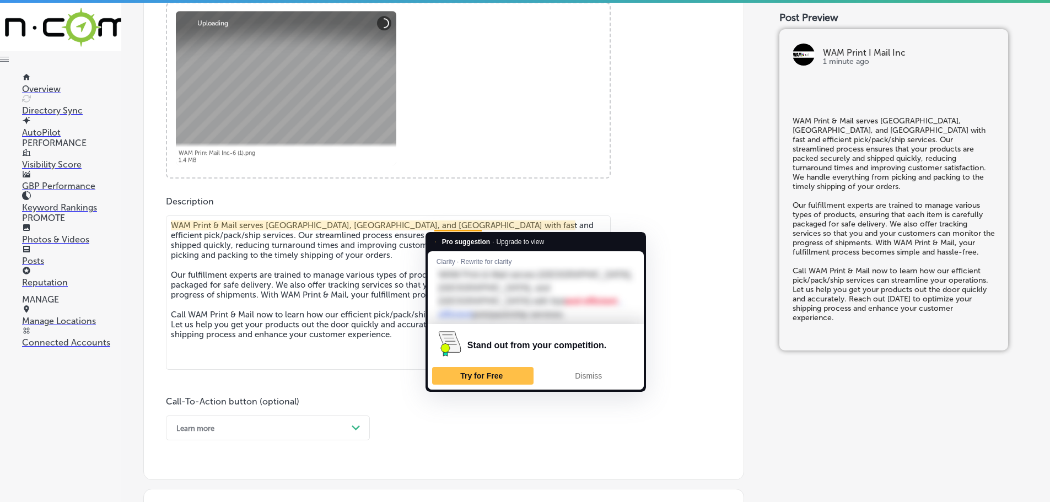
scroll to position [556, 0]
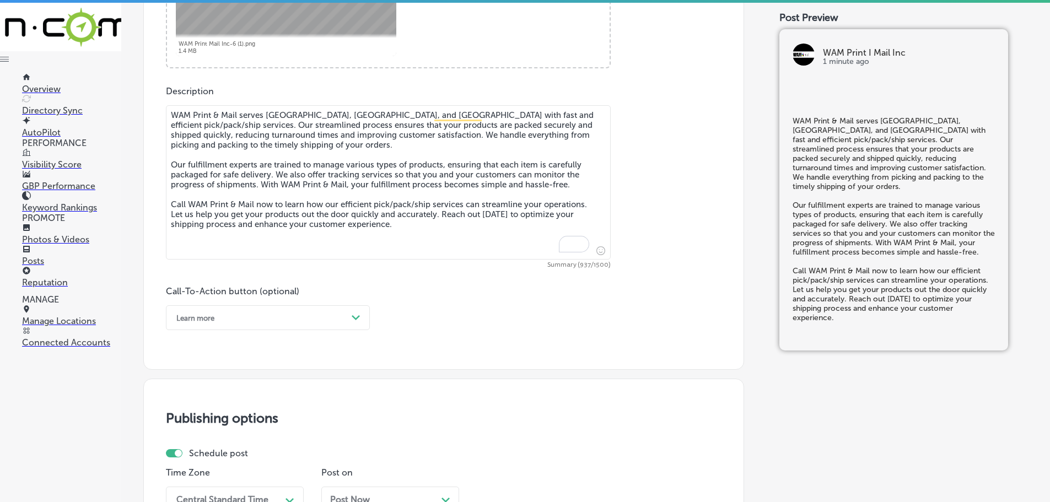
click at [354, 316] on polygon at bounding box center [356, 317] width 8 height 5
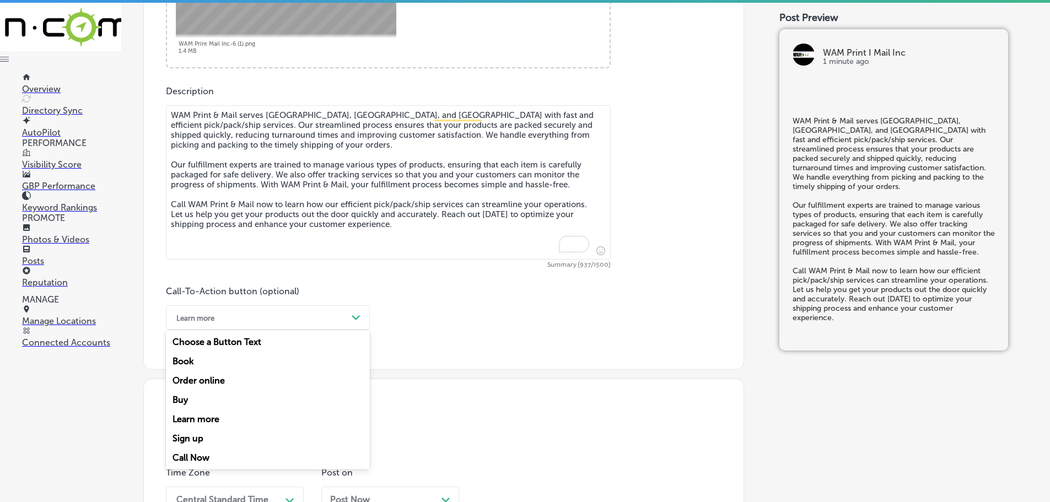
click at [194, 457] on div "Call Now" at bounding box center [268, 457] width 204 height 19
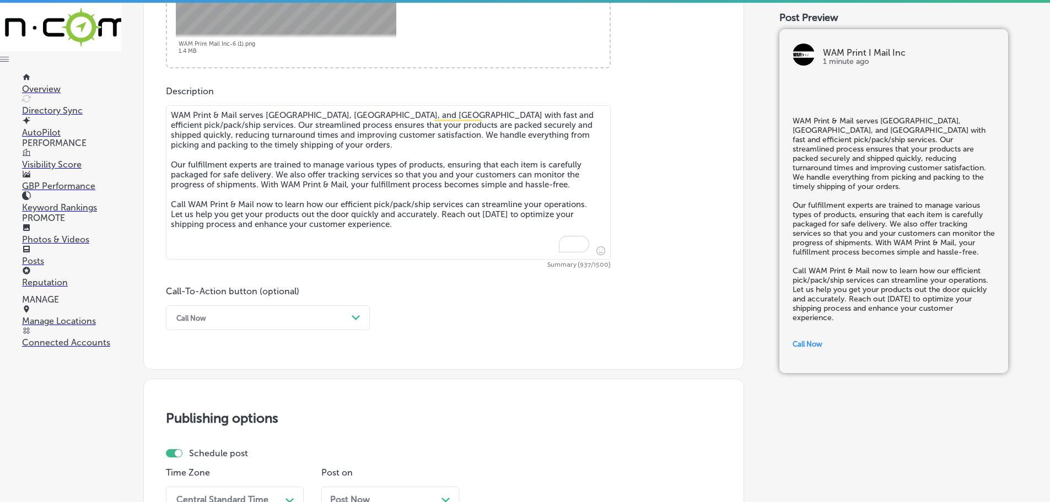
scroll to position [832, 0]
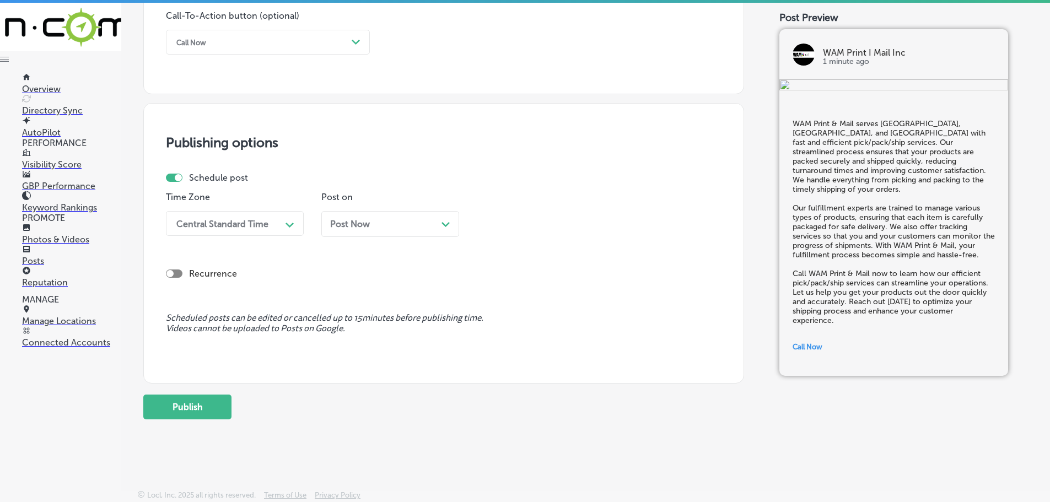
click at [277, 223] on div "Central Standard Time" at bounding box center [226, 223] width 110 height 19
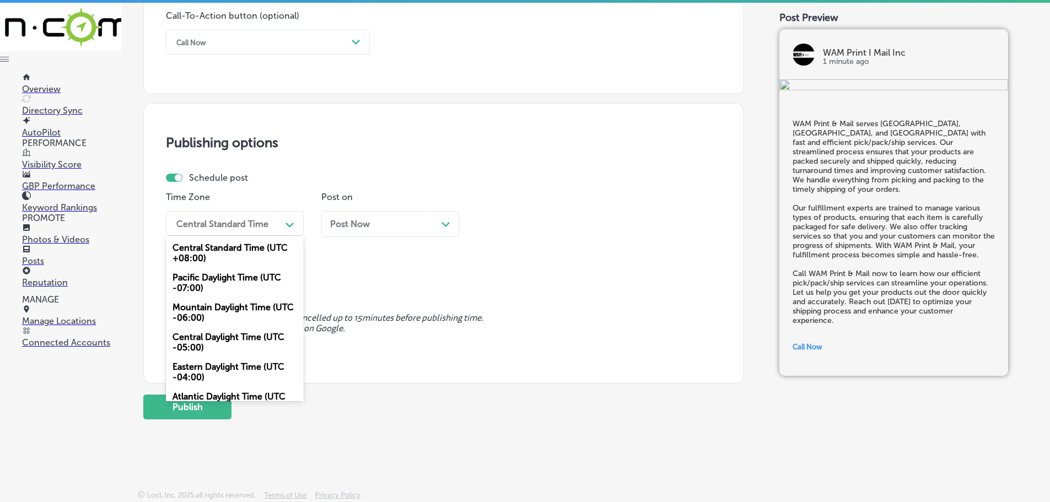
click at [214, 308] on div "Mountain Daylight Time (UTC -06:00)" at bounding box center [235, 313] width 138 height 30
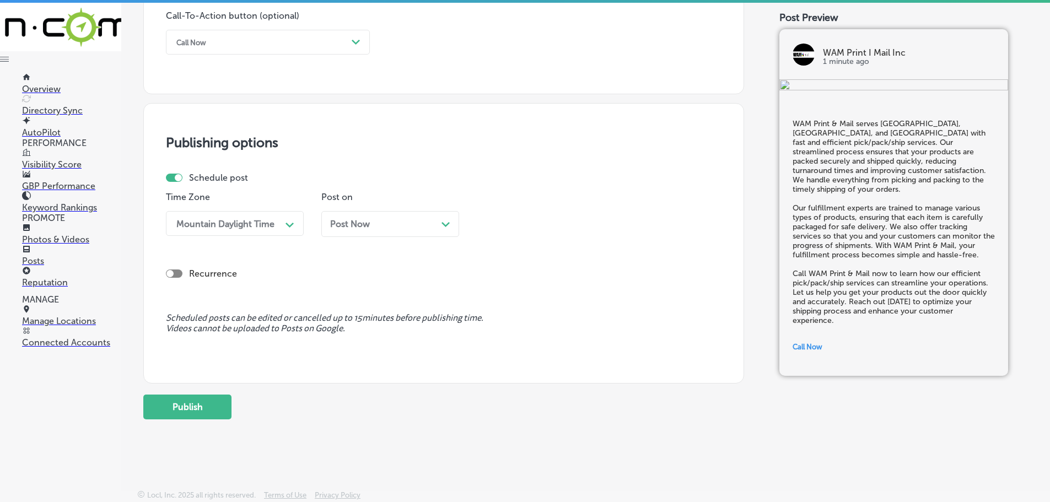
click at [449, 220] on div "Path Created with Sketch." at bounding box center [445, 223] width 9 height 9
click at [541, 231] on div "11:30 AM" at bounding box center [537, 223] width 110 height 19
click at [504, 346] on div "7:00 AM" at bounding box center [546, 346] width 138 height 19
click at [160, 410] on button "Publish" at bounding box center [187, 407] width 88 height 25
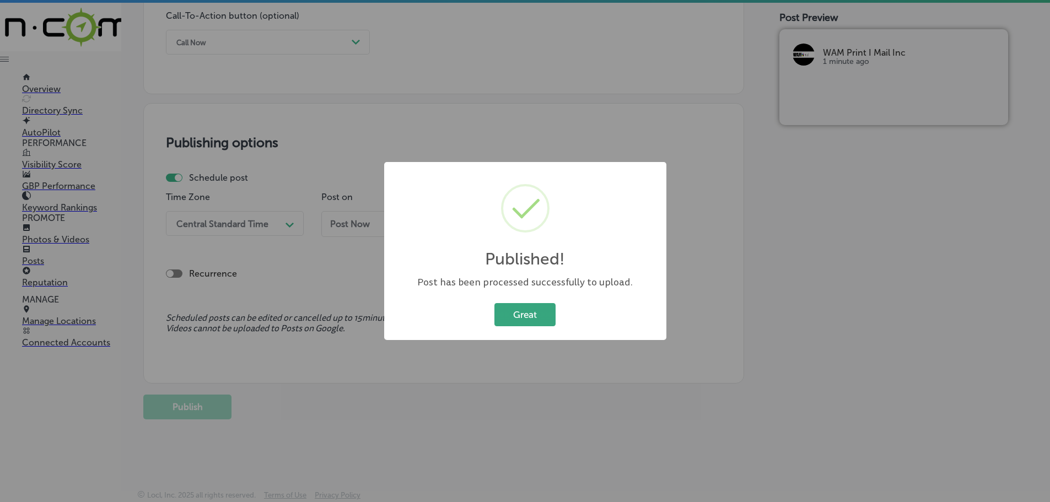
click at [527, 314] on button "Great" at bounding box center [524, 314] width 61 height 23
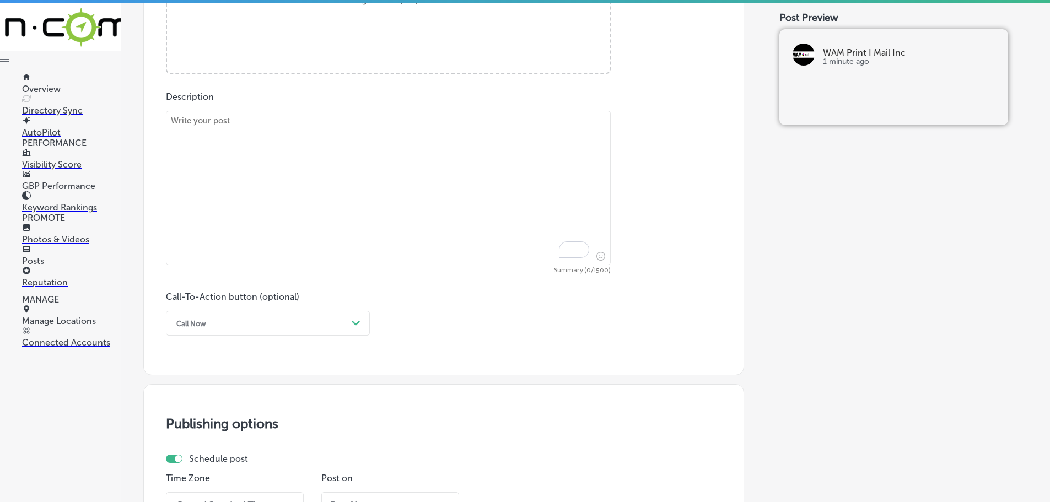
scroll to position [446, 0]
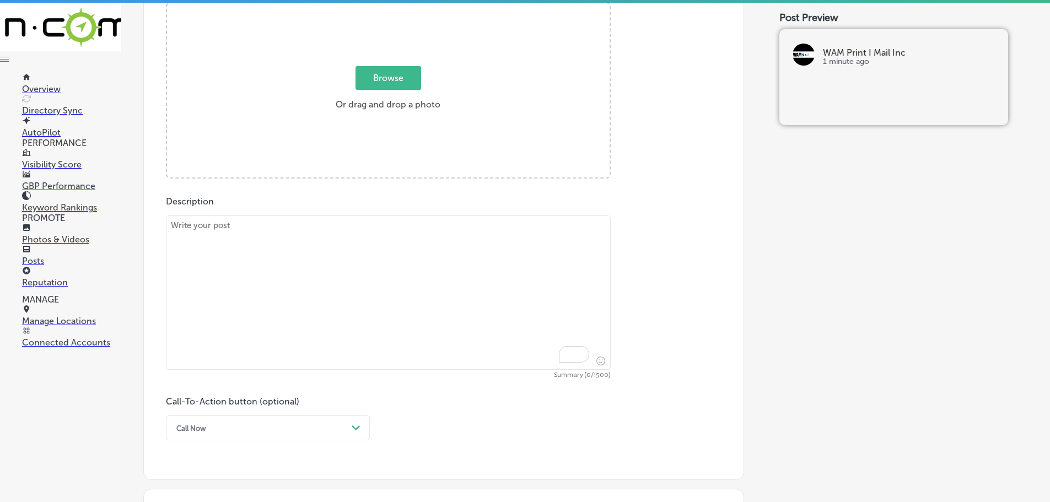
click at [316, 239] on textarea "To enrich screen reader interactions, please activate Accessibility in Grammarl…" at bounding box center [388, 293] width 445 height 154
paste textarea "Serving [GEOGRAPHIC_DATA], [GEOGRAPHIC_DATA], and [GEOGRAPHIC_DATA], [GEOGRAPHI…"
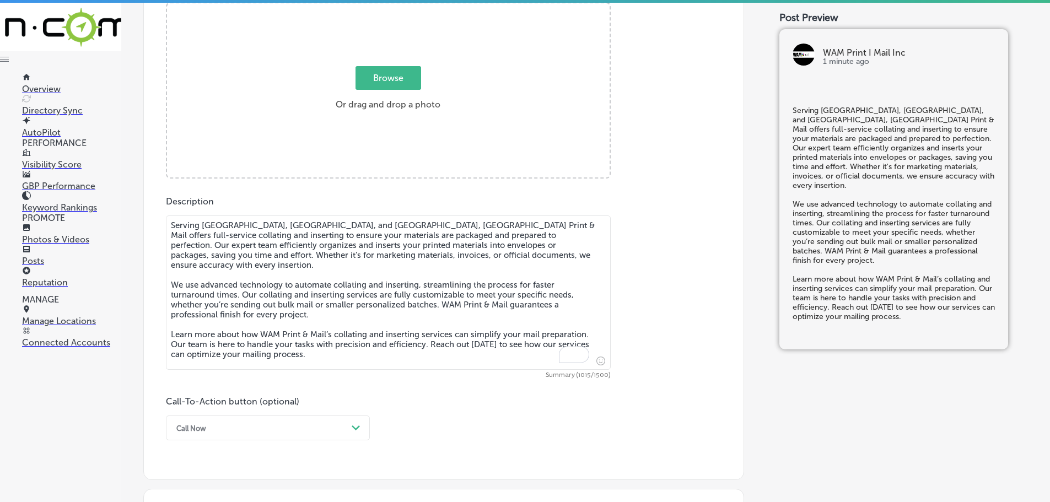
type textarea "Serving [GEOGRAPHIC_DATA], [GEOGRAPHIC_DATA], and [GEOGRAPHIC_DATA], [GEOGRAPHI…"
click at [384, 76] on span "Browse" at bounding box center [389, 78] width 66 height 24
click at [384, 7] on input "Browse Or drag and drop a photo" at bounding box center [388, 4] width 443 height 3
type input "C:\fakepath\WAM Print Mail Inc-2 (1).png"
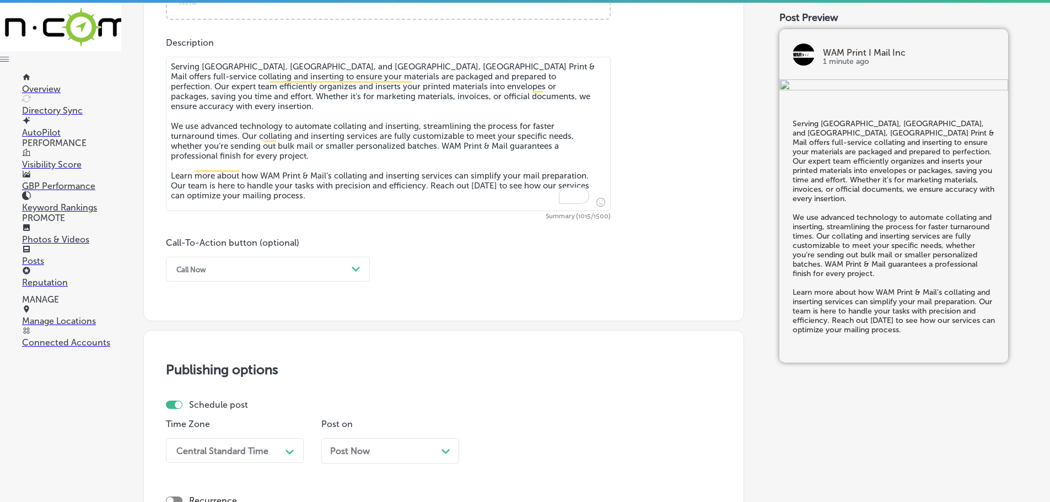
scroll to position [611, 0]
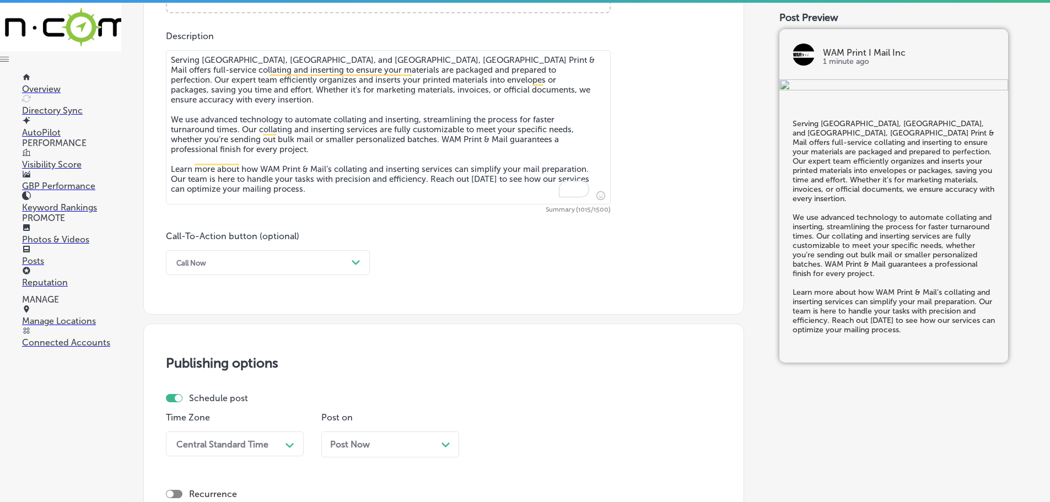
click at [292, 264] on div "Call Now" at bounding box center [259, 262] width 176 height 17
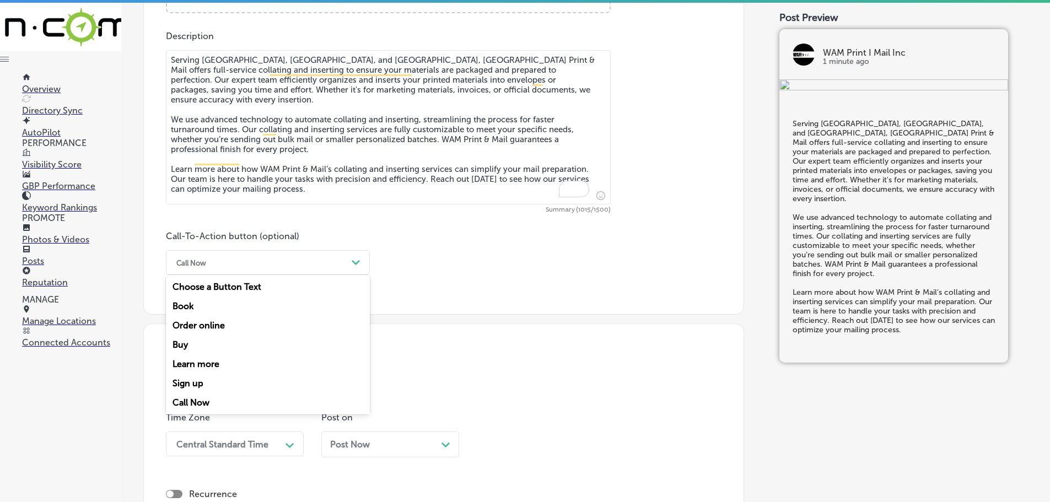
click at [191, 359] on div "Learn more" at bounding box center [268, 363] width 204 height 19
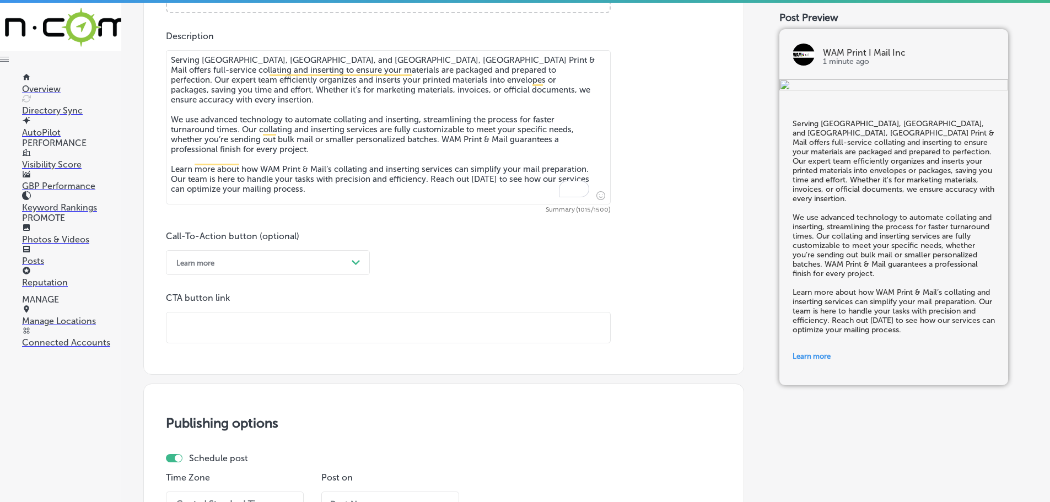
click at [217, 330] on input "text" at bounding box center [388, 328] width 444 height 30
paste input "[URL][DOMAIN_NAME]"
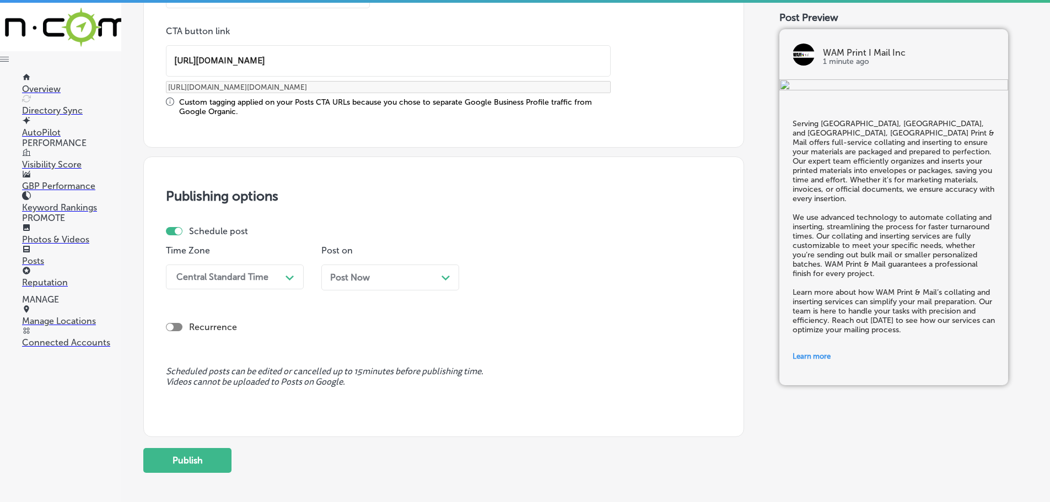
scroll to position [887, 0]
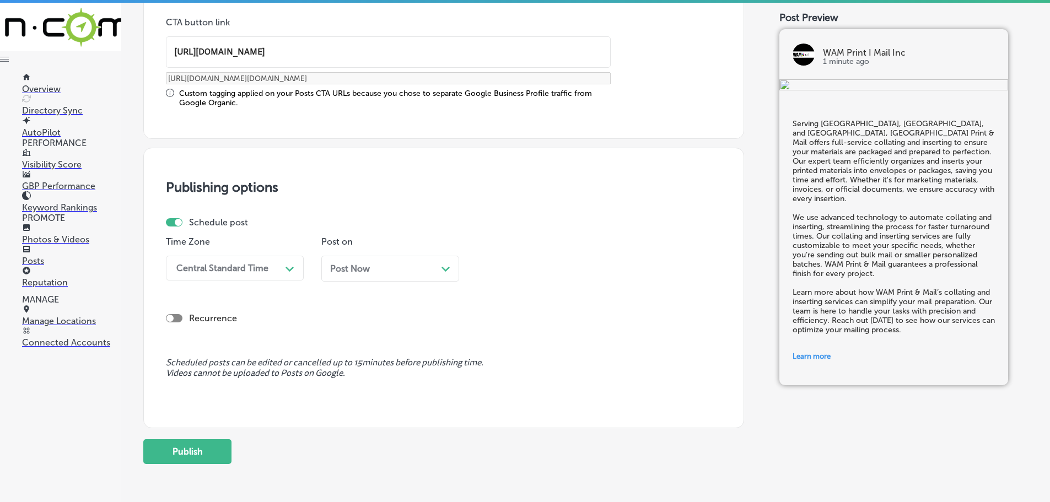
type input "[URL][DOMAIN_NAME]"
click at [281, 263] on div "Central Standard Time" at bounding box center [226, 268] width 110 height 19
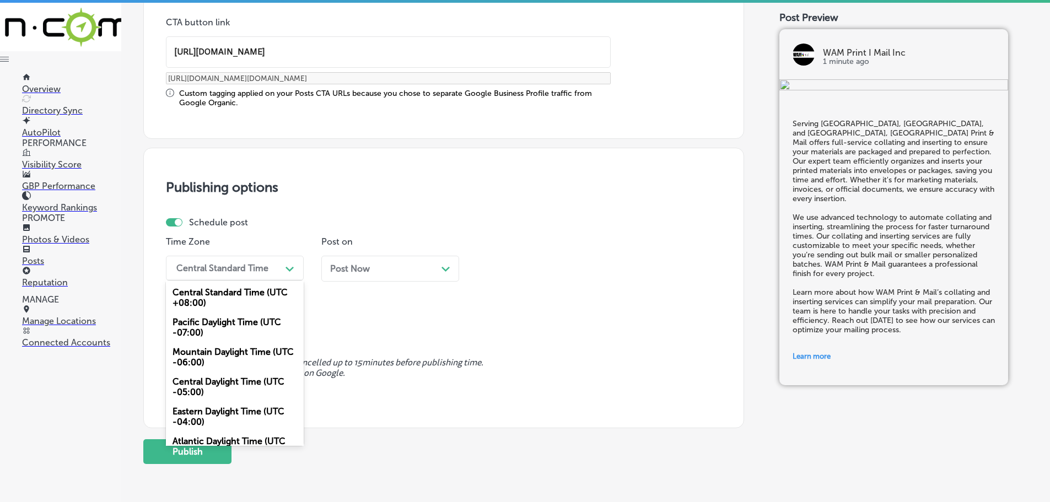
click at [209, 354] on div "Mountain Daylight Time (UTC -06:00)" at bounding box center [235, 357] width 138 height 30
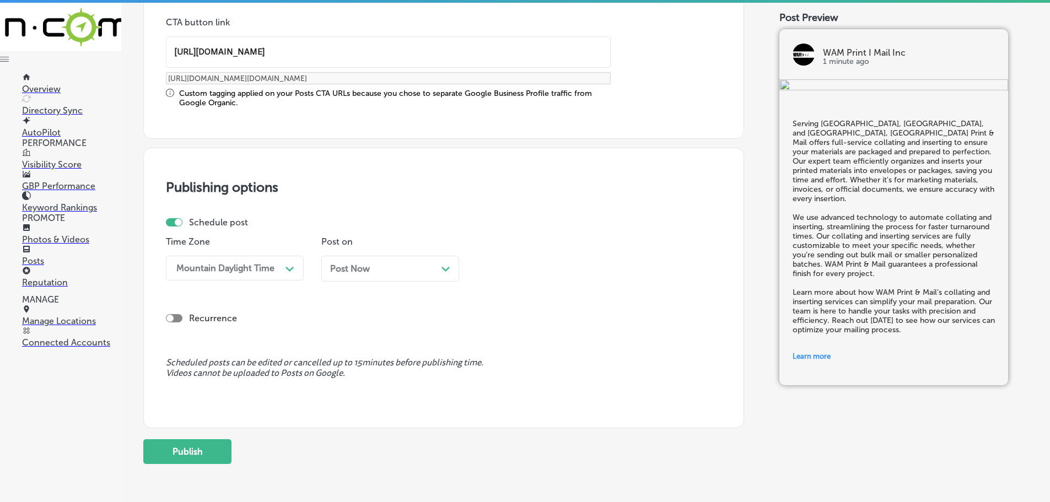
click at [442, 267] on polygon at bounding box center [445, 269] width 8 height 5
click at [564, 268] on div "11:30 AM" at bounding box center [537, 268] width 110 height 19
click at [524, 387] on div "7:00 AM" at bounding box center [546, 391] width 138 height 19
click at [196, 460] on button "Publish" at bounding box center [187, 451] width 88 height 25
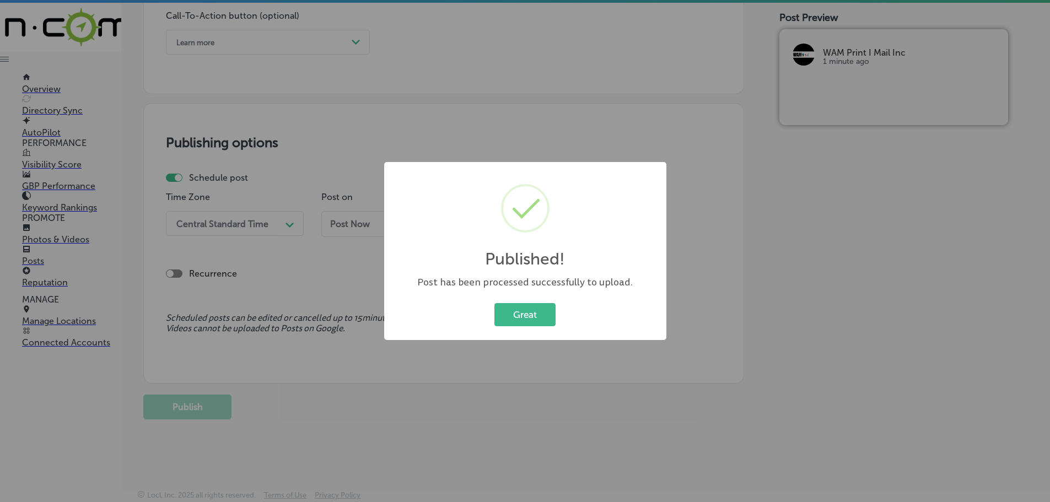
scroll to position [832, 0]
click at [506, 317] on button "Great" at bounding box center [524, 314] width 61 height 23
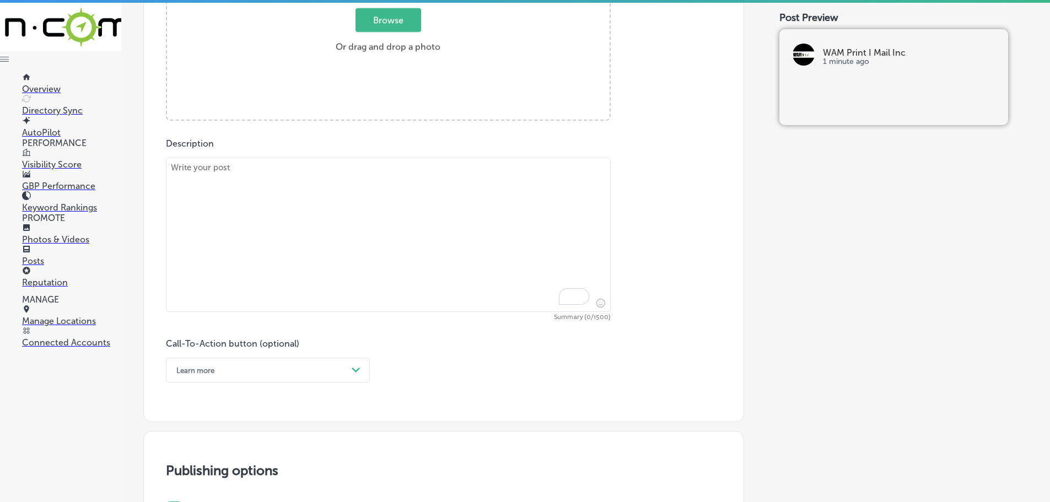
scroll to position [501, 0]
click at [399, 200] on textarea "To enrich screen reader interactions, please activate Accessibility in Grammarl…" at bounding box center [388, 237] width 445 height 154
paste textarea "For businesses in [GEOGRAPHIC_DATA], [GEOGRAPHIC_DATA], and [GEOGRAPHIC_DATA], …"
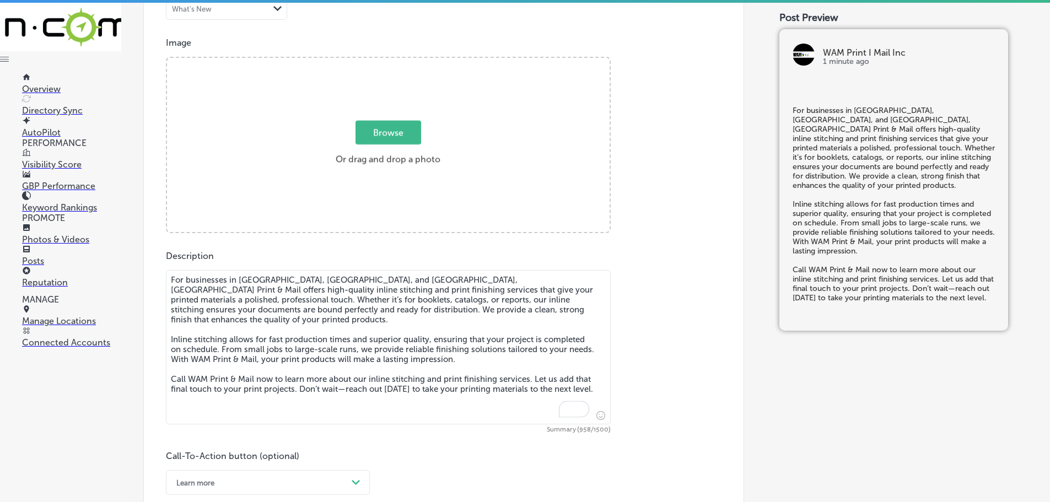
scroll to position [391, 0]
type textarea "For businesses in [GEOGRAPHIC_DATA], [GEOGRAPHIC_DATA], and [GEOGRAPHIC_DATA], …"
click at [397, 133] on span "Browse" at bounding box center [389, 133] width 66 height 24
click at [397, 62] on input "Browse Or drag and drop a photo" at bounding box center [388, 59] width 443 height 3
type input "C:\fakepath\WAM Print Mail Inc-3 (1).png"
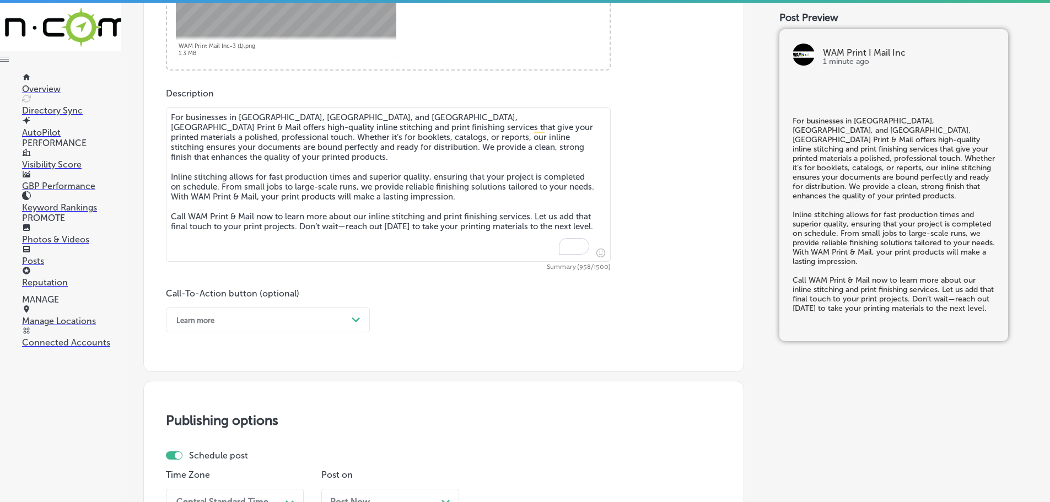
scroll to position [611, 0]
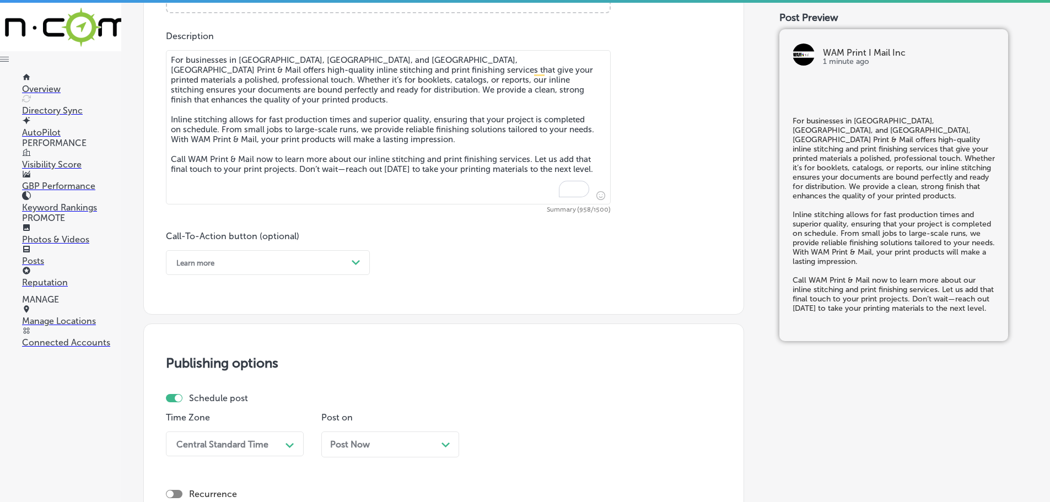
click at [343, 259] on div "Learn more" at bounding box center [259, 262] width 176 height 17
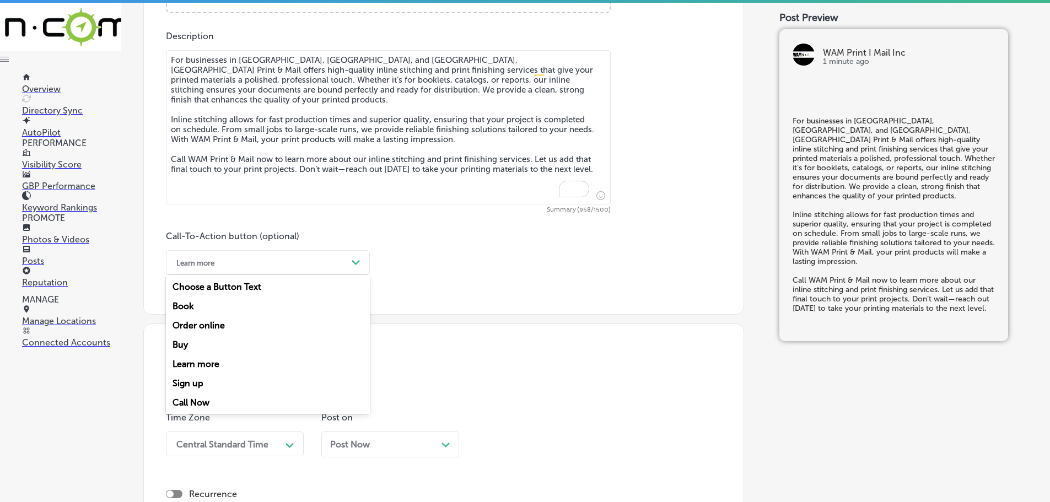
click at [196, 400] on div "Call Now" at bounding box center [268, 402] width 204 height 19
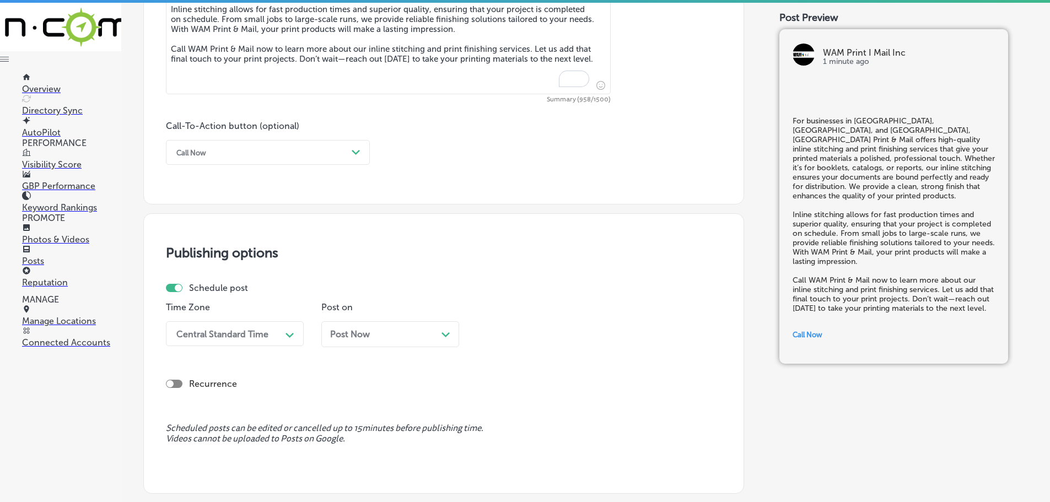
click at [256, 336] on div "Central Standard Time Path Created with Sketch." at bounding box center [235, 333] width 138 height 25
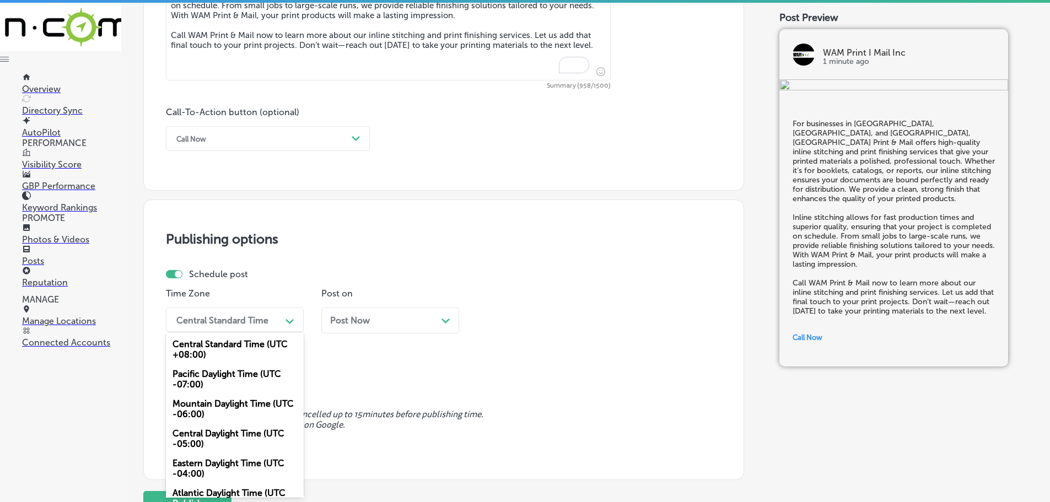
click at [214, 407] on div "Mountain Daylight Time (UTC -06:00)" at bounding box center [235, 409] width 138 height 30
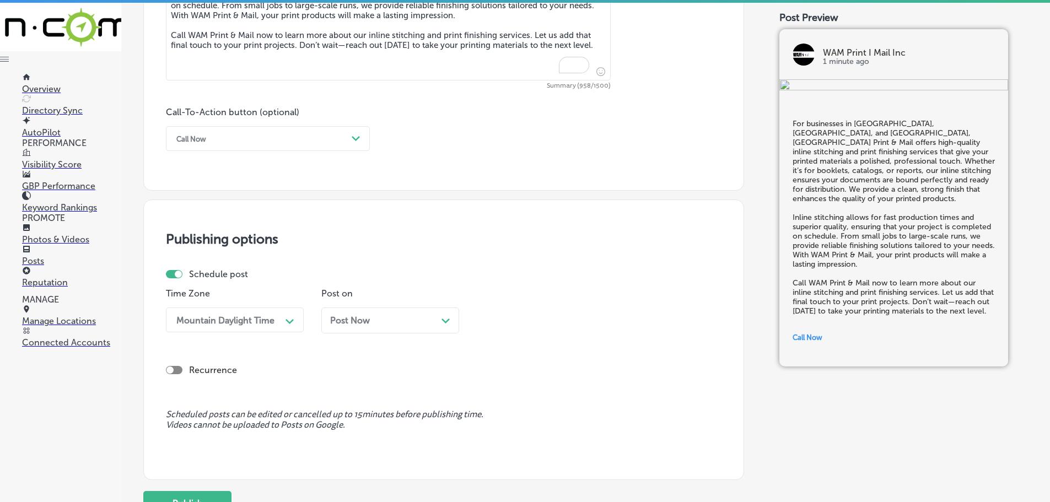
click at [443, 320] on polygon at bounding box center [445, 321] width 8 height 5
click at [569, 321] on div "11:30 AM" at bounding box center [537, 319] width 110 height 19
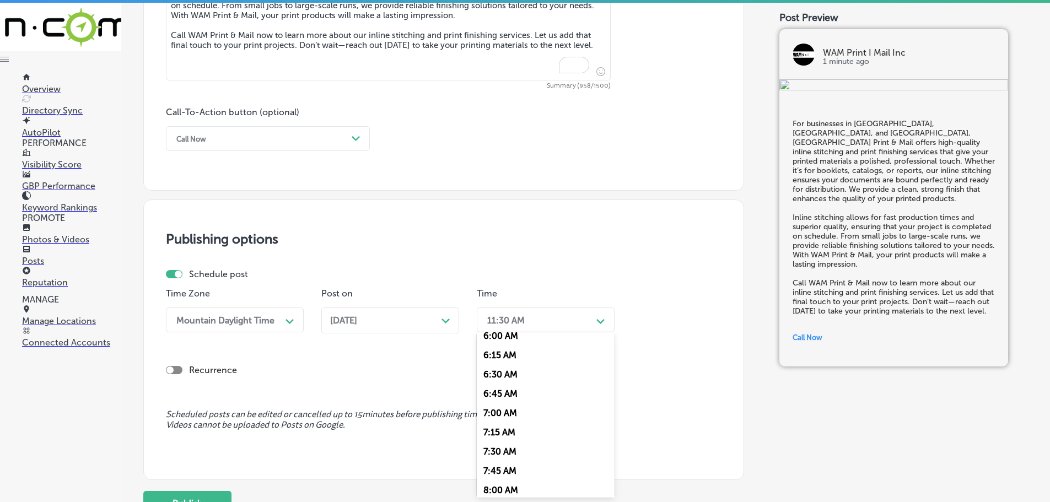
scroll to position [496, 0]
click at [503, 382] on div "7:00 AM" at bounding box center [546, 388] width 138 height 19
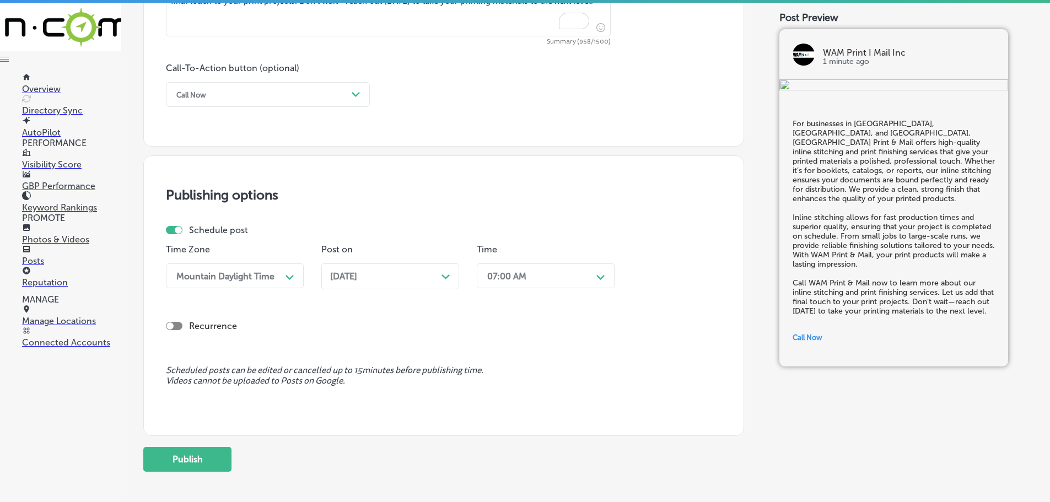
scroll to position [832, 0]
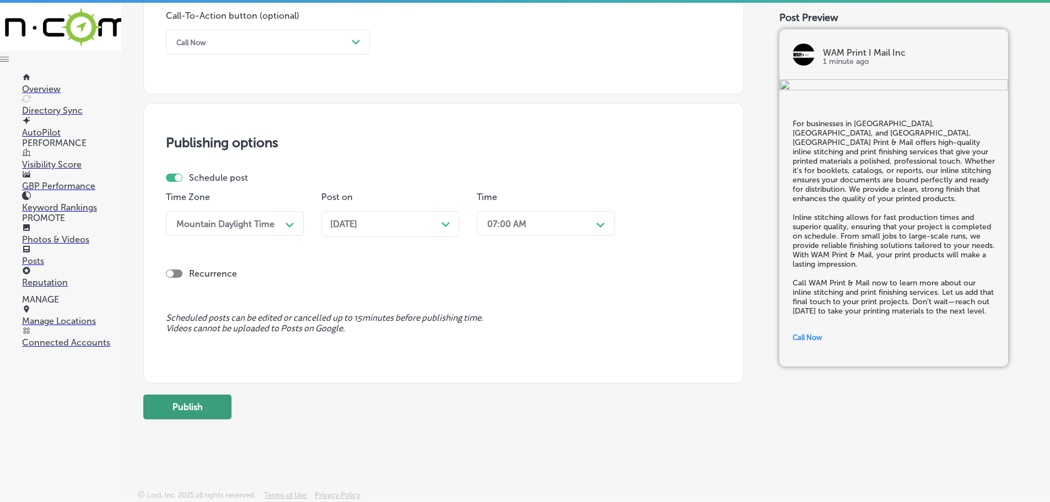
click at [208, 409] on button "Publish" at bounding box center [187, 407] width 88 height 25
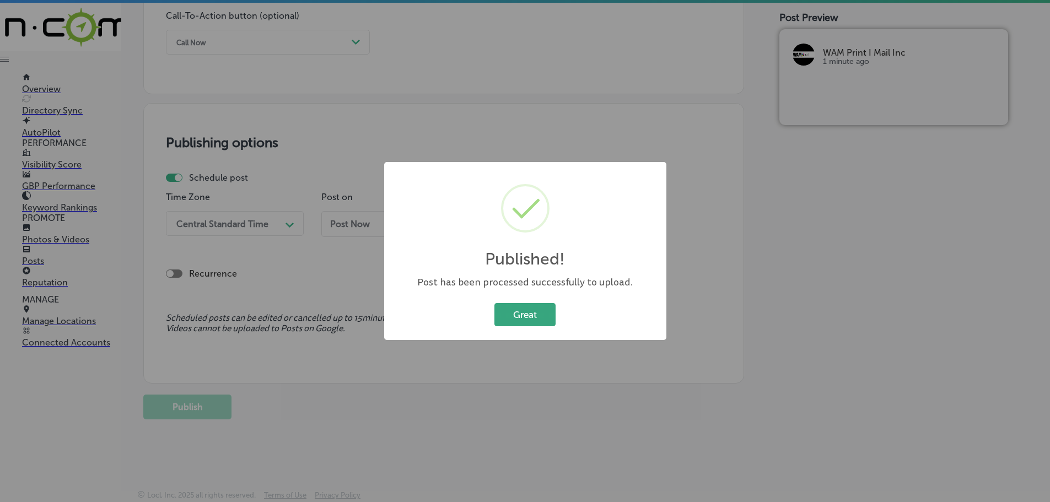
click at [521, 315] on button "Great" at bounding box center [524, 314] width 61 height 23
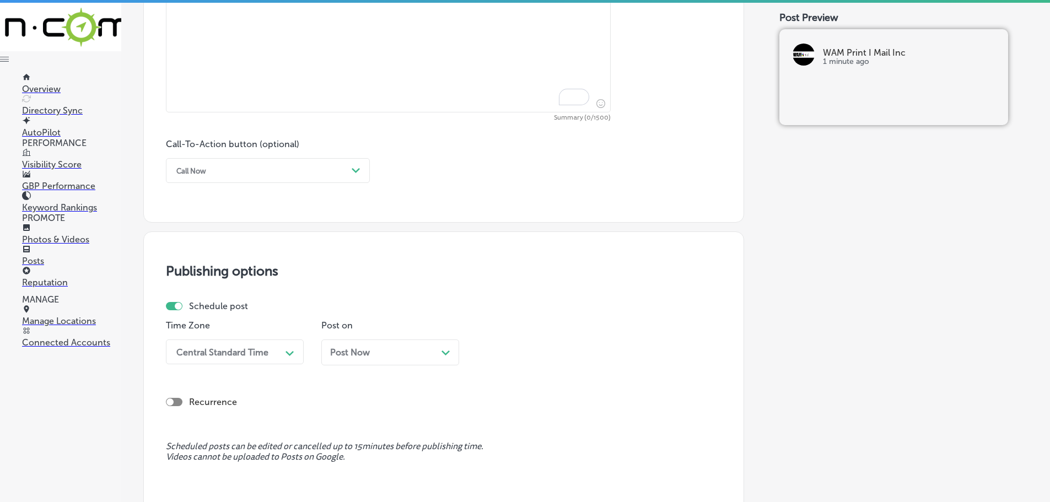
scroll to position [556, 0]
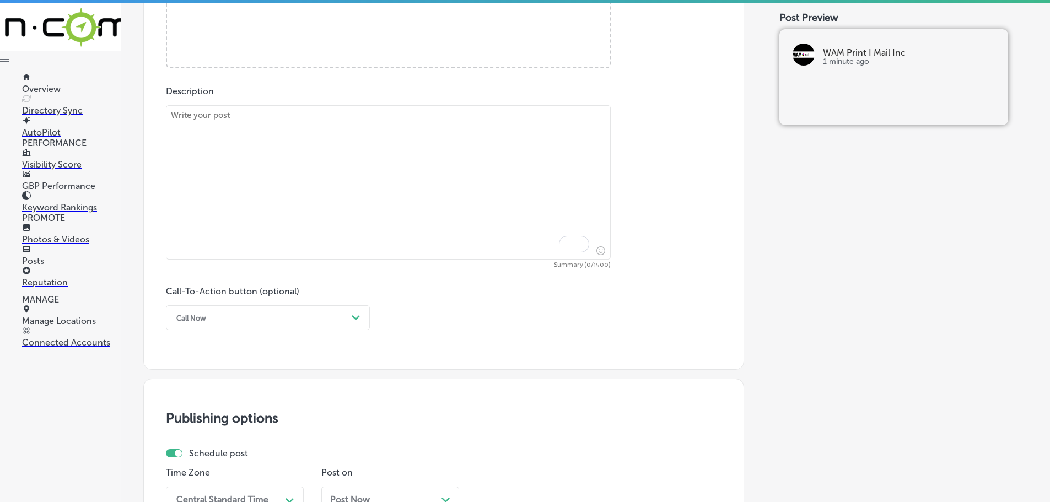
click at [327, 143] on textarea "To enrich screen reader interactions, please activate Accessibility in Grammarl…" at bounding box center [388, 182] width 445 height 154
paste textarea "WAM Print & Mail offers [GEOGRAPHIC_DATA], [GEOGRAPHIC_DATA], and [PERSON_NAME]…"
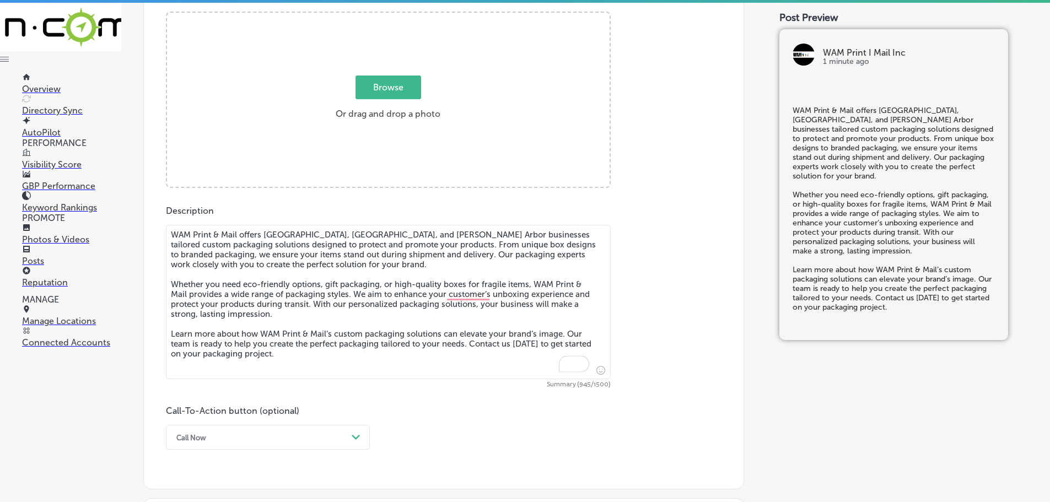
scroll to position [391, 0]
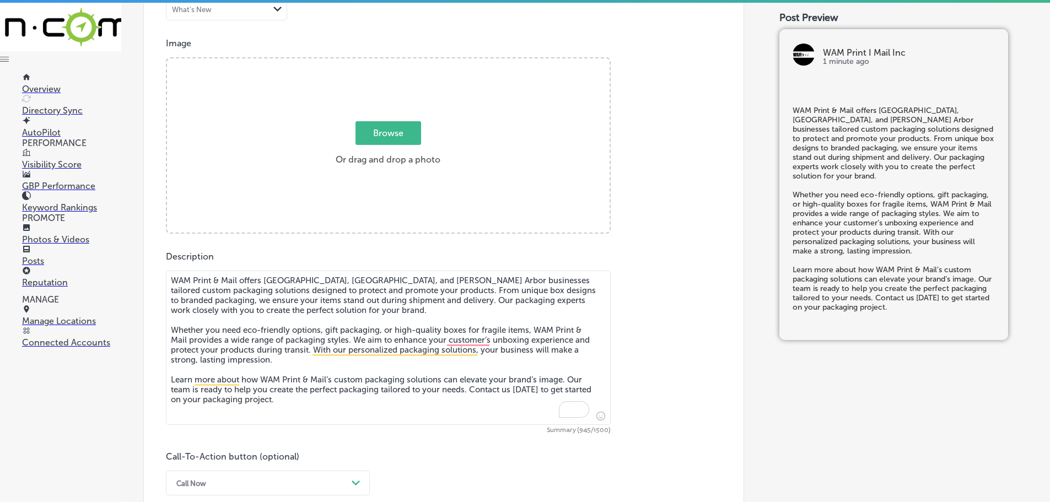
type textarea "WAM Print & Mail offers [GEOGRAPHIC_DATA], [GEOGRAPHIC_DATA], and [PERSON_NAME]…"
click at [382, 134] on span "Browse" at bounding box center [389, 133] width 66 height 24
click at [382, 62] on input "Browse Or drag and drop a photo" at bounding box center [388, 59] width 443 height 3
type input "C:\fakepath\WAM Print Mail Inc-4 (1).png"
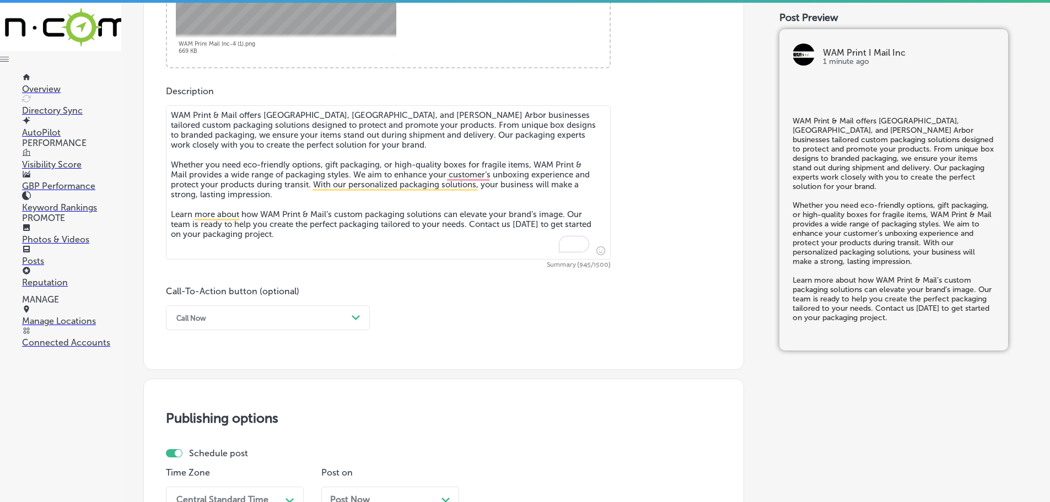
scroll to position [666, 0]
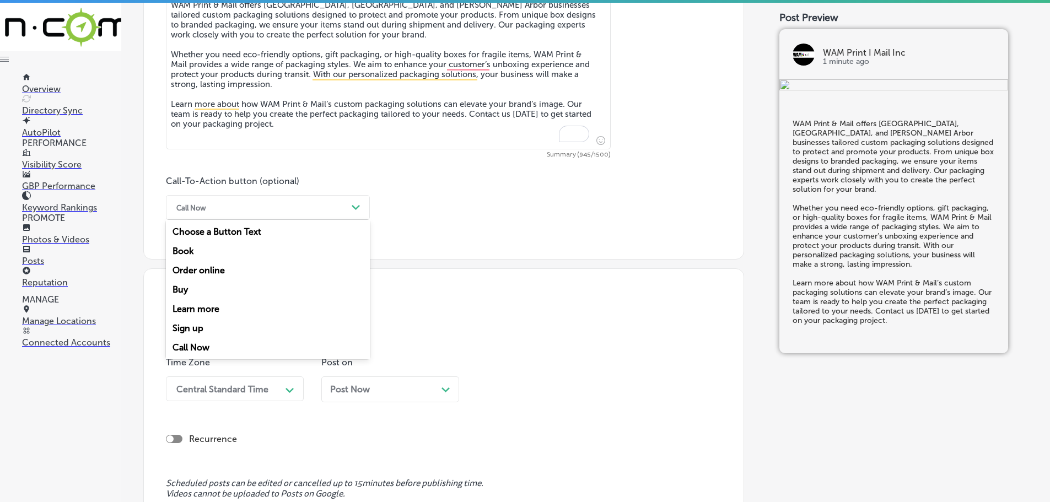
click at [310, 208] on div "Call Now" at bounding box center [259, 207] width 176 height 17
drag, startPoint x: 213, startPoint y: 308, endPoint x: 217, endPoint y: 301, distance: 7.2
click at [214, 306] on div "Learn more" at bounding box center [268, 308] width 204 height 19
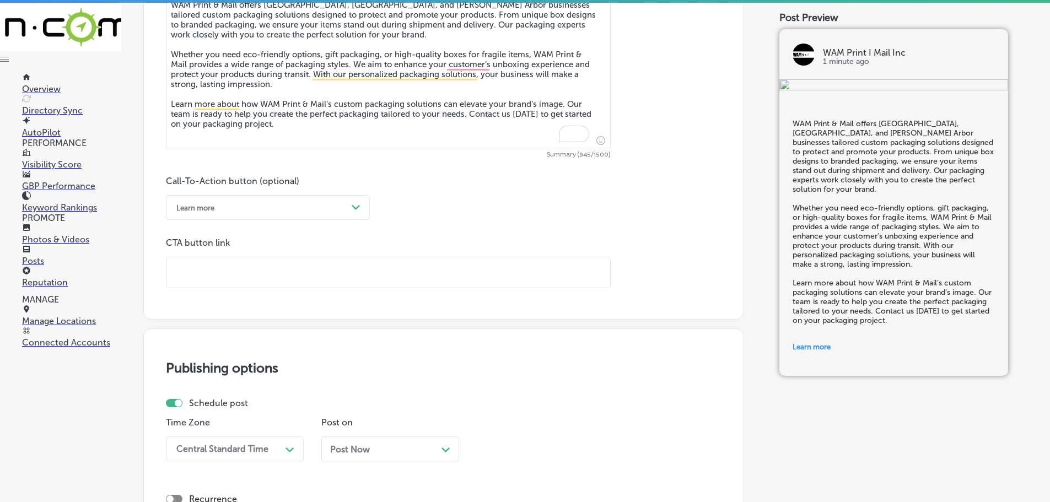
click at [248, 277] on input "text" at bounding box center [388, 272] width 444 height 30
paste input "[URL][DOMAIN_NAME]"
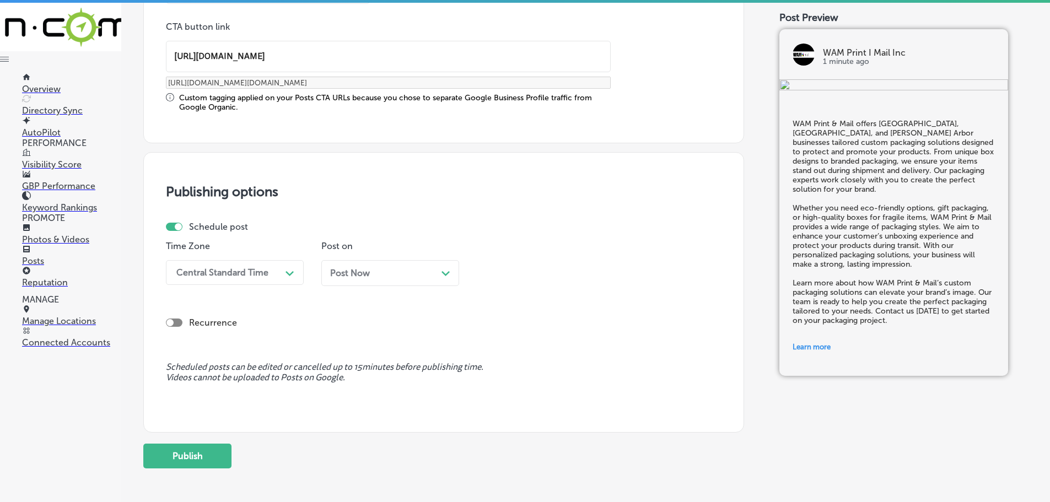
scroll to position [887, 0]
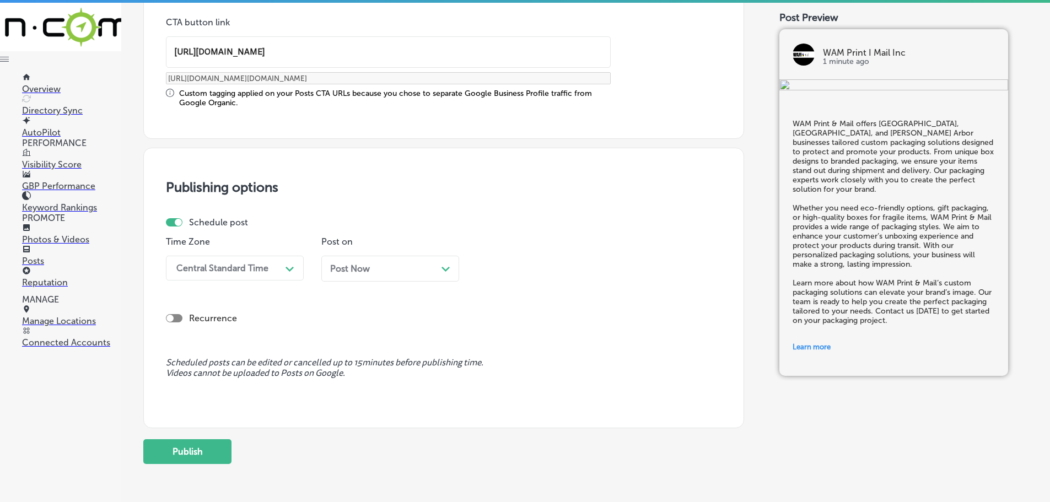
type input "[URL][DOMAIN_NAME]"
click at [257, 268] on div "Central Standard Time" at bounding box center [222, 268] width 92 height 10
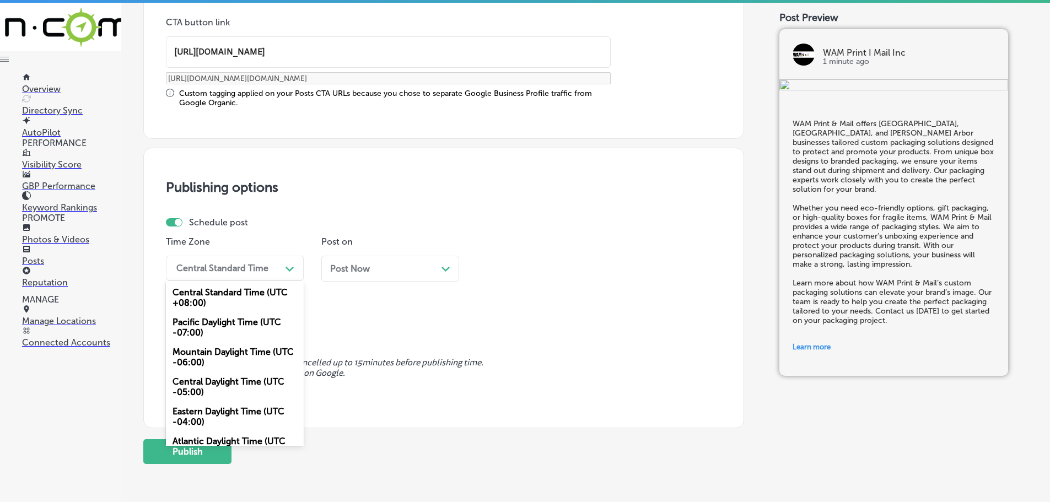
click at [220, 352] on div "Mountain Daylight Time (UTC -06:00)" at bounding box center [235, 357] width 138 height 30
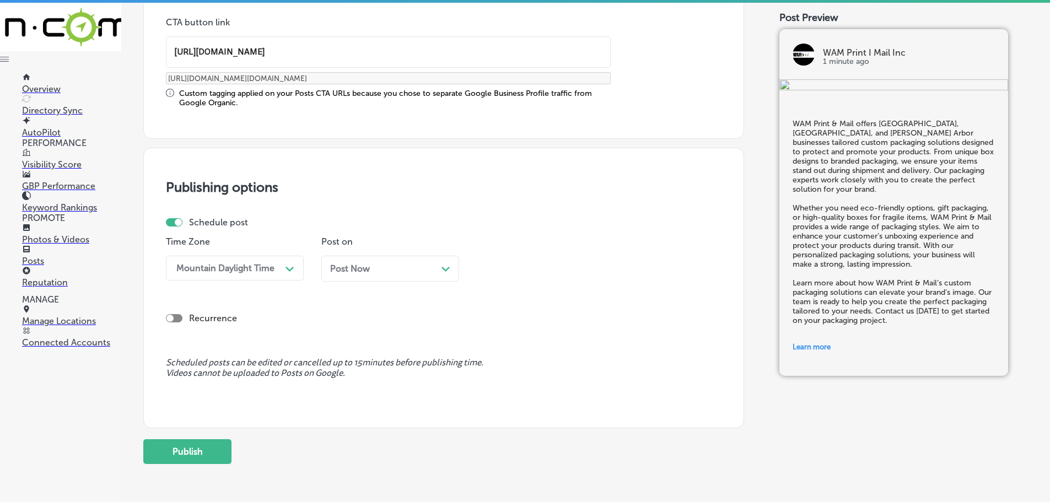
click at [441, 272] on div "Path Created with Sketch." at bounding box center [445, 267] width 9 height 9
click at [521, 263] on div "11:30 AM" at bounding box center [505, 268] width 37 height 10
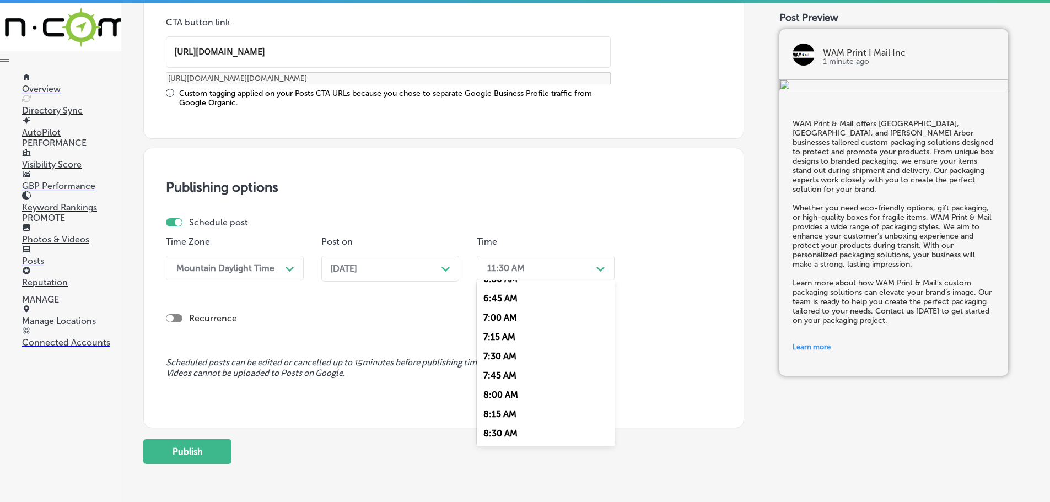
scroll to position [496, 0]
click at [501, 336] on div "7:00 AM" at bounding box center [546, 336] width 138 height 19
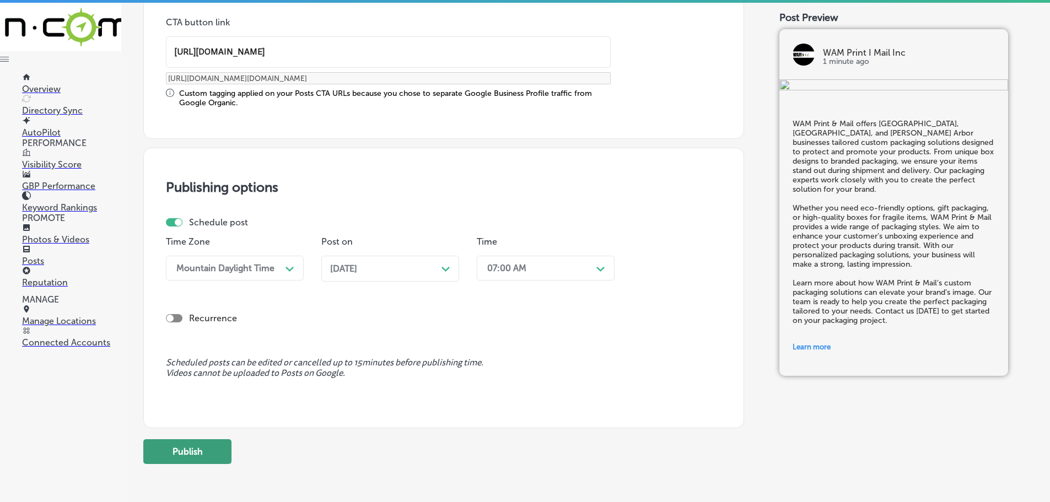
click at [216, 453] on button "Publish" at bounding box center [187, 451] width 88 height 25
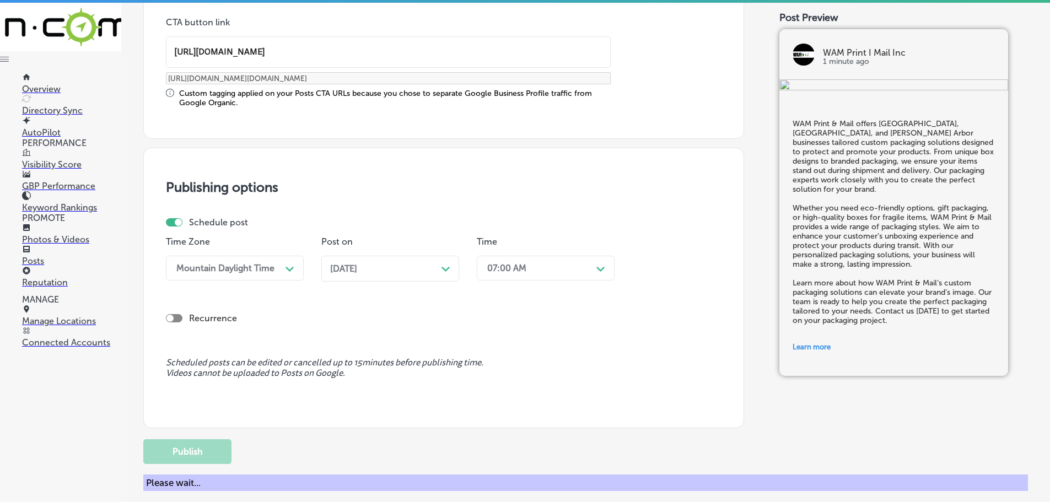
scroll to position [832, 0]
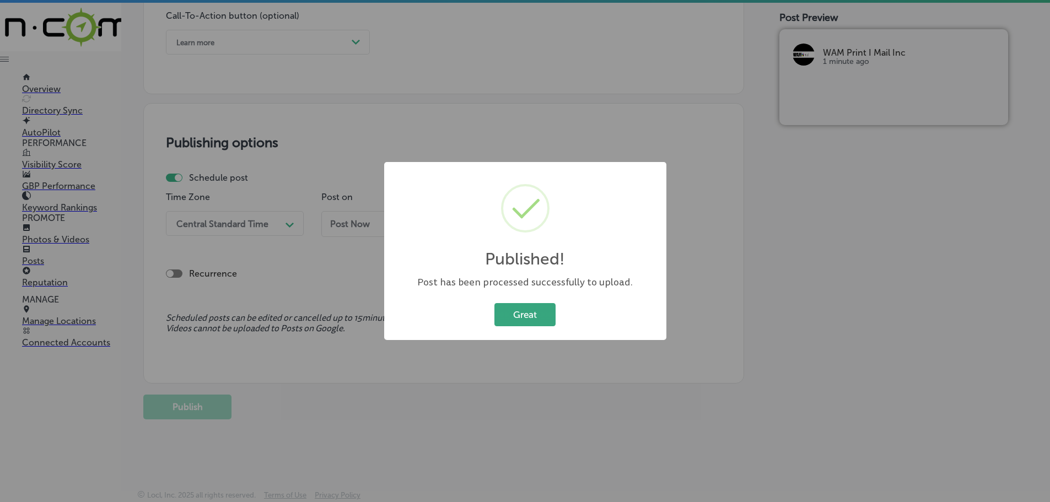
click at [524, 316] on button "Great" at bounding box center [524, 314] width 61 height 23
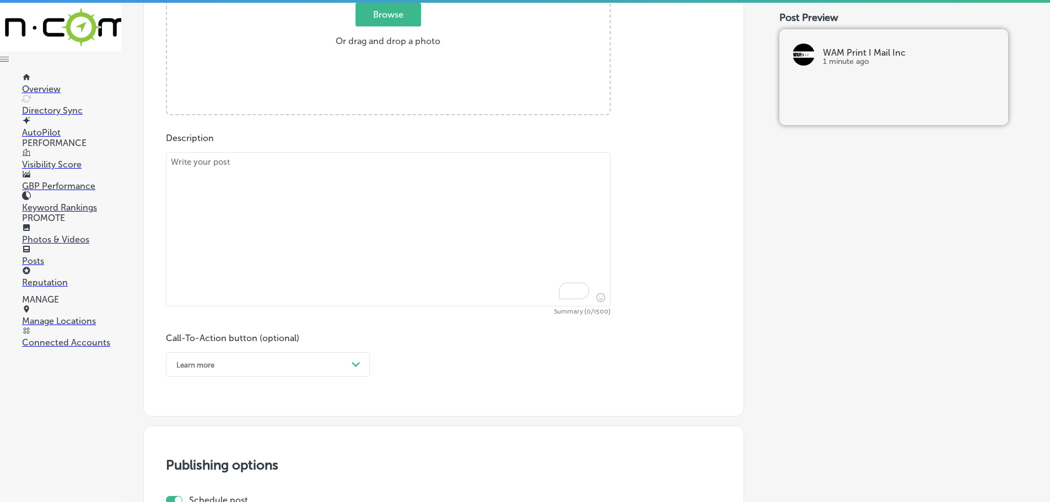
scroll to position [501, 0]
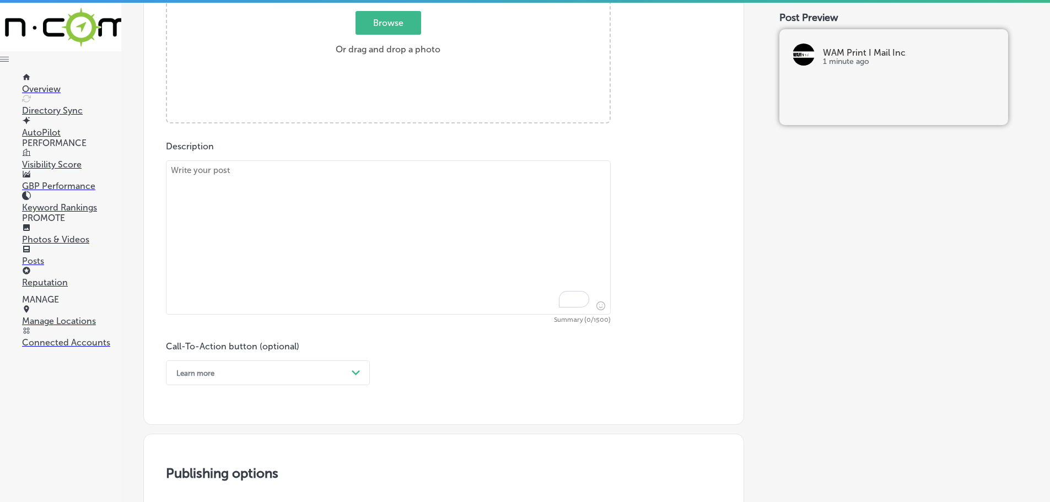
click at [305, 202] on textarea "To enrich screen reader interactions, please activate Accessibility in Grammarl…" at bounding box center [388, 237] width 445 height 154
paste textarea "Serving [GEOGRAPHIC_DATA], [GEOGRAPHIC_DATA], and [GEOGRAPHIC_DATA], [GEOGRAPHI…"
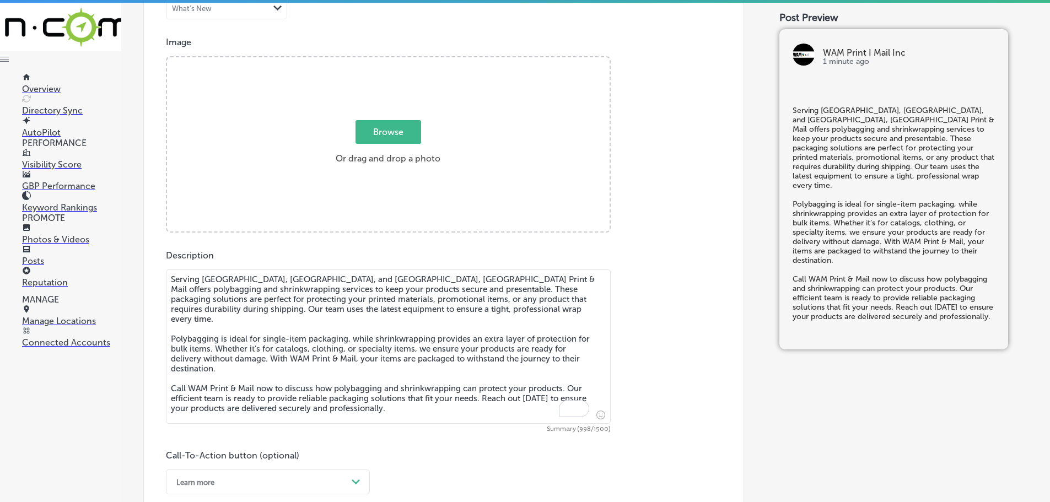
scroll to position [391, 0]
type textarea "Serving [GEOGRAPHIC_DATA], [GEOGRAPHIC_DATA], and [GEOGRAPHIC_DATA], [GEOGRAPHI…"
click at [393, 127] on span "Browse" at bounding box center [389, 133] width 66 height 24
click at [393, 62] on input "Browse Or drag and drop a photo" at bounding box center [388, 59] width 443 height 3
type input "C:\fakepath\WAM Print Mail Inc-3.png"
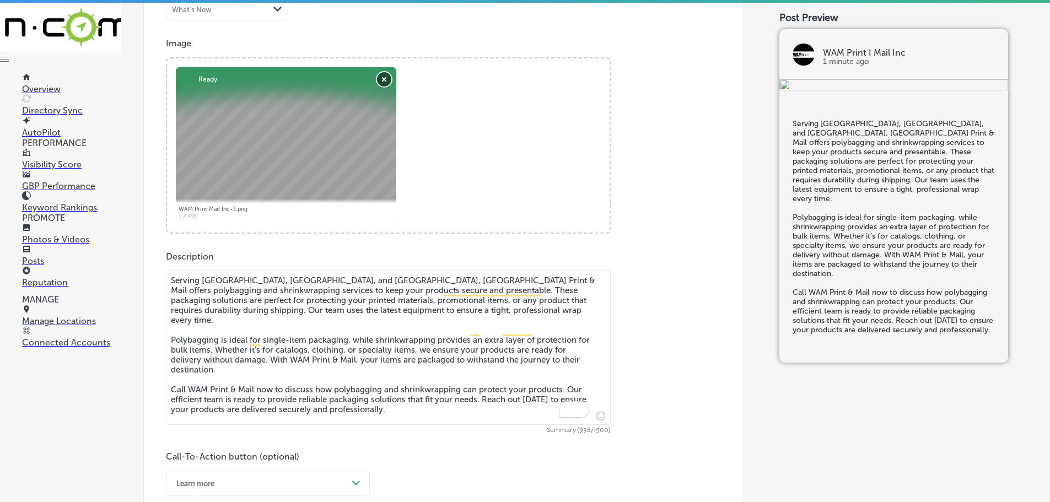
click at [384, 78] on button "Remove" at bounding box center [384, 79] width 14 height 14
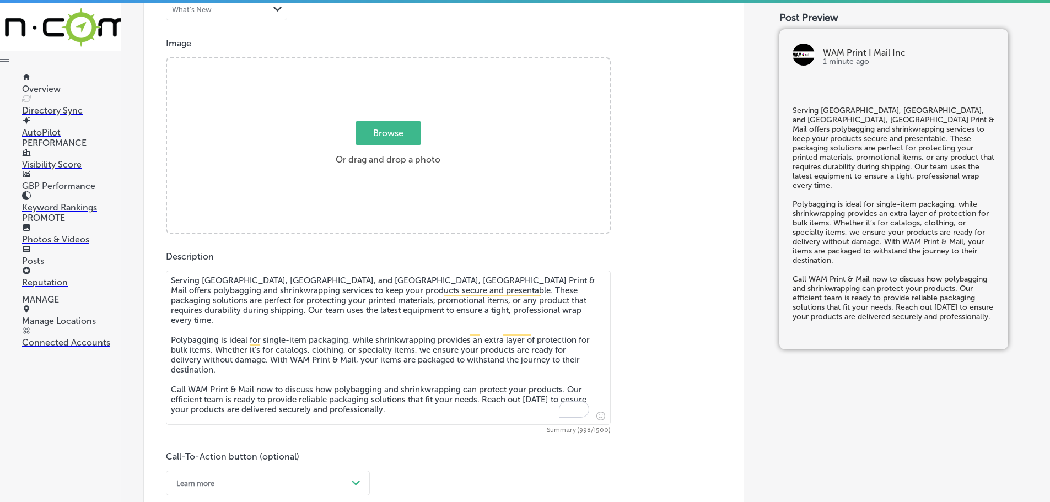
click at [396, 133] on span "Browse" at bounding box center [389, 133] width 66 height 24
click at [396, 62] on input "Browse Or drag and drop a photo" at bounding box center [388, 59] width 443 height 3
type input "C:\fakepath\WAM Print Mail Inc-5 (1).png"
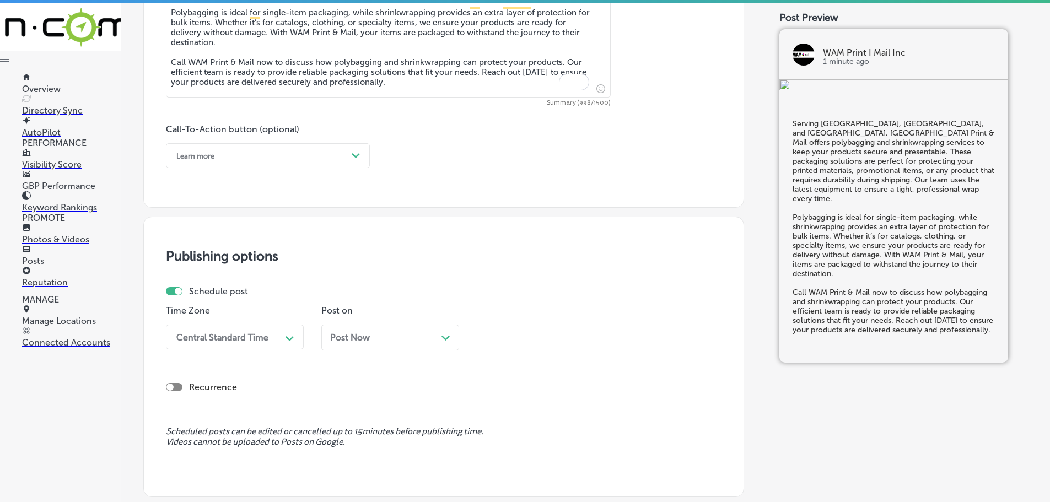
scroll to position [721, 0]
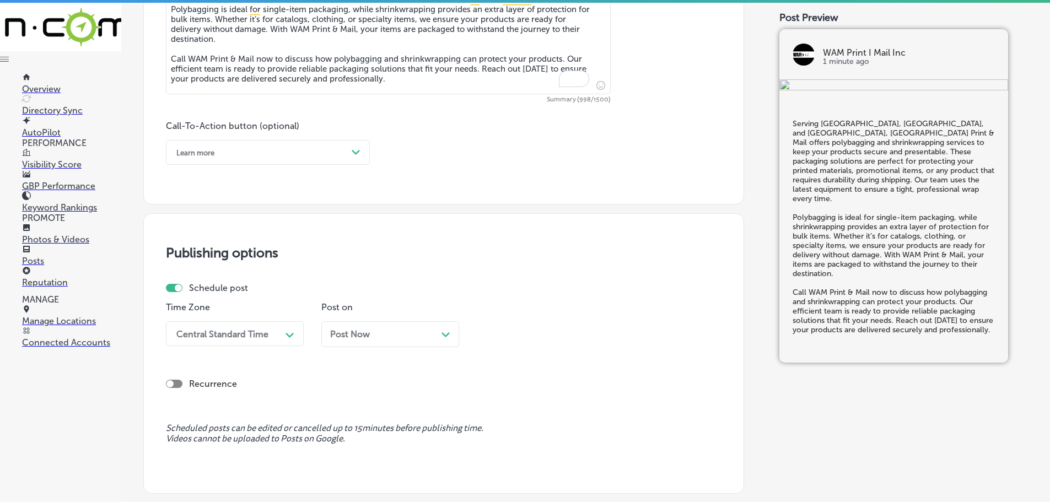
click at [271, 153] on div "Learn more" at bounding box center [259, 152] width 176 height 17
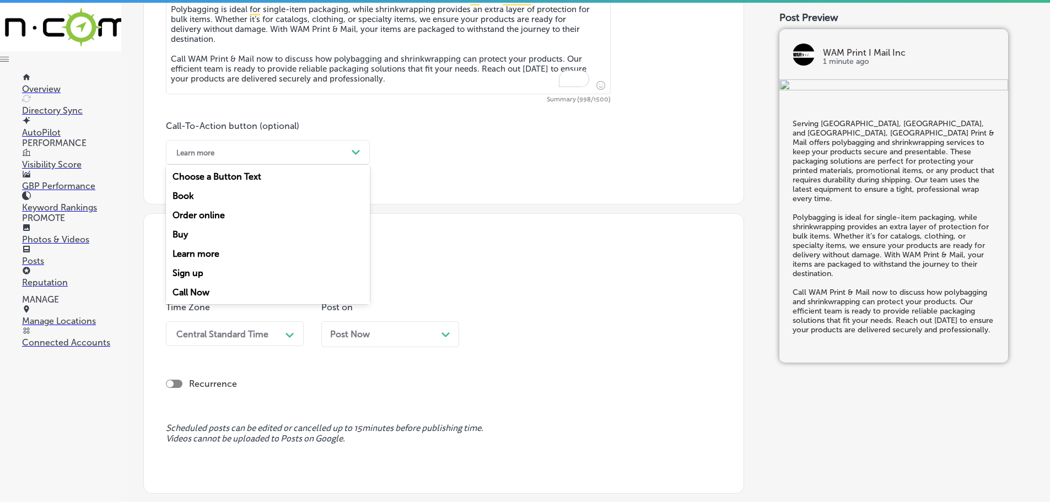
click at [197, 287] on div "Call Now" at bounding box center [268, 292] width 204 height 19
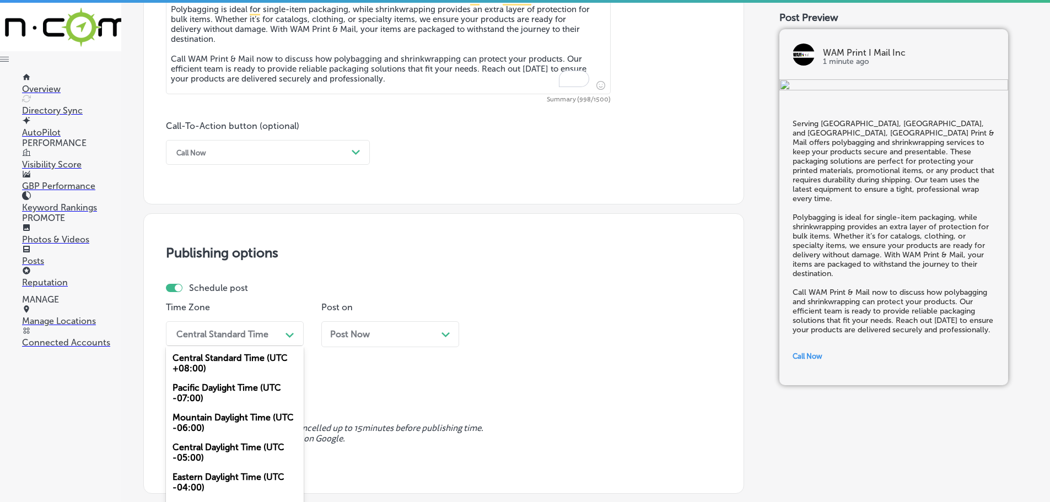
click at [251, 341] on div "option Mountain Daylight Time (UTC -06:00), selected. option Central Standard T…" at bounding box center [235, 333] width 138 height 25
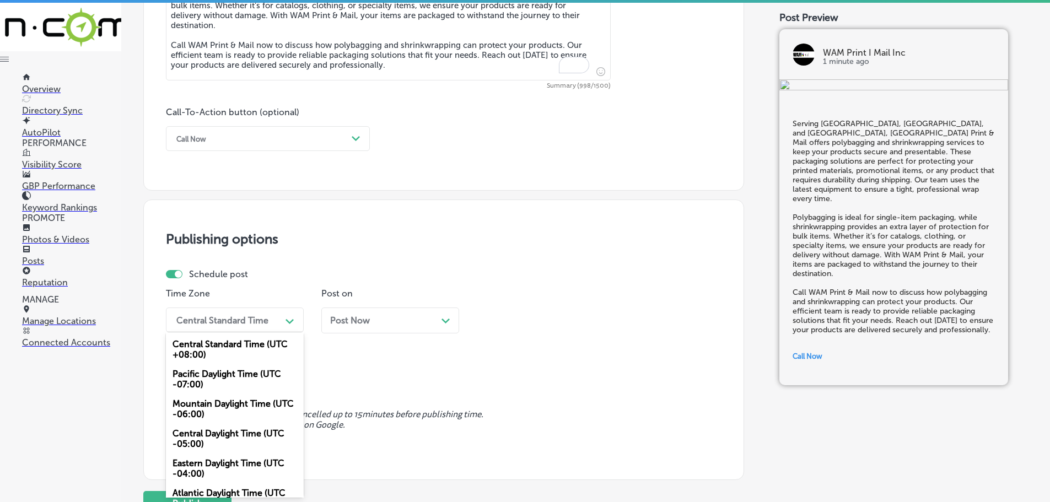
click at [228, 406] on div "Mountain Daylight Time (UTC -06:00)" at bounding box center [235, 409] width 138 height 30
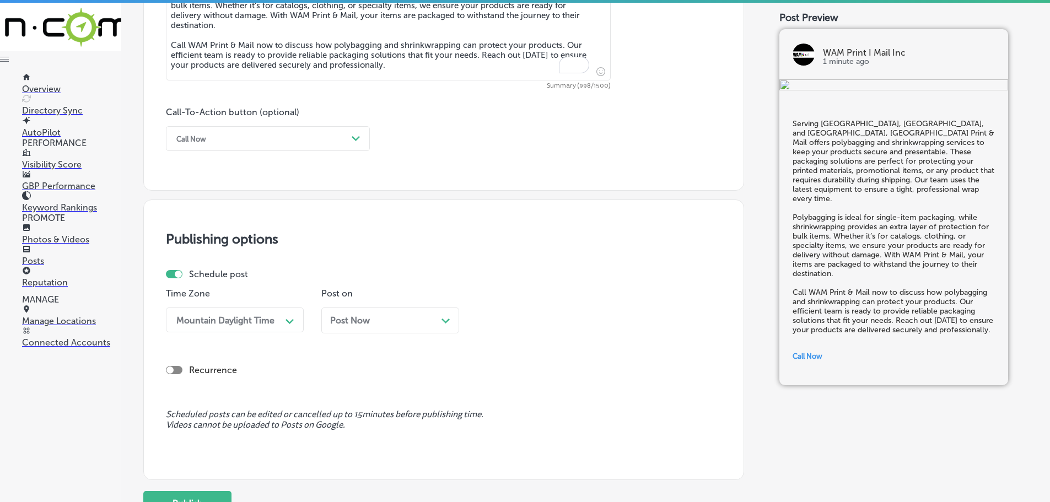
click at [386, 318] on div "Post Now Path Created with Sketch." at bounding box center [390, 320] width 120 height 10
click at [535, 322] on div "11:30 AM" at bounding box center [537, 319] width 110 height 19
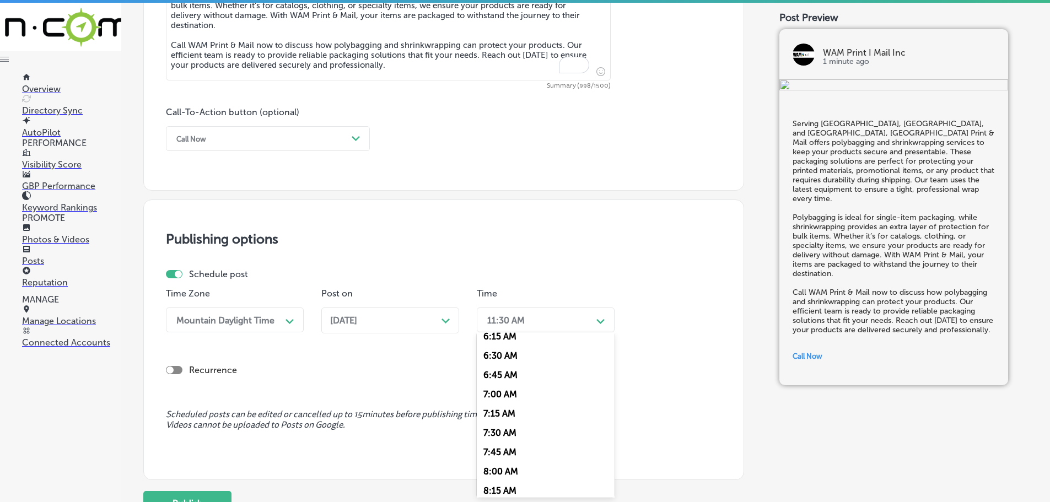
scroll to position [496, 0]
click at [507, 382] on div "7:00 AM" at bounding box center [546, 388] width 138 height 19
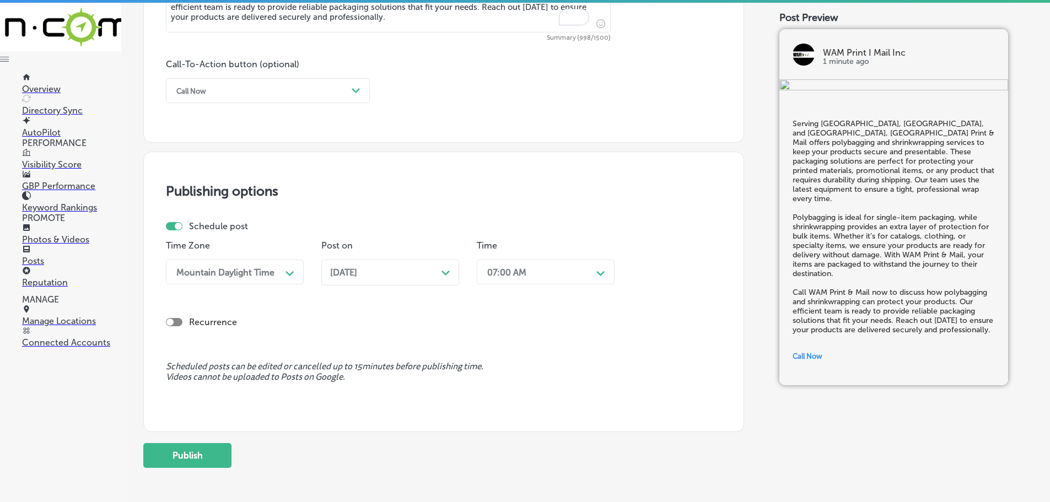
scroll to position [832, 0]
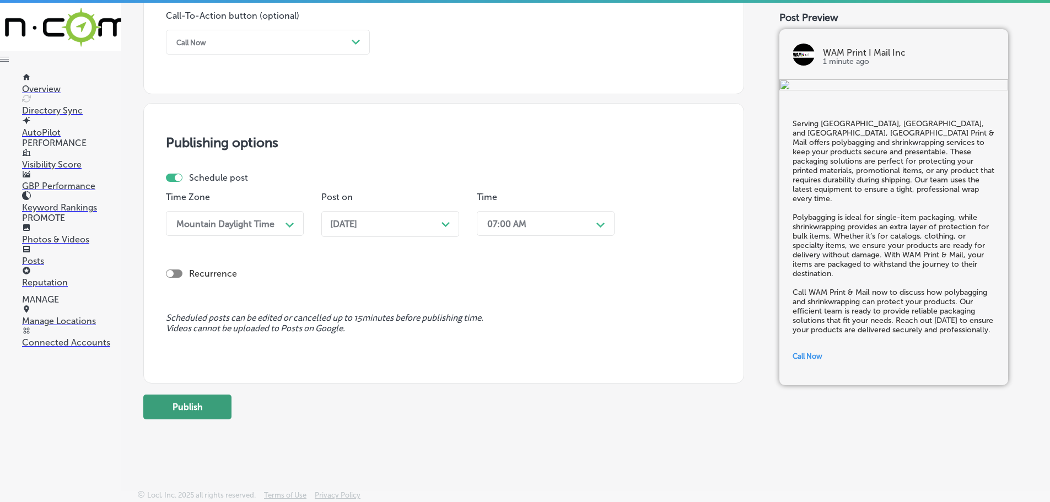
click at [201, 407] on button "Publish" at bounding box center [187, 407] width 88 height 25
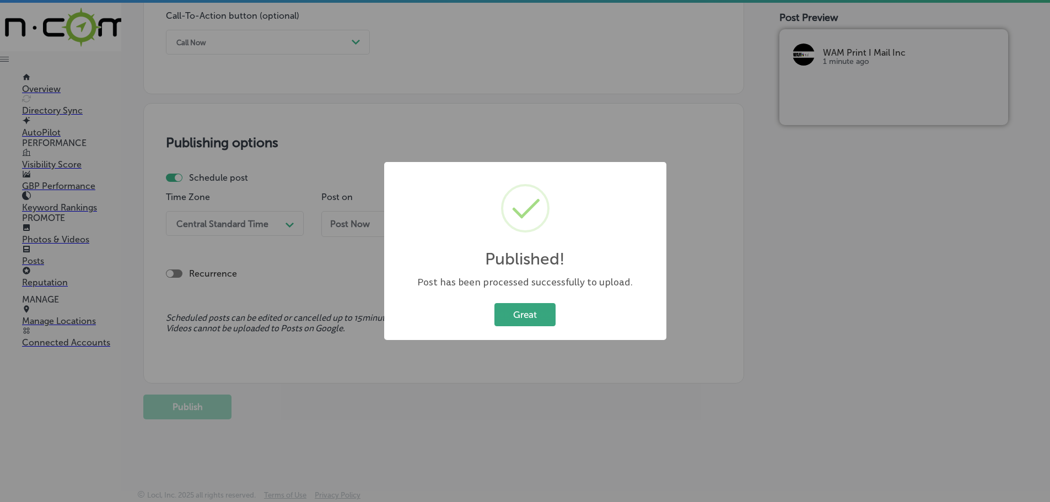
click at [521, 324] on button "Great" at bounding box center [524, 314] width 61 height 23
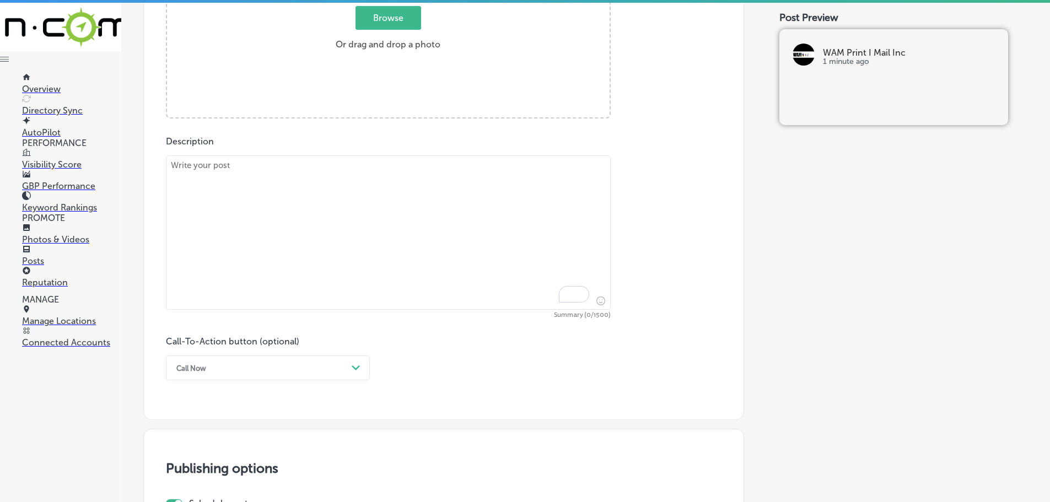
scroll to position [446, 0]
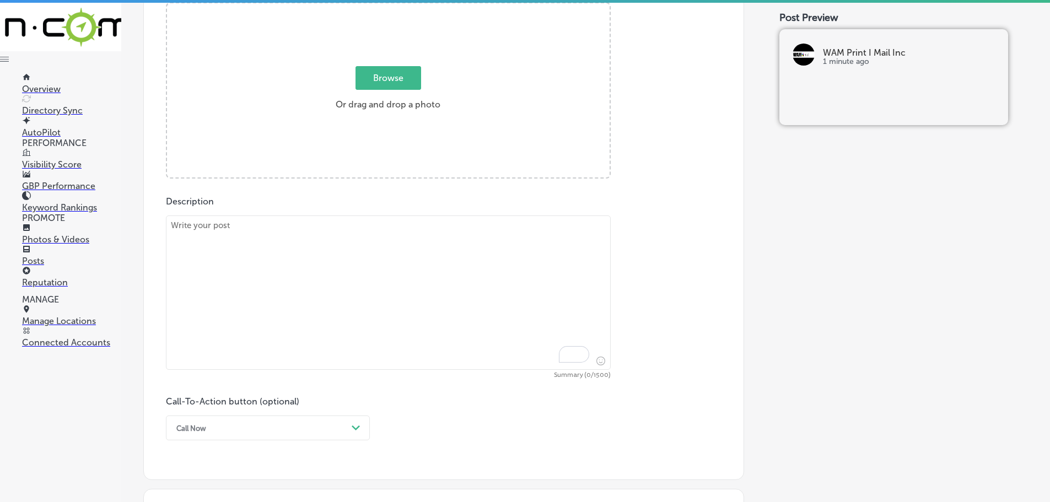
click at [317, 244] on textarea "To enrich screen reader interactions, please activate Accessibility in Grammarl…" at bounding box center [388, 293] width 445 height 154
paste textarea "WAM Print & Mail proudly supports Lansing, [GEOGRAPHIC_DATA], and [PERSON_NAME]…"
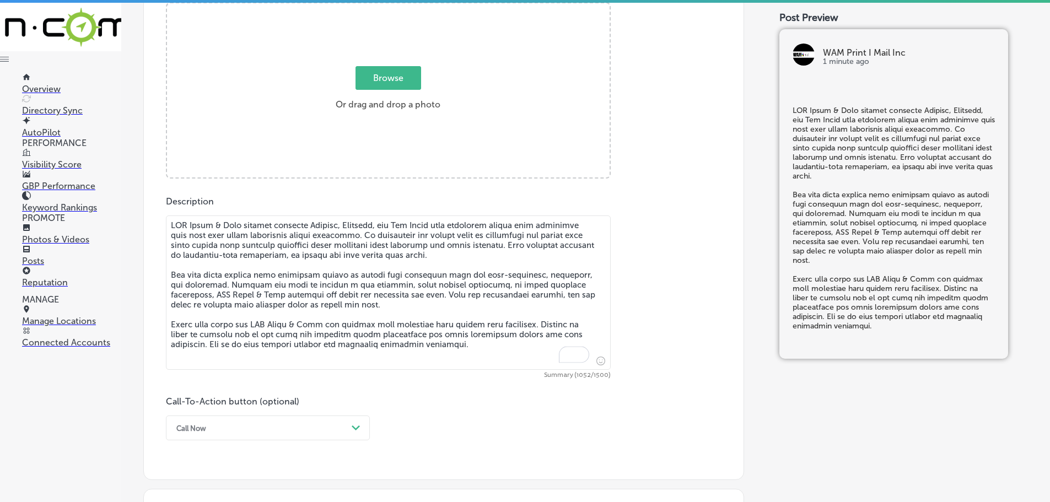
type textarea "WAM Print & Mail proudly supports Lansing, [GEOGRAPHIC_DATA], and [PERSON_NAME]…"
click at [379, 78] on span "Browse" at bounding box center [389, 78] width 66 height 24
click at [379, 7] on input "Browse Or drag and drop a photo" at bounding box center [388, 4] width 443 height 3
type input "C:\fakepath\WAM Print Mail Inc-6.png"
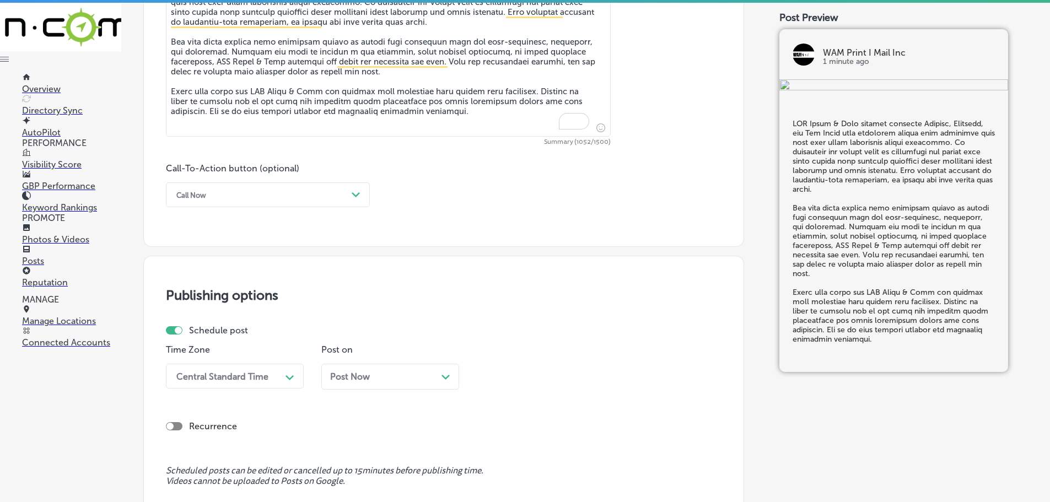
scroll to position [721, 0]
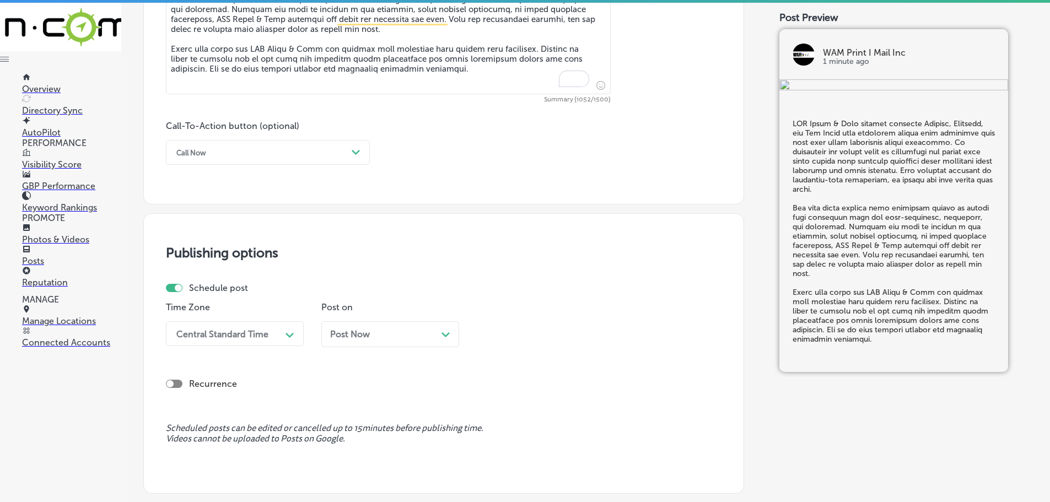
click at [317, 152] on div "Call Now" at bounding box center [259, 152] width 176 height 17
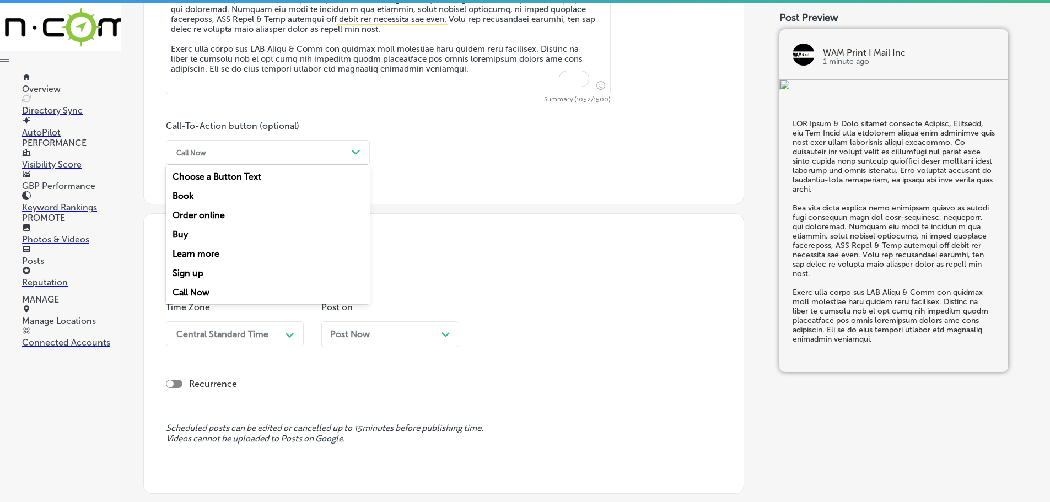
click at [204, 247] on div "Learn more" at bounding box center [268, 253] width 204 height 19
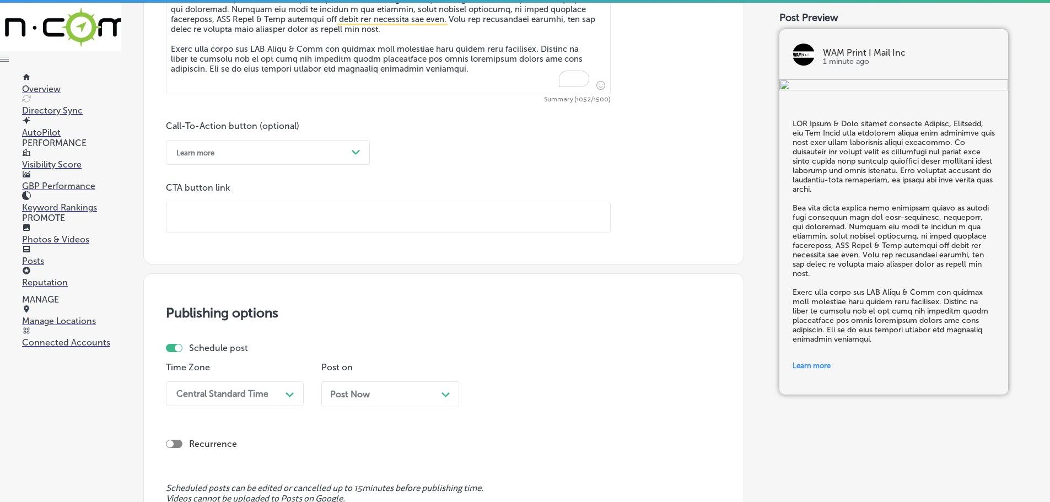
click at [233, 221] on input "text" at bounding box center [388, 217] width 444 height 30
paste input "[URL][DOMAIN_NAME]"
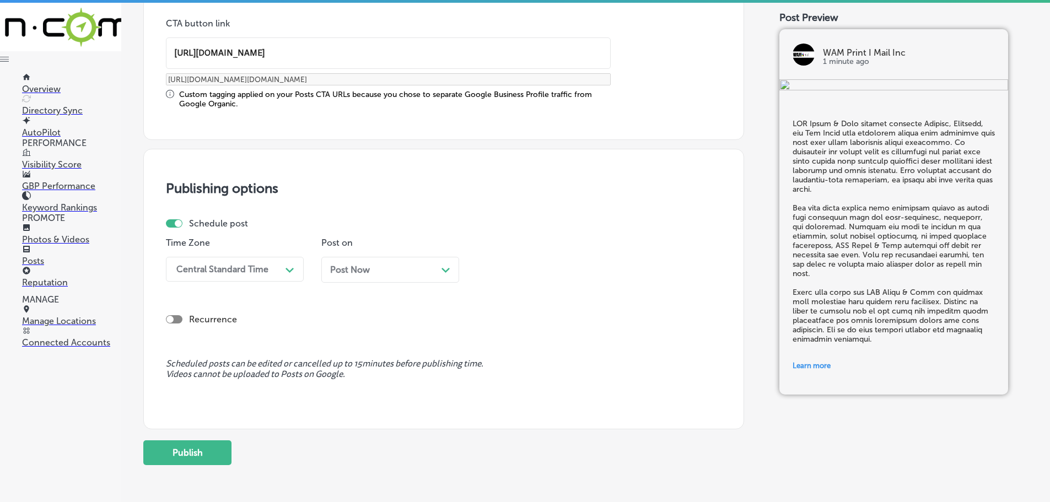
scroll to position [887, 0]
type input "[URL][DOMAIN_NAME]"
click at [265, 271] on div "Central Standard Time" at bounding box center [222, 268] width 92 height 10
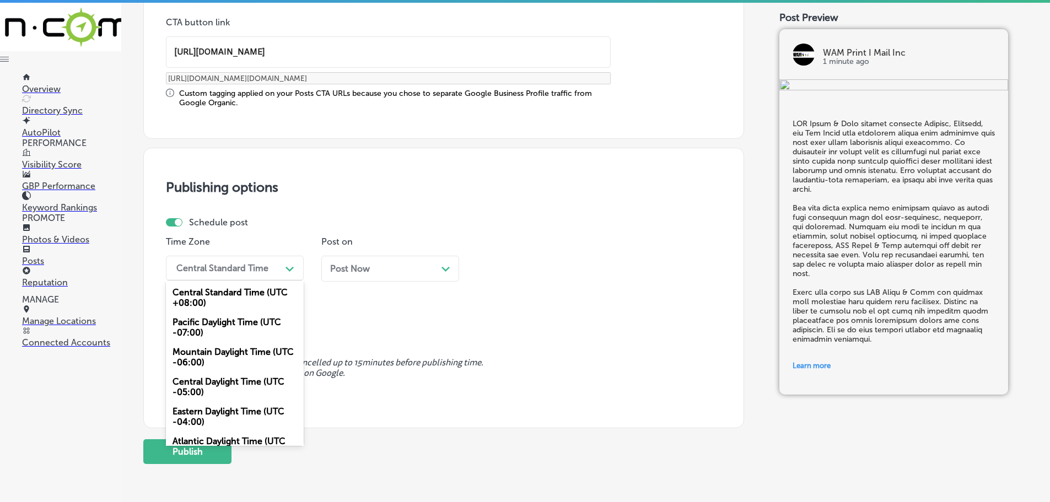
click at [208, 355] on div "Mountain Daylight Time (UTC -06:00)" at bounding box center [235, 357] width 138 height 30
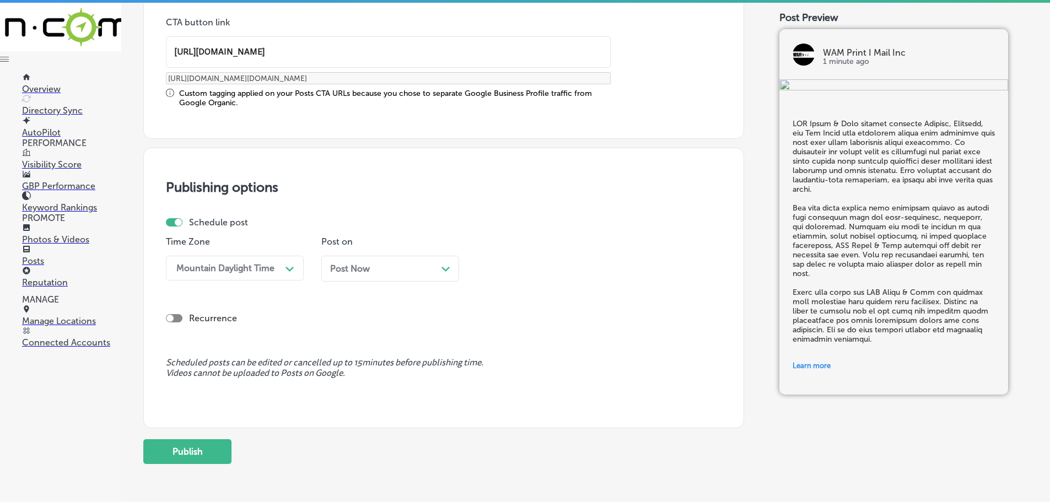
click at [444, 267] on icon "Path Created with Sketch." at bounding box center [445, 269] width 8 height 5
click at [548, 274] on div "11:30 AM" at bounding box center [537, 268] width 110 height 19
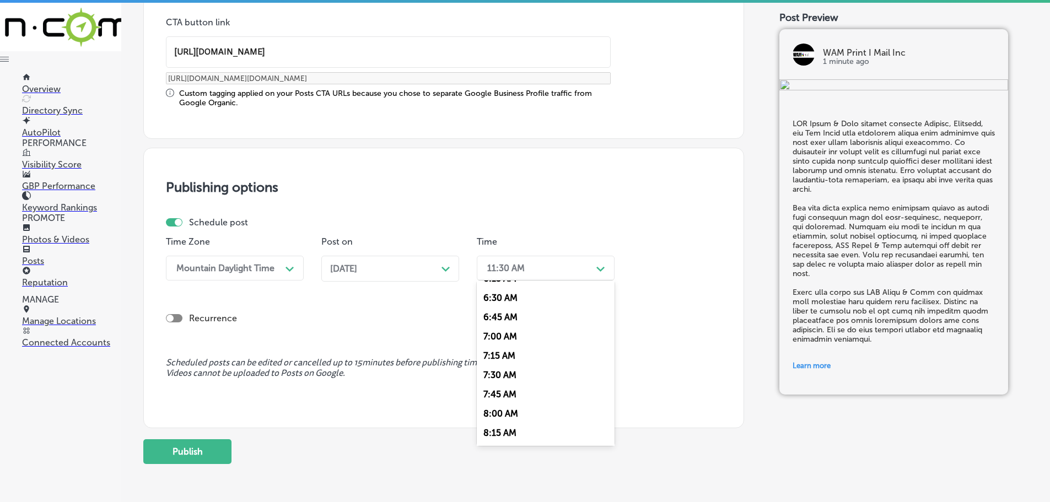
click at [495, 329] on div "7:00 AM" at bounding box center [546, 336] width 138 height 19
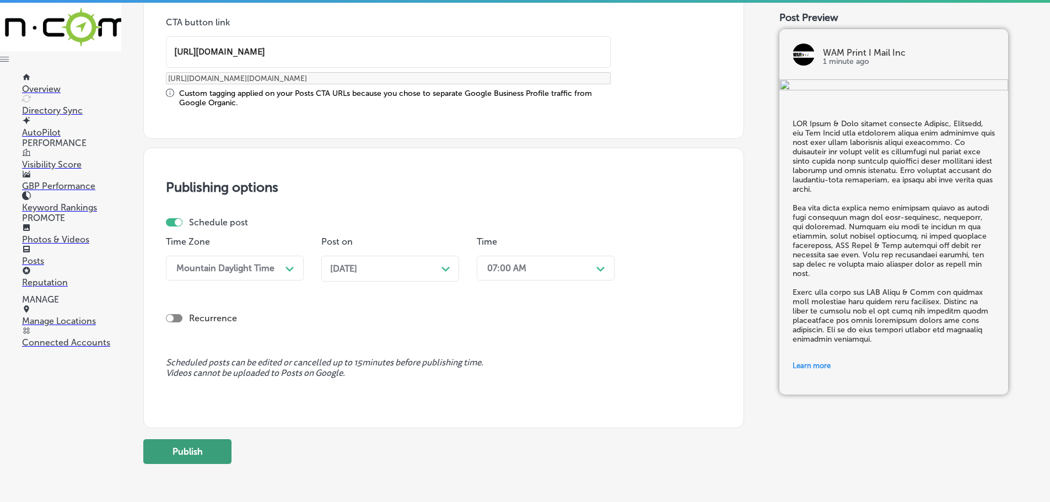
click at [204, 449] on button "Publish" at bounding box center [187, 451] width 88 height 25
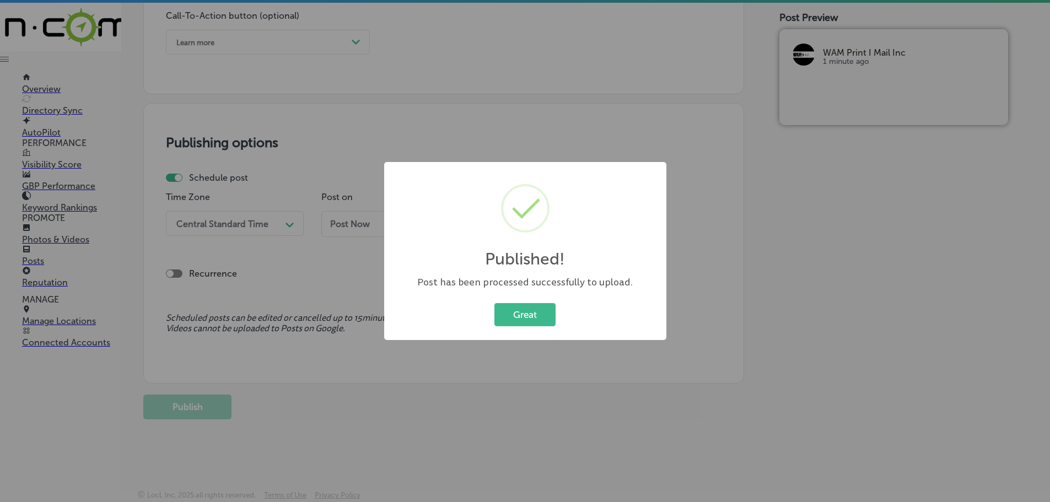
scroll to position [832, 0]
click at [507, 318] on button "Great" at bounding box center [524, 314] width 61 height 23
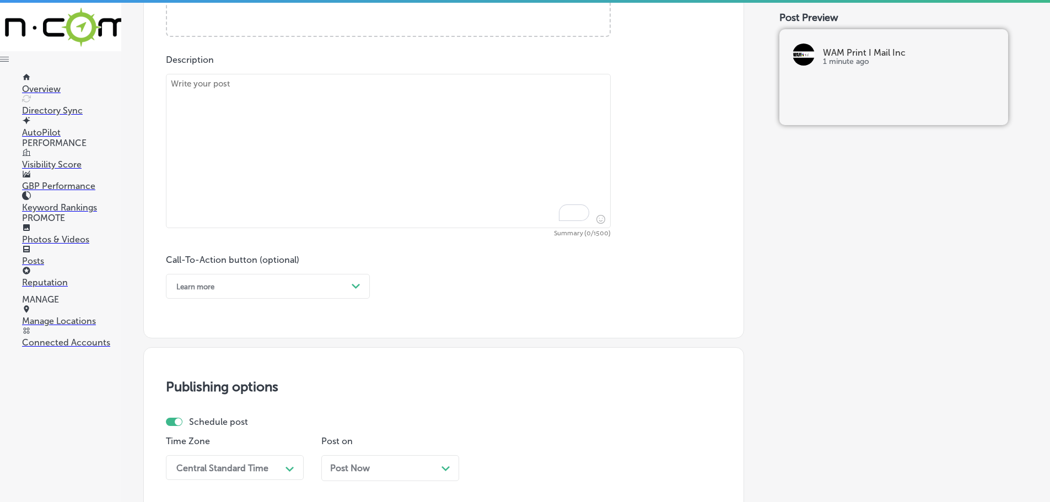
scroll to position [556, 0]
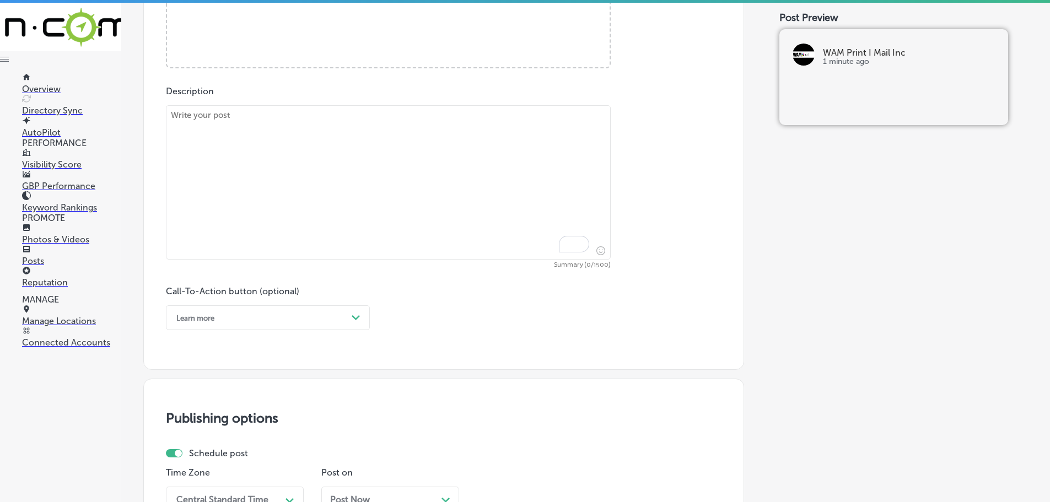
click at [295, 146] on textarea "To enrich screen reader interactions, please activate Accessibility in Grammarl…" at bounding box center [388, 182] width 445 height 154
paste textarea "WAM Print & Mail offers [GEOGRAPHIC_DATA], Lansing, and Flint businesses custom…"
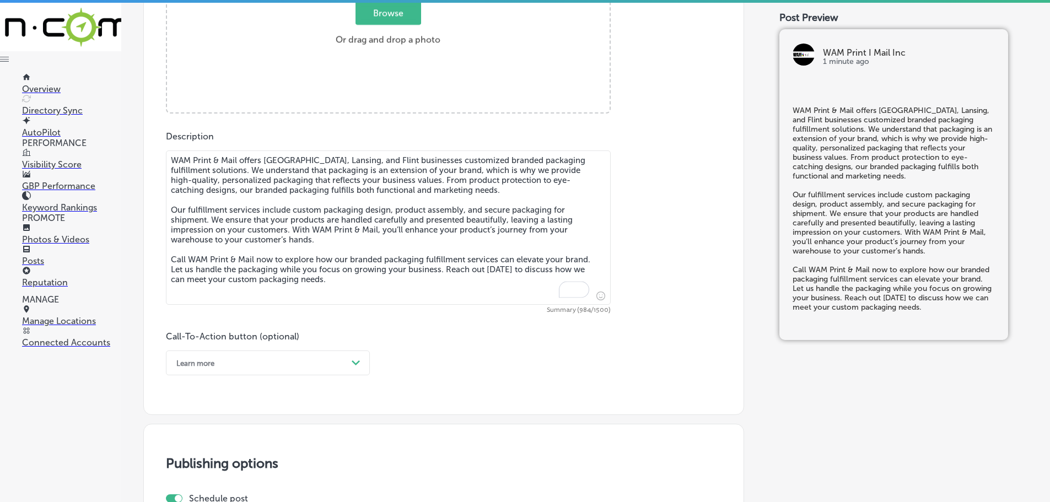
scroll to position [446, 0]
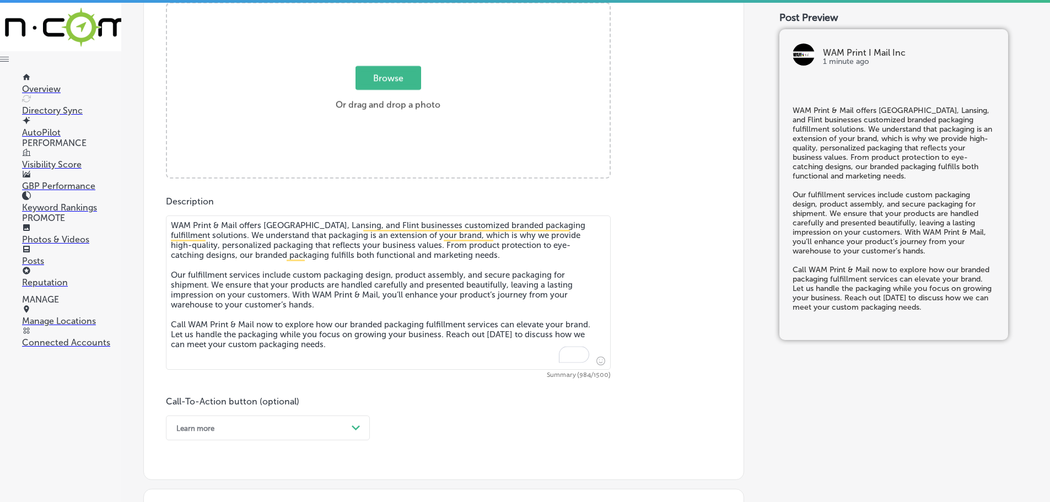
type textarea "WAM Print & Mail offers [GEOGRAPHIC_DATA], Lansing, and Flint businesses custom…"
click at [381, 71] on span "Browse" at bounding box center [389, 78] width 66 height 24
click at [381, 7] on input "Browse Or drag and drop a photo" at bounding box center [388, 4] width 443 height 3
type input "C:\fakepath\WAM Print Mail Inc-2.png"
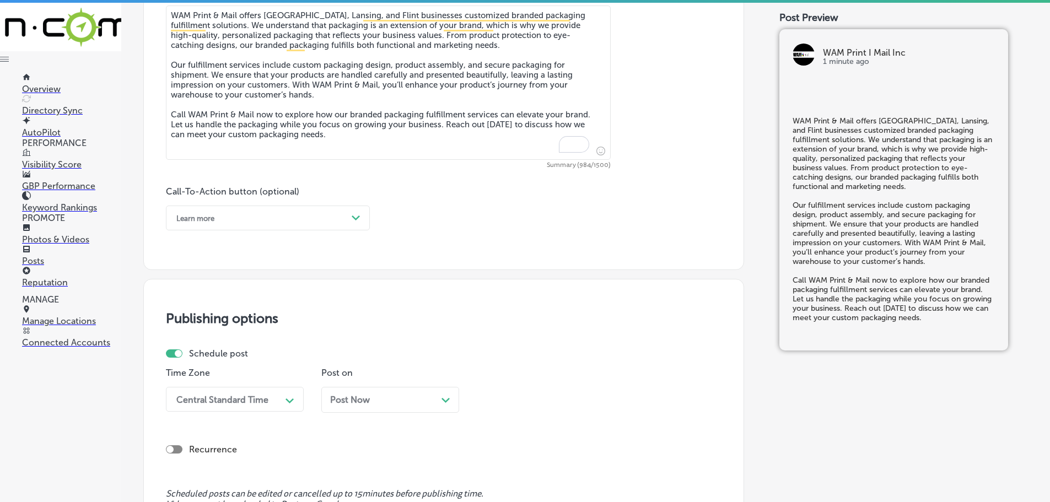
scroll to position [666, 0]
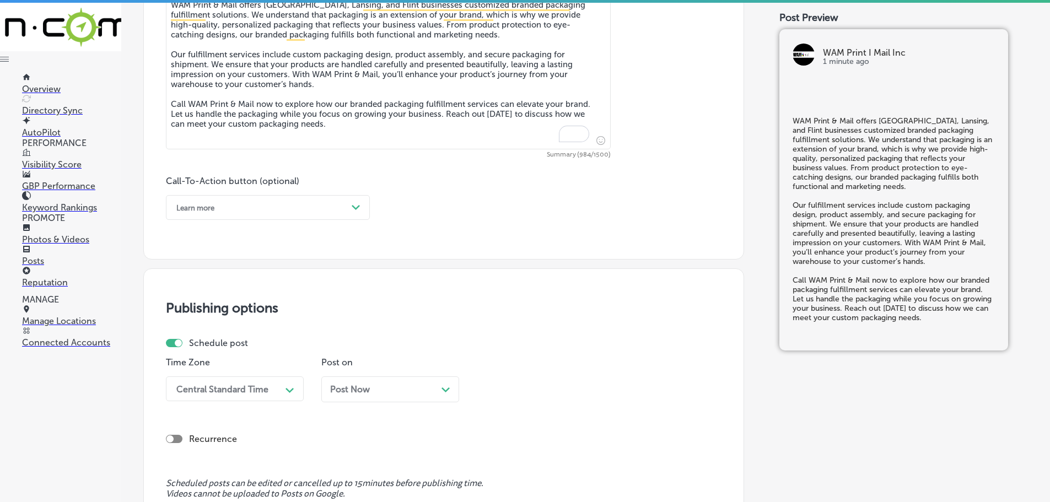
click at [343, 212] on div "Learn more" at bounding box center [259, 207] width 176 height 17
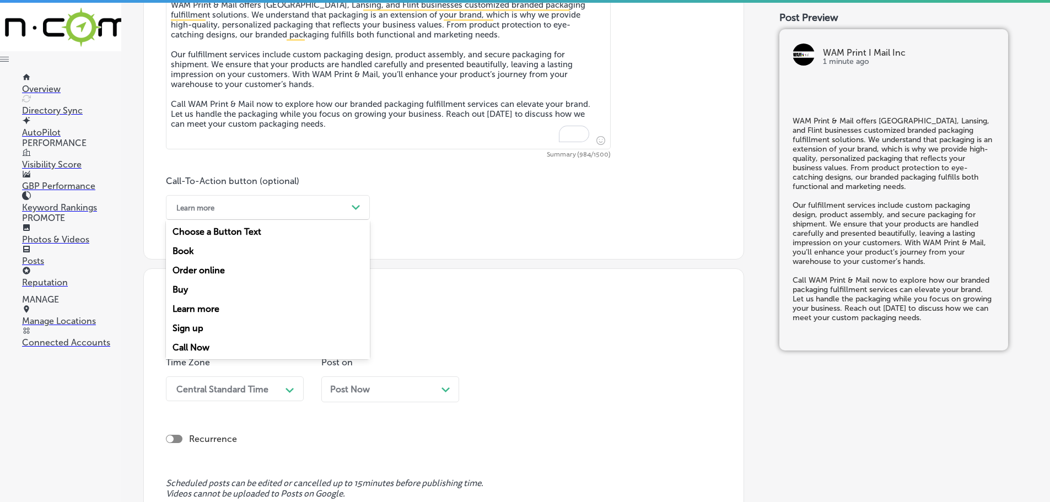
click at [203, 345] on div "Call Now" at bounding box center [268, 347] width 204 height 19
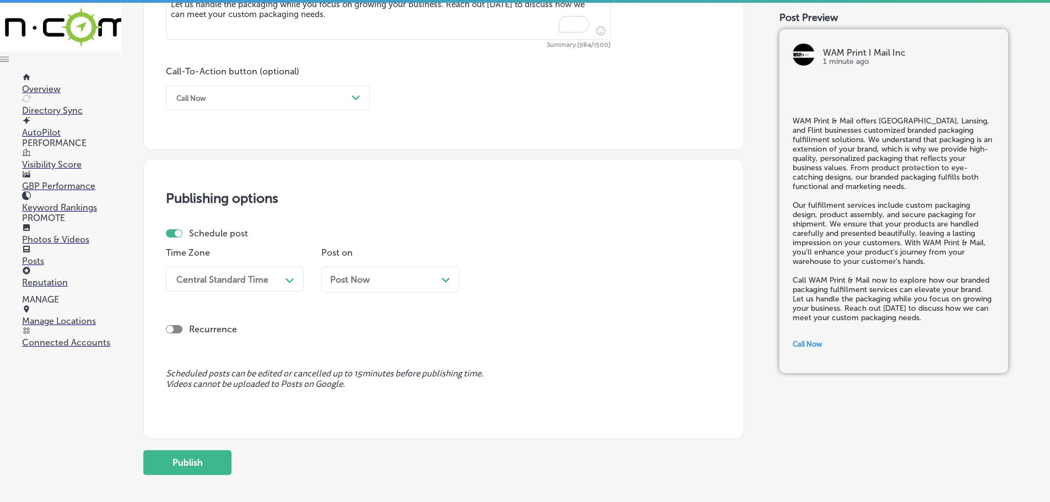
scroll to position [777, 0]
click at [268, 284] on div "Central Standard Time" at bounding box center [226, 278] width 110 height 19
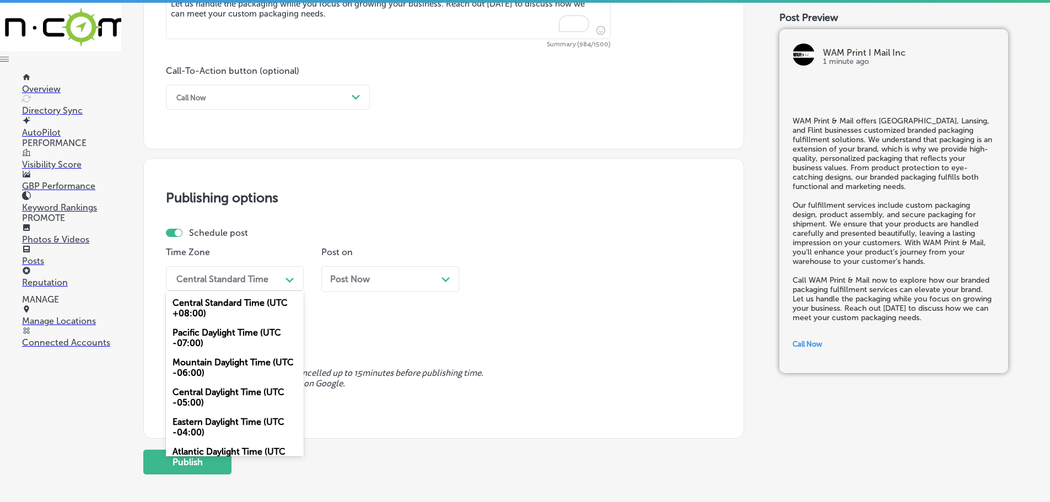
click at [212, 360] on div "Mountain Daylight Time (UTC -06:00)" at bounding box center [235, 368] width 138 height 30
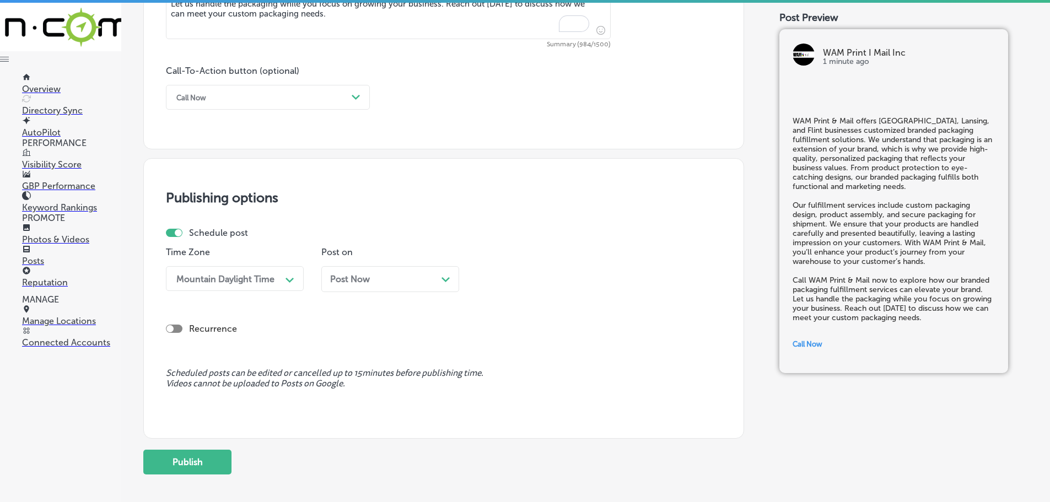
click at [435, 273] on div "Post Now Path Created with Sketch." at bounding box center [390, 279] width 138 height 26
click at [569, 282] on div "11:30 AM" at bounding box center [537, 278] width 110 height 19
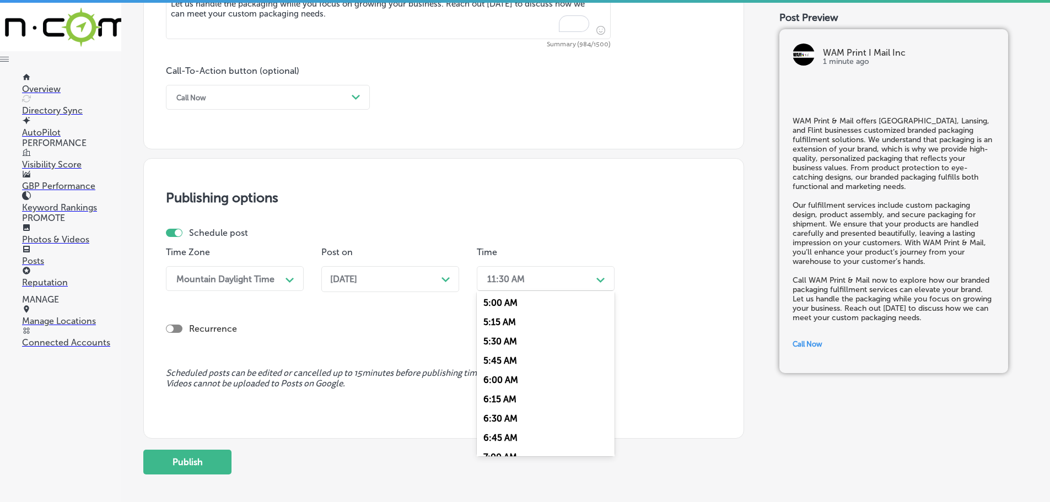
scroll to position [441, 0]
click at [494, 401] on div "7:00 AM" at bounding box center [546, 401] width 138 height 19
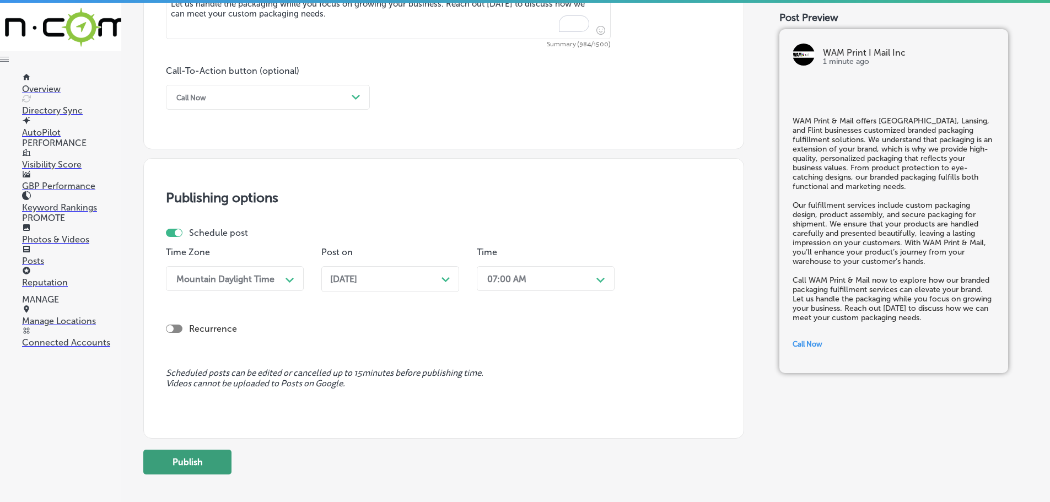
click at [180, 464] on button "Publish" at bounding box center [187, 462] width 88 height 25
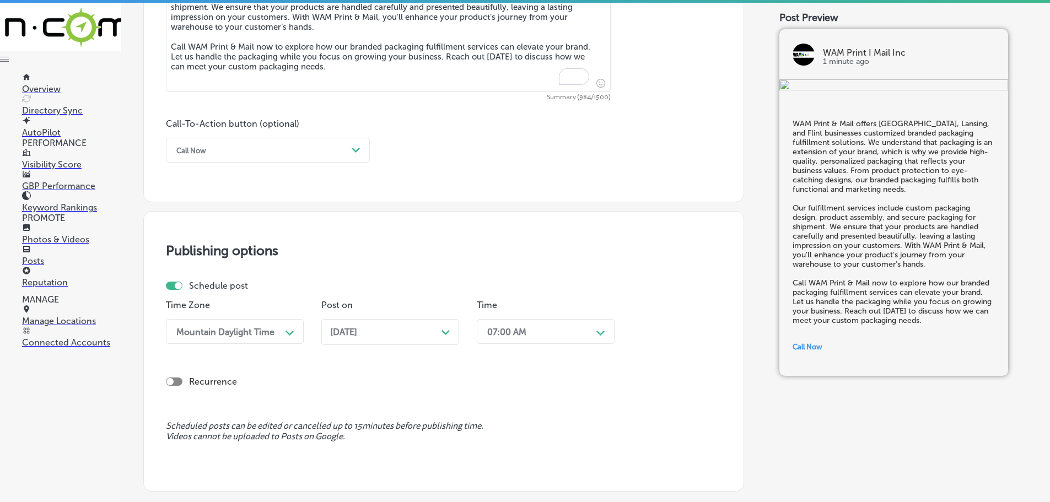
scroll to position [777, 0]
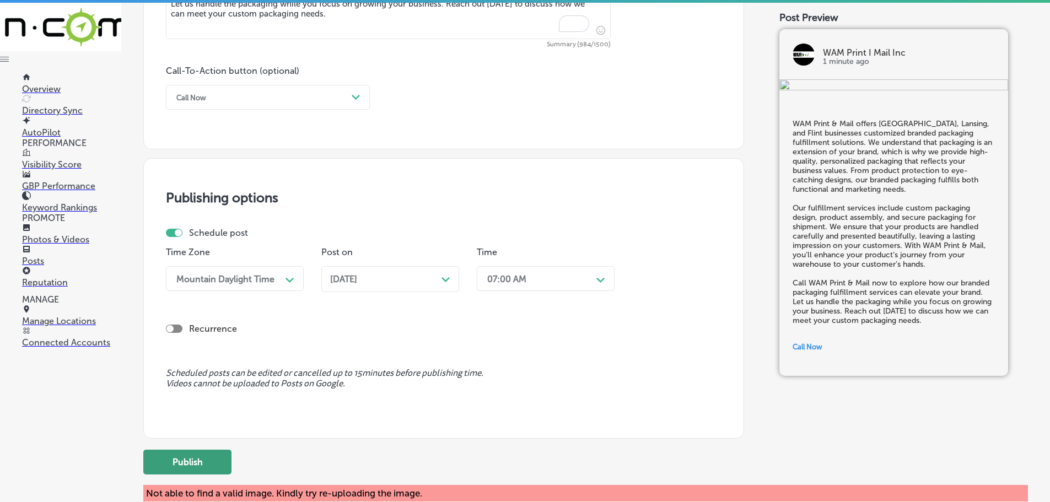
click at [193, 461] on button "Publish" at bounding box center [187, 462] width 88 height 25
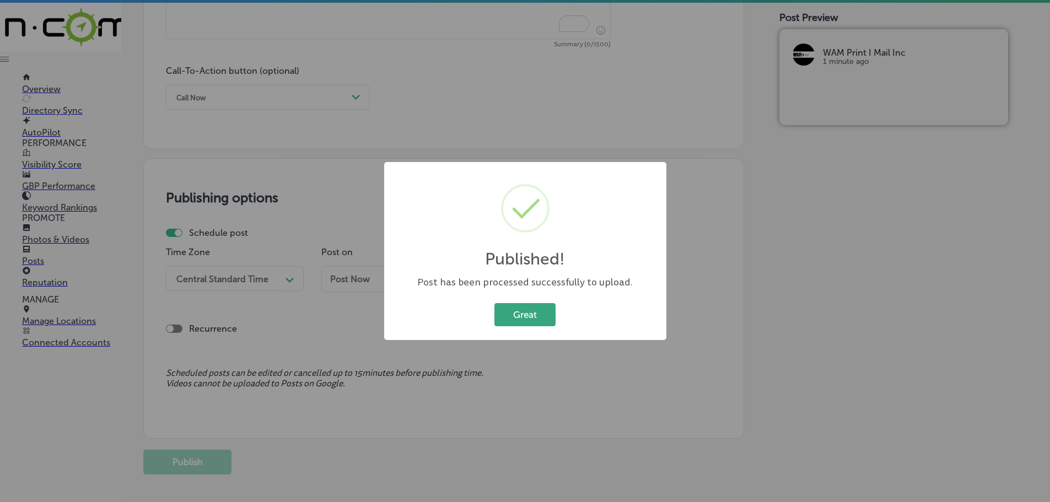
click at [534, 316] on button "Great" at bounding box center [524, 314] width 61 height 23
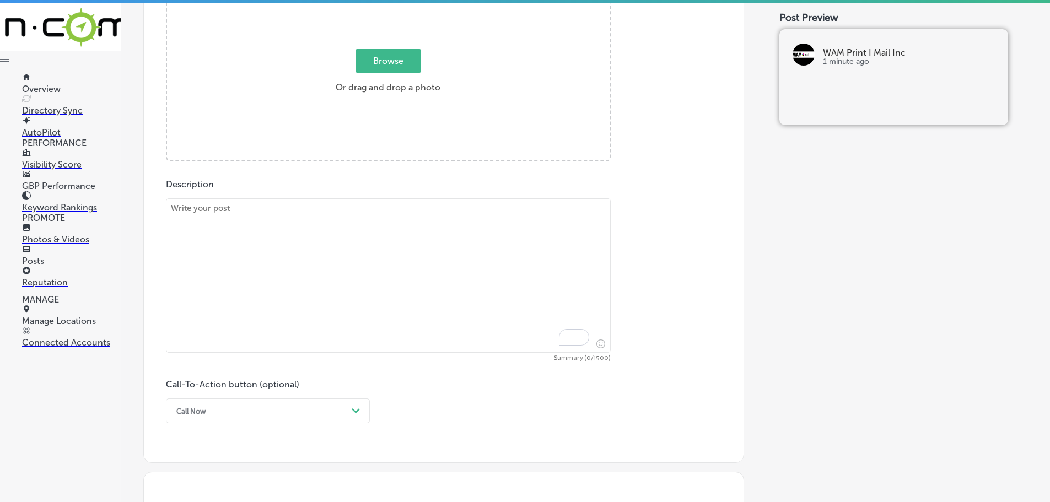
scroll to position [446, 0]
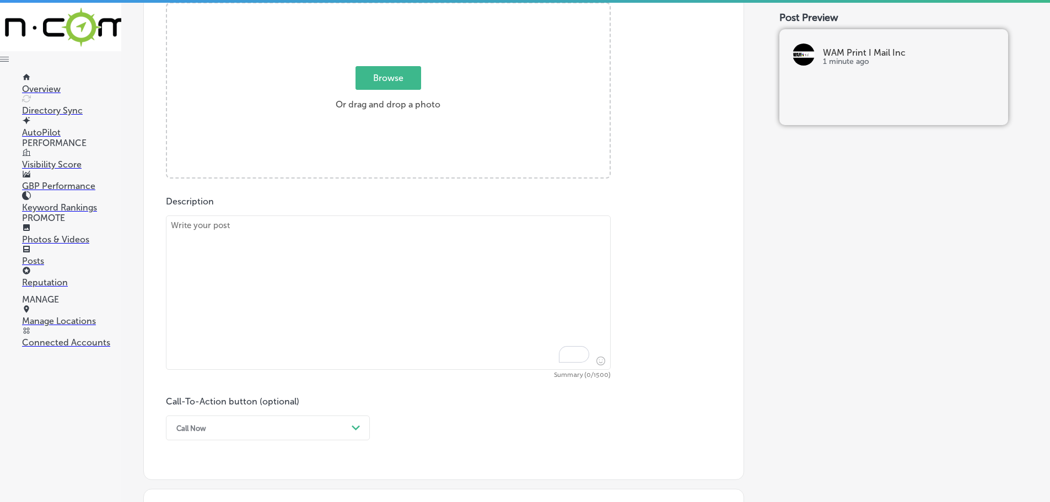
click at [256, 240] on textarea "To enrich screen reader interactions, please activate Accessibility in Grammarl…" at bounding box center [388, 293] width 445 height 154
paste textarea "For businesses in [PERSON_NAME][GEOGRAPHIC_DATA], [GEOGRAPHIC_DATA], and [GEOGR…"
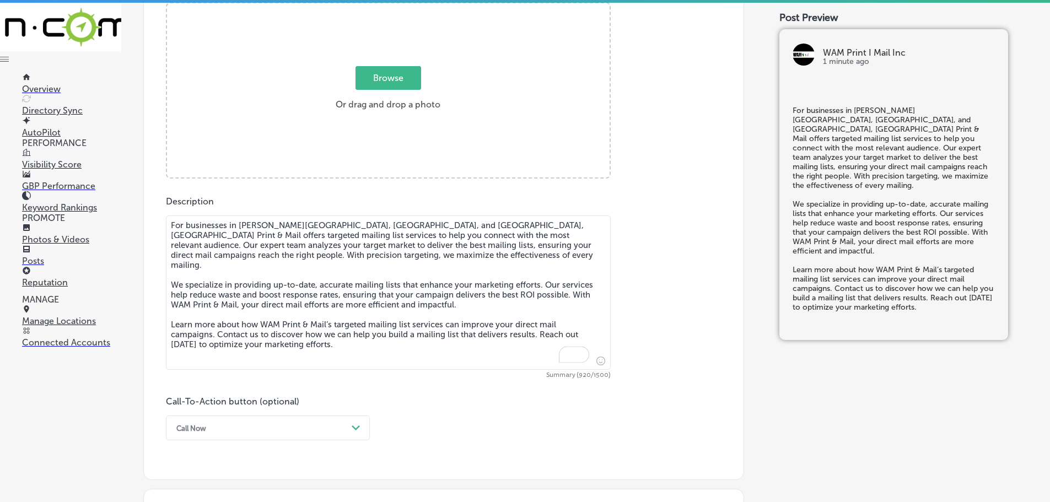
type textarea "For businesses in [PERSON_NAME][GEOGRAPHIC_DATA], [GEOGRAPHIC_DATA], and [GEOGR…"
click at [386, 86] on span "Browse" at bounding box center [389, 78] width 66 height 24
click at [386, 7] on input "Browse Or drag and drop a photo" at bounding box center [388, 4] width 443 height 3
type input "C:\fakepath\WAM Print Mail Inc-3.png"
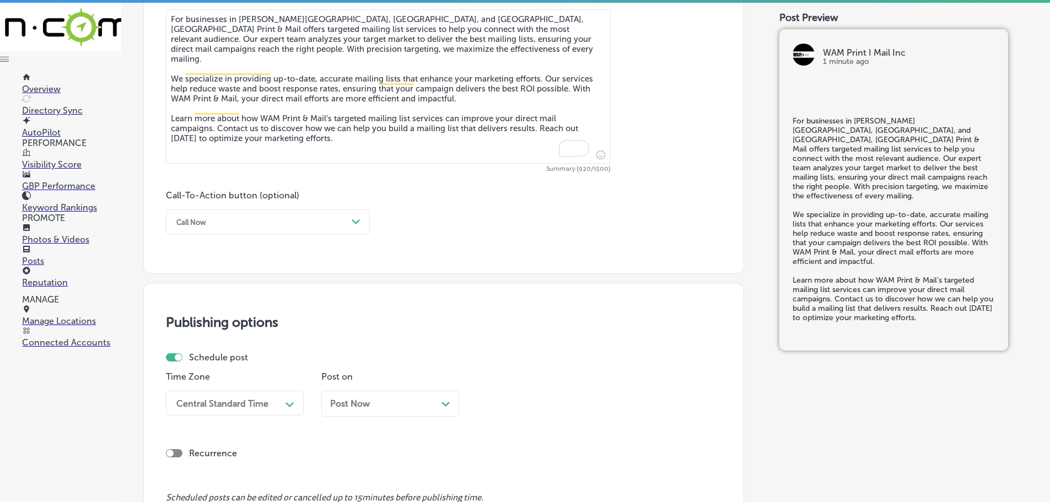
scroll to position [777, 0]
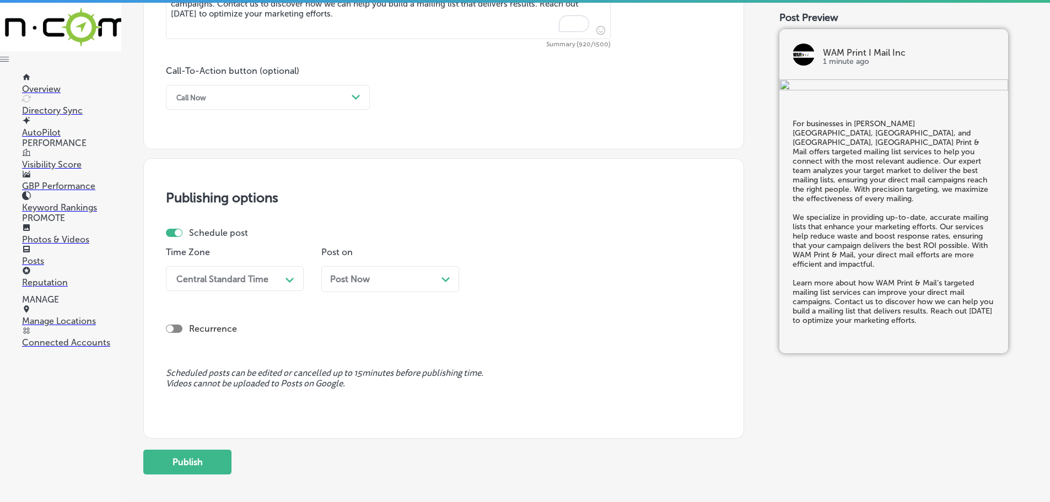
click at [298, 100] on div "Call Now" at bounding box center [259, 97] width 176 height 17
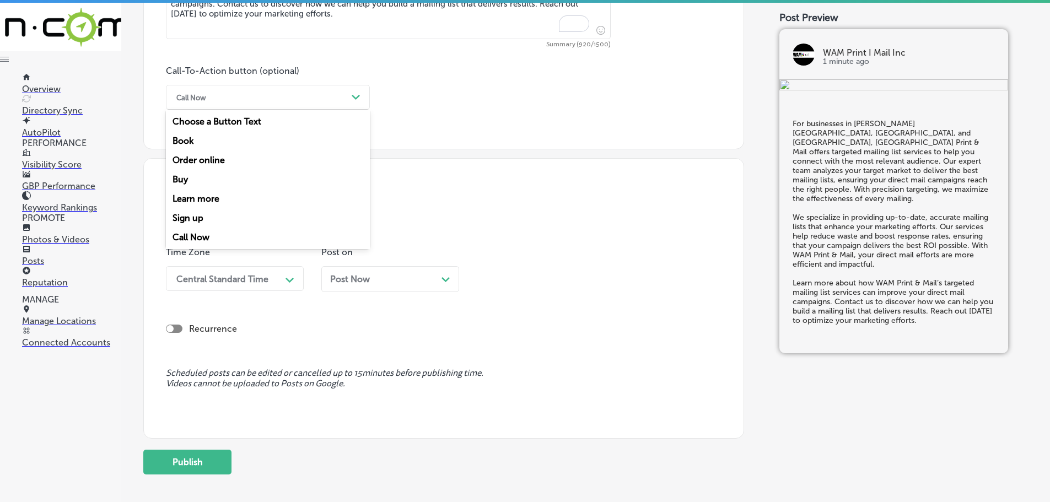
click at [229, 195] on div "Learn more" at bounding box center [268, 198] width 204 height 19
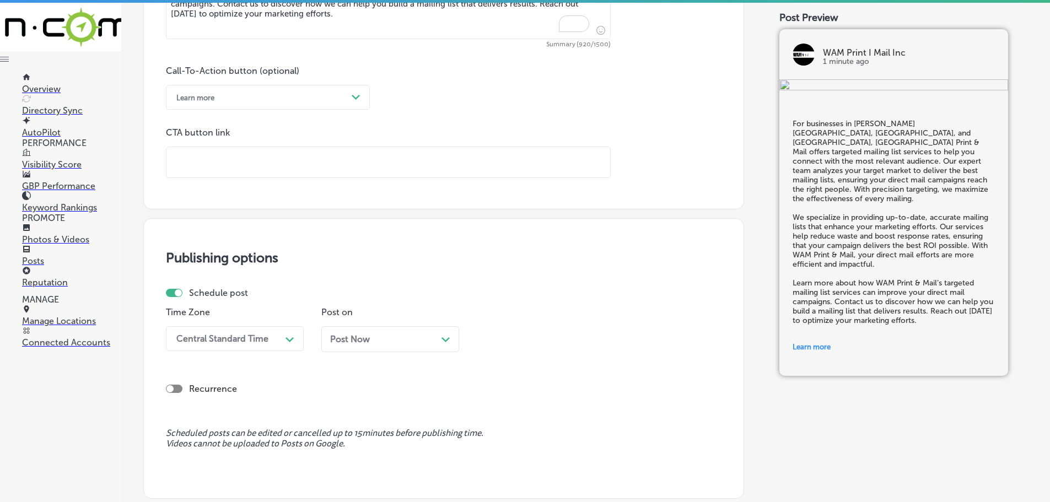
click at [251, 168] on input "text" at bounding box center [388, 162] width 444 height 30
paste input "[URL][DOMAIN_NAME]"
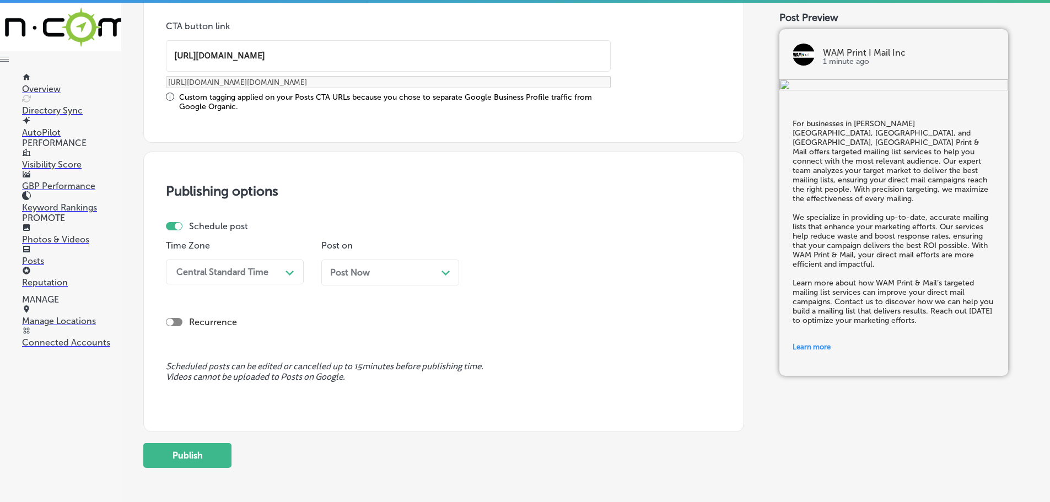
scroll to position [887, 0]
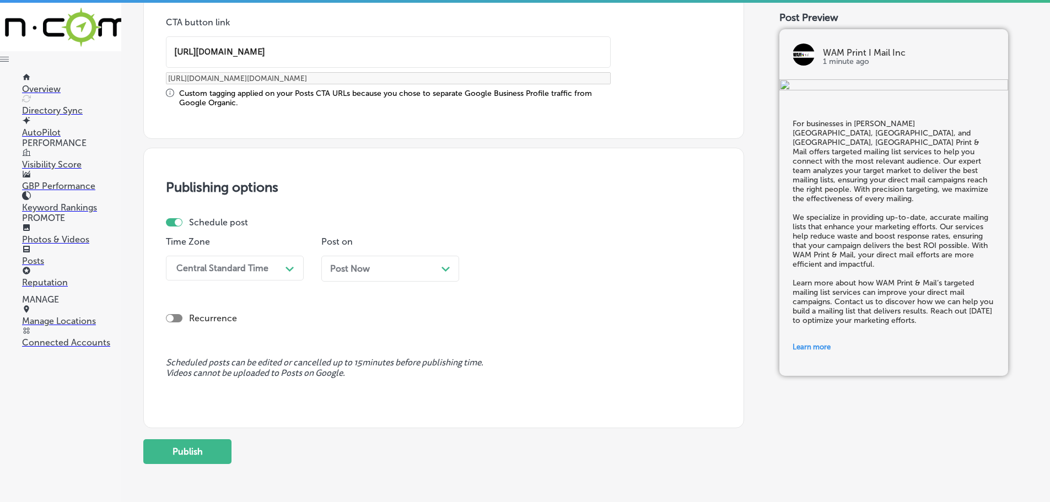
type input "[URL][DOMAIN_NAME]"
click at [284, 265] on div "Path Created with Sketch." at bounding box center [290, 268] width 18 height 18
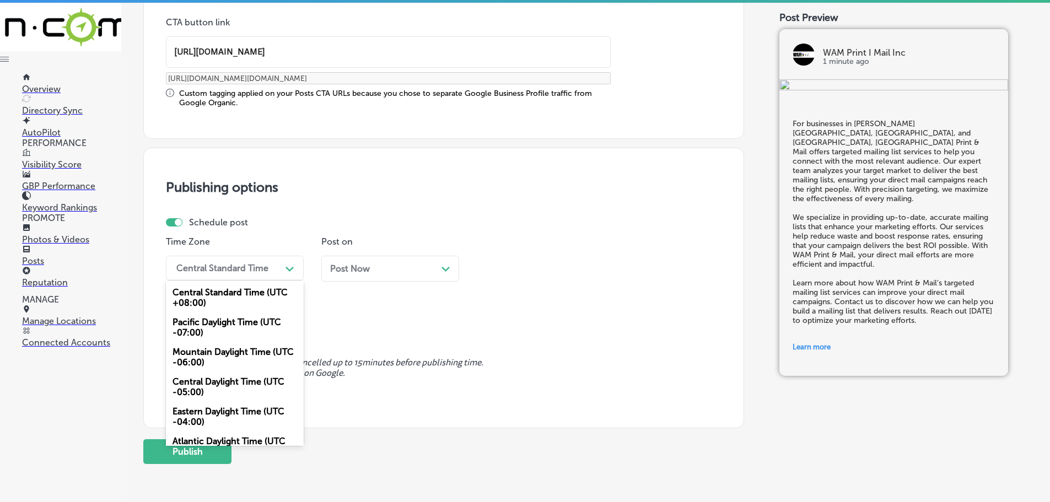
drag, startPoint x: 209, startPoint y: 354, endPoint x: 268, endPoint y: 335, distance: 61.5
click at [211, 353] on div "Mountain Daylight Time (UTC -06:00)" at bounding box center [235, 357] width 138 height 30
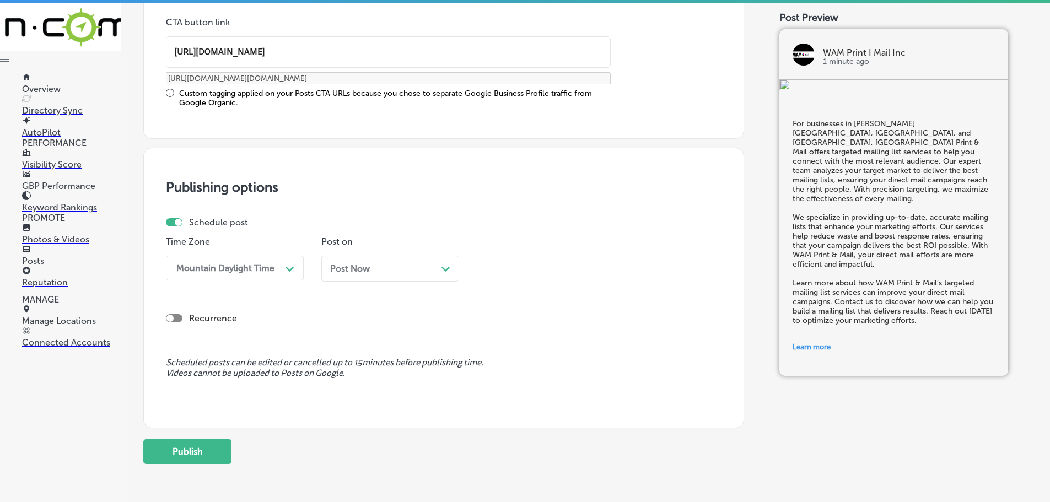
click at [428, 267] on div "Post Now Path Created with Sketch." at bounding box center [390, 268] width 120 height 10
click at [569, 272] on div "11:45 AM" at bounding box center [537, 268] width 110 height 19
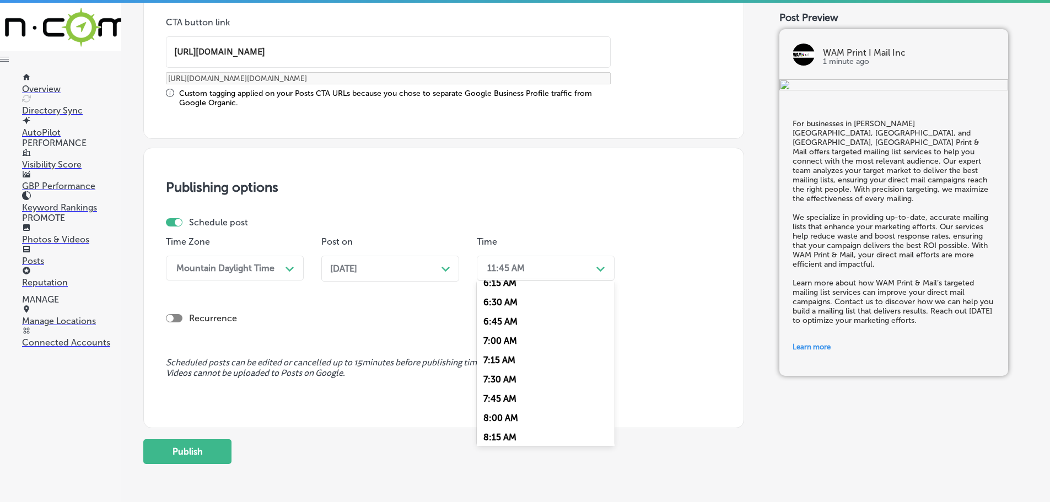
scroll to position [496, 0]
click at [500, 336] on div "7:00 AM" at bounding box center [546, 336] width 138 height 19
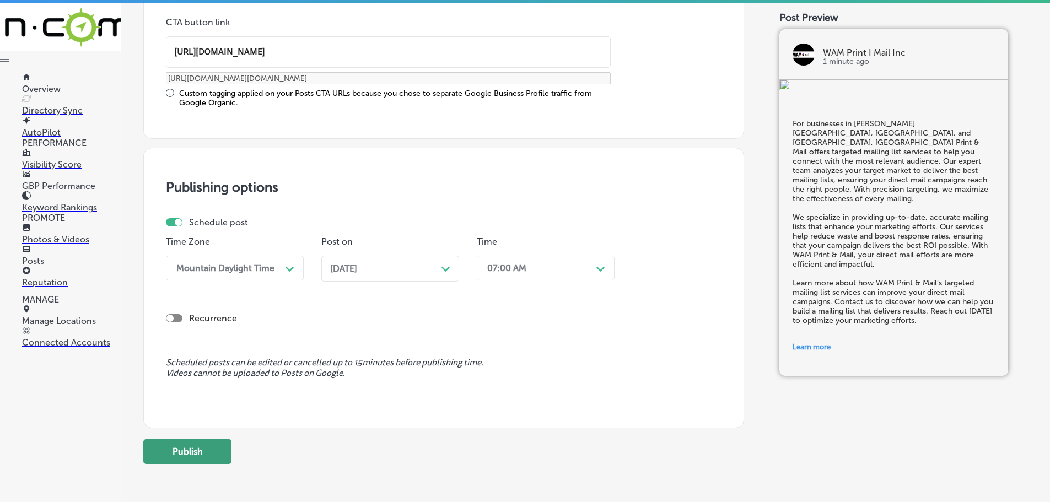
click at [214, 452] on button "Publish" at bounding box center [187, 451] width 88 height 25
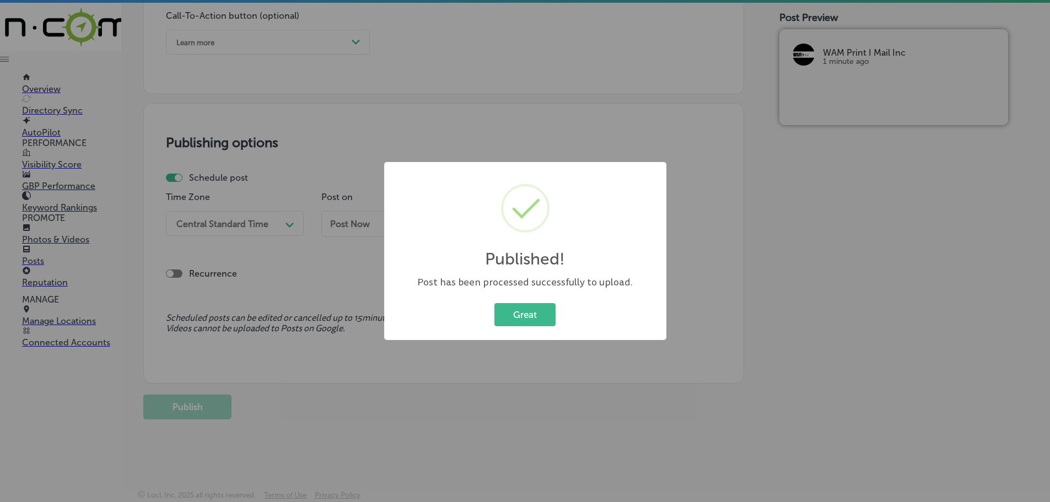
scroll to position [832, 0]
click at [523, 312] on button "Great" at bounding box center [524, 314] width 61 height 23
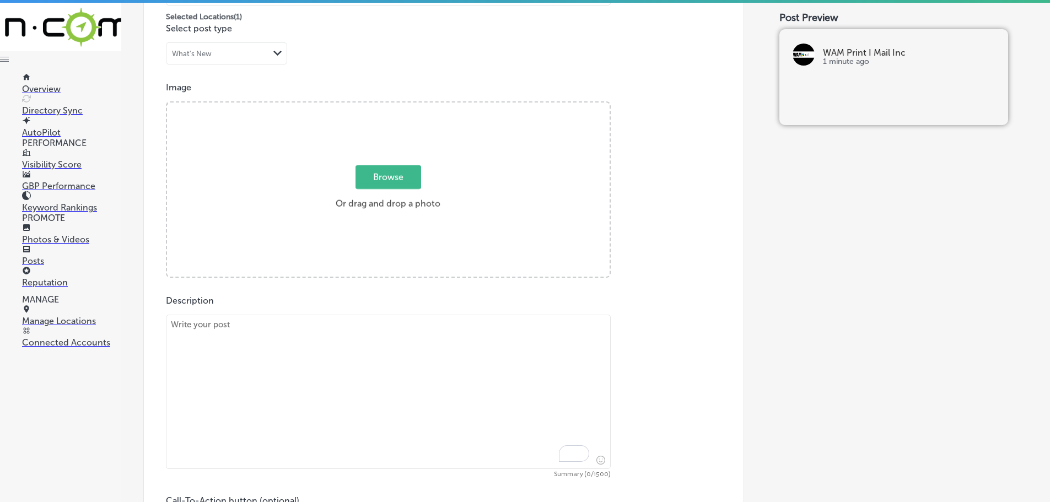
scroll to position [336, 0]
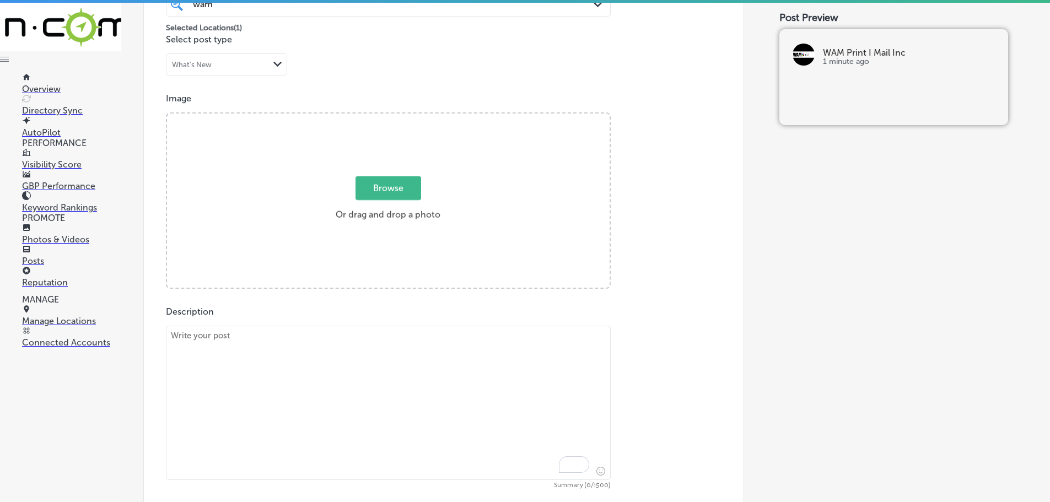
click at [407, 351] on textarea "To enrich screen reader interactions, please activate Accessibility in Grammarl…" at bounding box center [388, 403] width 445 height 154
paste textarea "Serving [GEOGRAPHIC_DATA], [GEOGRAPHIC_DATA], and Lansing, [GEOGRAPHIC_DATA] Pr…"
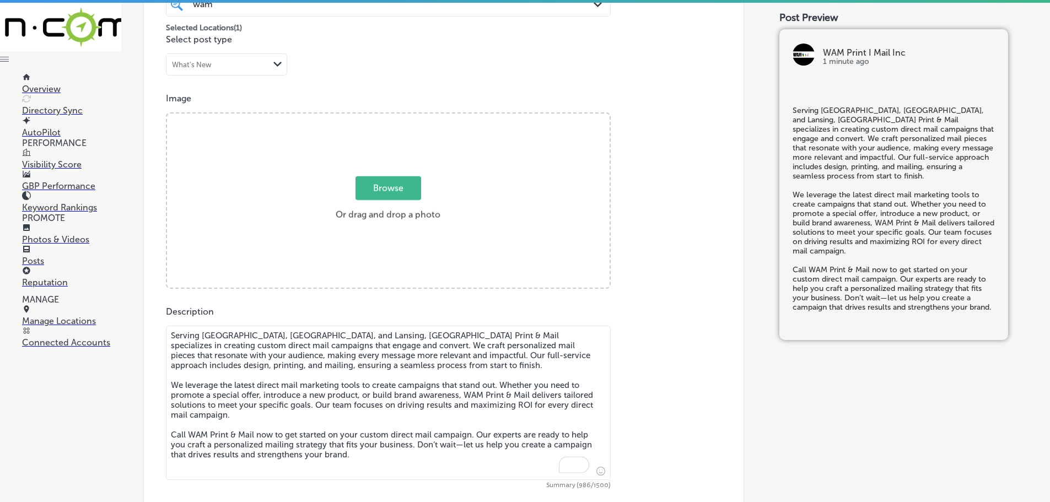
type textarea "Serving [GEOGRAPHIC_DATA], [GEOGRAPHIC_DATA], and Lansing, [GEOGRAPHIC_DATA] Pr…"
click at [402, 186] on span "Browse" at bounding box center [389, 188] width 66 height 24
click at [402, 117] on input "Browse Or drag and drop a photo" at bounding box center [388, 115] width 443 height 3
type input "C:\fakepath\WAM Print Mail Inc-4.png"
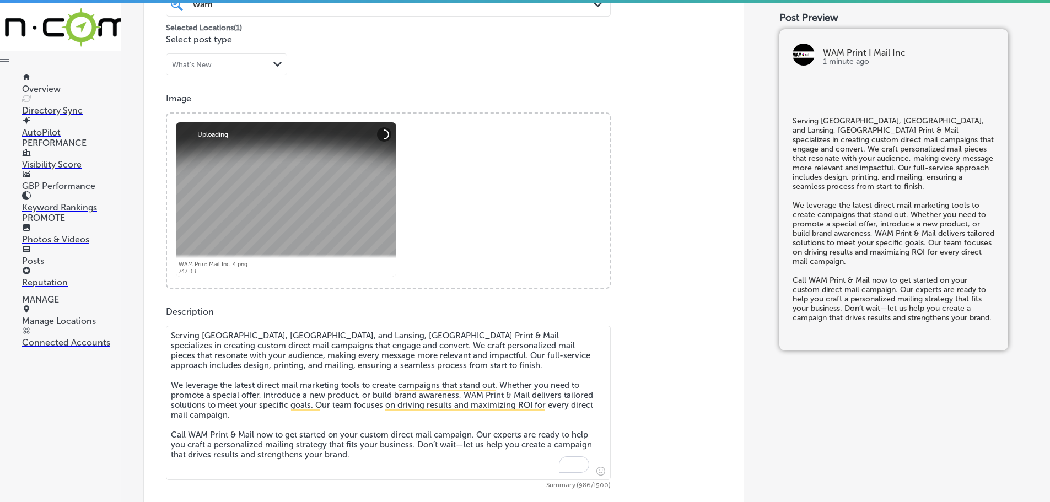
scroll to position [556, 0]
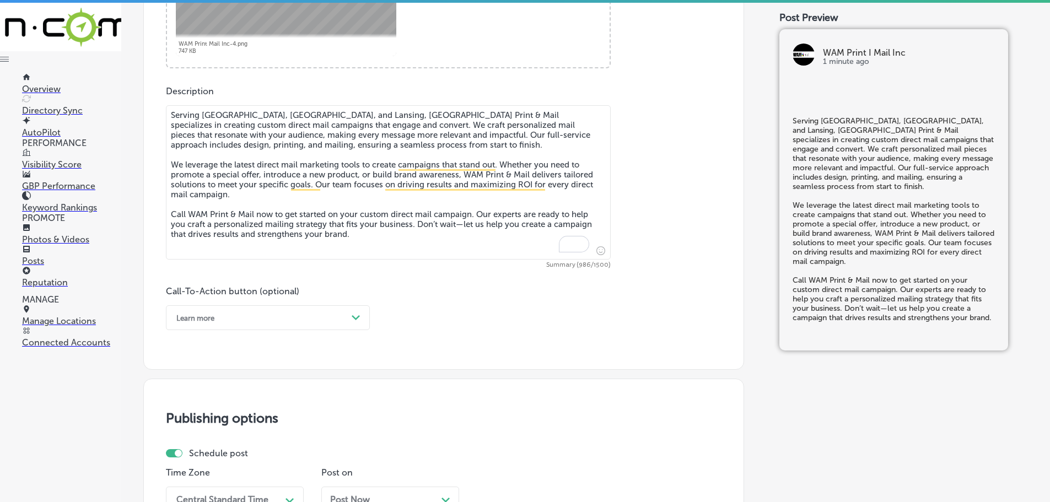
click at [347, 315] on div "Path Created with Sketch." at bounding box center [356, 318] width 18 height 18
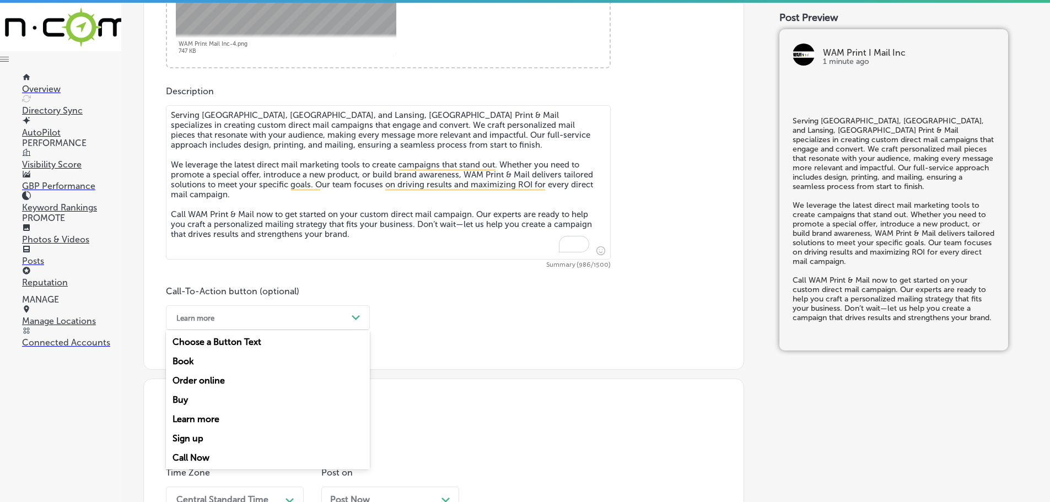
drag, startPoint x: 186, startPoint y: 456, endPoint x: 231, endPoint y: 420, distance: 57.2
click at [187, 455] on div "Call Now" at bounding box center [268, 457] width 204 height 19
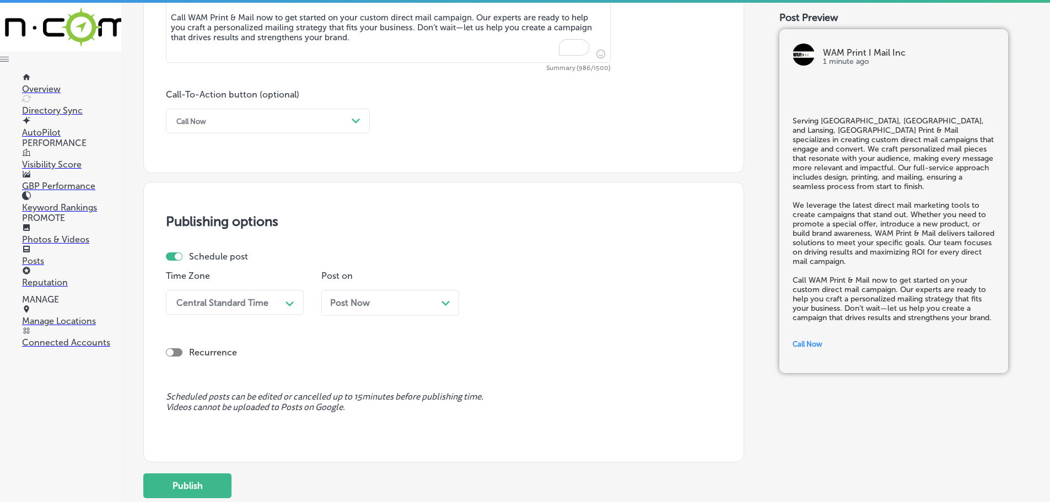
scroll to position [777, 0]
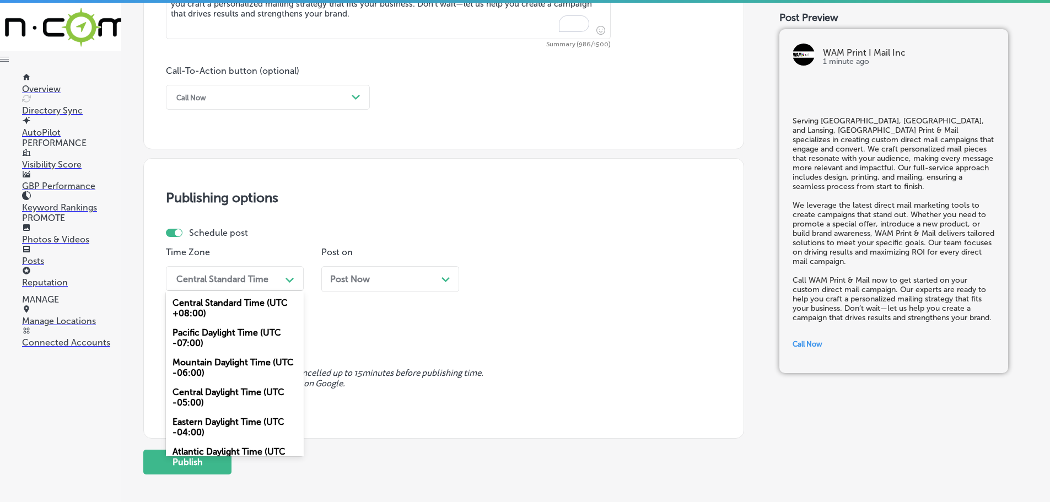
click at [267, 277] on div "Central Standard Time" at bounding box center [222, 278] width 92 height 10
click at [209, 368] on div "Mountain Daylight Time (UTC -06:00)" at bounding box center [235, 368] width 138 height 30
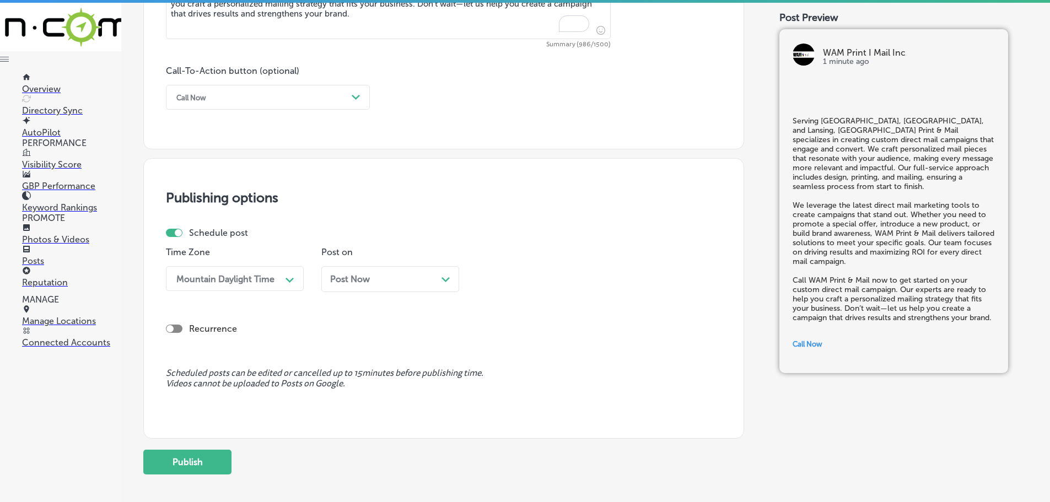
click at [435, 279] on div "Post Now Path Created with Sketch." at bounding box center [390, 279] width 120 height 10
click at [562, 281] on div "11:45 AM" at bounding box center [537, 278] width 110 height 19
click at [506, 400] on div "7:00 AM" at bounding box center [546, 401] width 138 height 19
click at [207, 461] on button "Publish" at bounding box center [187, 462] width 88 height 25
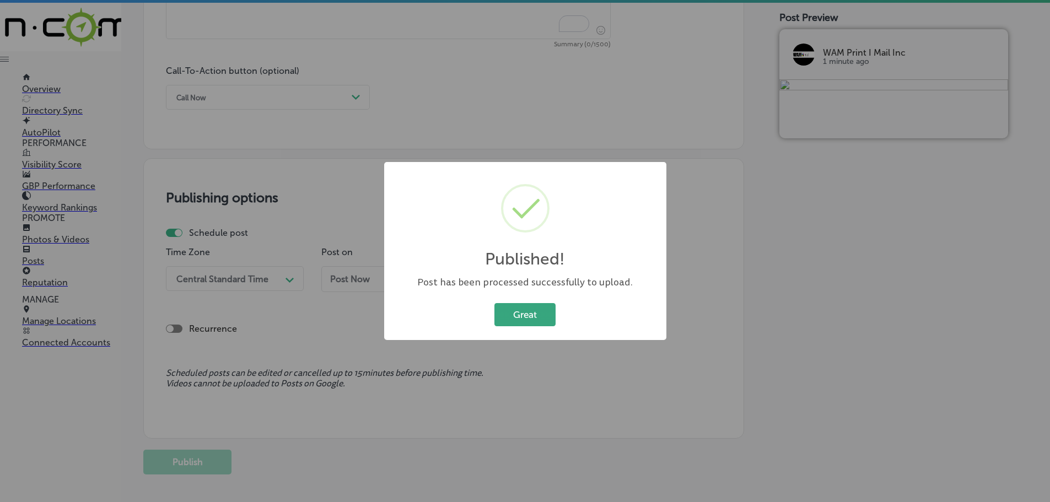
click at [524, 317] on button "Great" at bounding box center [524, 314] width 61 height 23
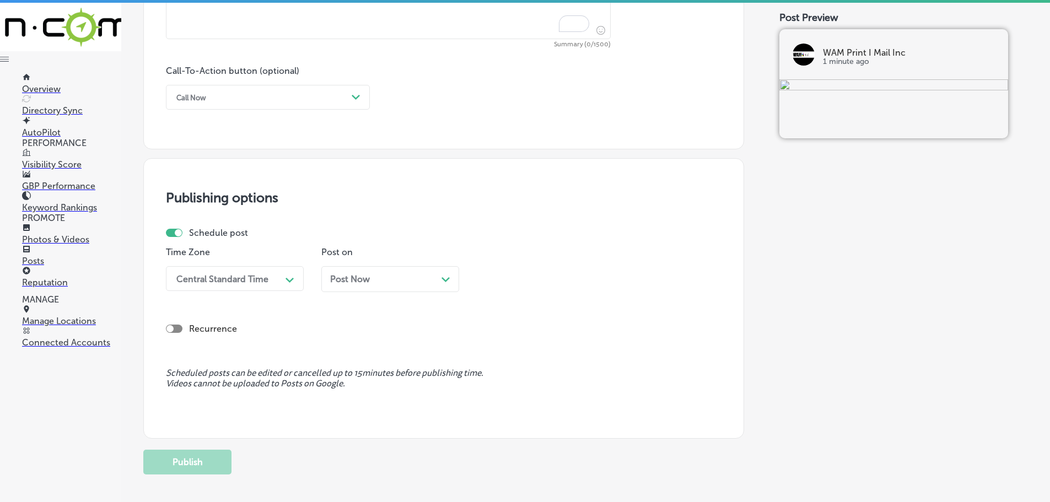
scroll to position [446, 0]
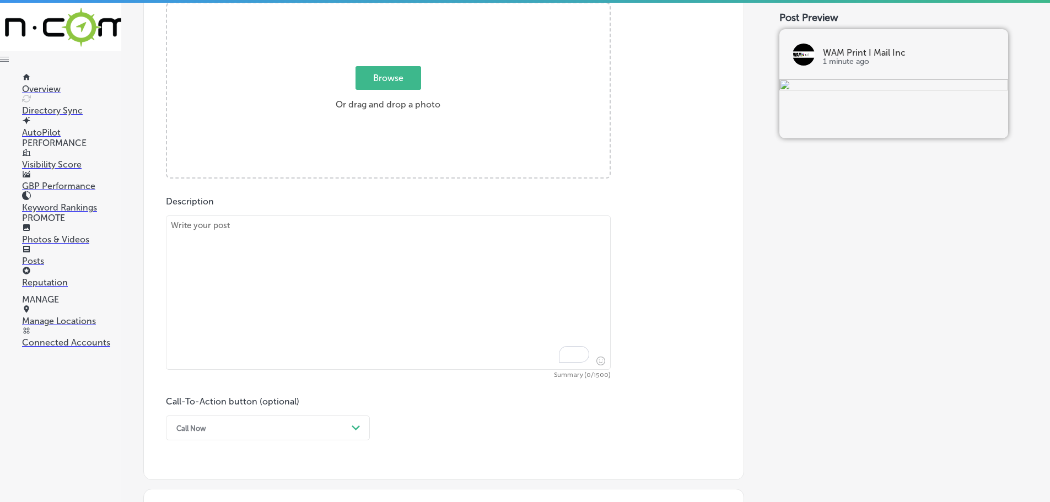
click at [41, 256] on p "Posts" at bounding box center [71, 261] width 99 height 10
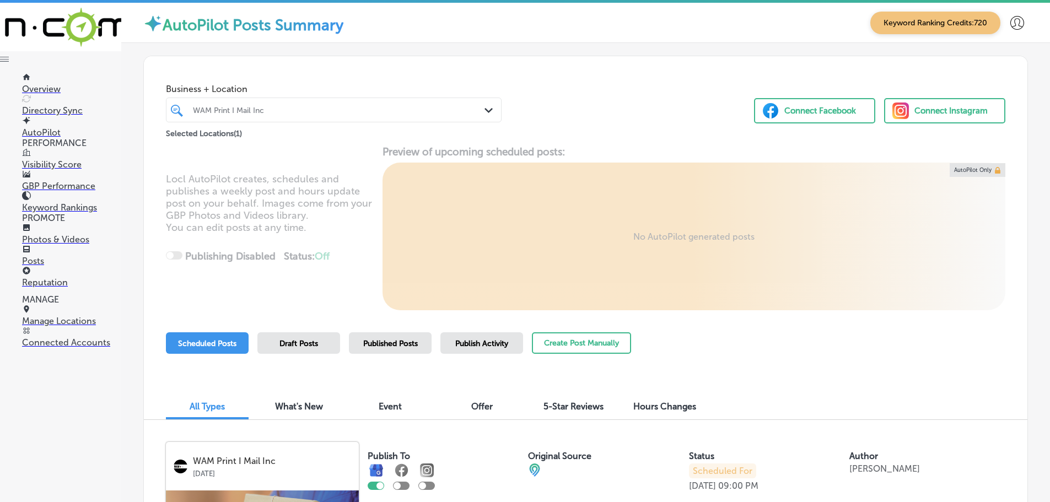
click at [492, 111] on div "Path Created with Sketch." at bounding box center [490, 111] width 12 height 12
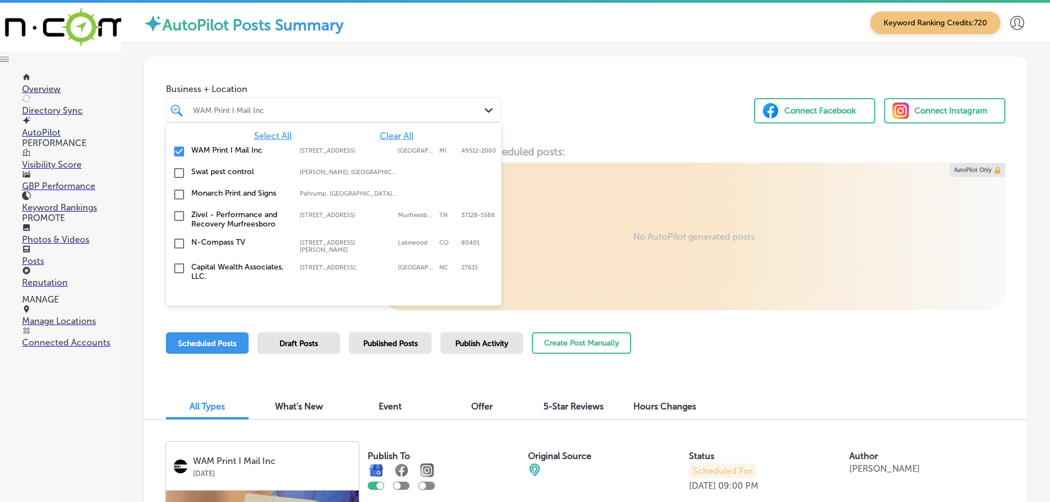
click at [268, 136] on span "Select All" at bounding box center [272, 136] width 37 height 10
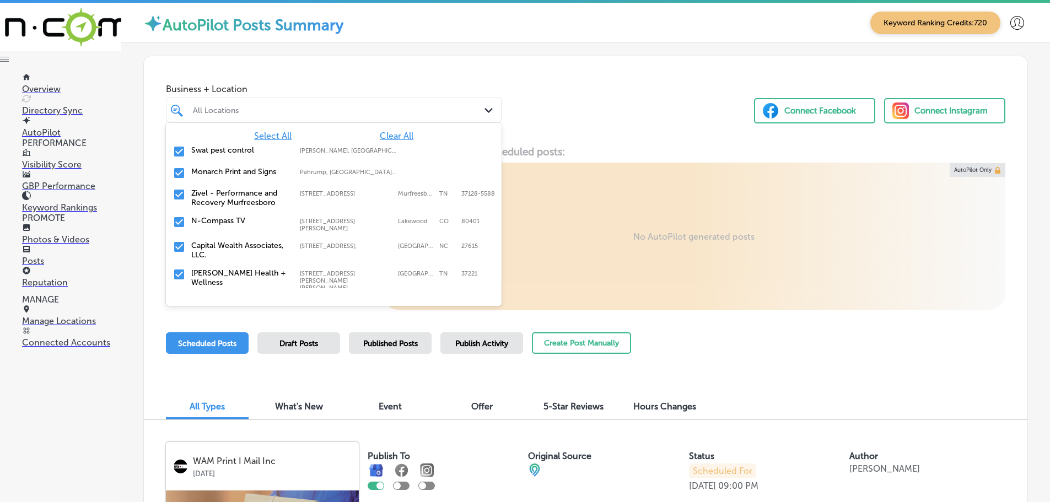
click at [627, 101] on div "Business + Location option [STREET_ADDRESS]. 149 results available. Use Up and …" at bounding box center [586, 98] width 884 height 84
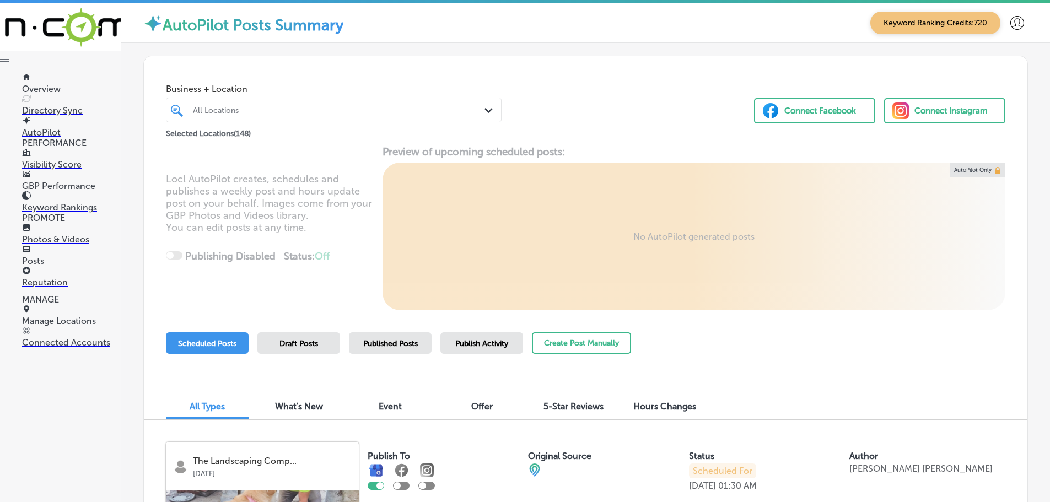
click at [482, 352] on div "Publish Activity" at bounding box center [481, 342] width 83 height 21
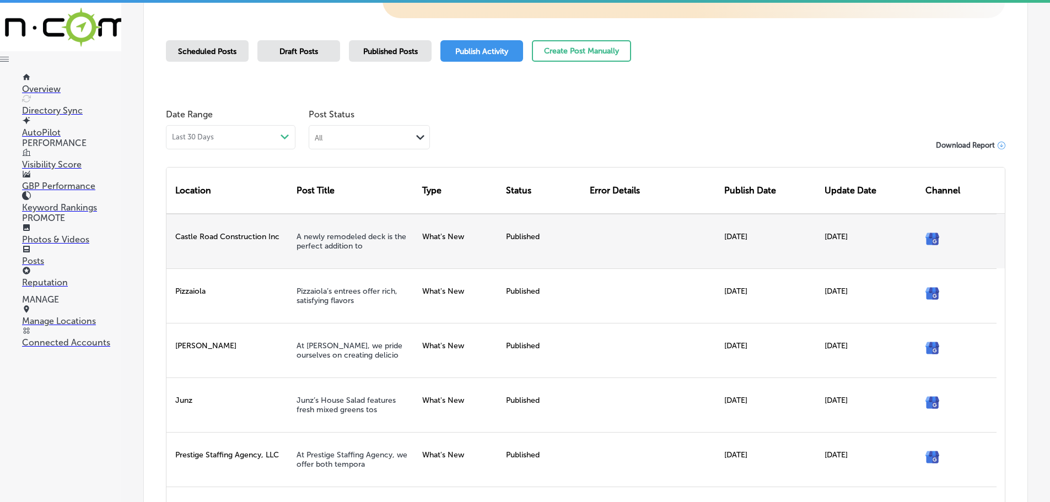
scroll to position [335, 0]
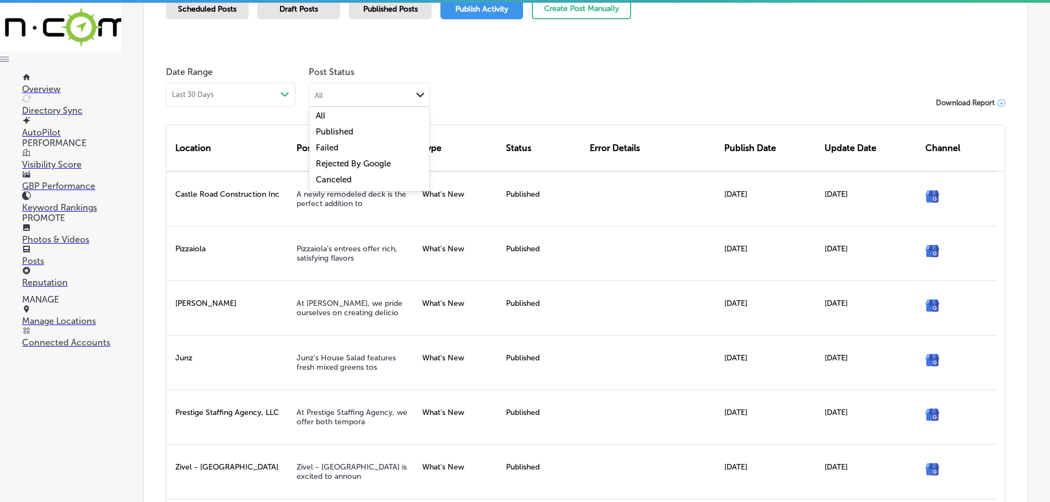
click at [420, 93] on icon "Path Created with Sketch." at bounding box center [420, 95] width 8 height 5
click at [326, 146] on label "Failed" at bounding box center [327, 148] width 23 height 10
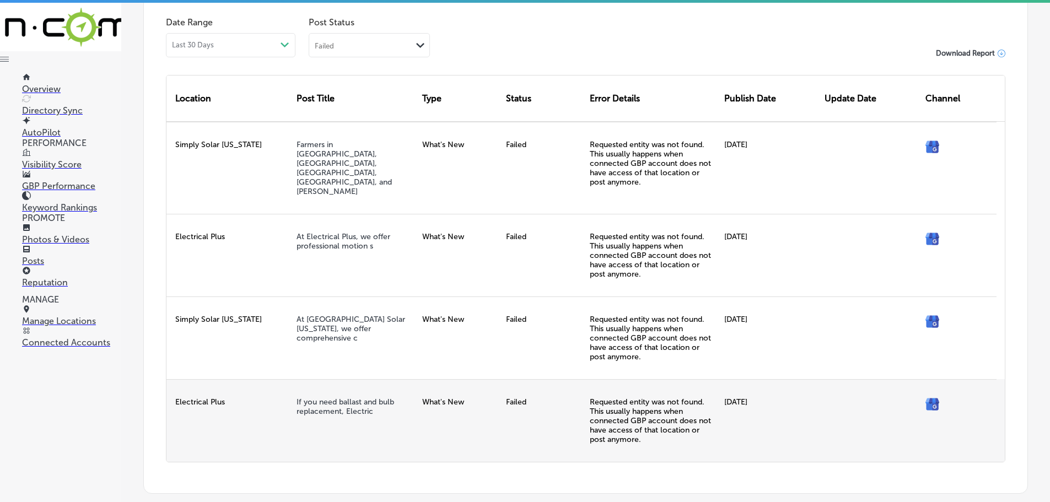
scroll to position [384, 0]
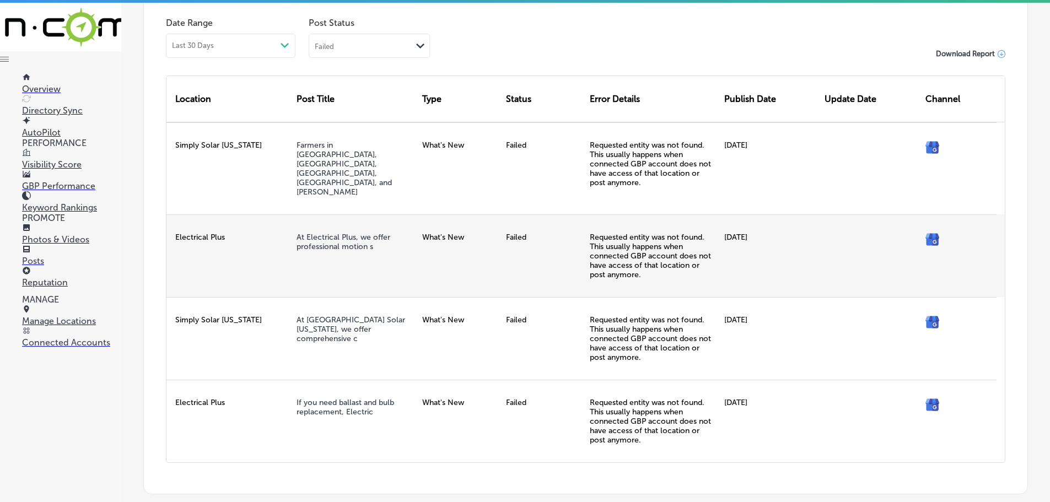
click at [720, 270] on div "[DATE]" at bounding box center [770, 255] width 101 height 83
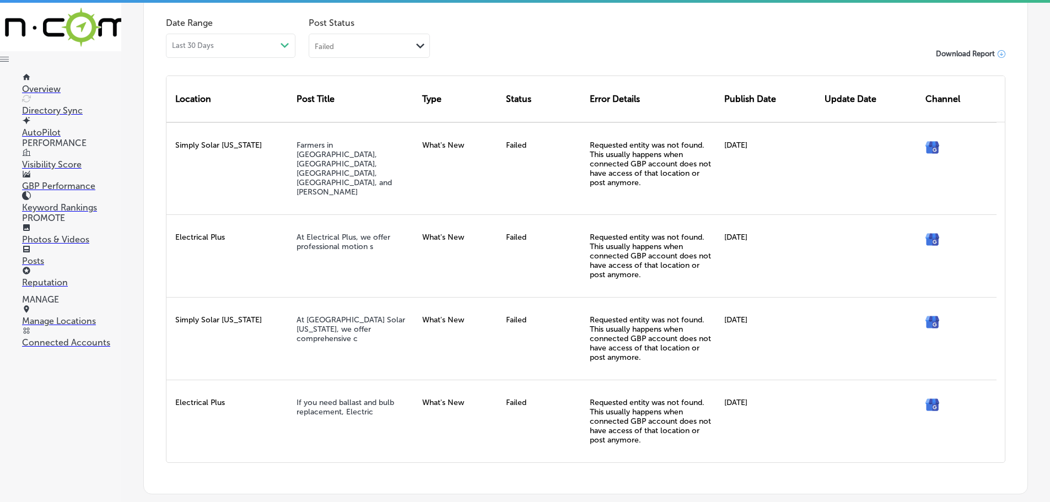
click at [402, 49] on div "Failed" at bounding box center [360, 45] width 103 height 10
click at [341, 113] on label "Rejected By Google" at bounding box center [353, 115] width 75 height 10
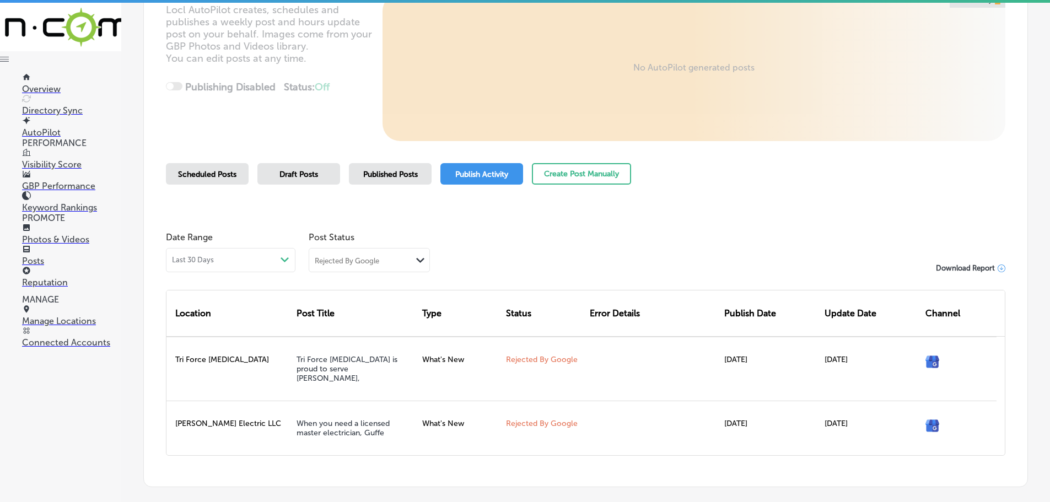
scroll to position [217, 0]
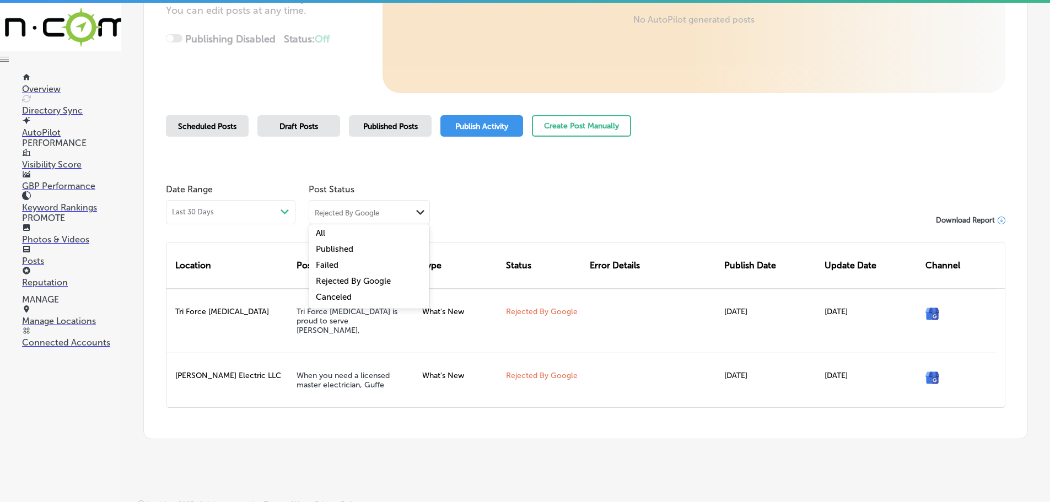
click at [420, 209] on div "Path Created with Sketch." at bounding box center [420, 210] width 9 height 9
click at [336, 299] on label "Canceled" at bounding box center [334, 297] width 36 height 10
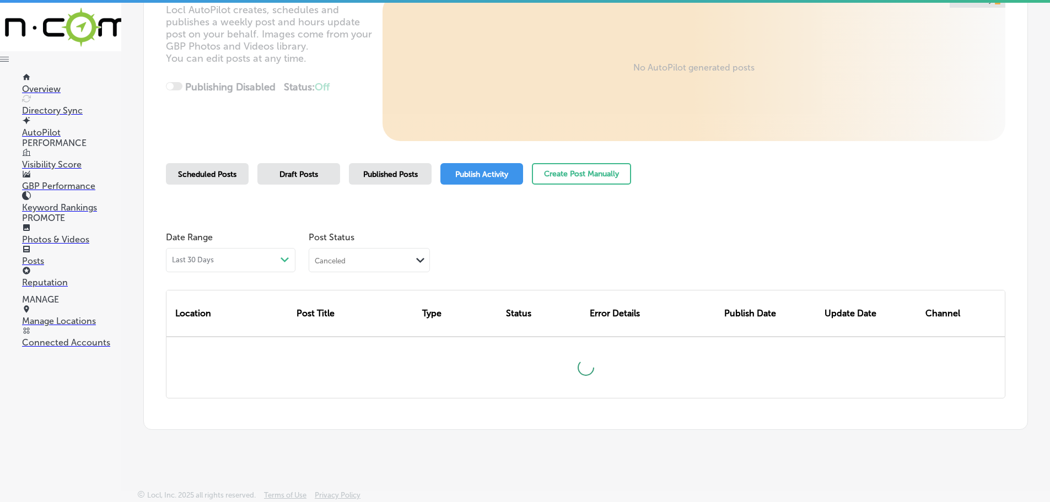
scroll to position [163, 0]
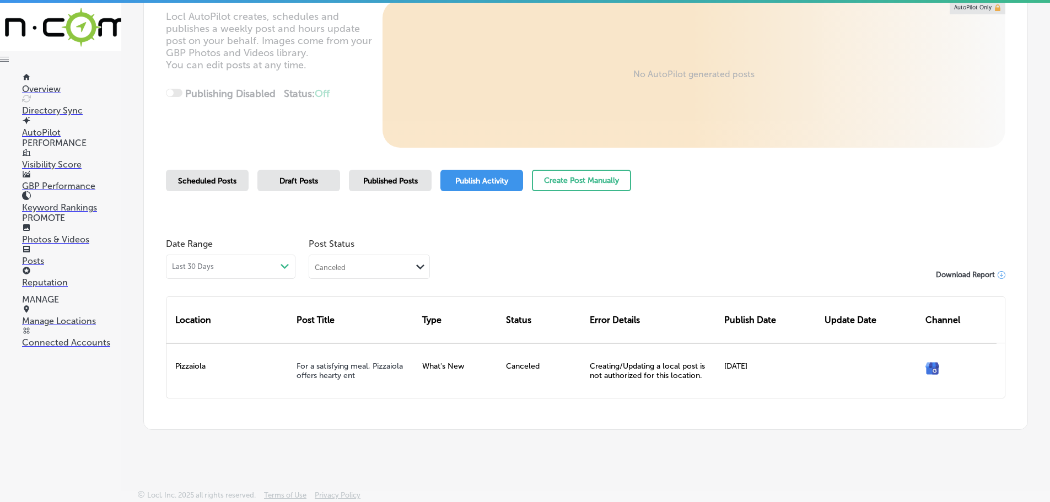
click at [406, 265] on div "Canceled" at bounding box center [360, 266] width 103 height 10
click at [327, 317] on label "Failed" at bounding box center [327, 320] width 23 height 10
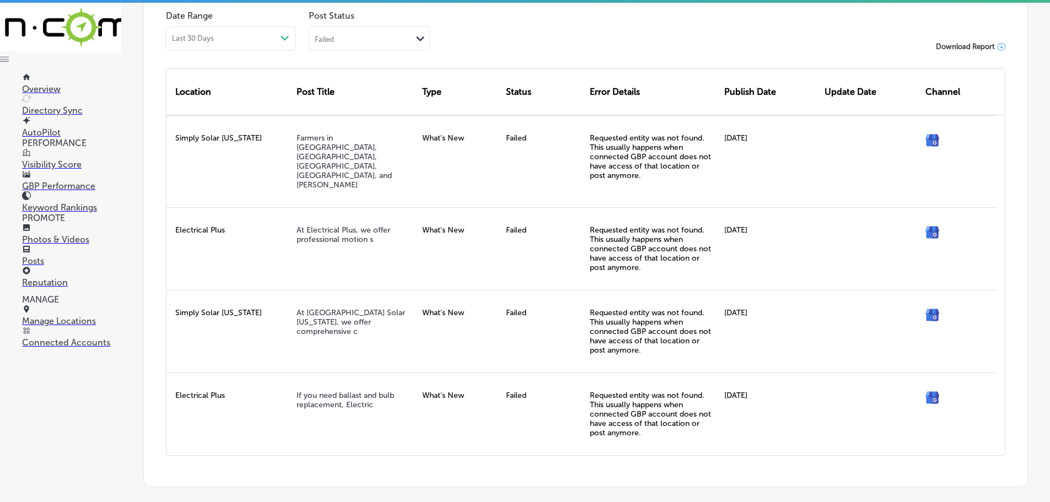
scroll to position [438, 0]
